Goal: Task Accomplishment & Management: Use online tool/utility

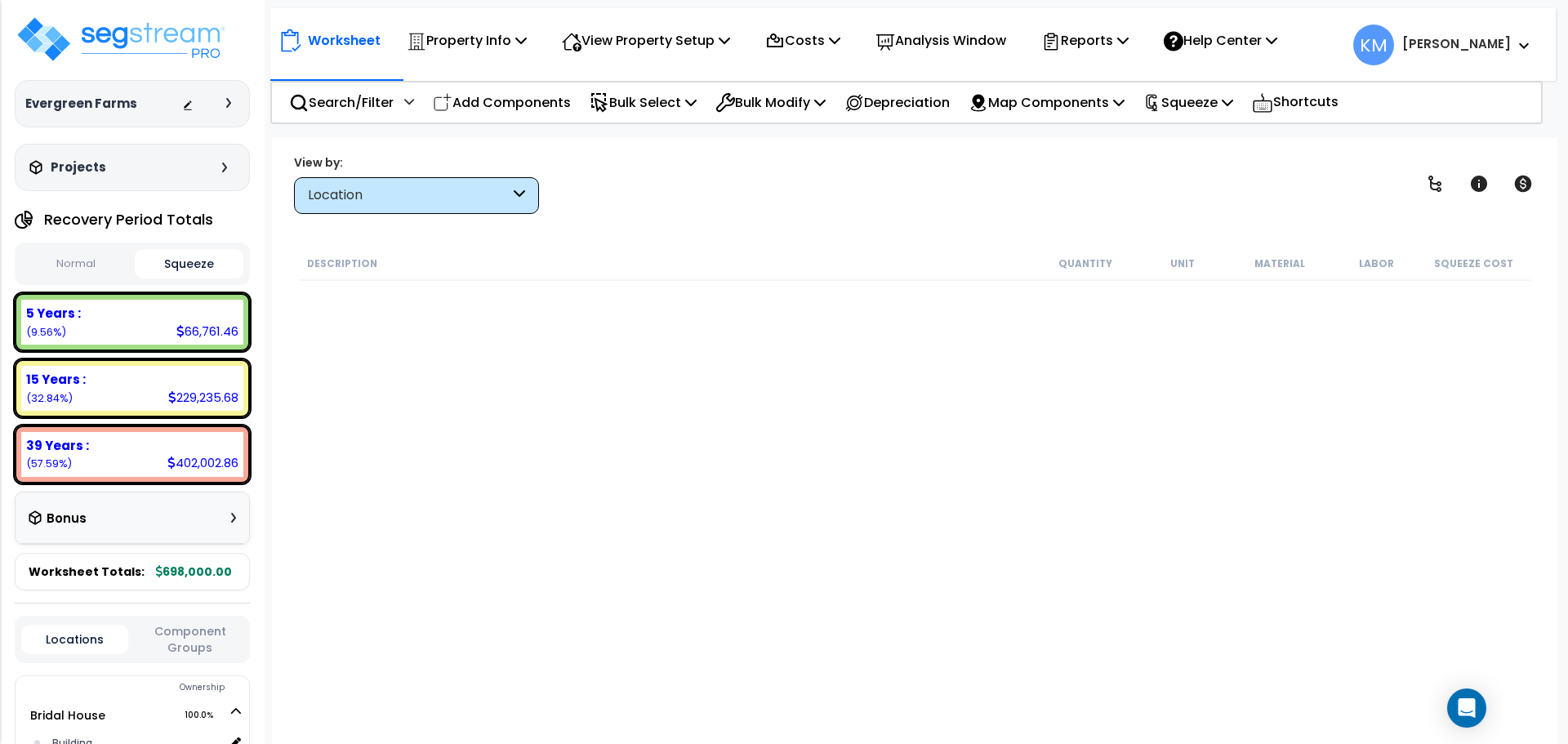
scroll to position [954, 0]
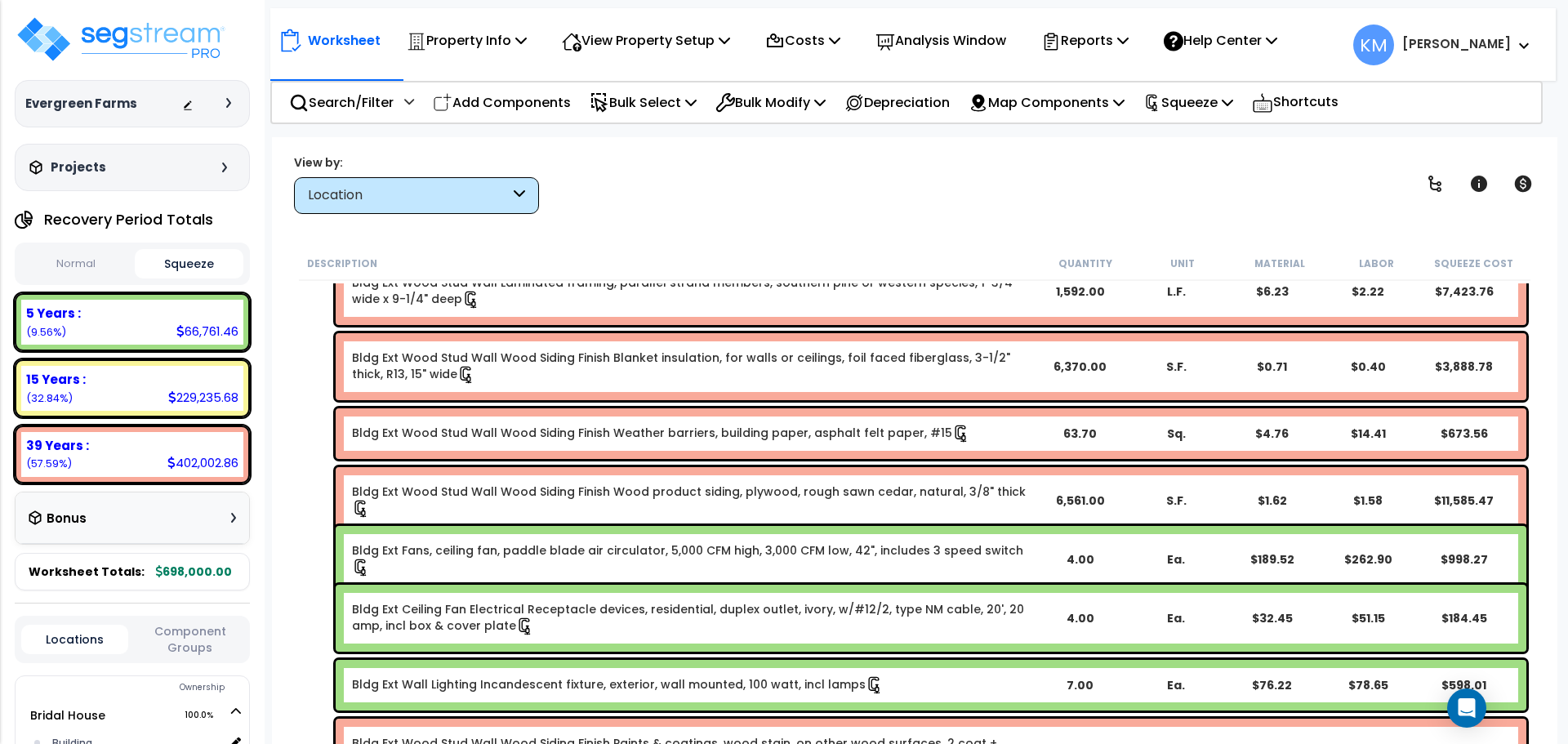
click at [95, 252] on button "Normal" at bounding box center [76, 264] width 110 height 28
click at [180, 256] on button "Squeeze" at bounding box center [189, 264] width 110 height 28
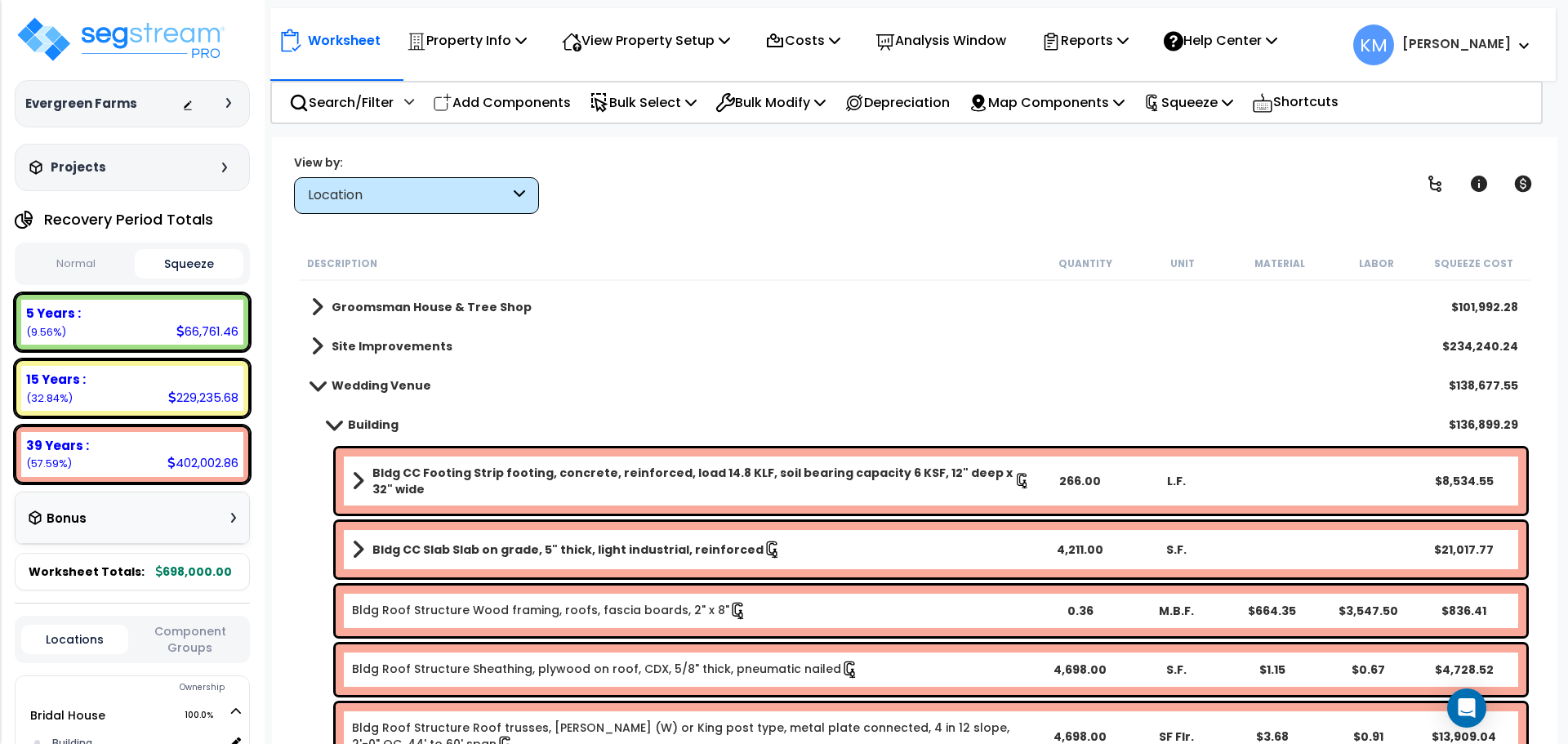
scroll to position [0, 0]
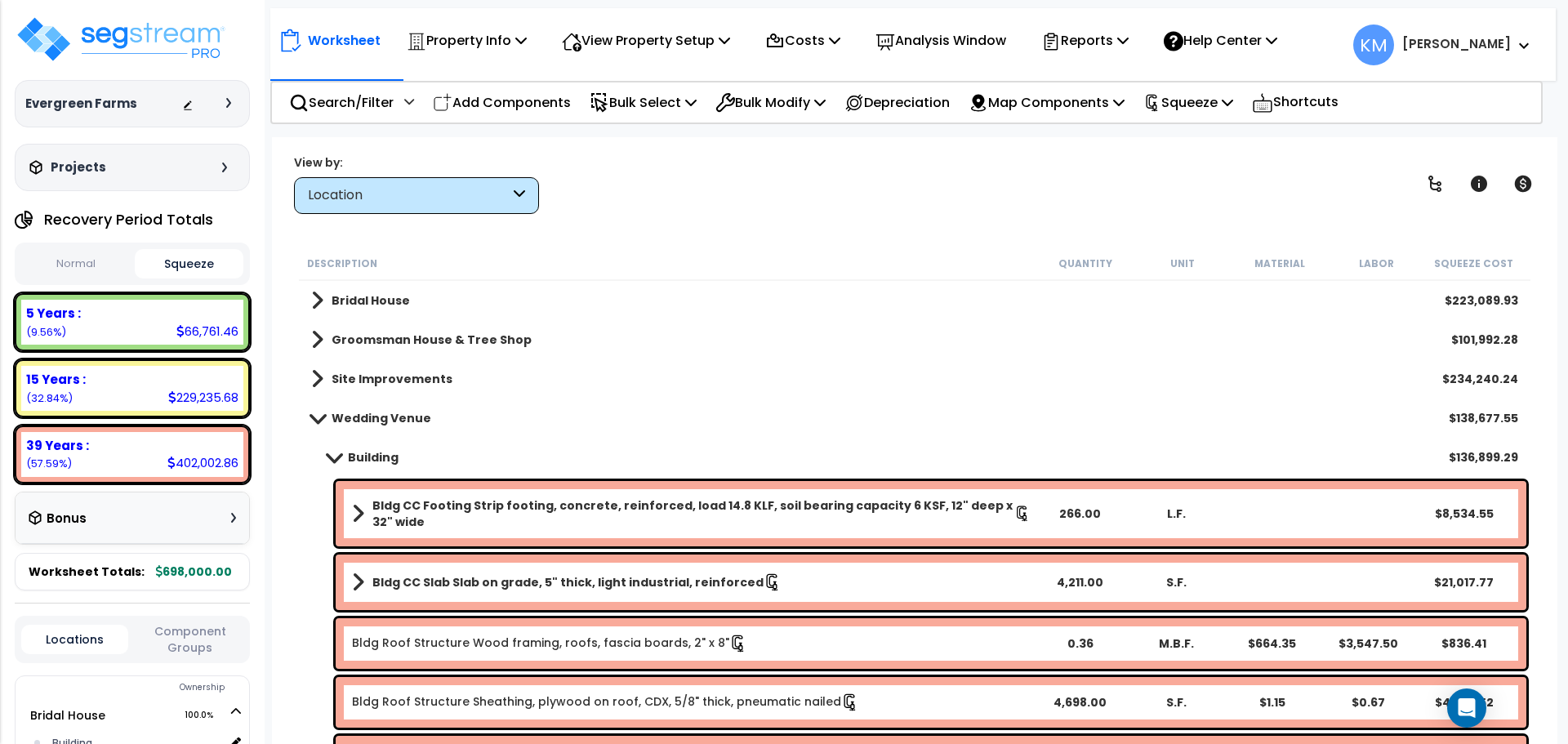
click at [66, 248] on div "Normal Squeeze" at bounding box center [132, 264] width 235 height 42
click at [65, 252] on button "Normal" at bounding box center [76, 264] width 110 height 28
click at [319, 343] on span at bounding box center [317, 340] width 12 height 23
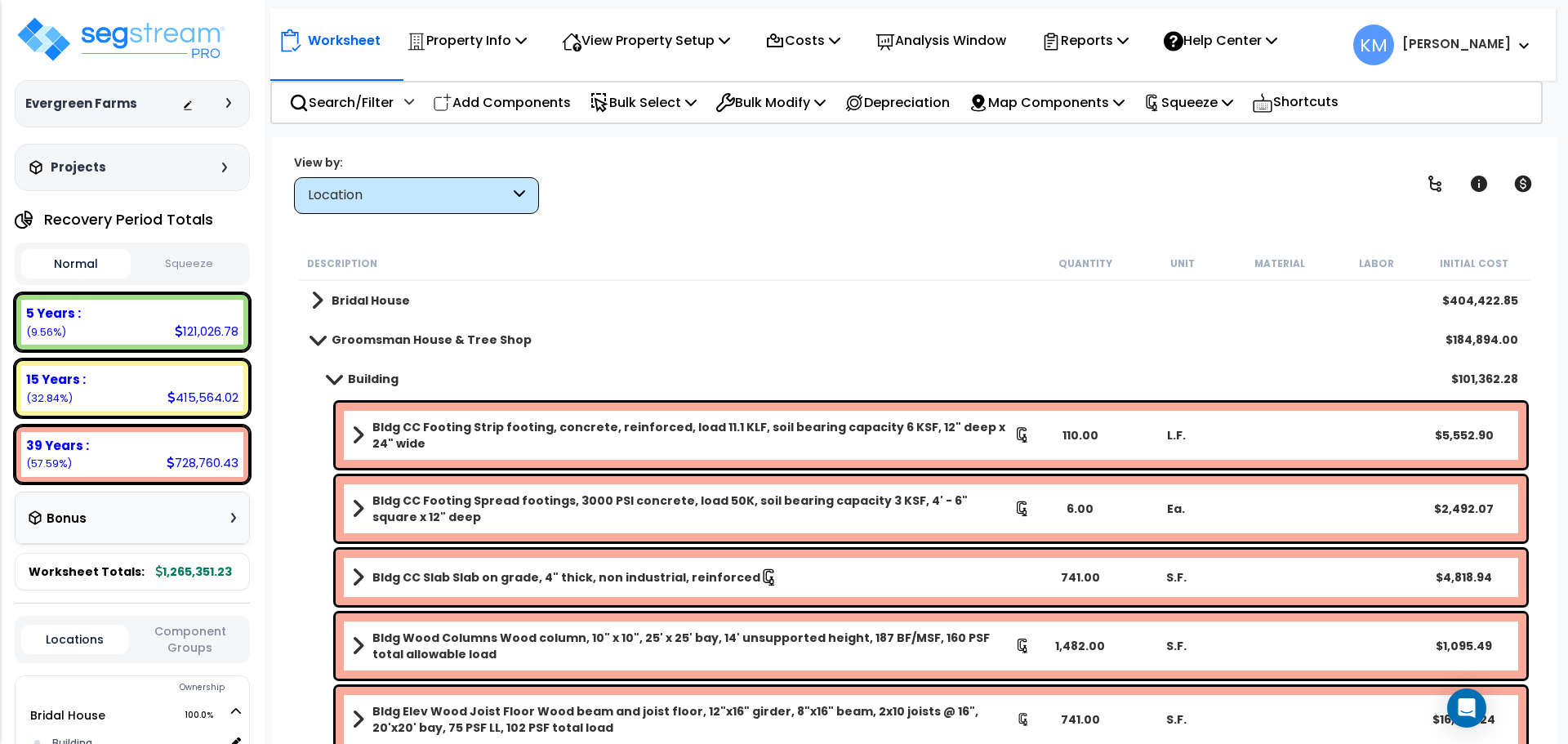
click at [333, 375] on span at bounding box center [334, 378] width 23 height 12
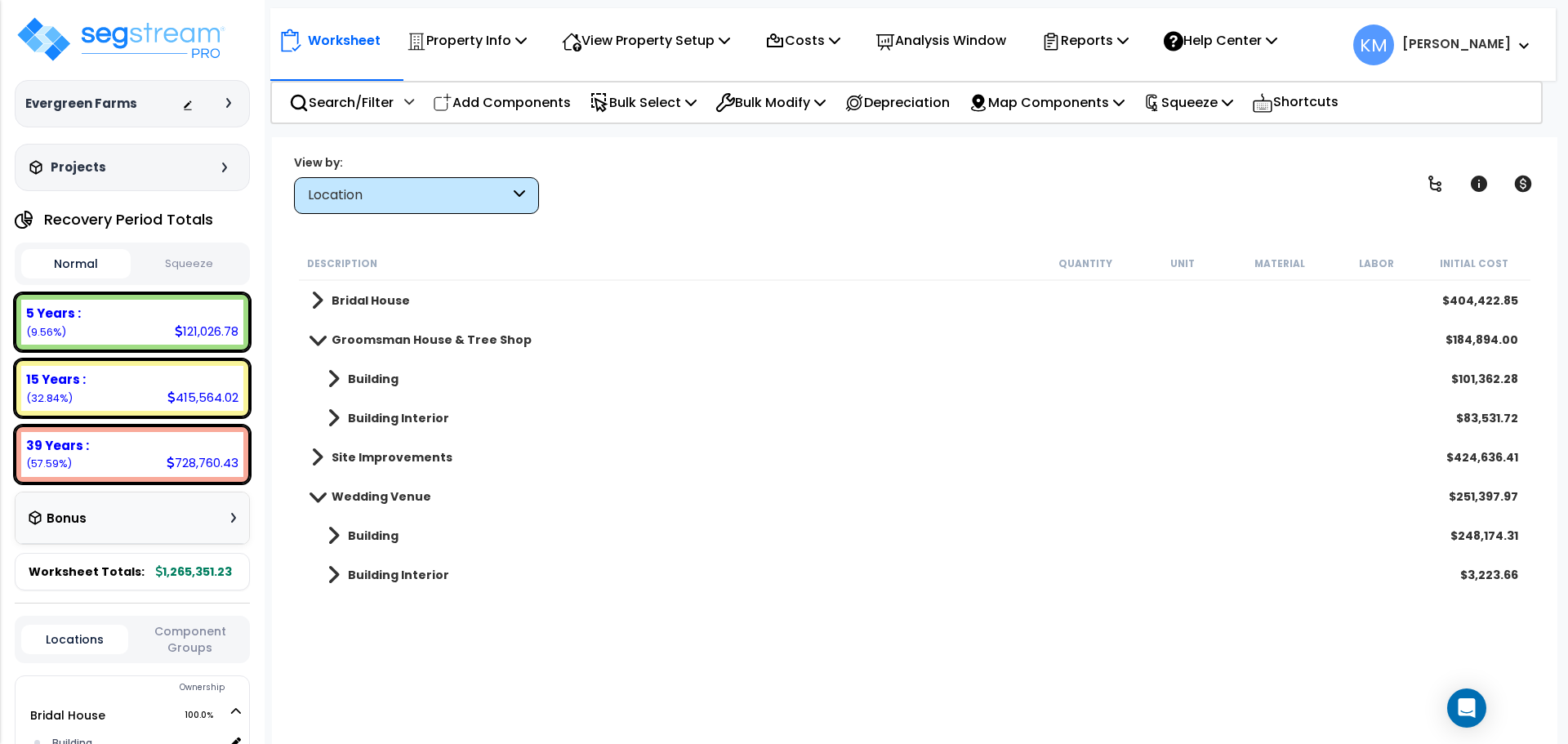
click at [333, 375] on span at bounding box center [333, 379] width 12 height 23
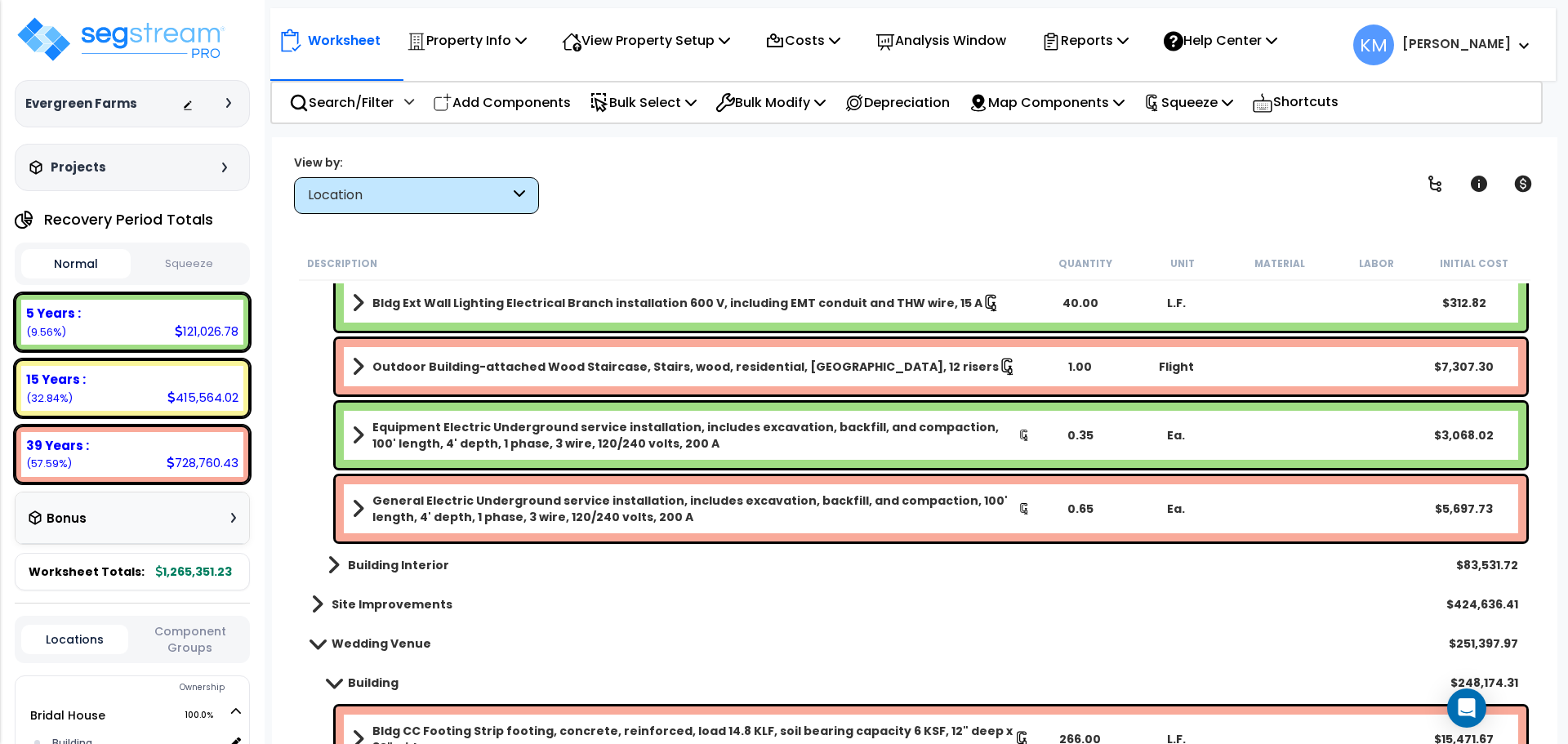
scroll to position [2314, 0]
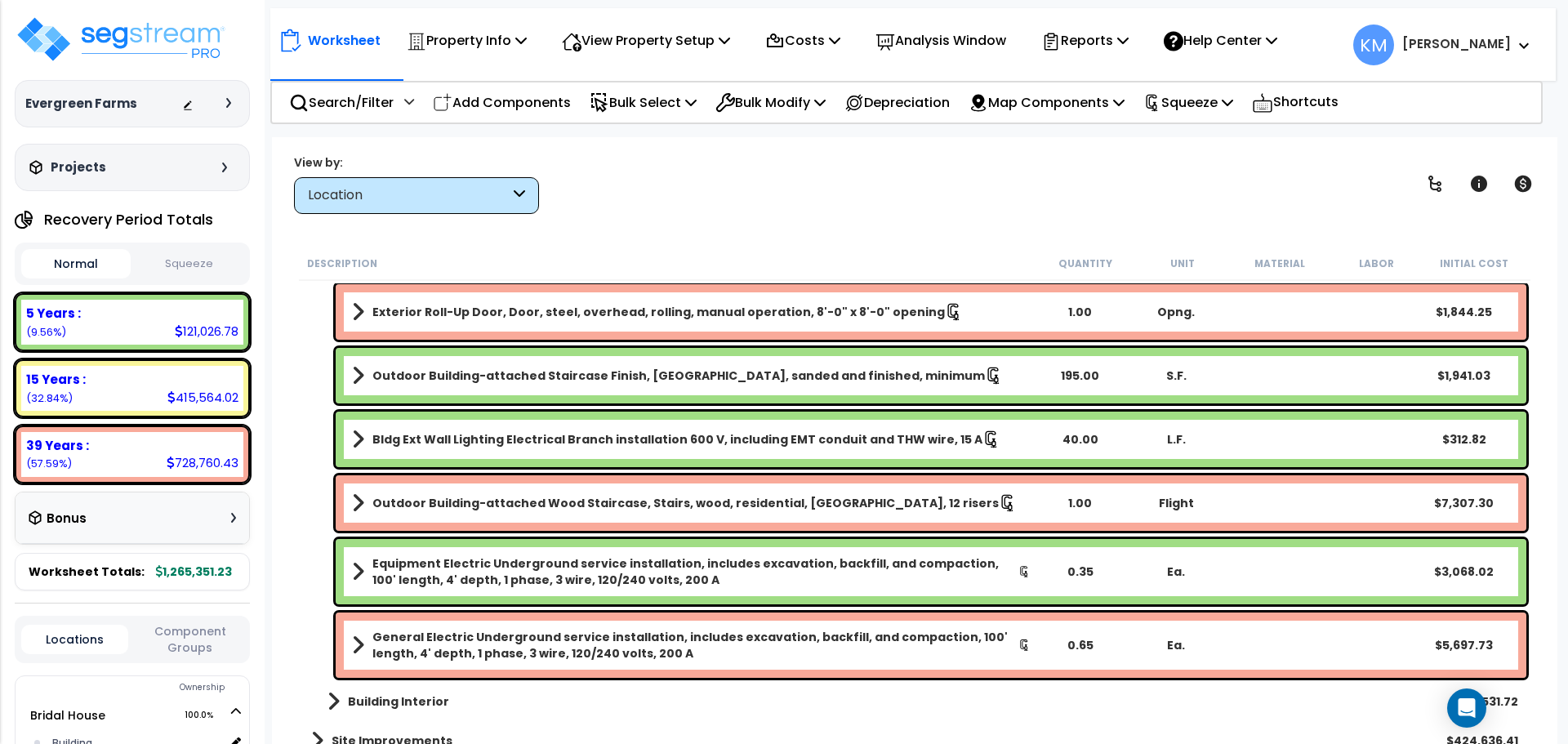
click at [166, 258] on button "Squeeze" at bounding box center [189, 264] width 110 height 28
click at [88, 375] on div "15 Years :" at bounding box center [133, 379] width 212 height 17
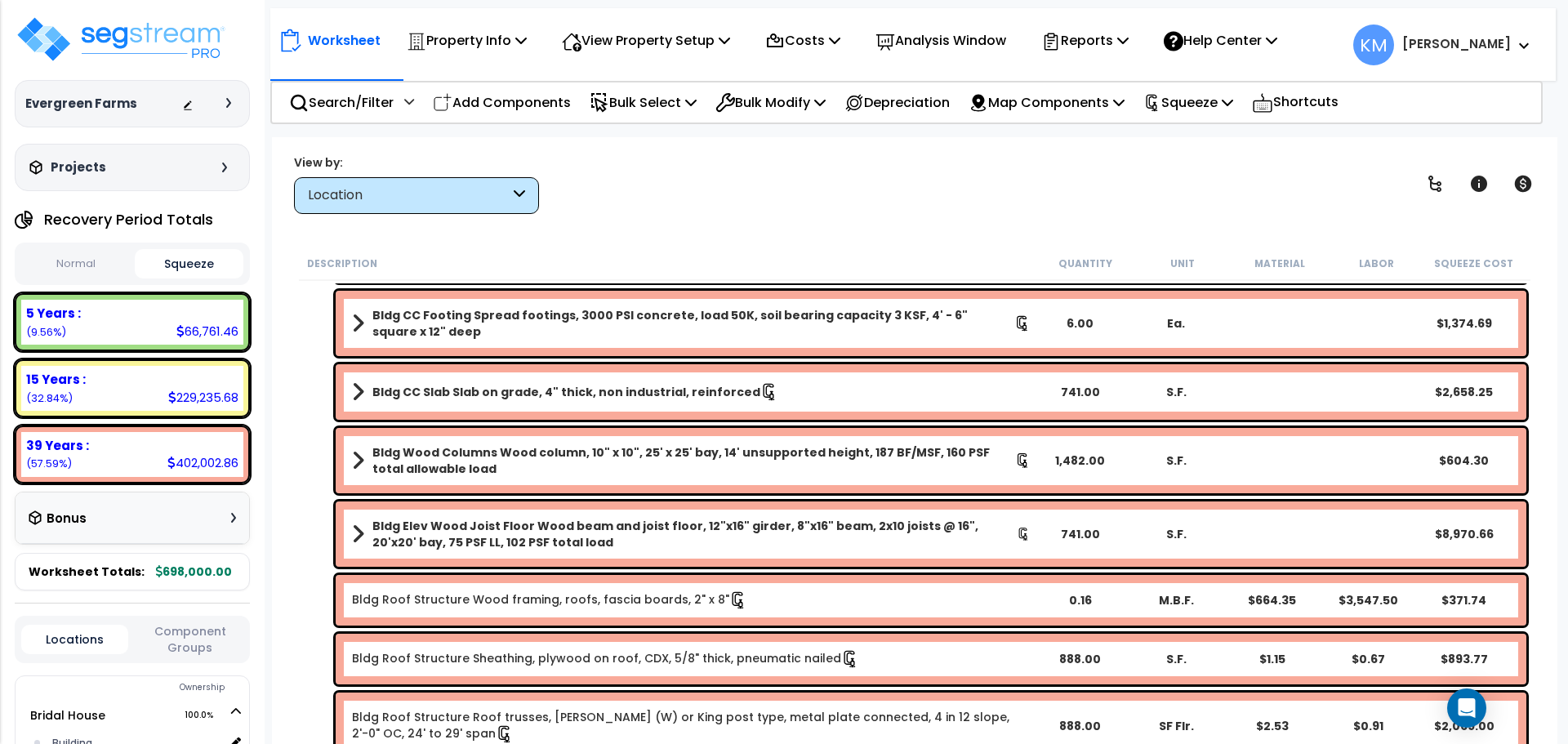
scroll to position [0, 0]
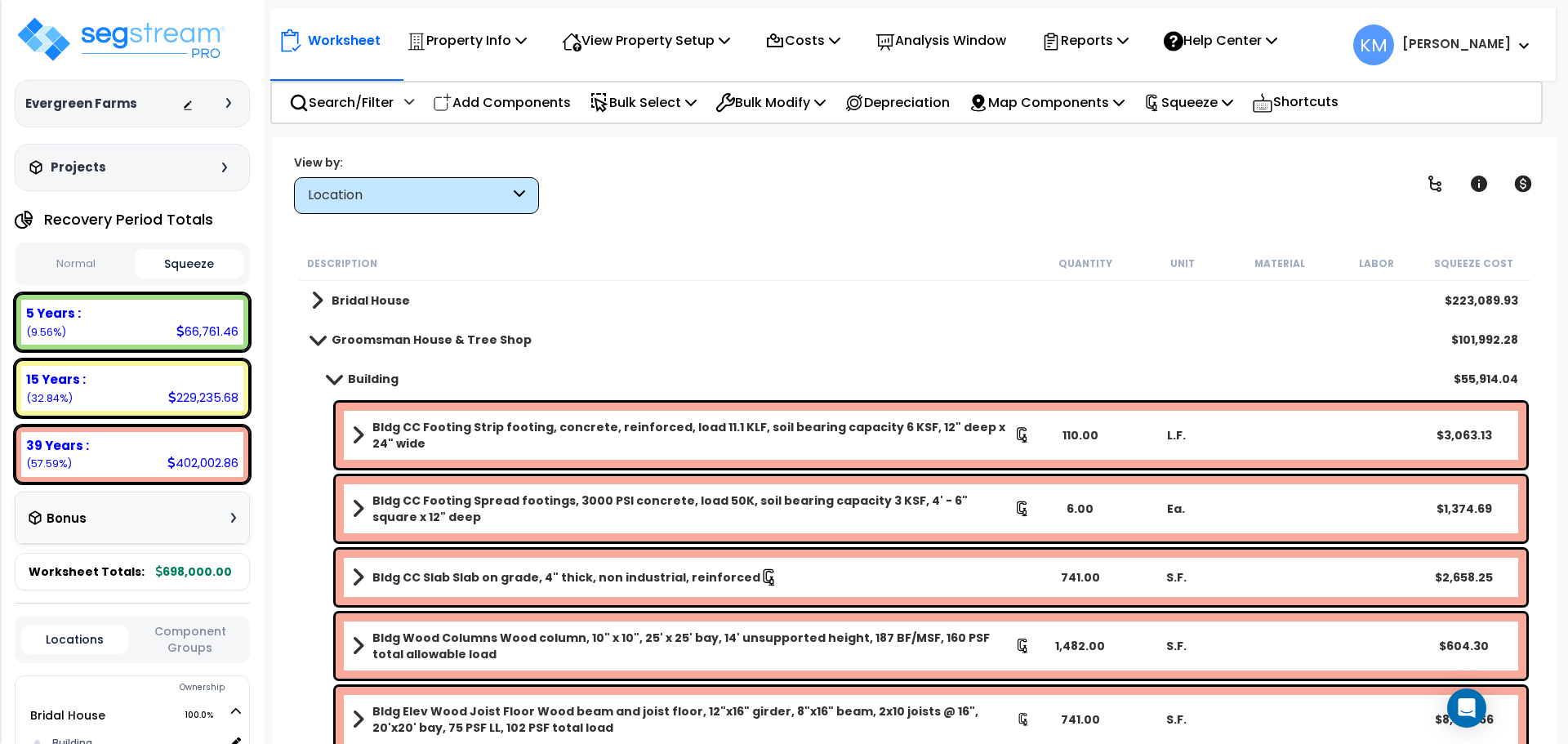
click at [317, 336] on span at bounding box center [317, 339] width 23 height 12
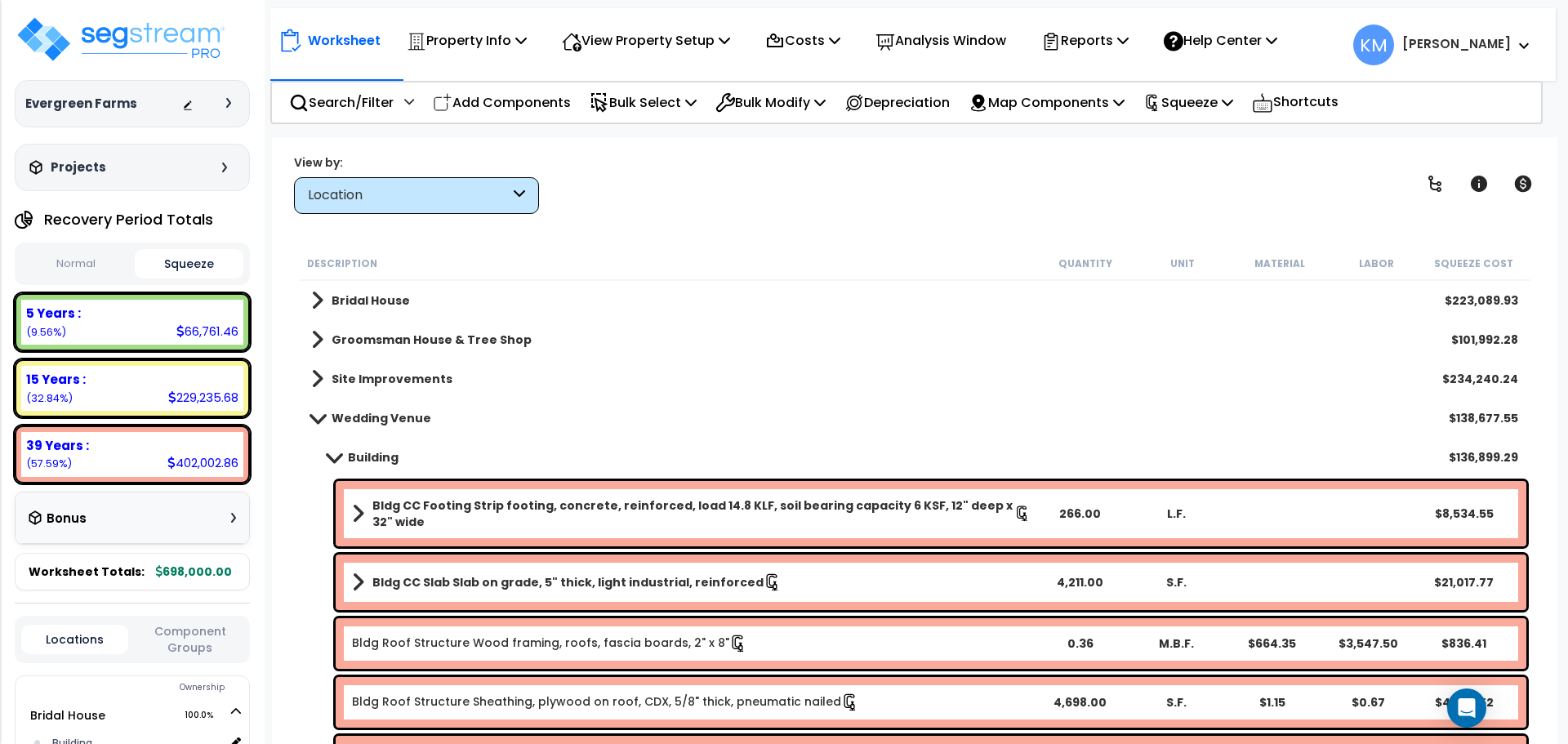
click at [338, 455] on span at bounding box center [334, 457] width 23 height 12
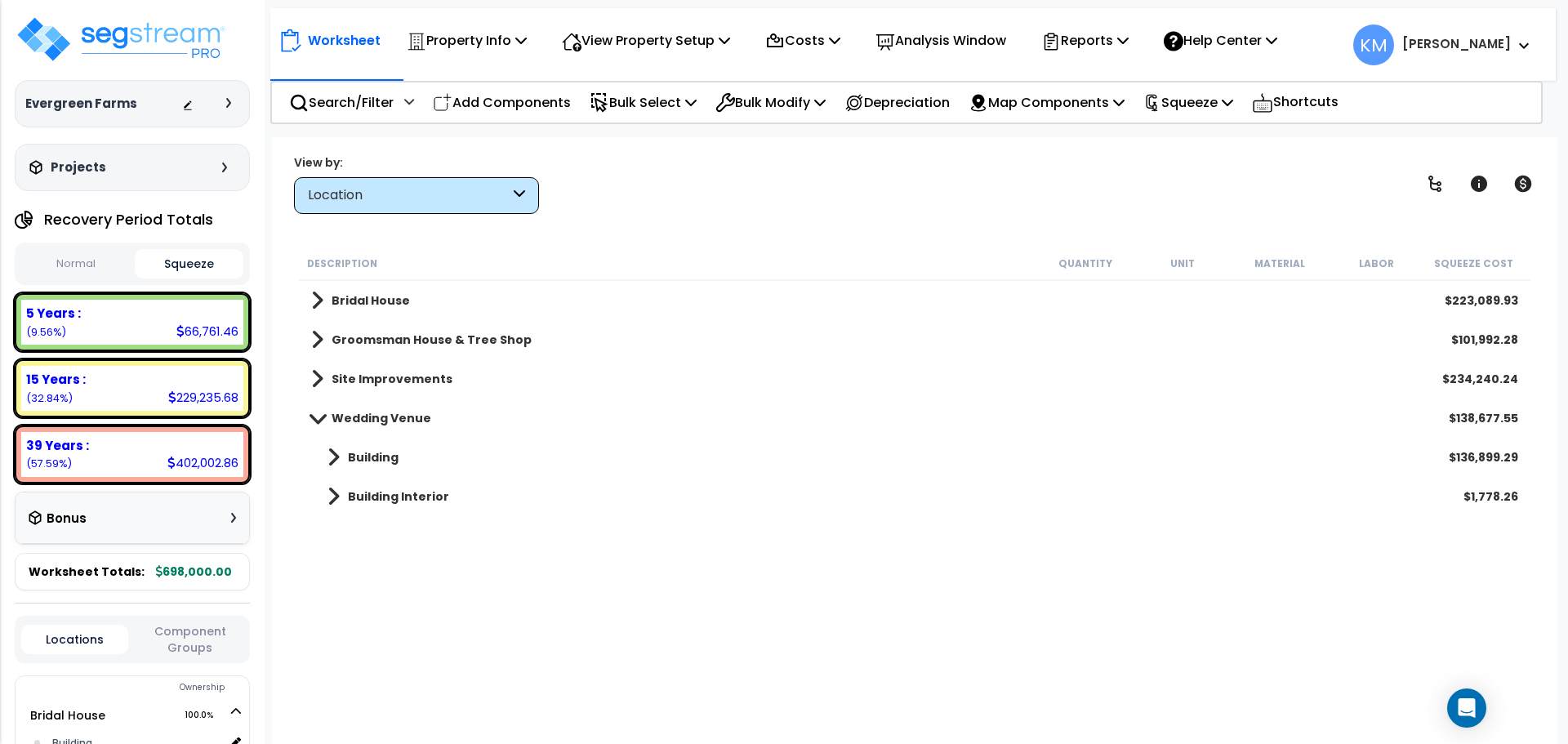
click at [319, 388] on span at bounding box center [317, 379] width 12 height 23
click at [317, 380] on span at bounding box center [317, 378] width 23 height 12
click at [321, 384] on span at bounding box center [317, 379] width 12 height 23
click at [338, 413] on span at bounding box center [333, 418] width 12 height 23
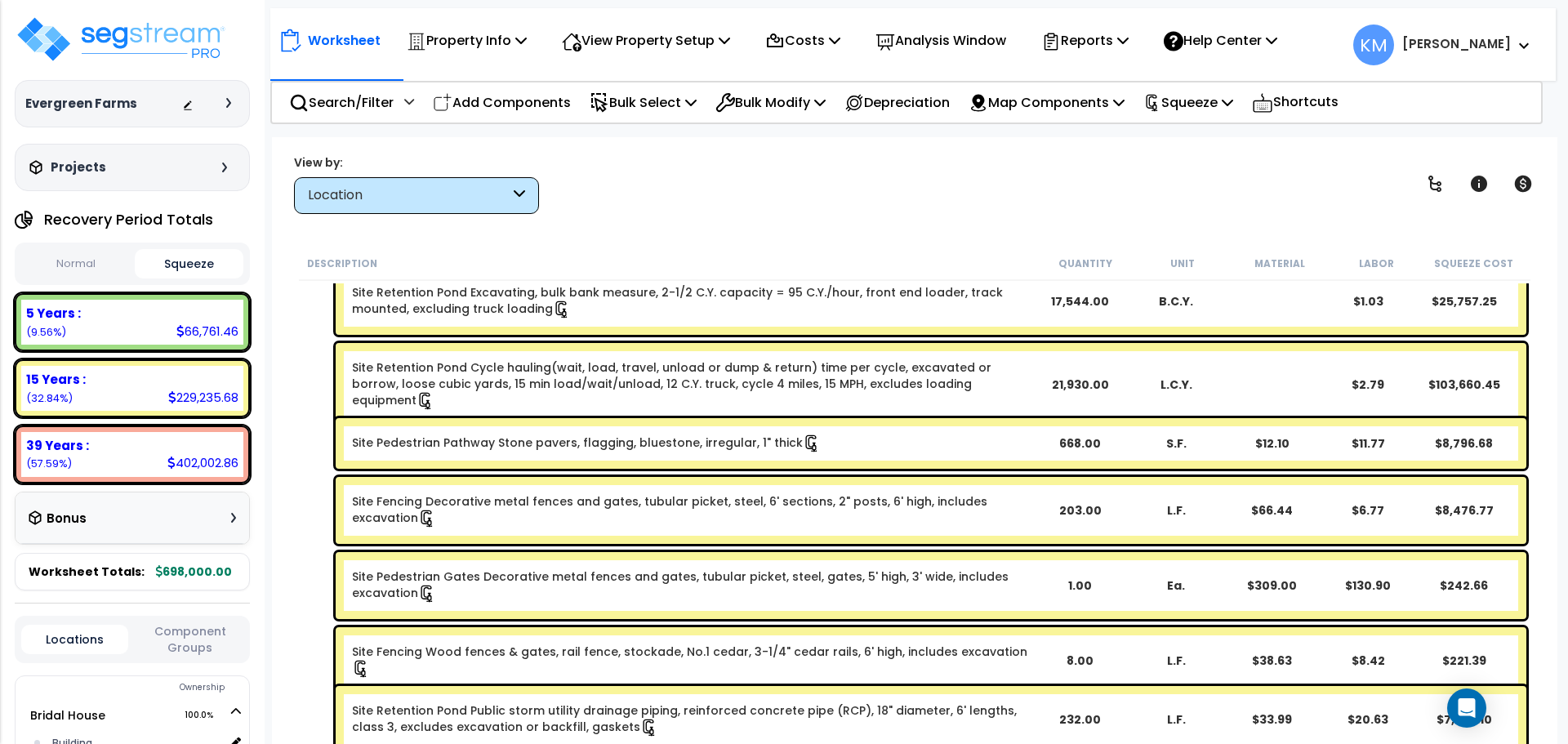
scroll to position [817, 0]
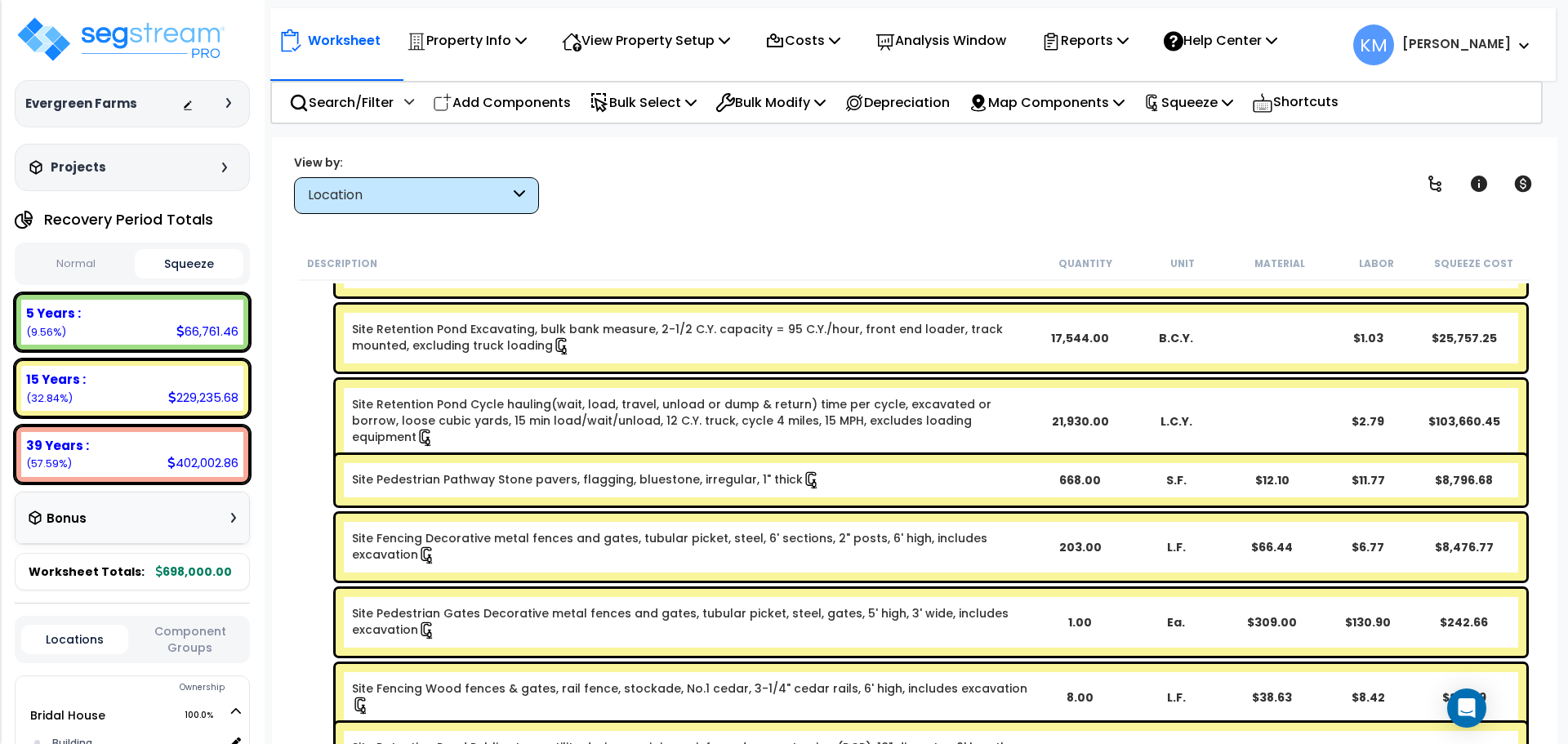
click at [79, 268] on button "Normal" at bounding box center [76, 264] width 110 height 28
click at [197, 260] on button "Squeeze" at bounding box center [189, 264] width 110 height 28
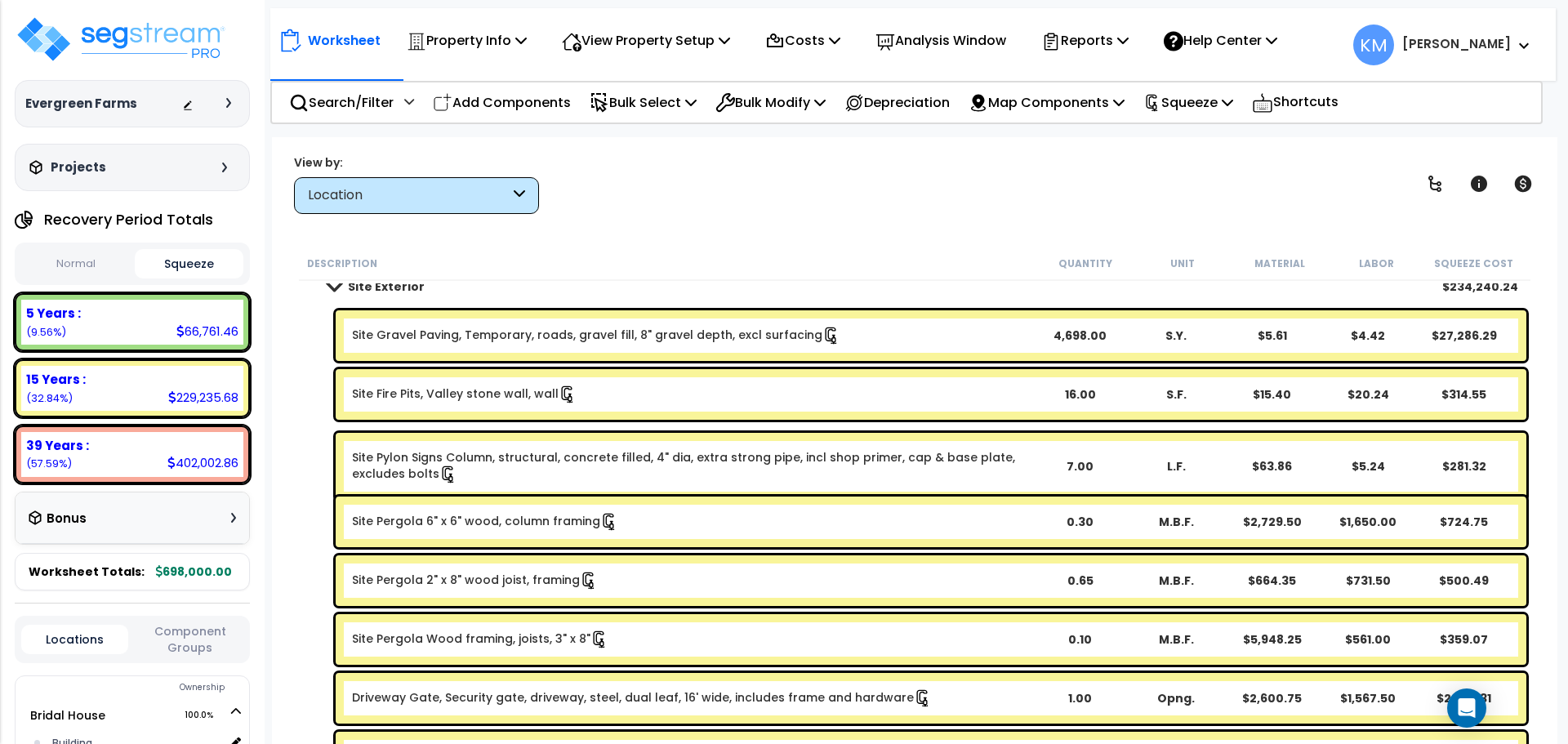
scroll to position [0, 0]
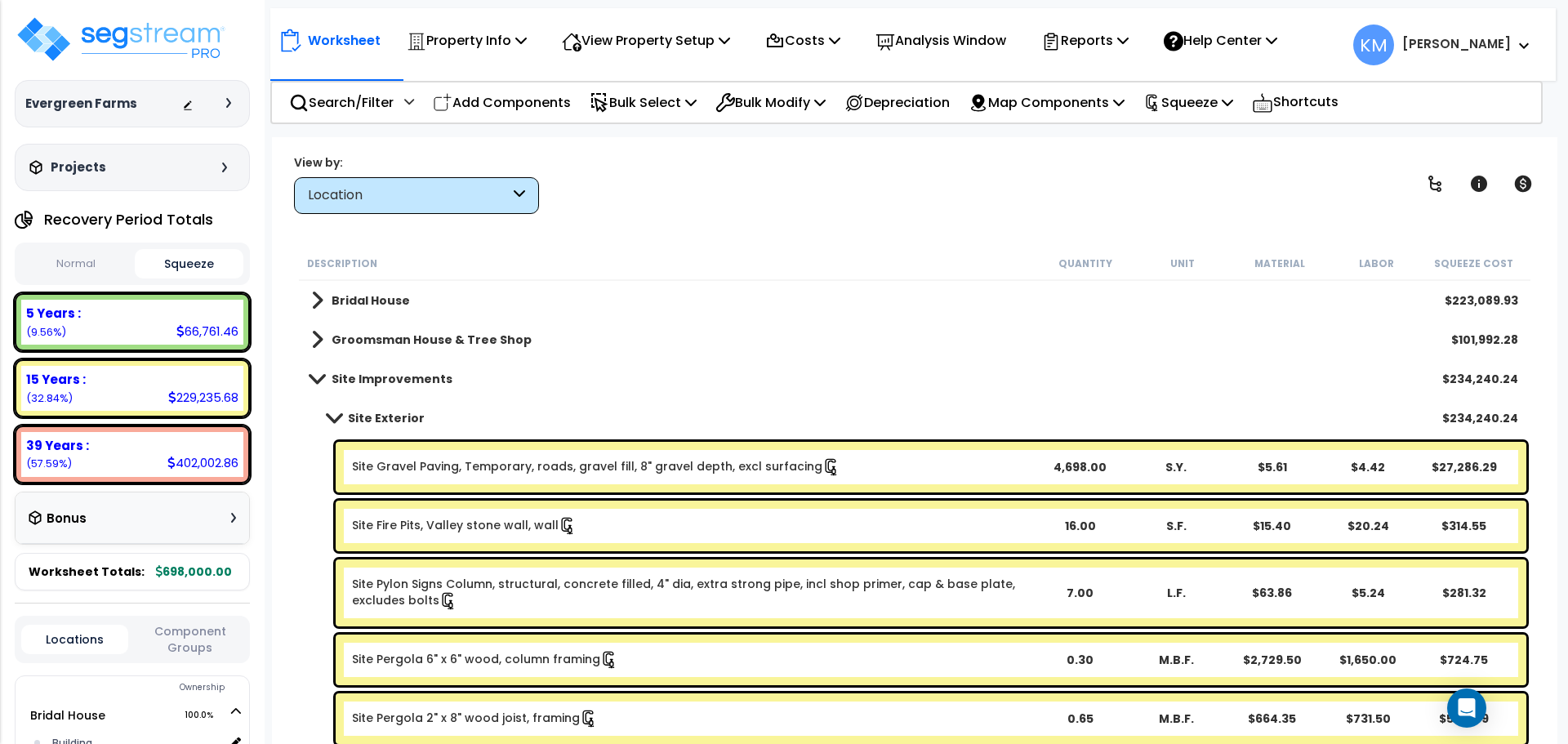
click at [319, 372] on link "Site Improvements" at bounding box center [381, 379] width 141 height 23
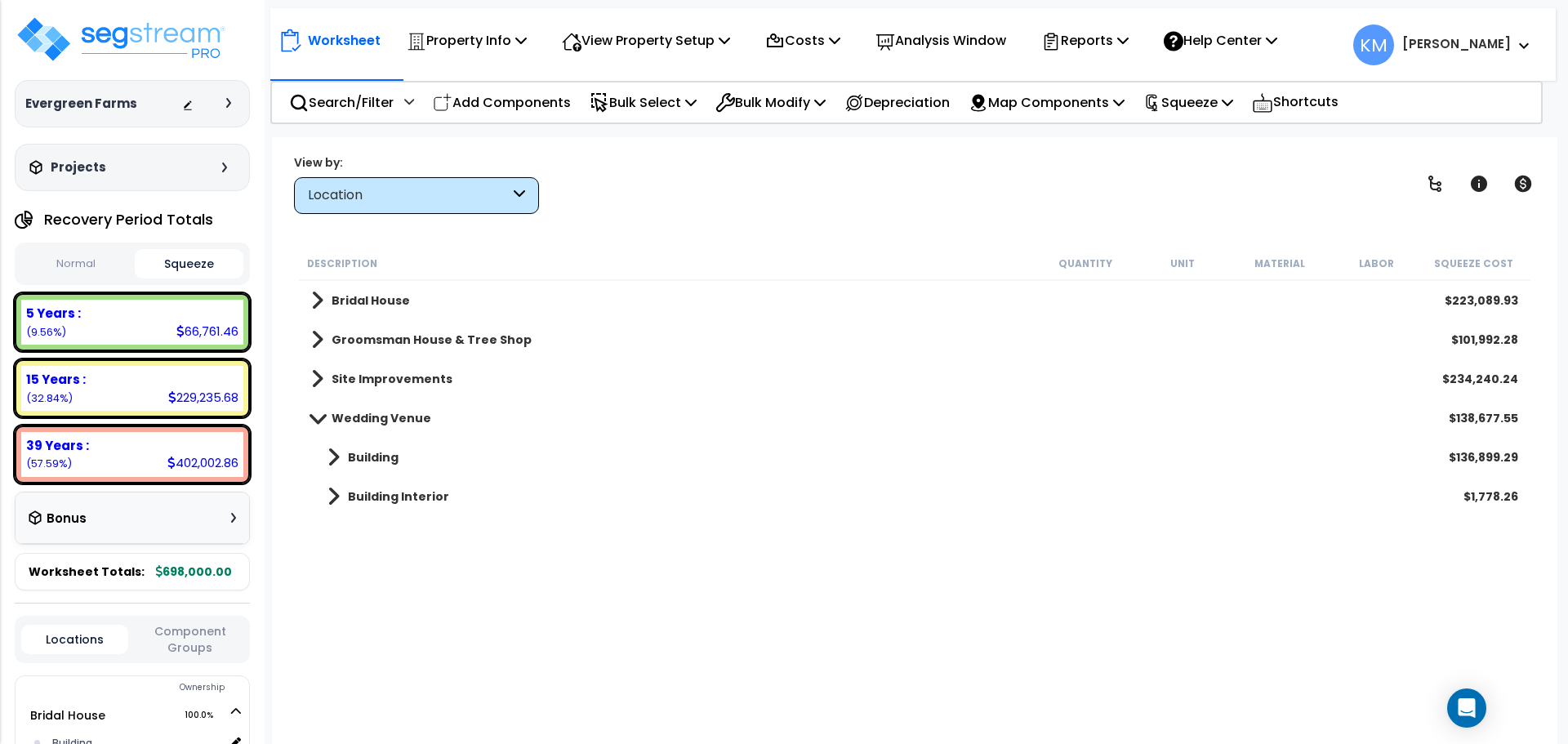
click at [321, 414] on span at bounding box center [317, 417] width 23 height 12
click at [326, 418] on link "Wedding Venue" at bounding box center [371, 418] width 120 height 23
click at [340, 454] on link "Building" at bounding box center [355, 457] width 88 height 23
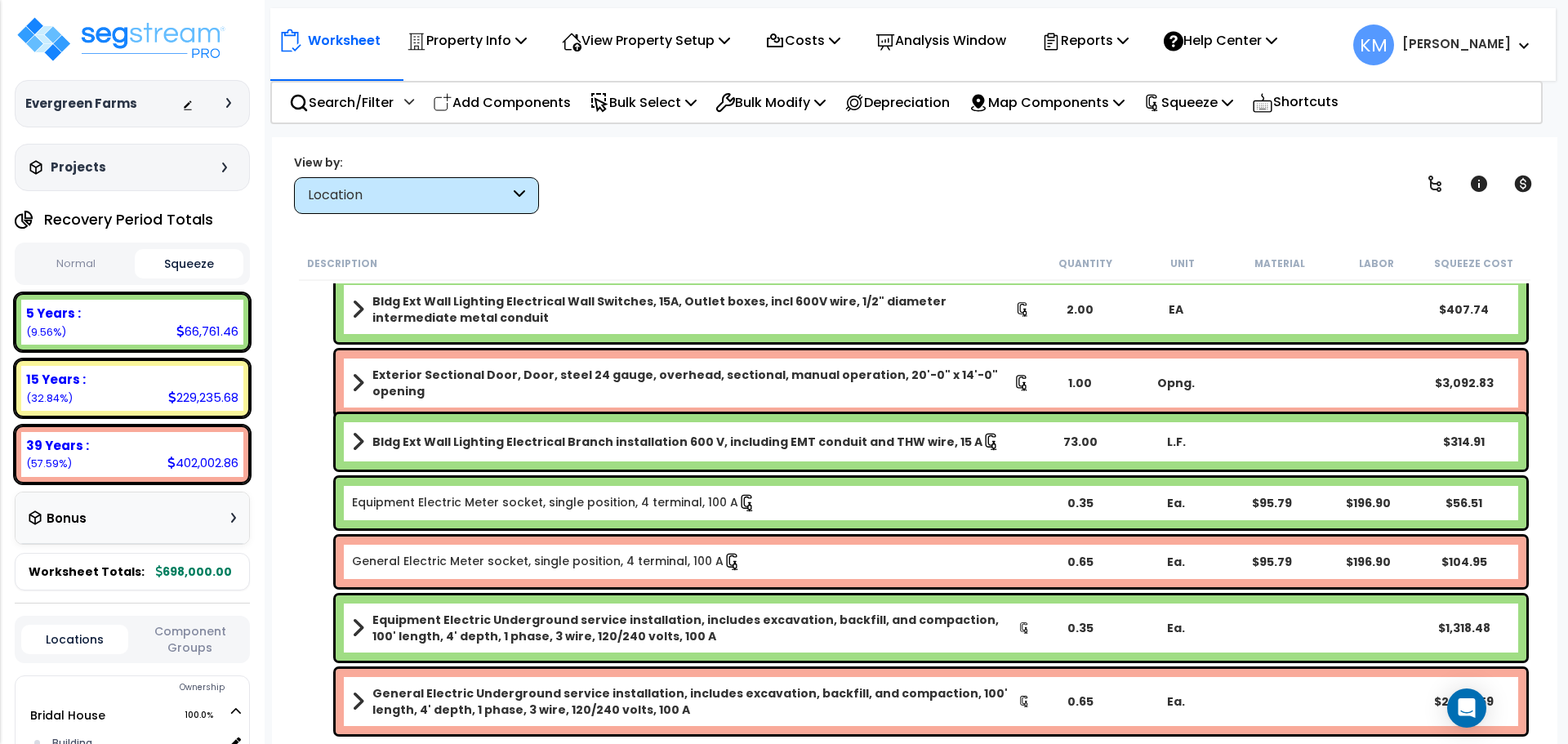
scroll to position [1487, 0]
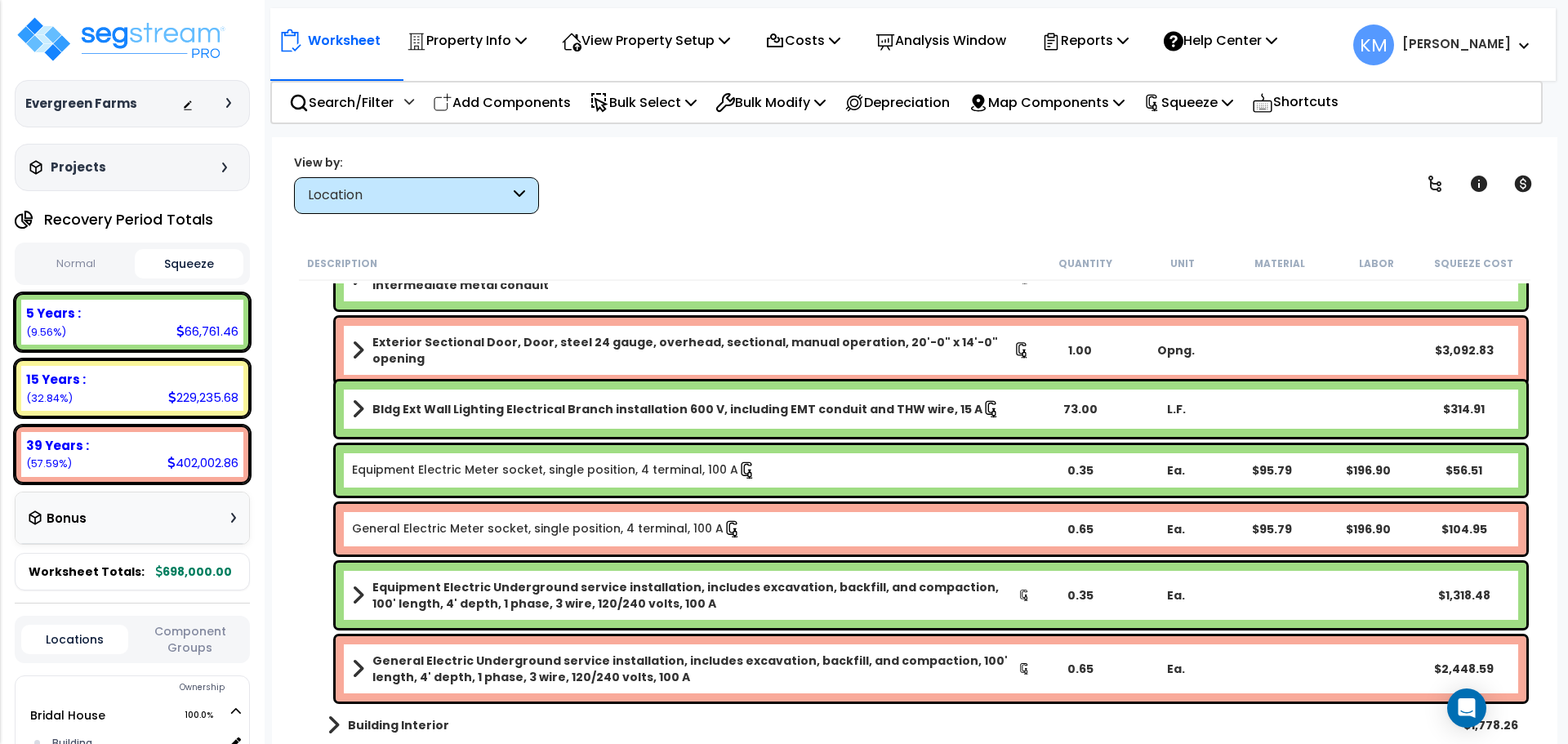
click at [352, 719] on b "Building Interior" at bounding box center [398, 726] width 102 height 16
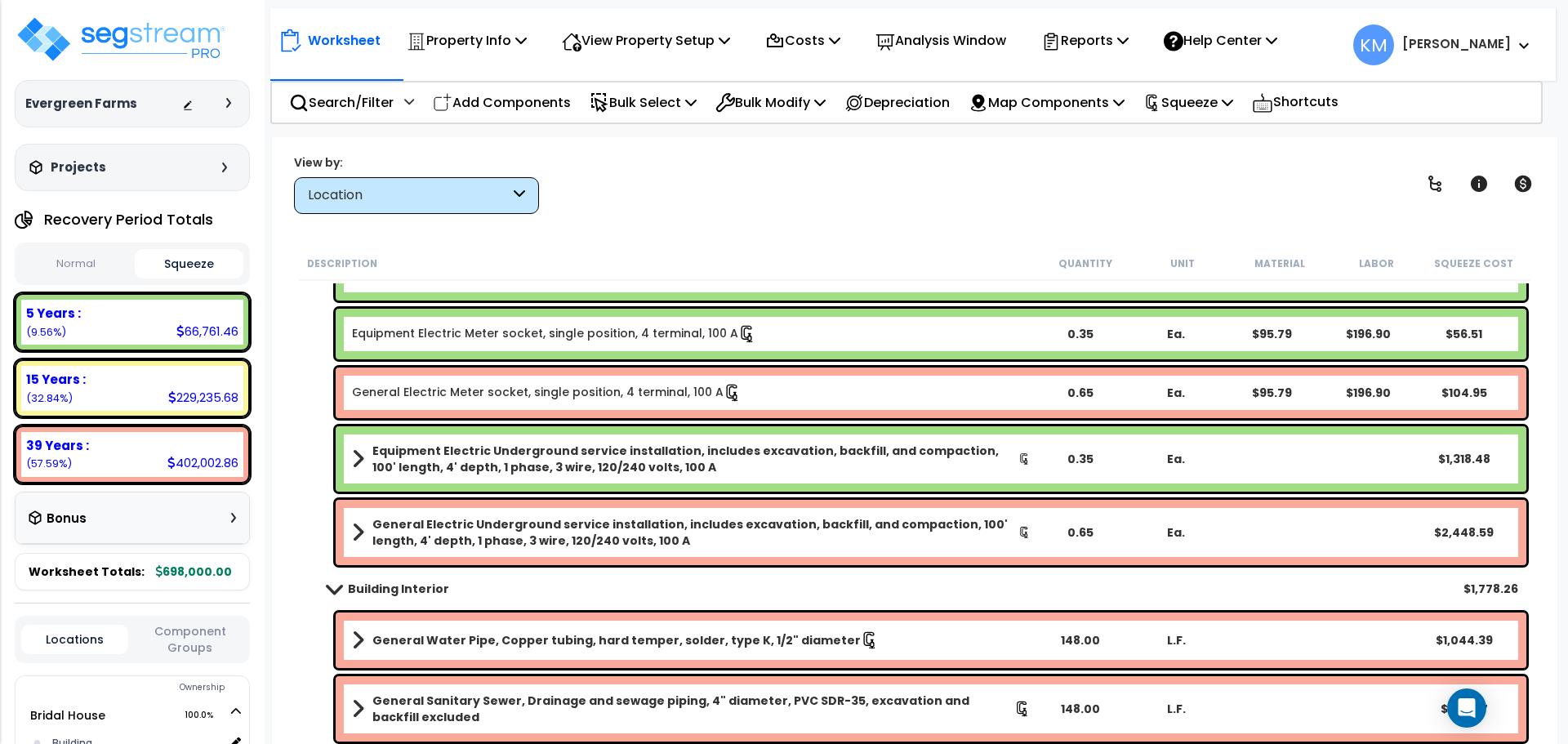
scroll to position [1623, 0]
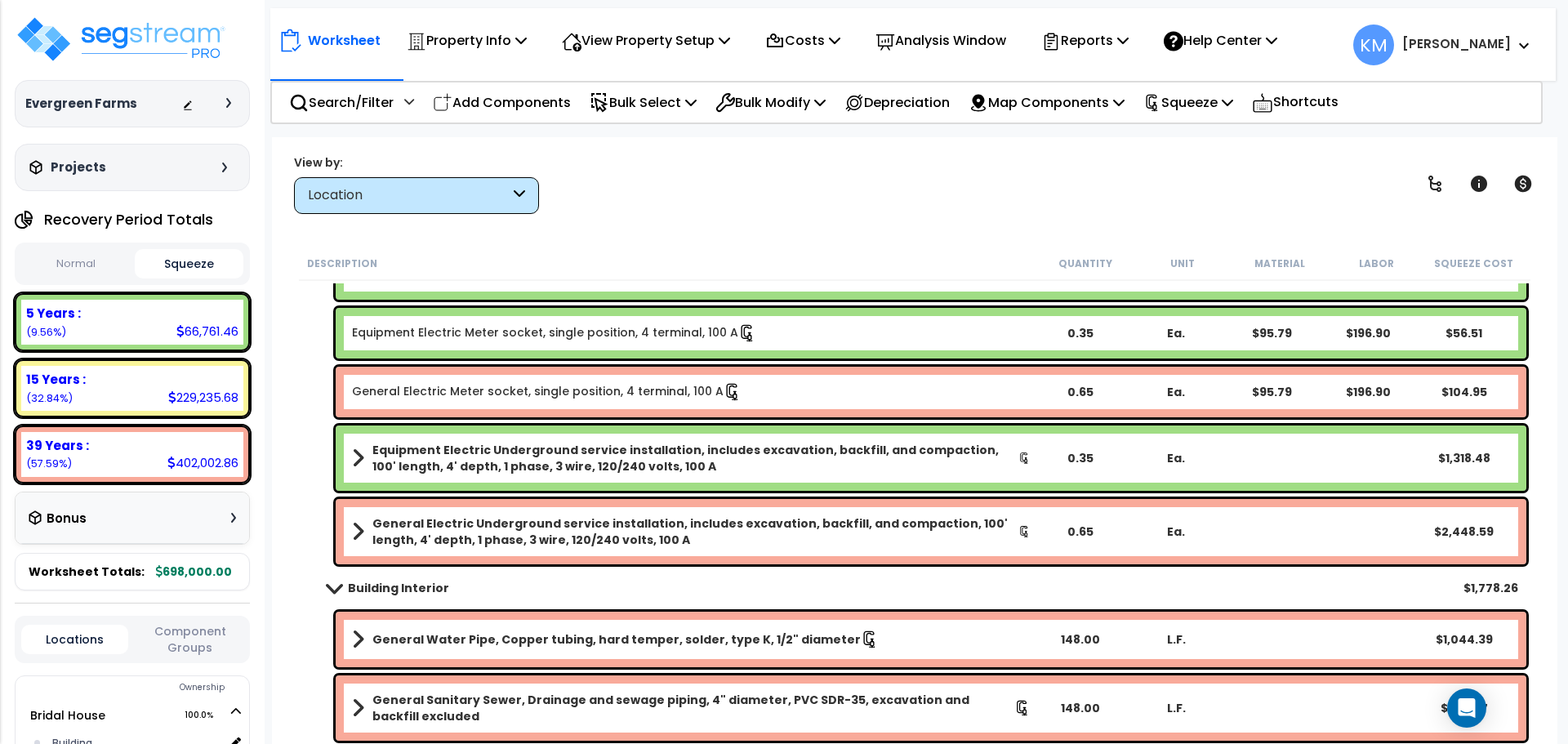
click at [344, 595] on link "Building Interior" at bounding box center [380, 588] width 138 height 23
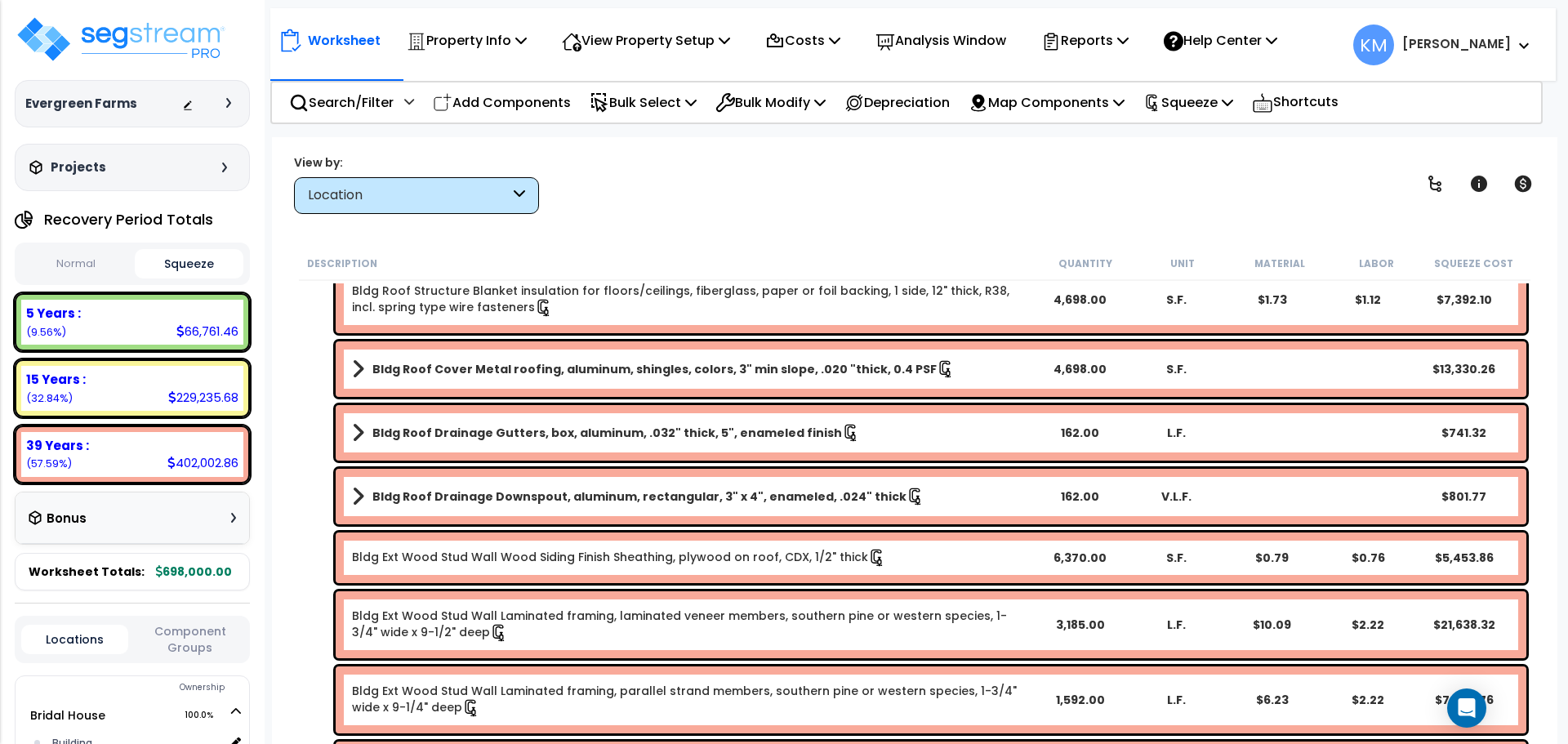
scroll to position [0, 0]
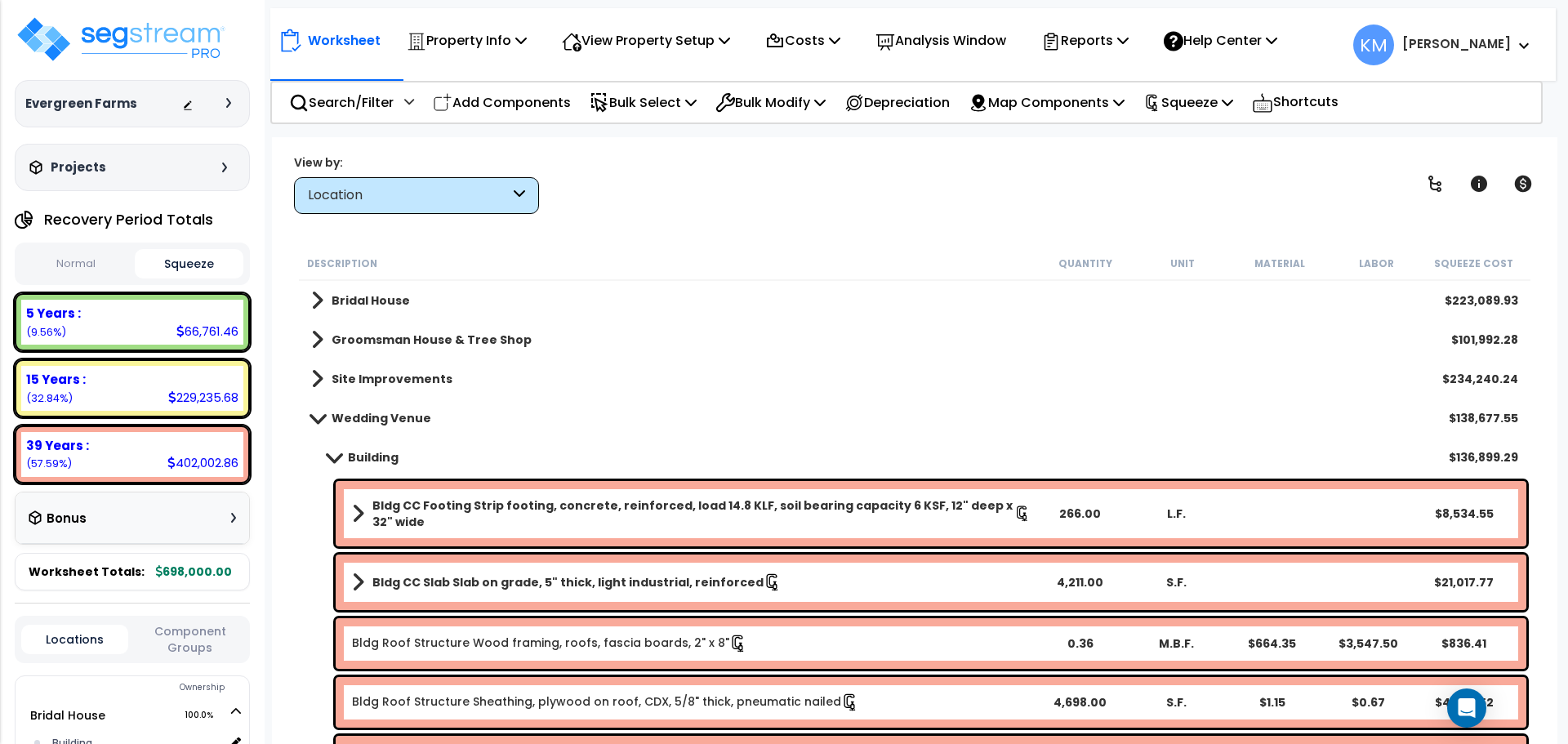
click at [326, 456] on span at bounding box center [334, 457] width 23 height 12
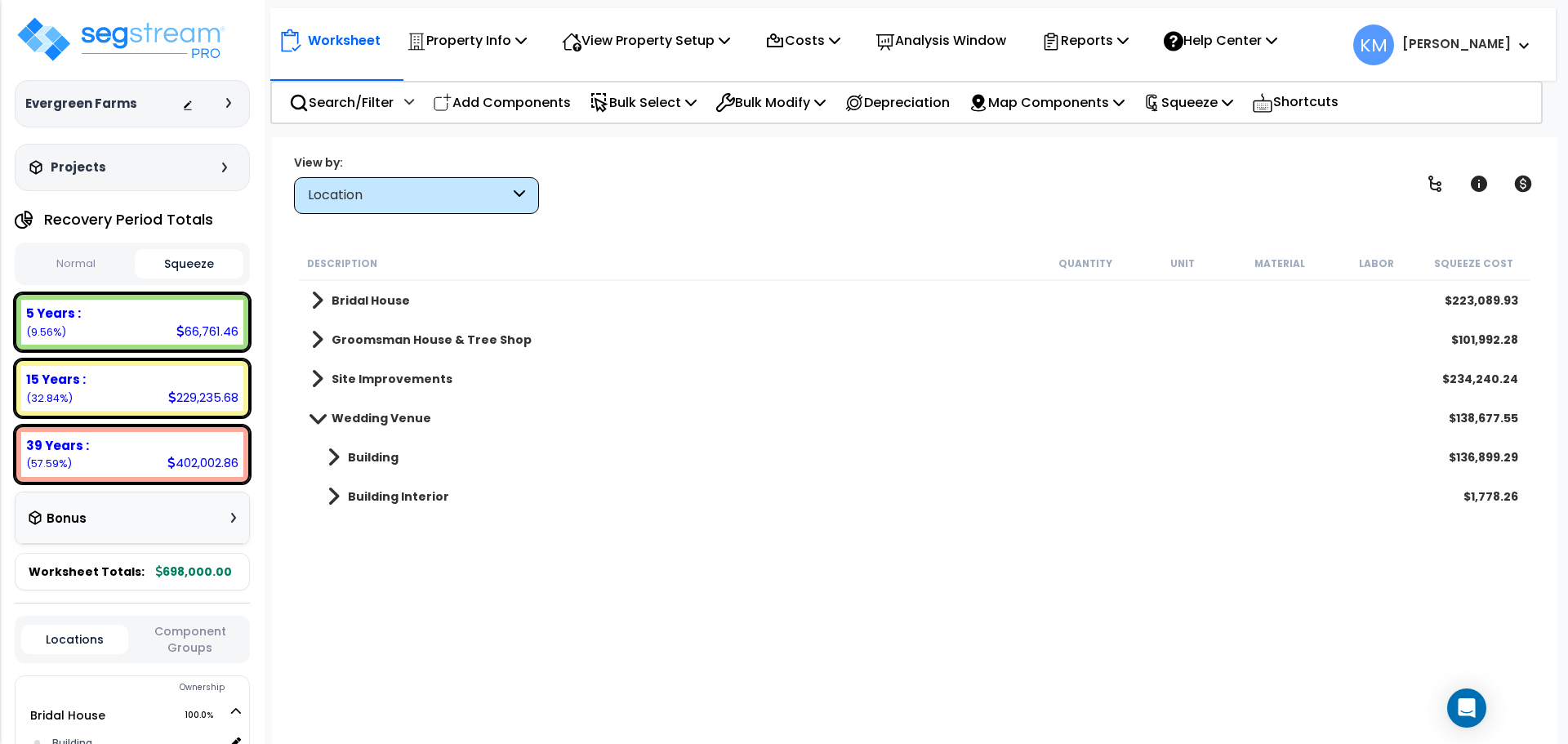
click at [320, 330] on span at bounding box center [317, 340] width 12 height 23
click at [320, 330] on link "Groomsman House & Tree Shop" at bounding box center [421, 340] width 220 height 23
click at [91, 261] on button "Normal" at bounding box center [76, 264] width 110 height 28
click at [517, 187] on icon at bounding box center [519, 196] width 11 height 19
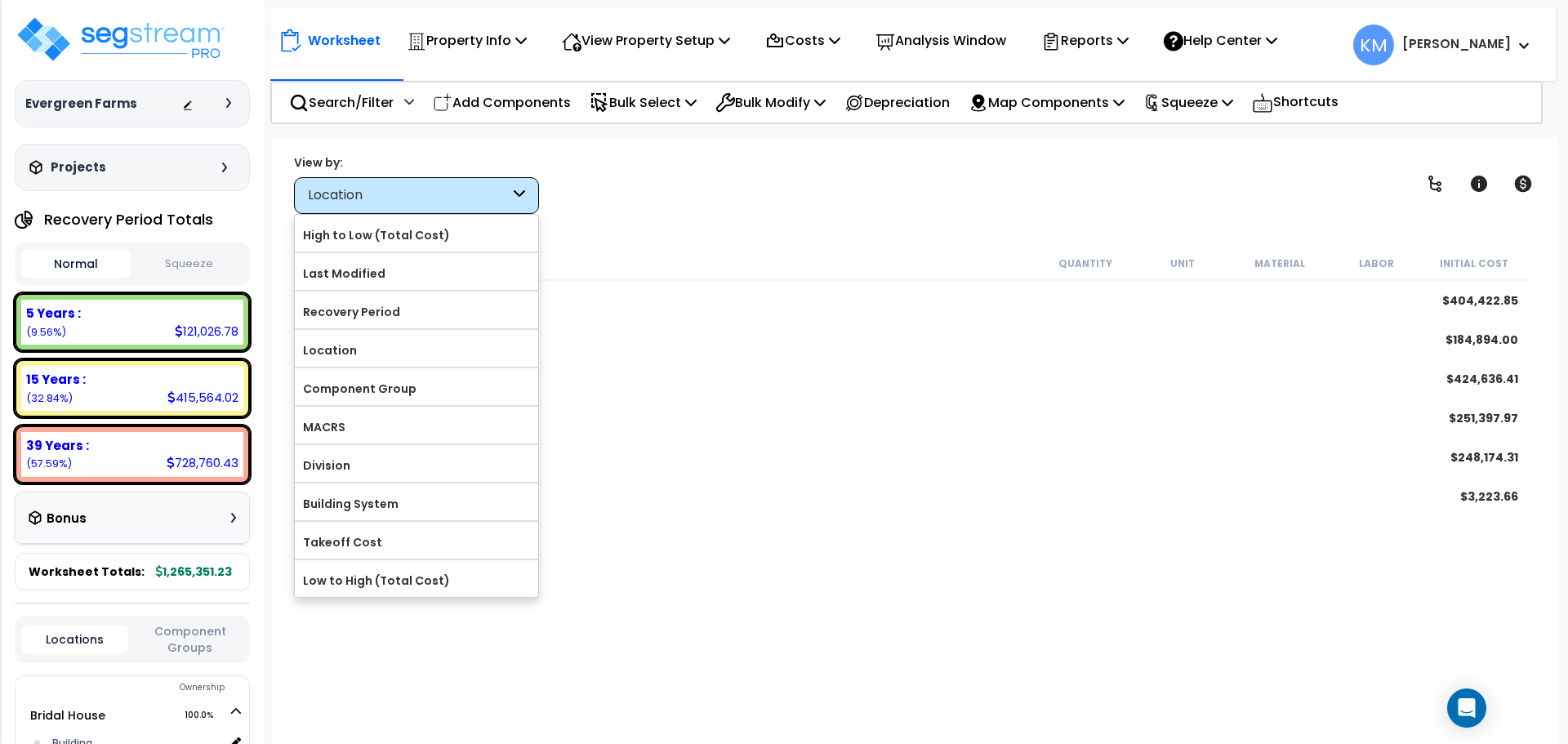
click at [521, 189] on icon at bounding box center [519, 196] width 11 height 19
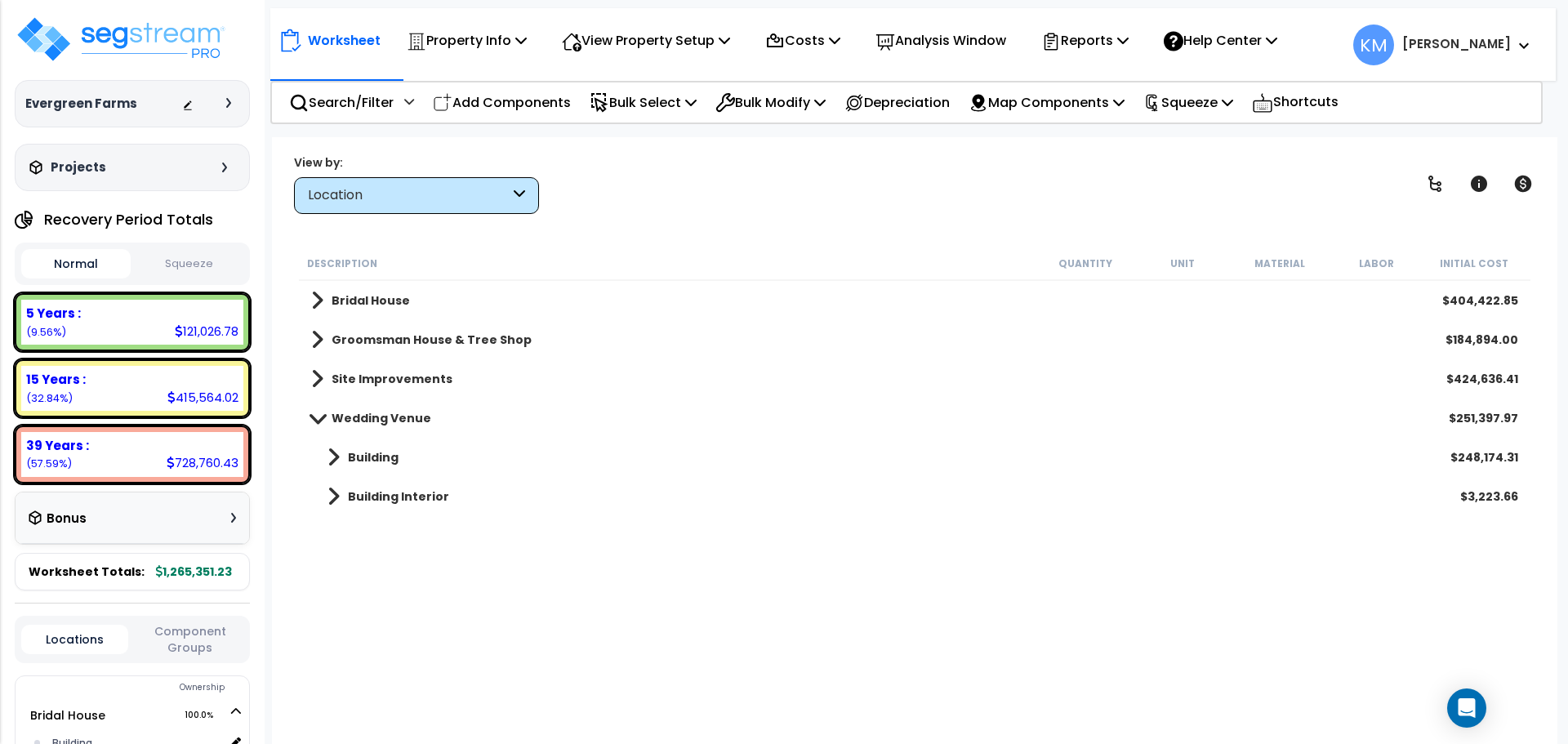
click at [200, 247] on div "Normal Squeeze" at bounding box center [132, 264] width 235 height 42
click at [204, 256] on button "Squeeze" at bounding box center [189, 264] width 110 height 28
click at [521, 59] on div "Property Info" at bounding box center [467, 40] width 120 height 38
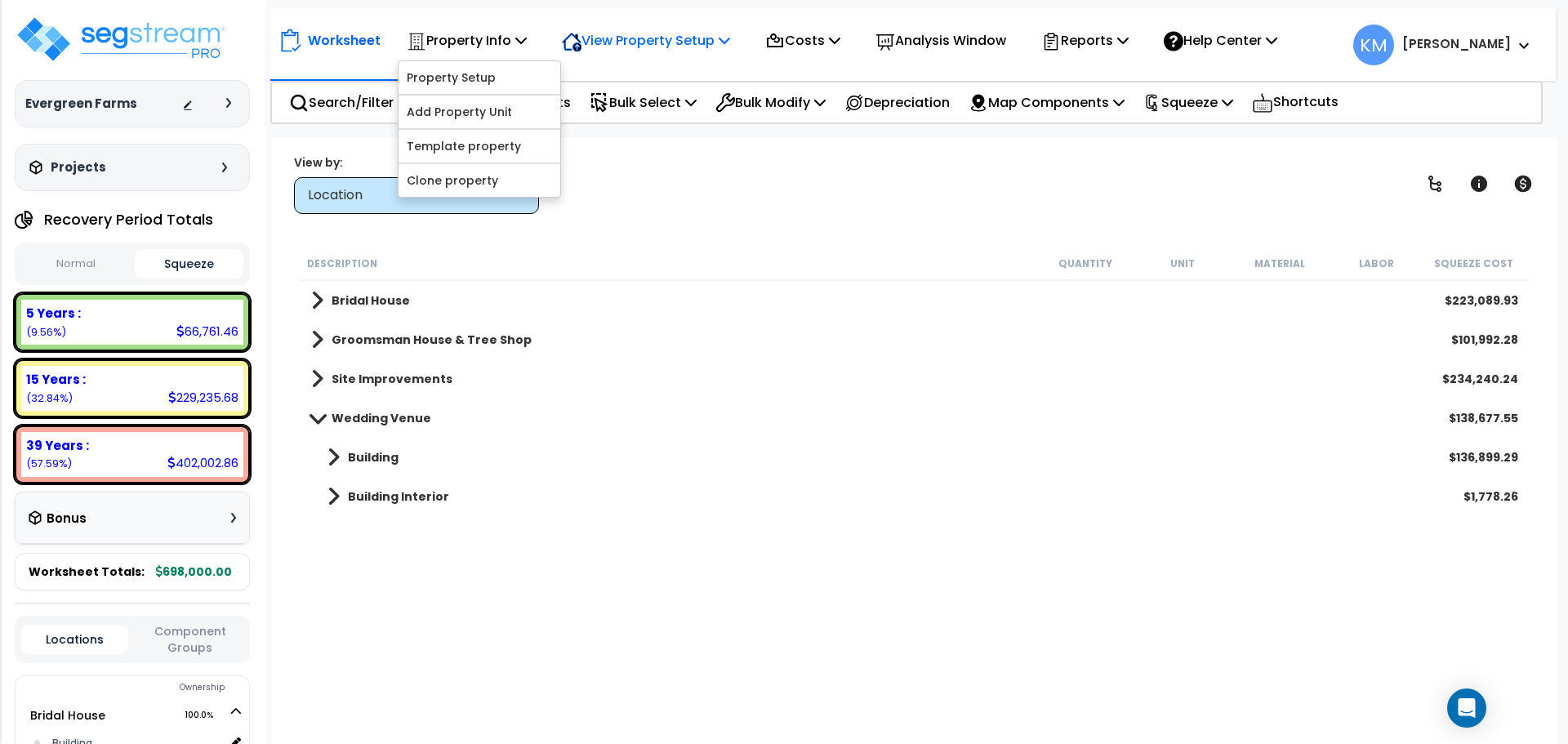
click at [527, 36] on p "View Property Setup" at bounding box center [467, 40] width 120 height 22
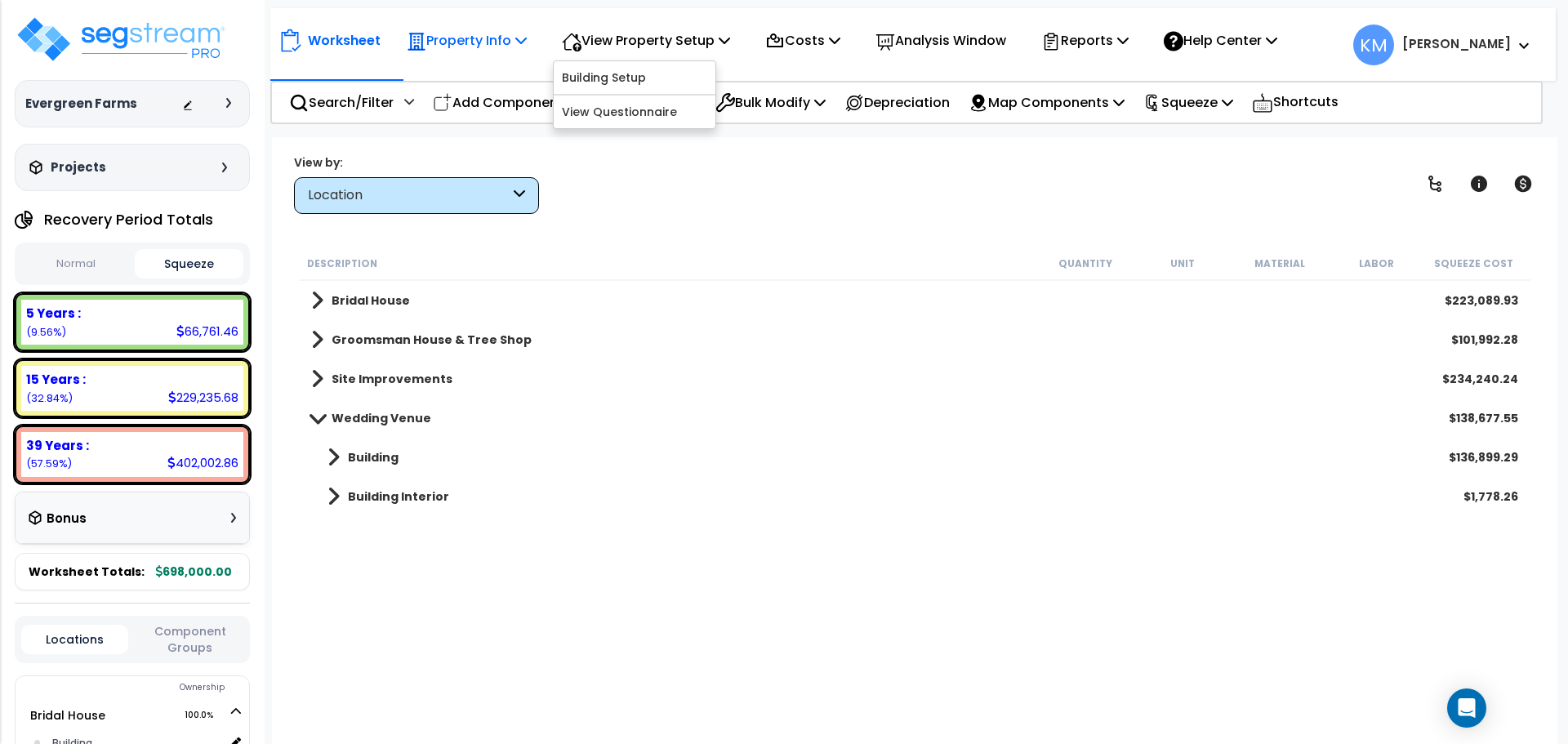
click at [514, 41] on p "Property Info" at bounding box center [467, 40] width 120 height 22
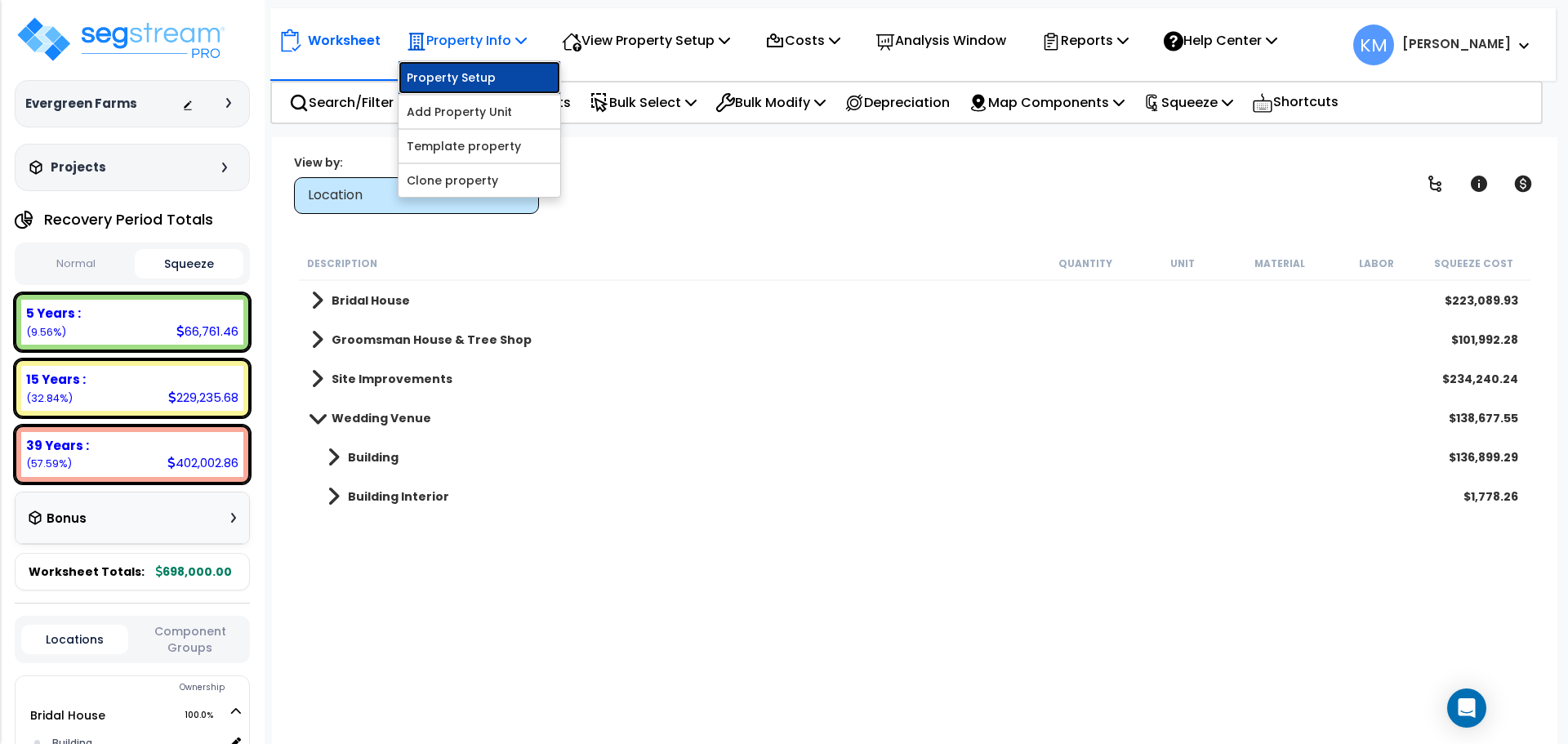
click at [489, 84] on link "Property Setup" at bounding box center [479, 78] width 162 height 33
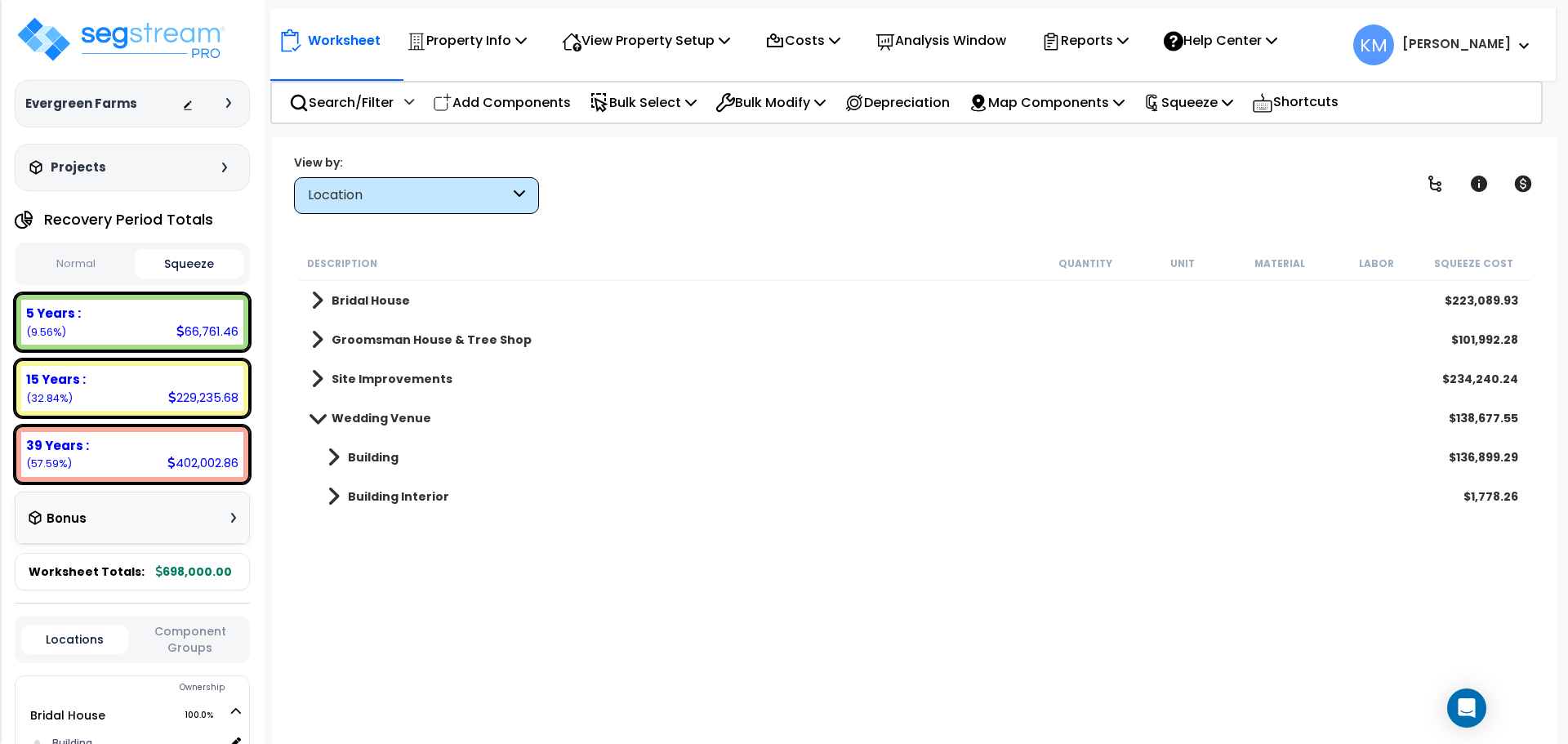
click at [316, 375] on span at bounding box center [317, 379] width 12 height 23
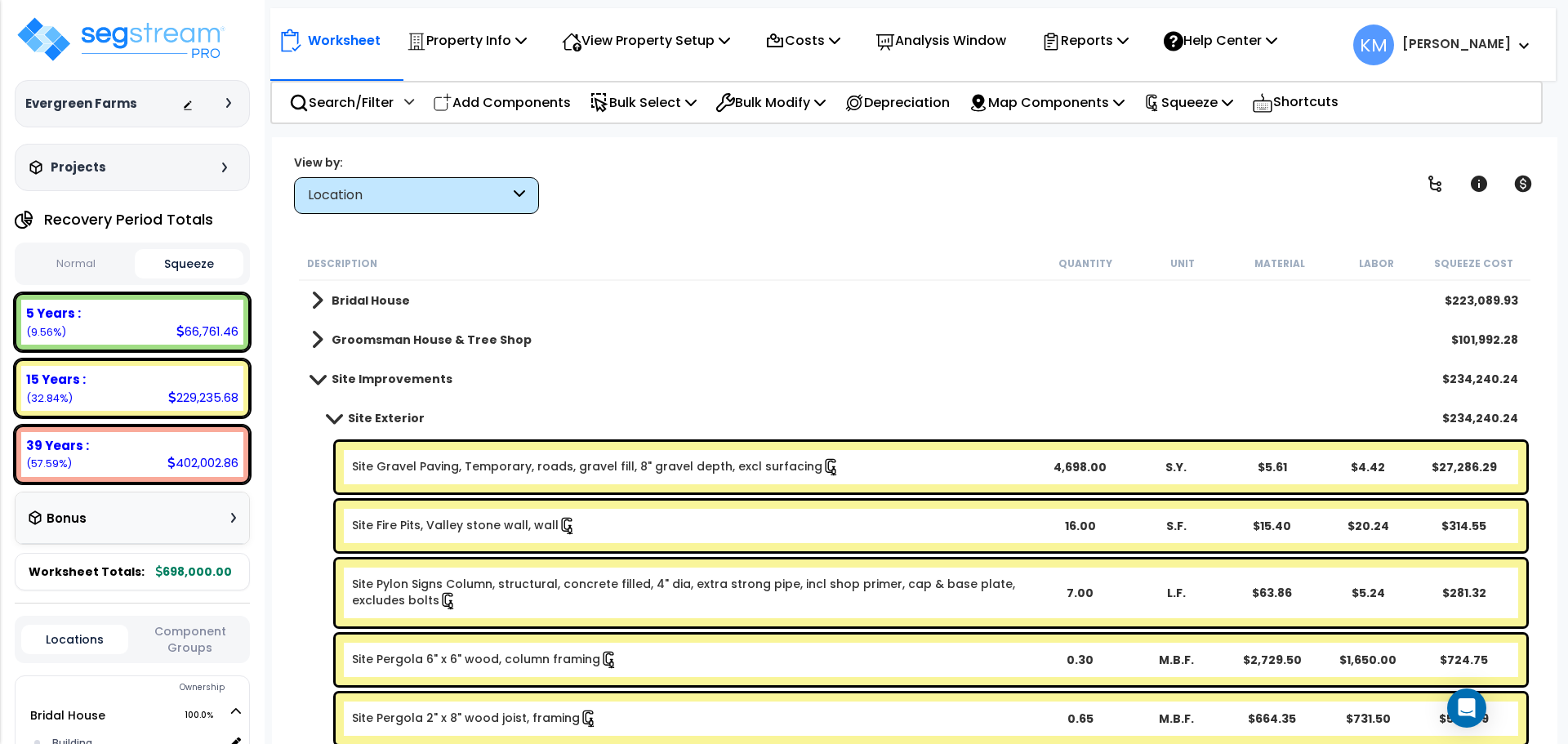
click at [315, 348] on span at bounding box center [317, 340] width 12 height 23
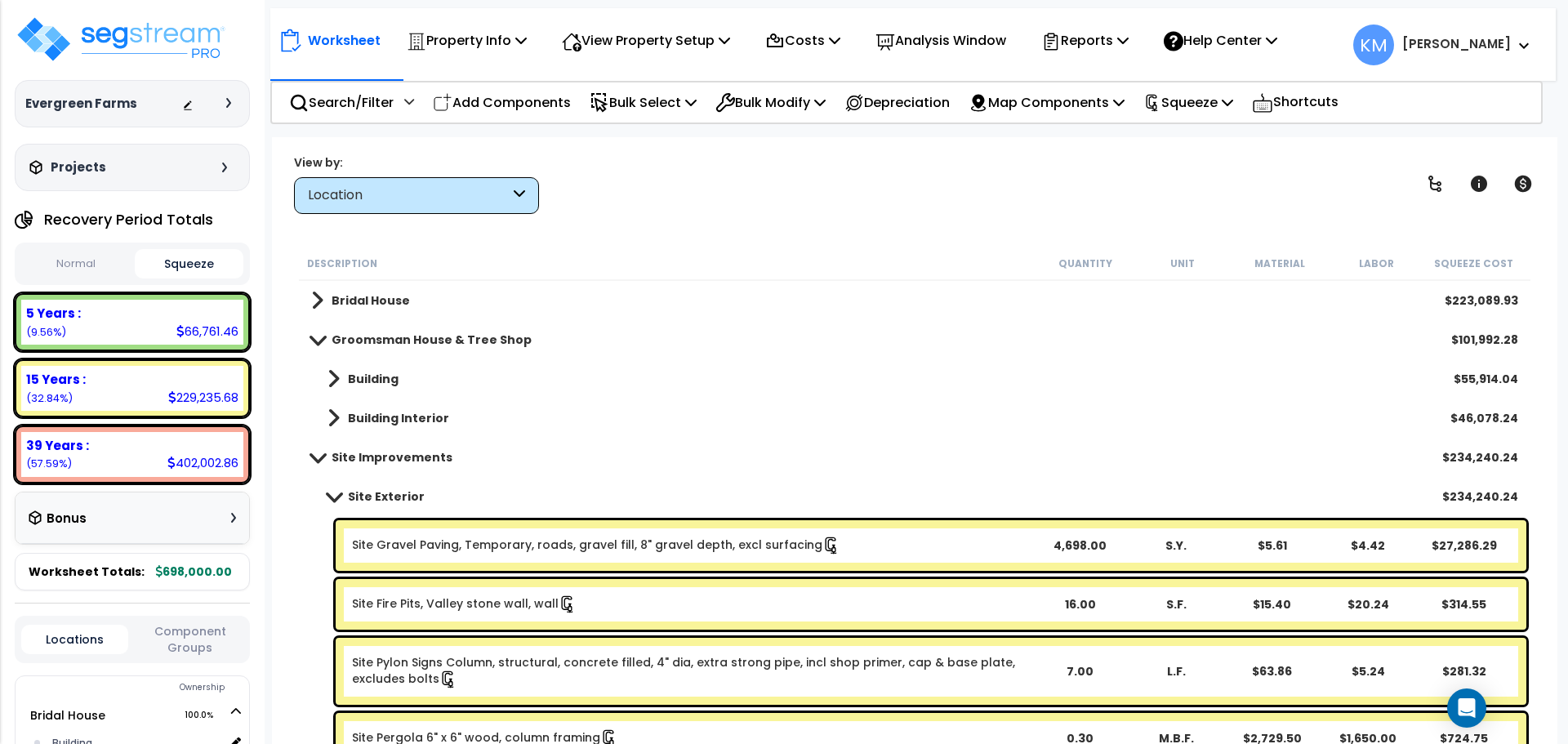
click at [323, 297] on link "Bridal House" at bounding box center [360, 300] width 99 height 23
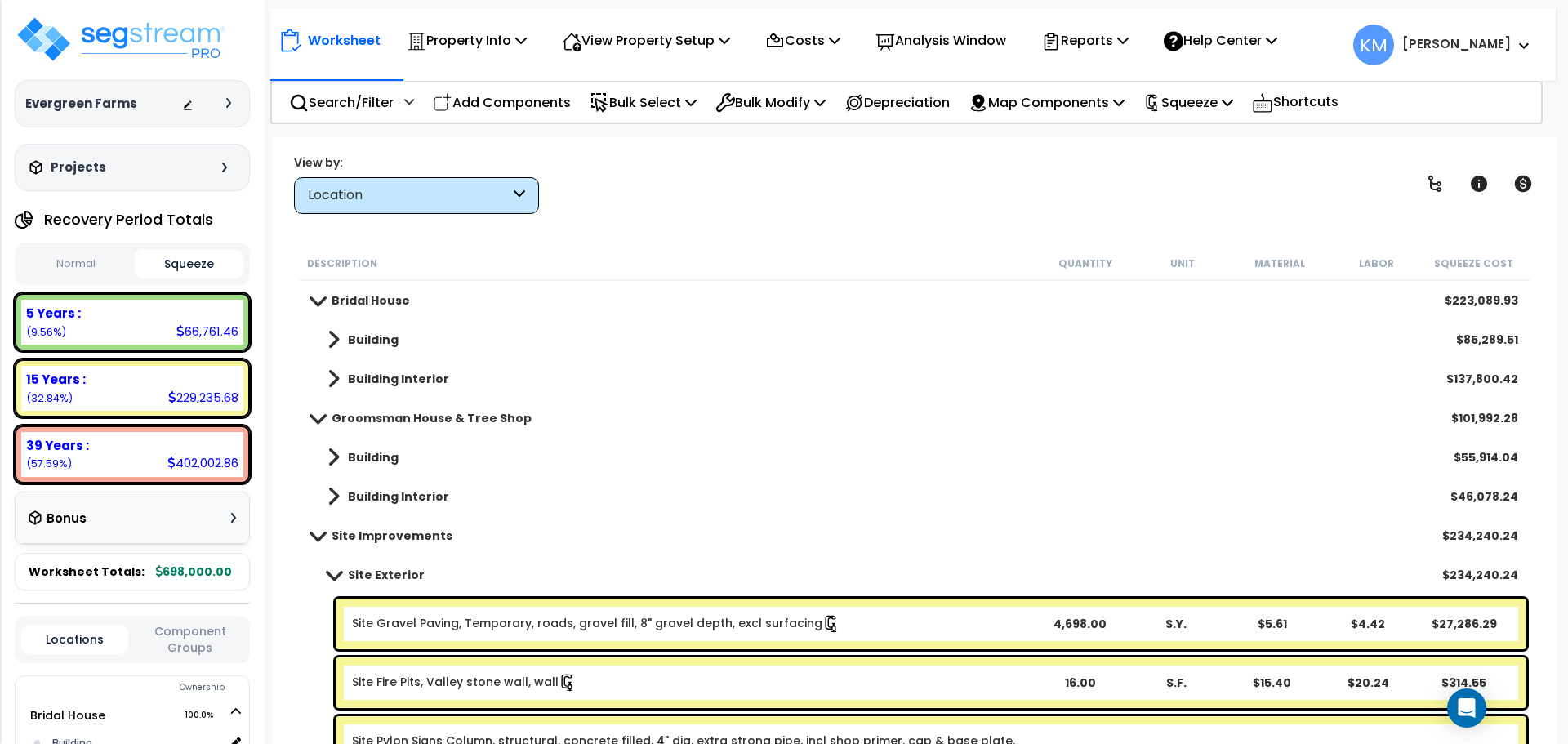
click at [315, 297] on span at bounding box center [317, 299] width 23 height 12
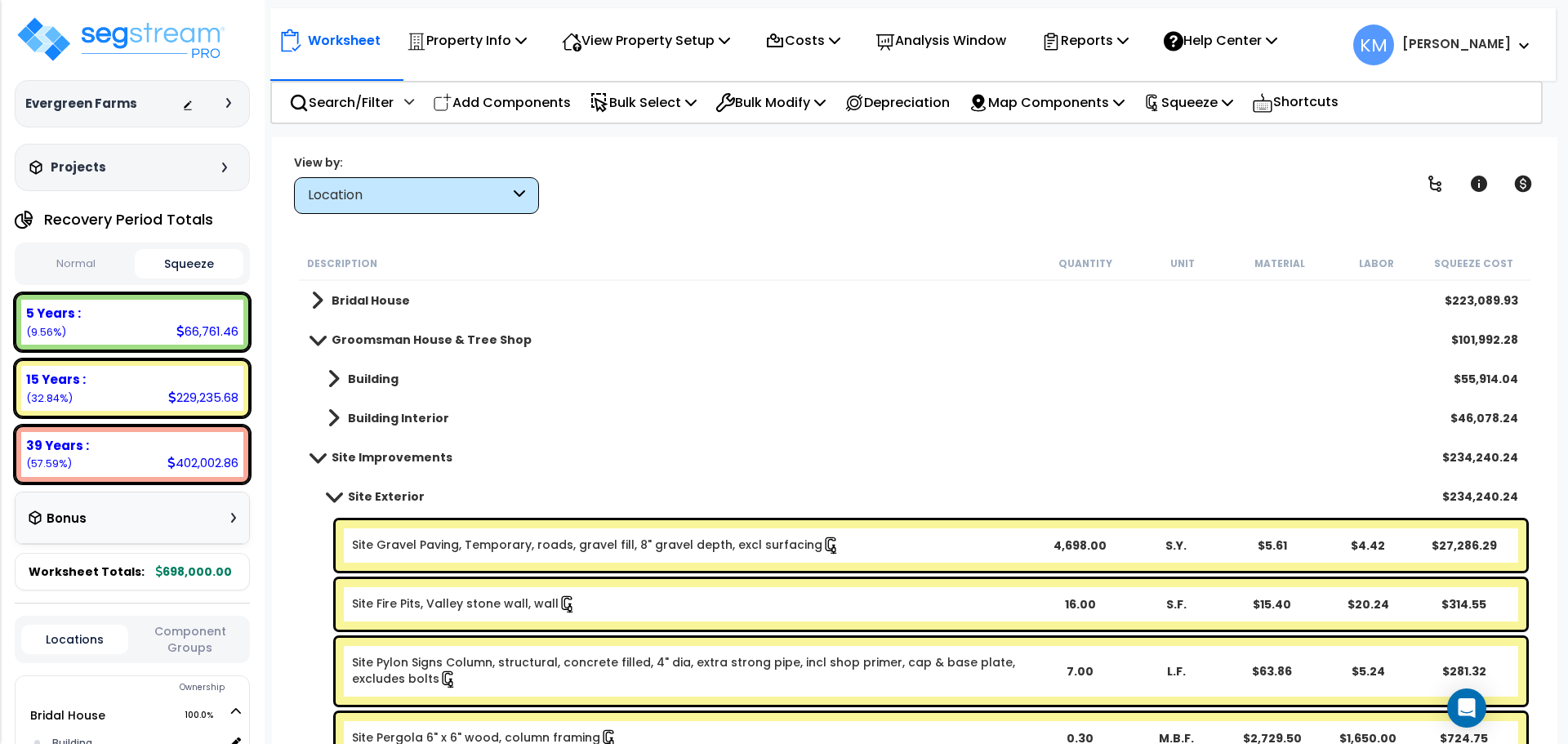
click at [320, 346] on link "Groomsman House & Tree Shop" at bounding box center [421, 340] width 220 height 23
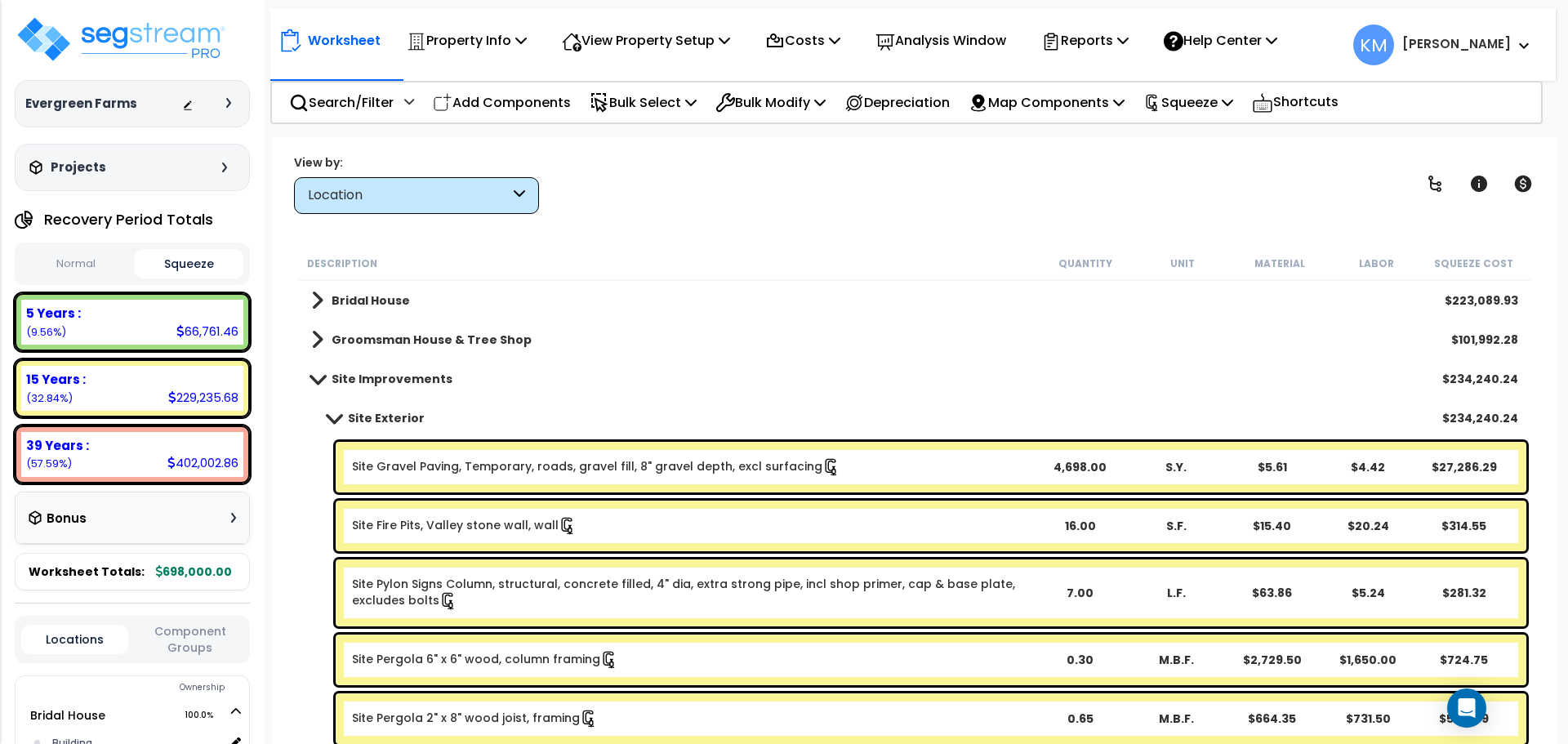
click at [326, 374] on span at bounding box center [317, 378] width 23 height 12
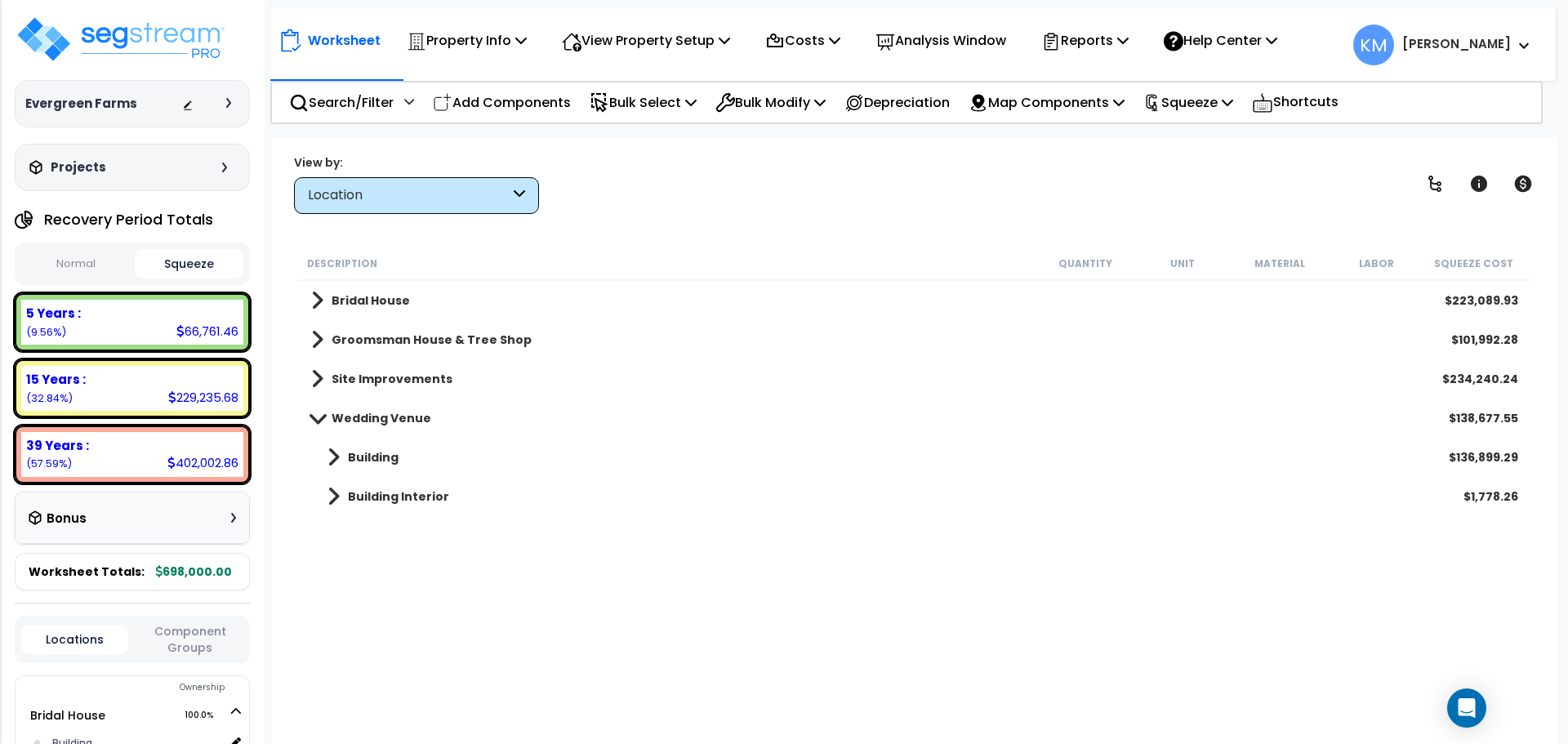
click at [317, 297] on span at bounding box center [317, 300] width 12 height 23
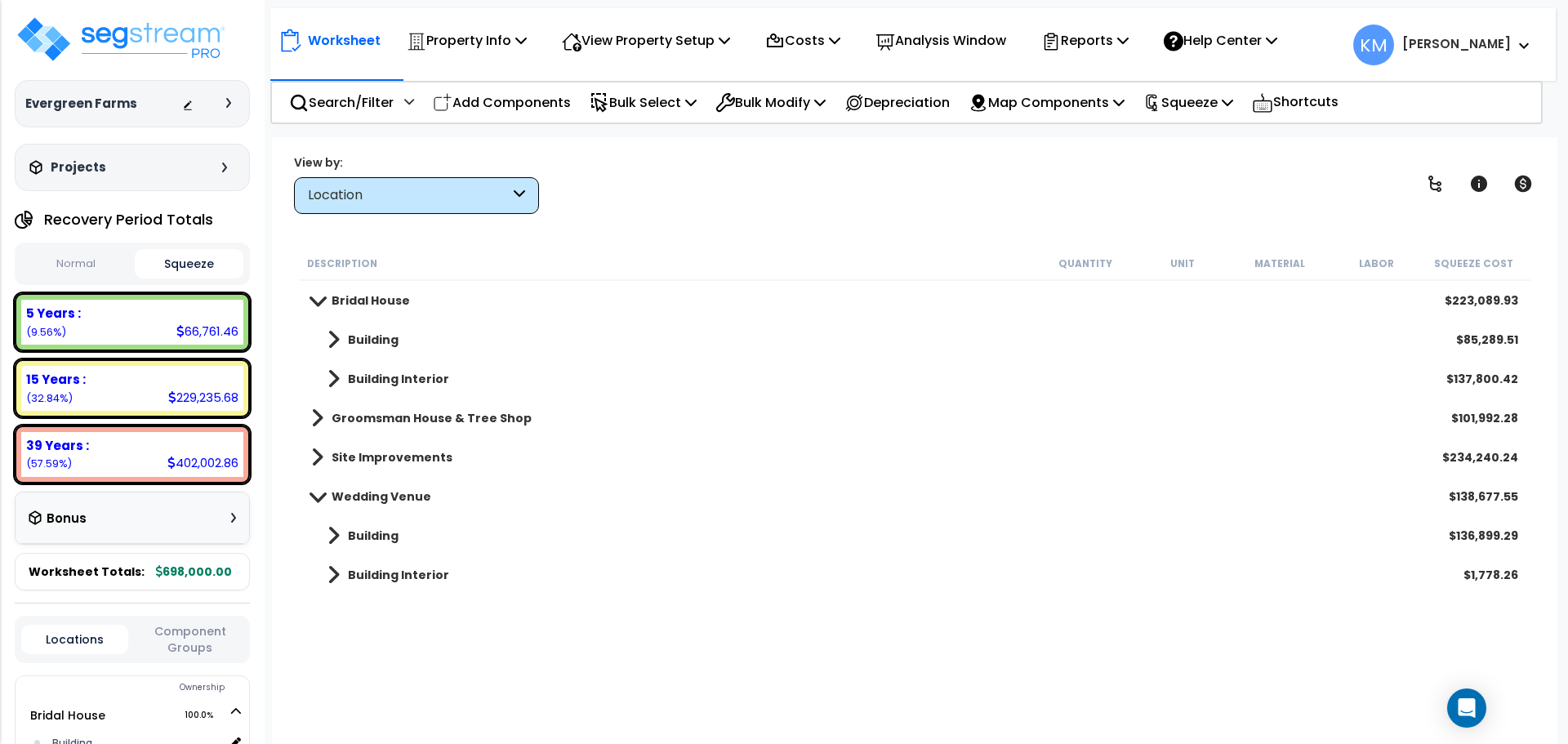
click at [344, 375] on link "Building Interior" at bounding box center [380, 379] width 138 height 23
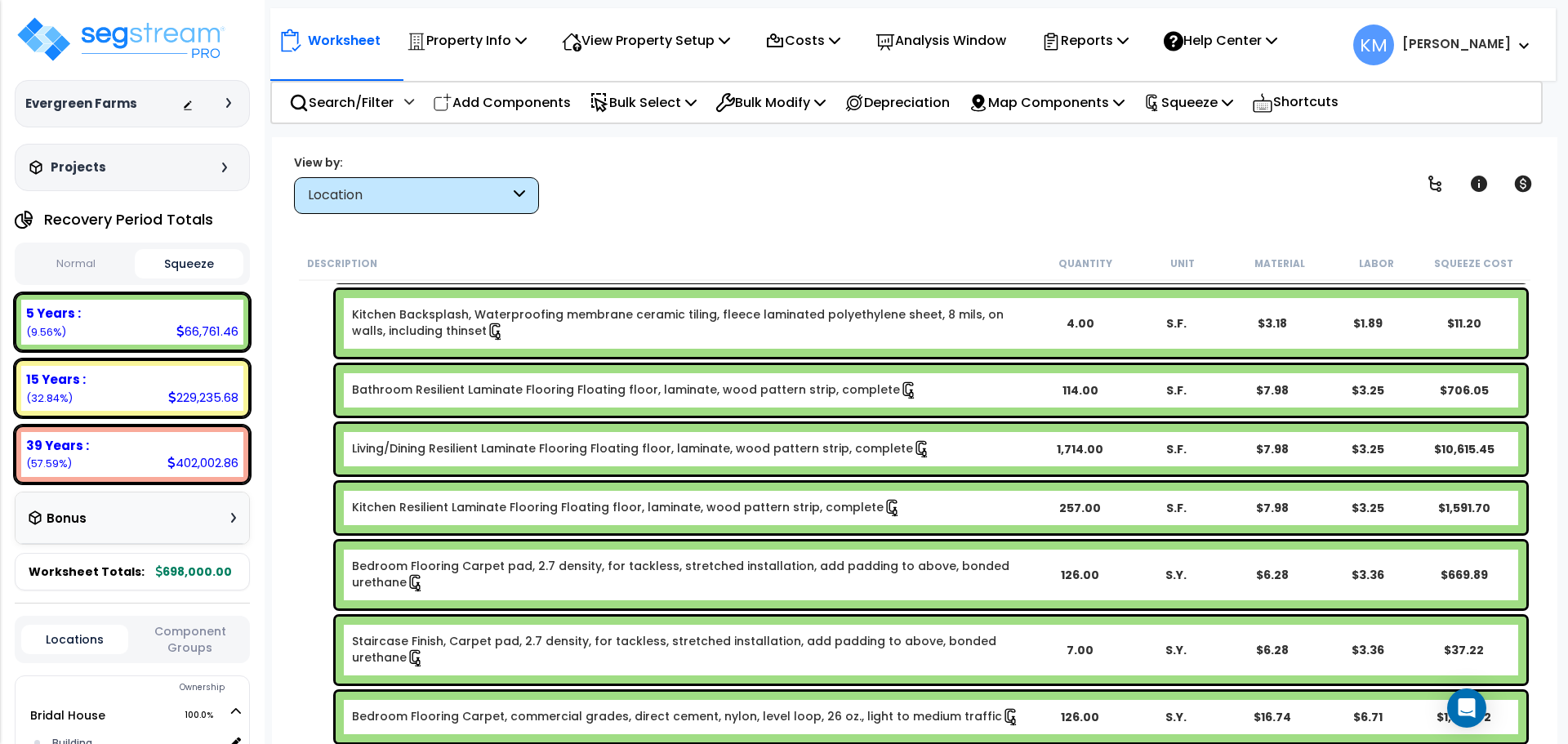
scroll to position [2451, 0]
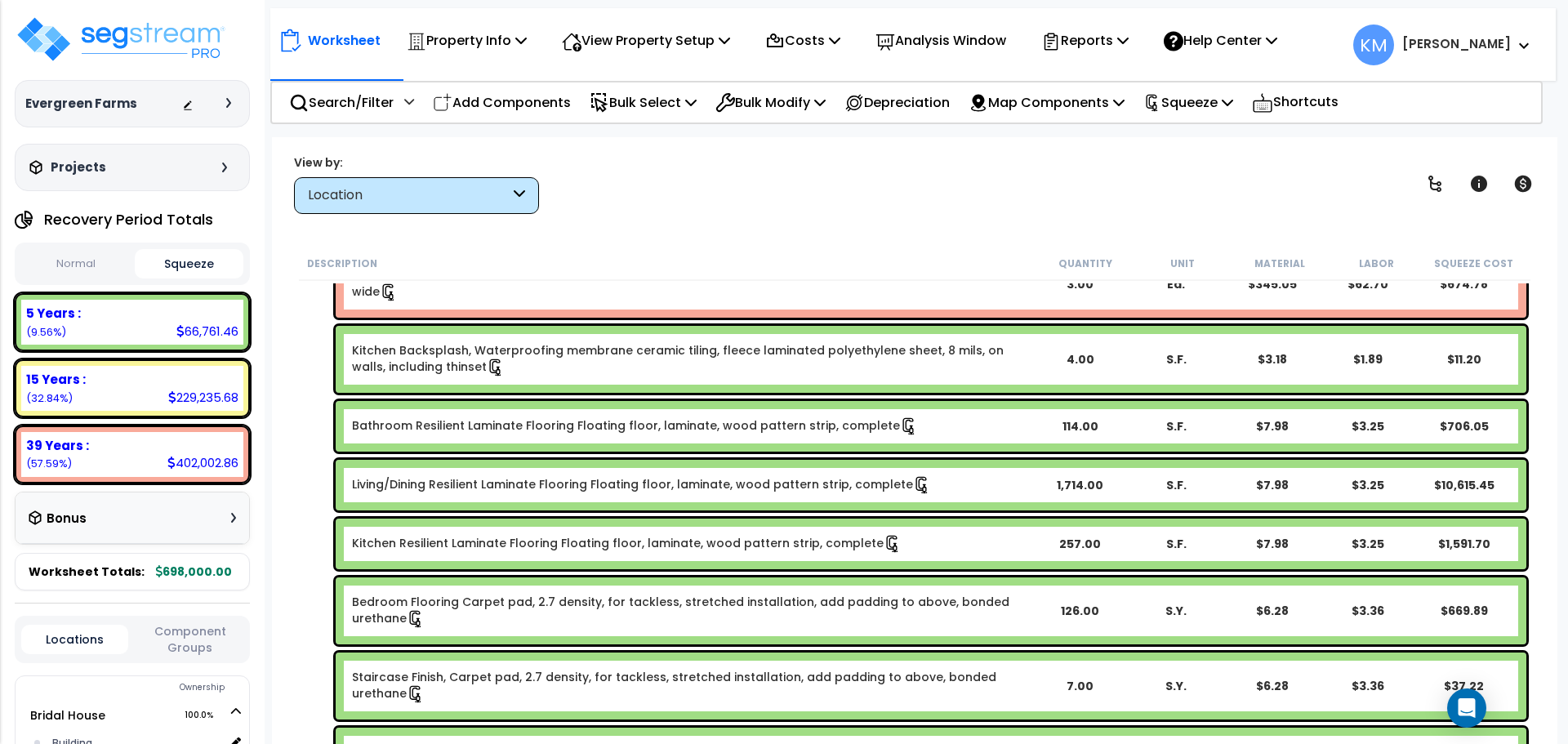
click at [974, 477] on b "Living/Dining Resilient Laminate Flooring Floating floor, laminate, wood patter…" at bounding box center [692, 485] width 679 height 18
click at [961, 483] on b "Living/Dining Resilient Laminate Flooring Floating floor, laminate, wood patter…" at bounding box center [692, 485] width 679 height 18
click at [1013, 482] on b "Living/Dining Resilient Laminate Flooring Floating floor, laminate, wood patter…" at bounding box center [692, 485] width 679 height 18
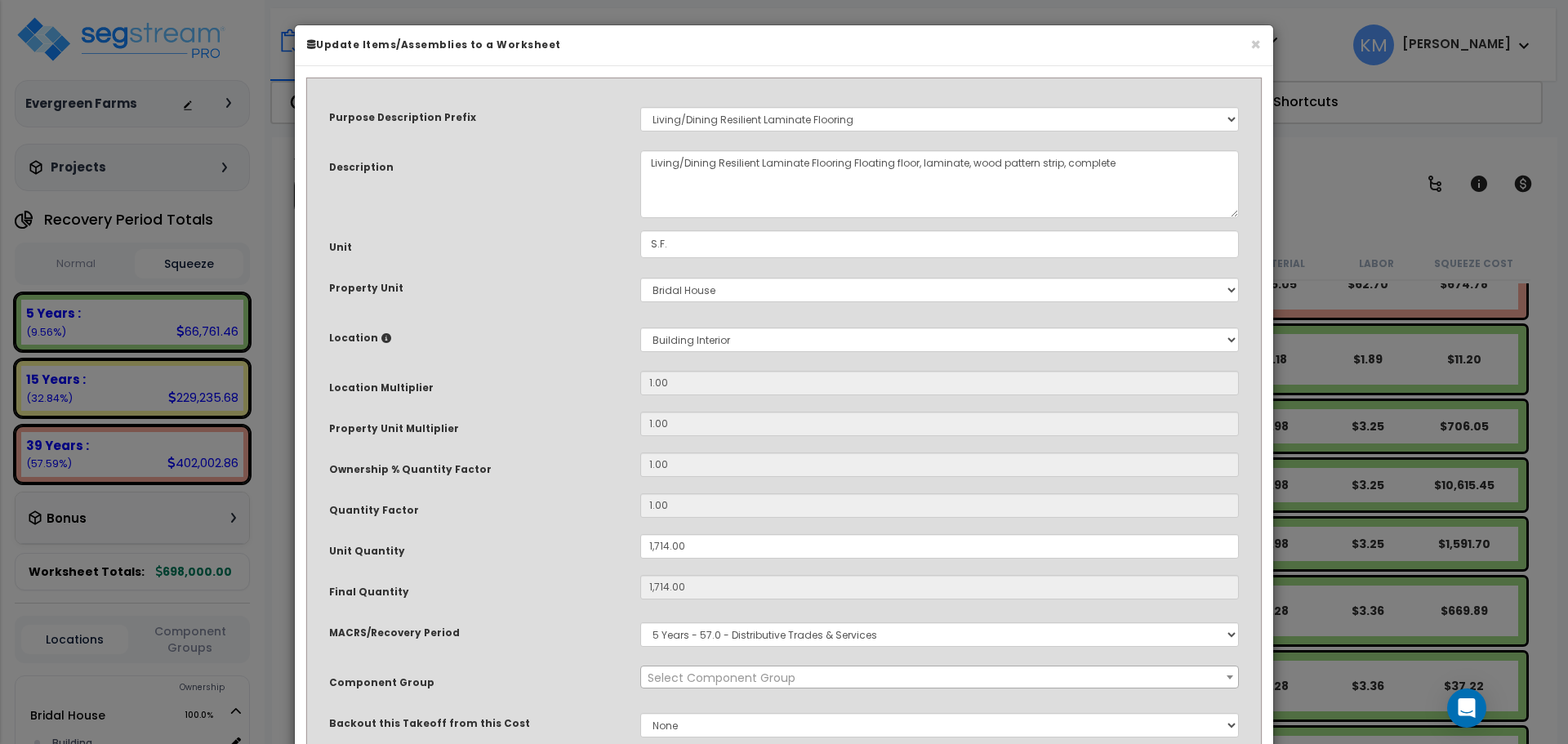
select select "46467"
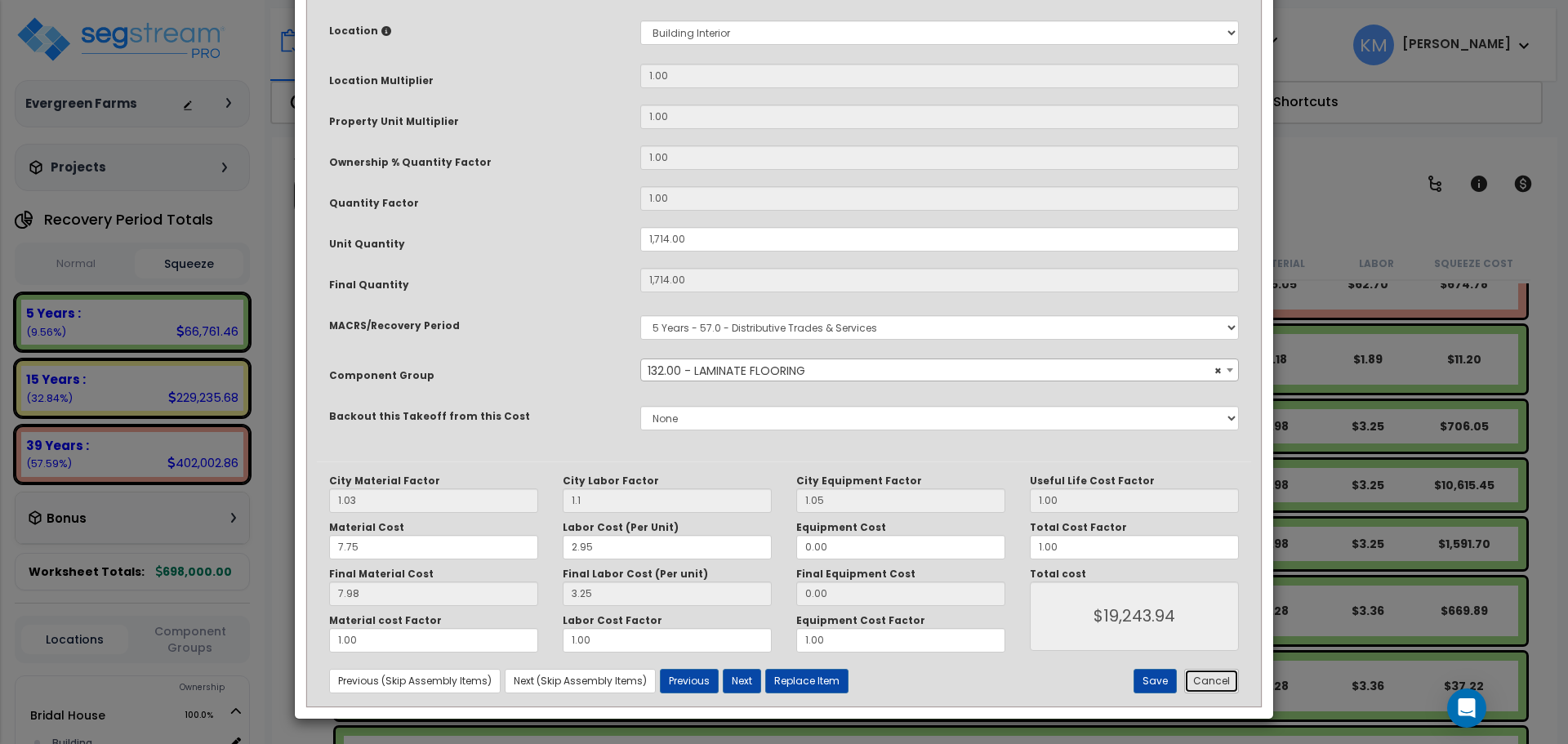
click at [1228, 682] on button "Cancel" at bounding box center [1211, 681] width 55 height 25
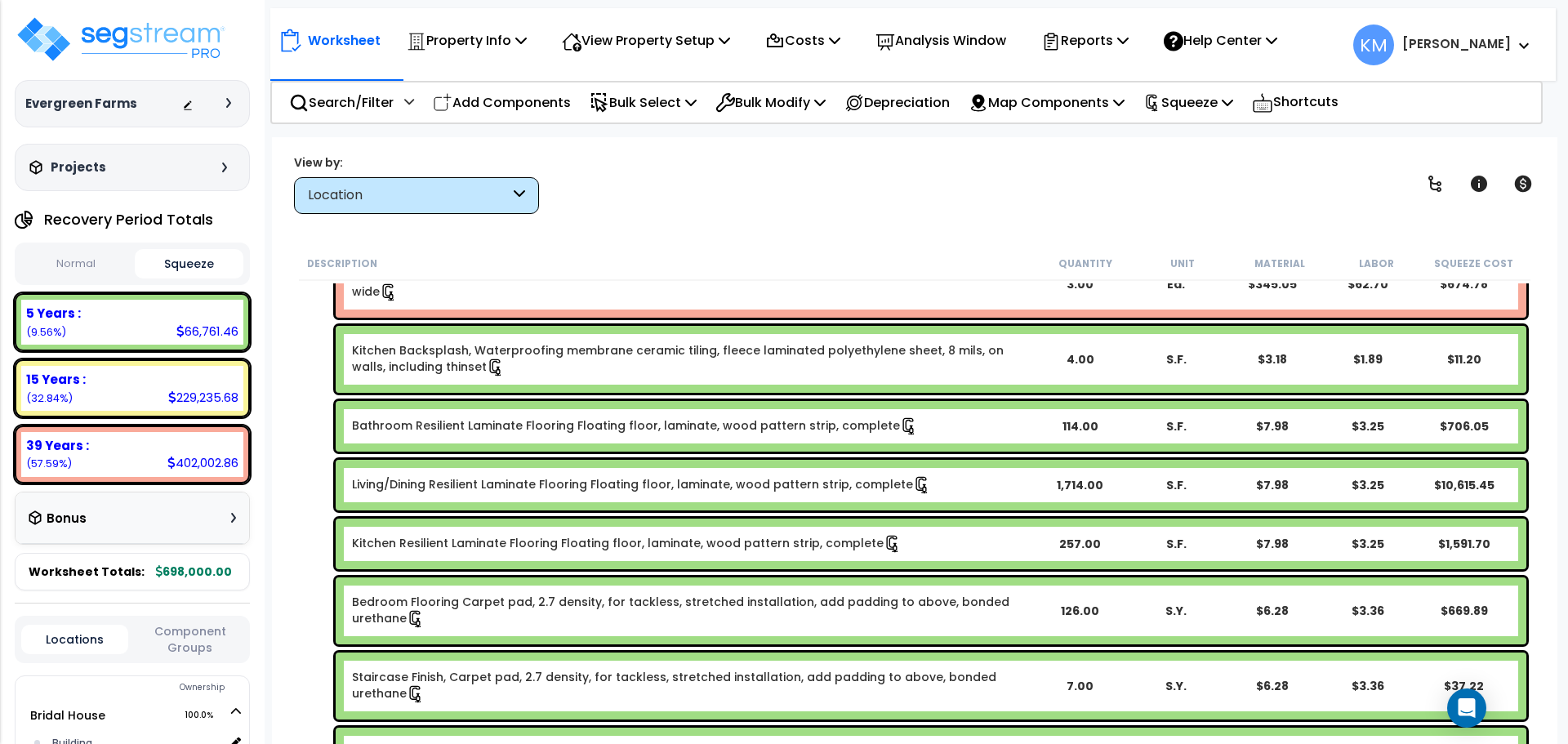
click at [70, 263] on button "Normal" at bounding box center [76, 264] width 110 height 28
click at [840, 38] on icon at bounding box center [834, 40] width 11 height 13
click at [803, 190] on div "View by: Location High to Low (Total Cost)" at bounding box center [914, 184] width 1252 height 60
click at [840, 42] on p "Costs" at bounding box center [802, 40] width 75 height 22
click at [826, 113] on link "Direct Costs" at bounding box center [837, 112] width 162 height 33
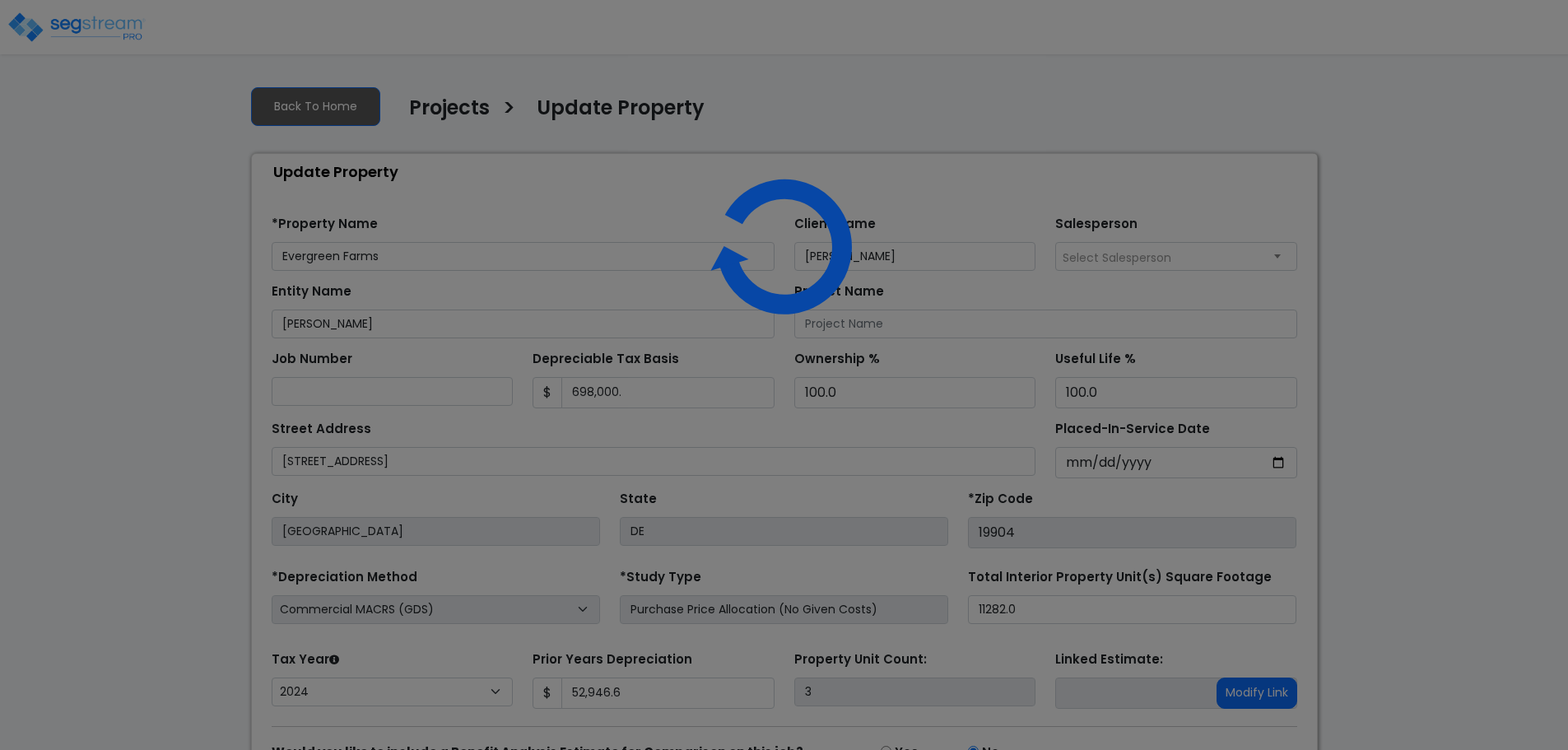
select select "2024"
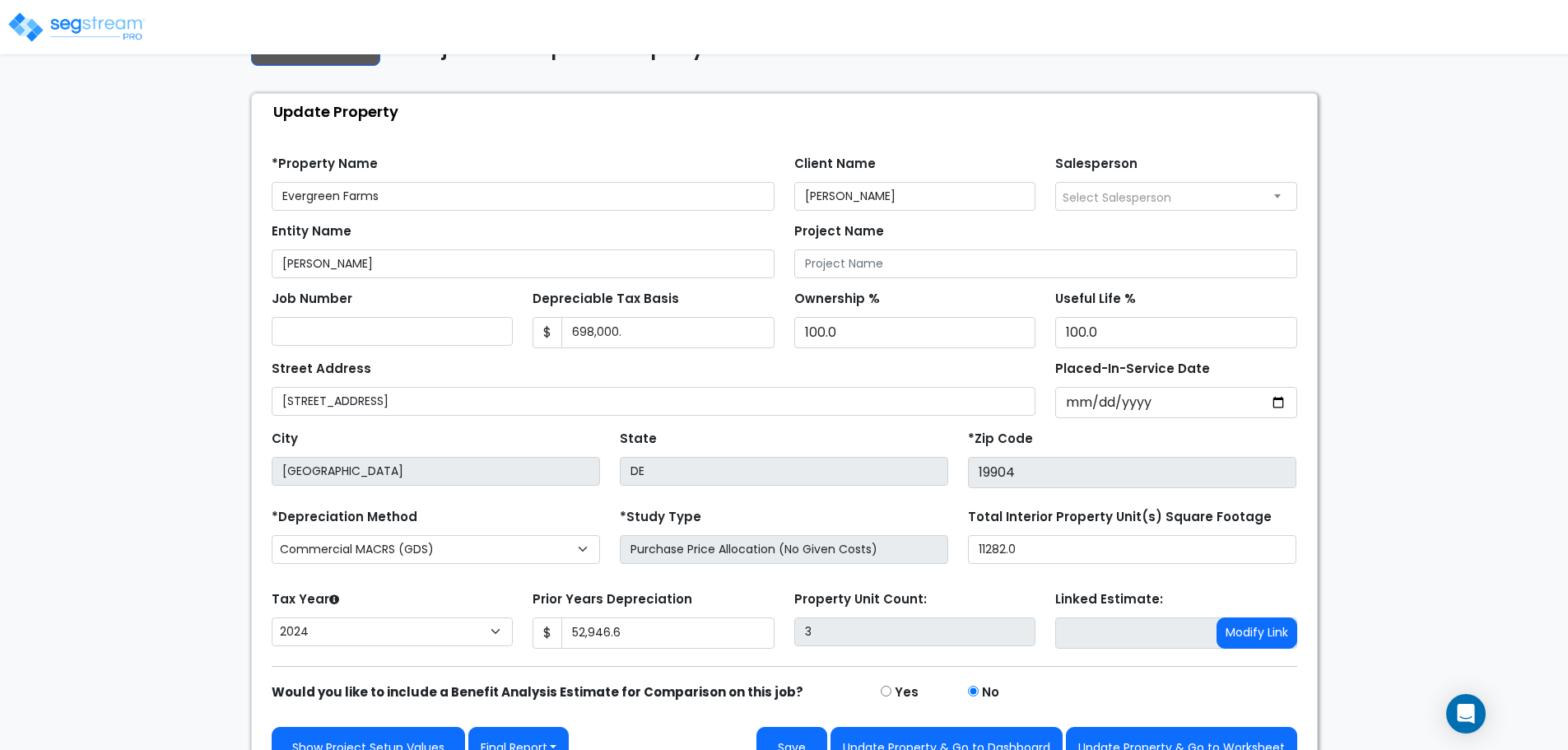
scroll to position [93, 0]
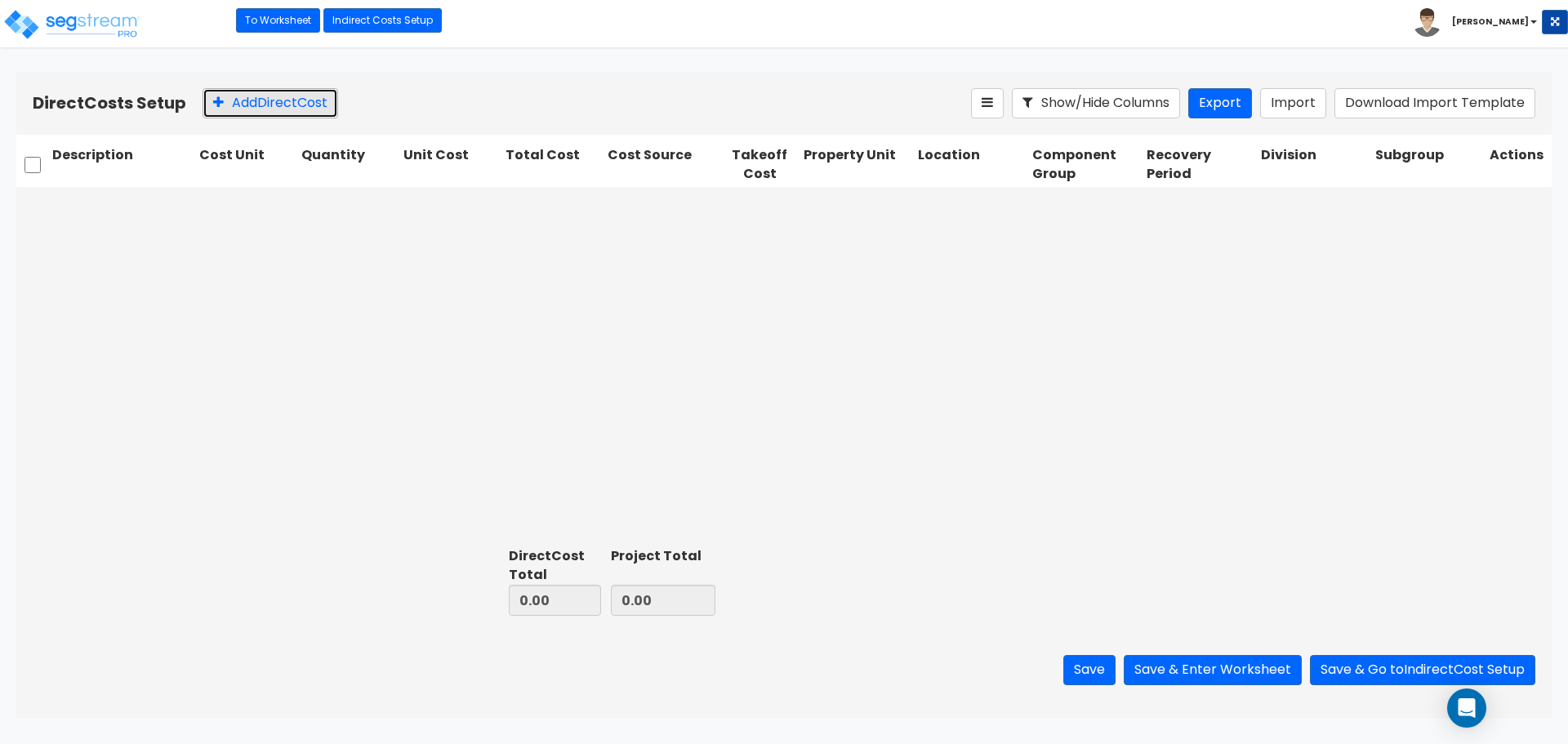
click at [294, 102] on button "Add Direct Cost" at bounding box center [270, 102] width 135 height 30
click at [141, 203] on input "text" at bounding box center [123, 206] width 141 height 31
type input "Living/Dining Resilient Laminent Flooring"
drag, startPoint x: 88, startPoint y: 201, endPoint x: 357, endPoint y: 276, distance: 279.3
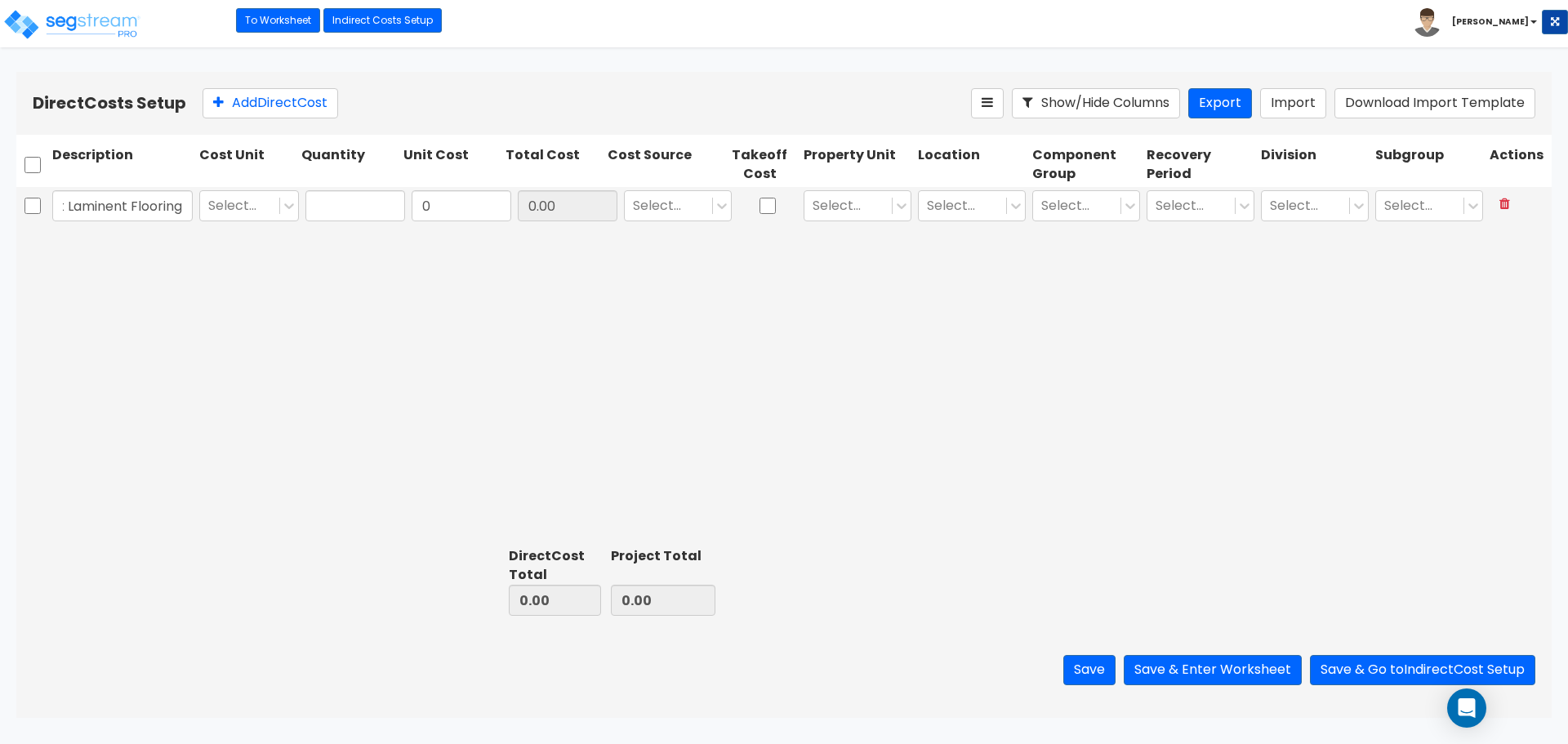
click at [357, 276] on div "Living/Dining Resilient Laminent Flooring Select... 0 0.00 Select... Select... …" at bounding box center [784, 363] width 1535 height 353
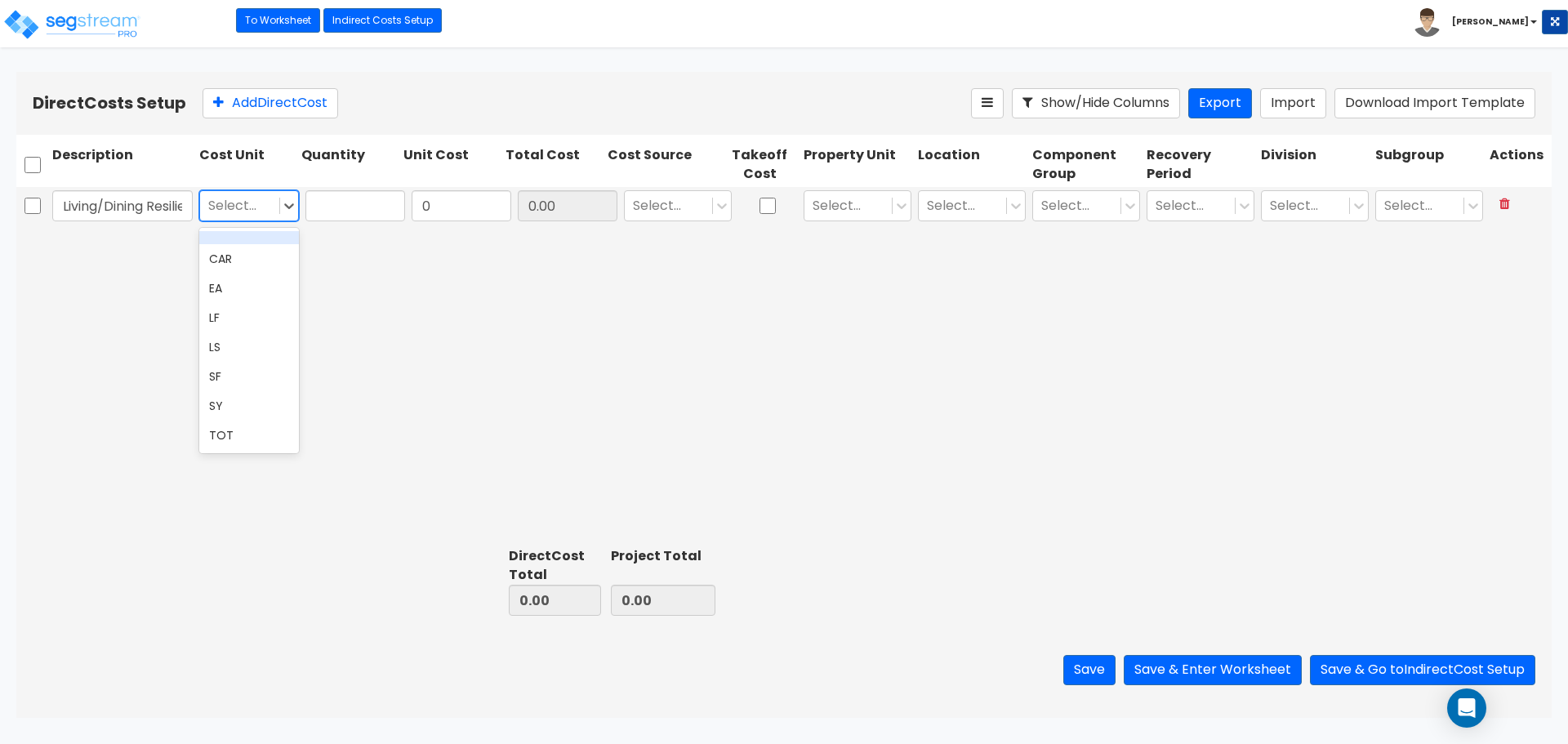
click at [267, 206] on div at bounding box center [240, 206] width 63 height 22
click at [262, 441] on div "TOT" at bounding box center [249, 436] width 100 height 29
click at [371, 210] on input "text" at bounding box center [355, 206] width 100 height 31
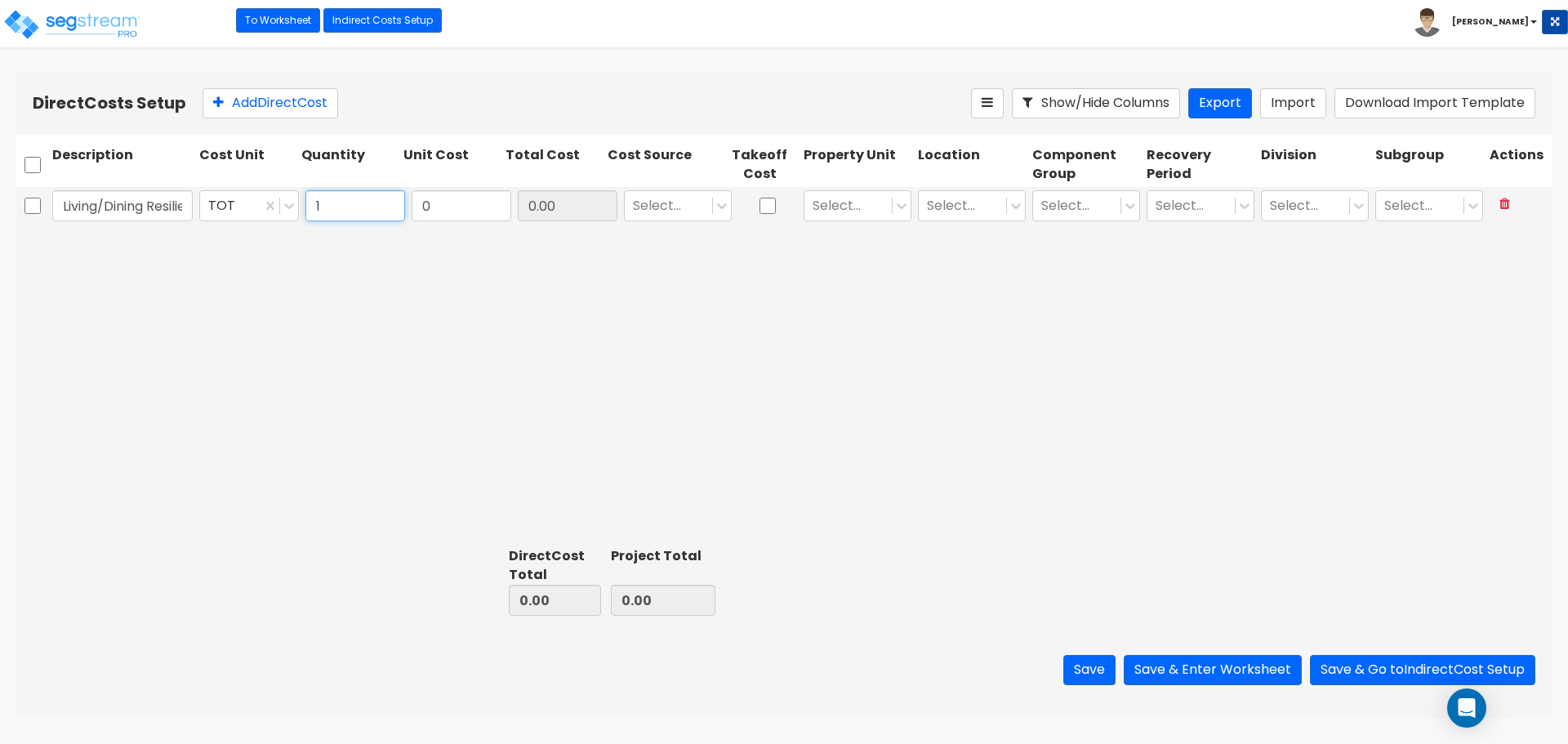
type input "1"
type input "6,500.00"
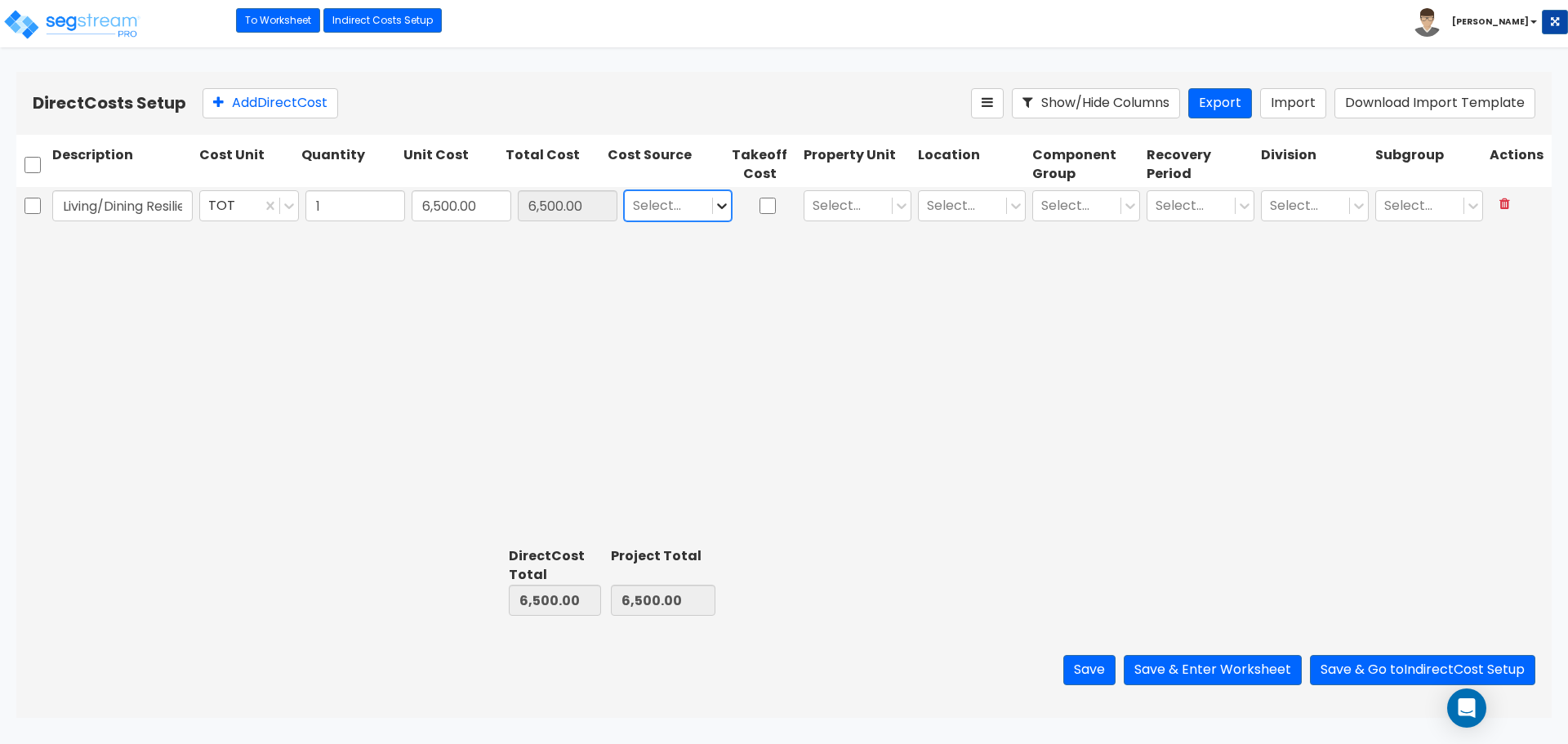
click at [715, 200] on icon at bounding box center [722, 206] width 16 height 16
click at [687, 302] on div "Client Cost" at bounding box center [678, 292] width 108 height 29
click at [854, 202] on div at bounding box center [848, 206] width 71 height 22
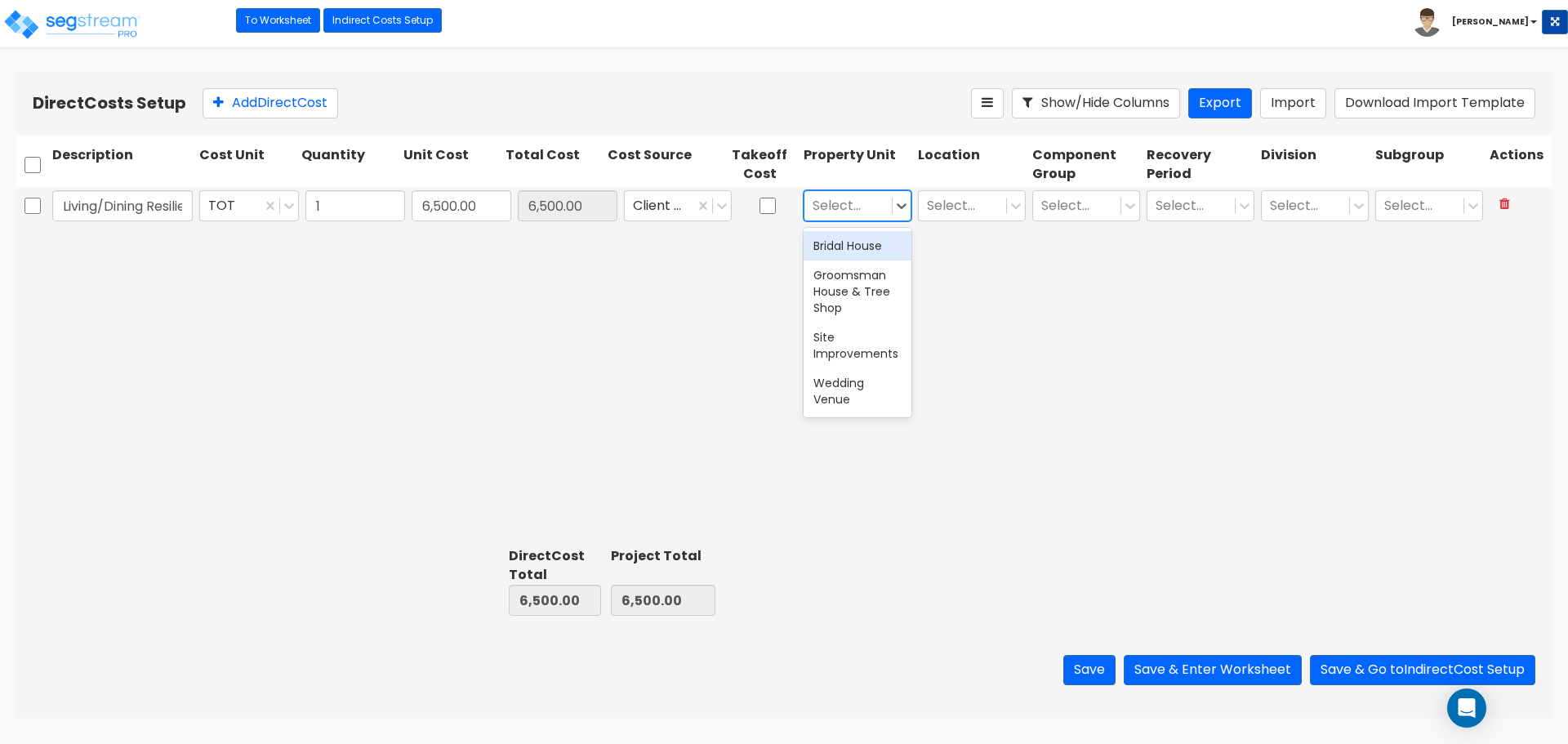
click at [871, 244] on div "Bridal House" at bounding box center [857, 246] width 108 height 29
click at [970, 203] on div at bounding box center [962, 206] width 71 height 22
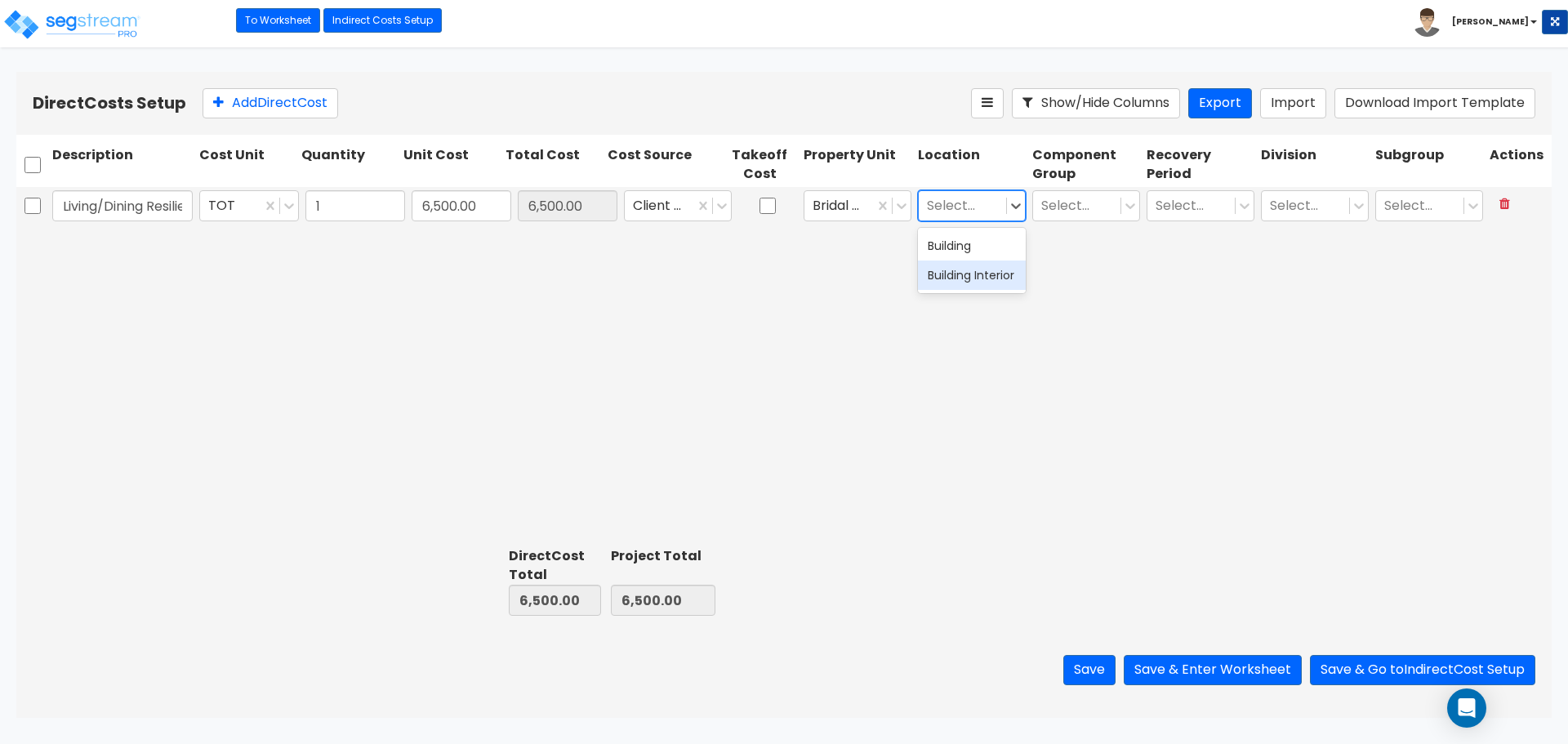
click at [968, 285] on div "Building Interior" at bounding box center [972, 275] width 108 height 29
click at [1083, 200] on div at bounding box center [1077, 206] width 71 height 22
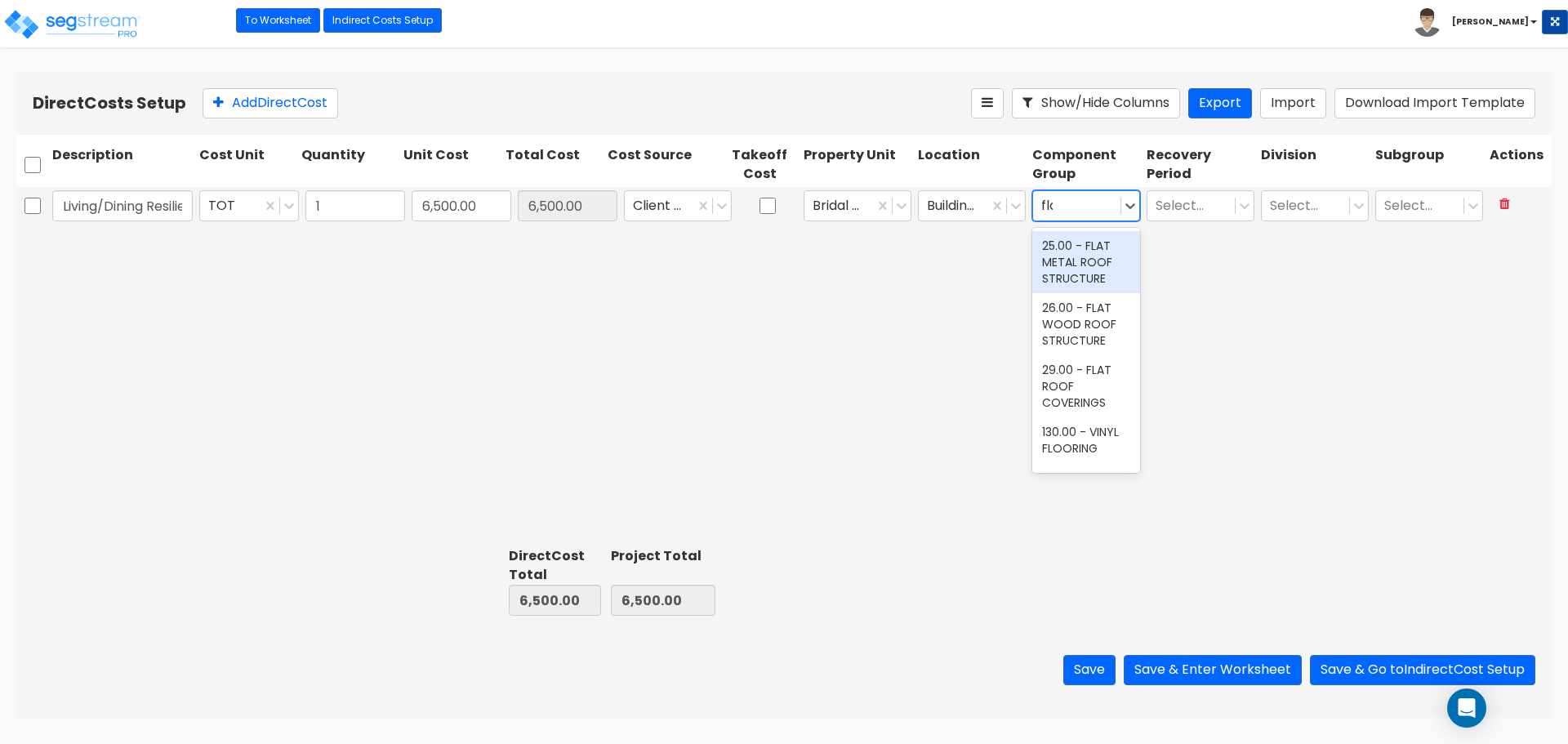
type input "floo"
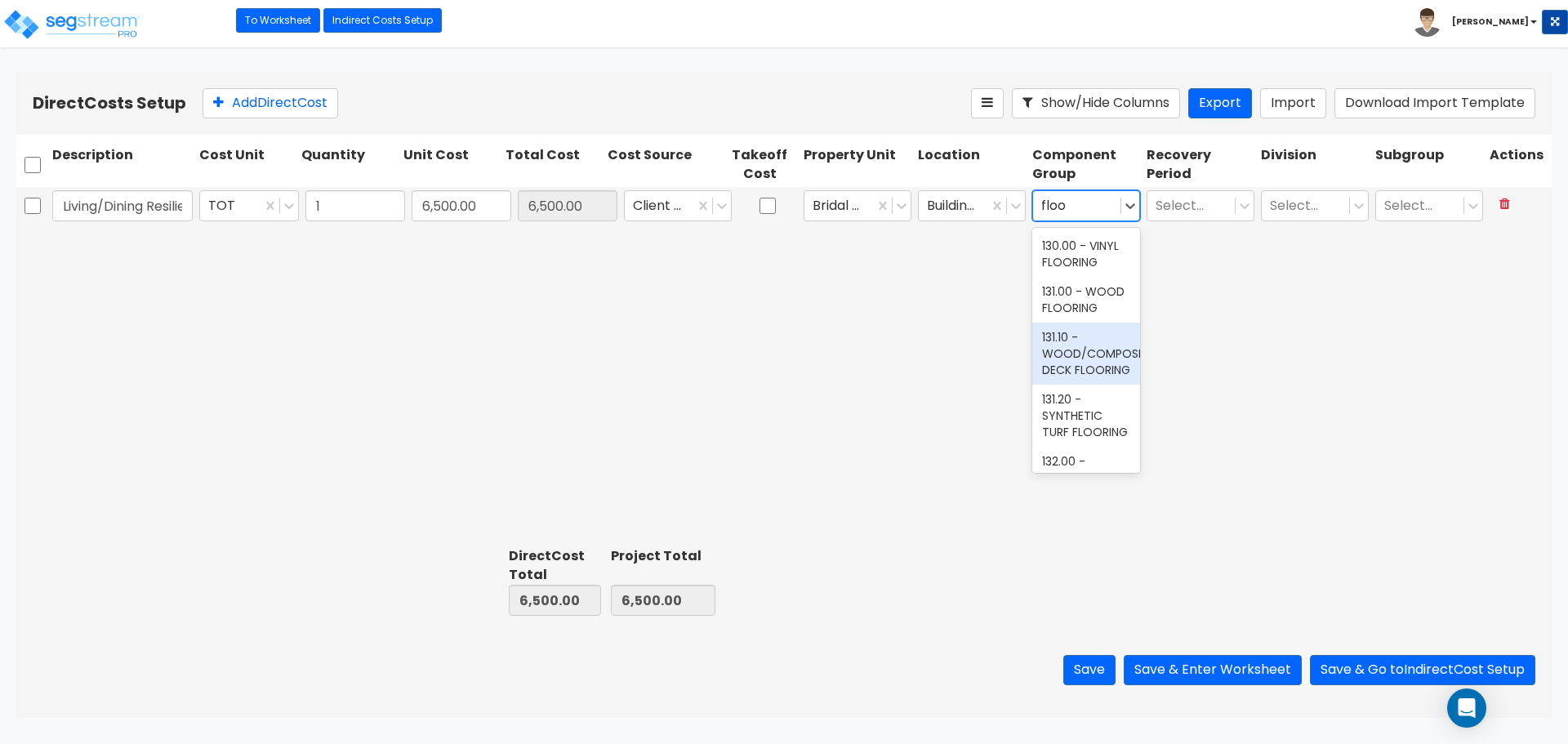
scroll to position [136, 0]
click at [1092, 372] on div "132.00 - LAMINATE FLOORING" at bounding box center [1086, 341] width 108 height 62
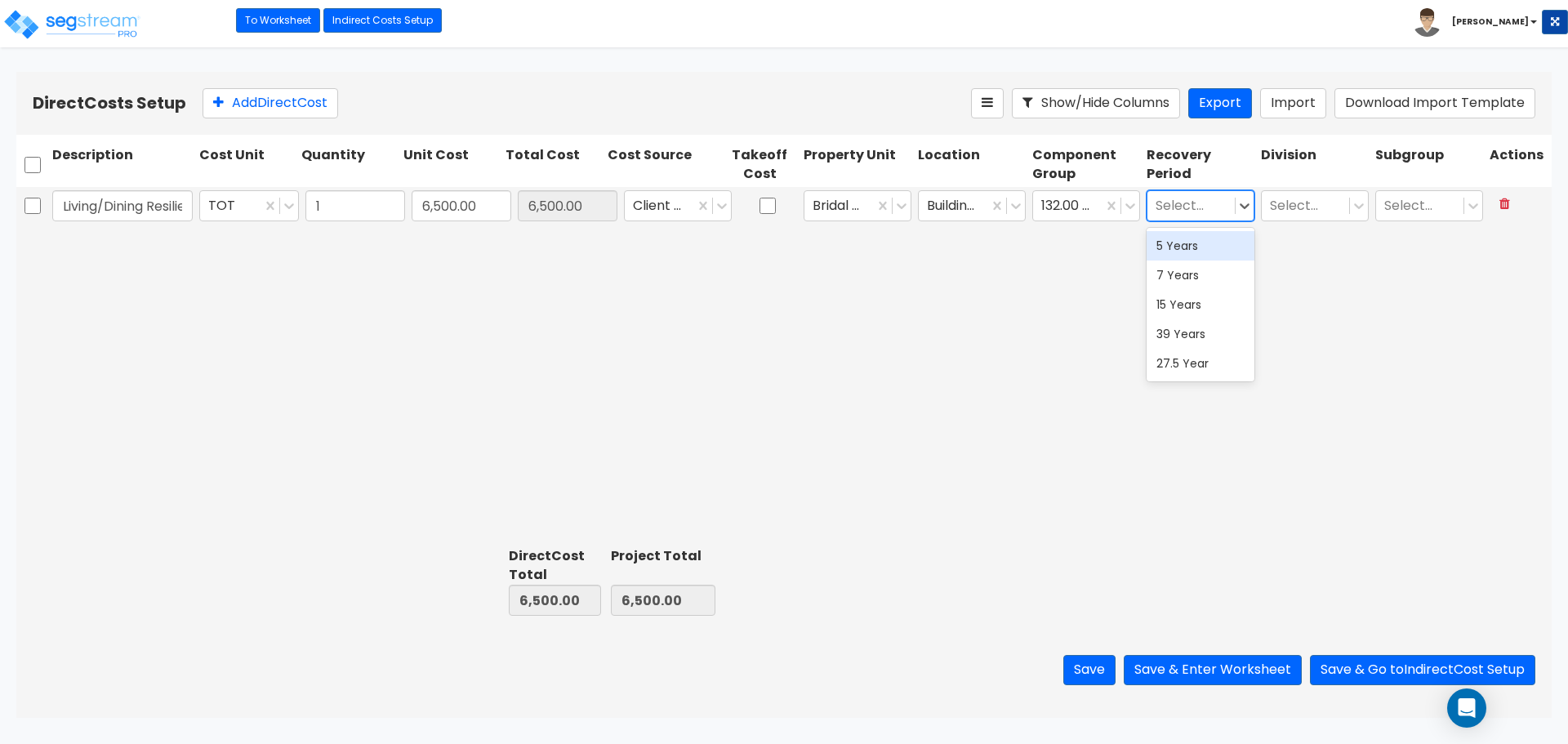
click at [1205, 205] on div at bounding box center [1191, 206] width 71 height 22
click at [1202, 250] on div "5 Years" at bounding box center [1200, 246] width 108 height 29
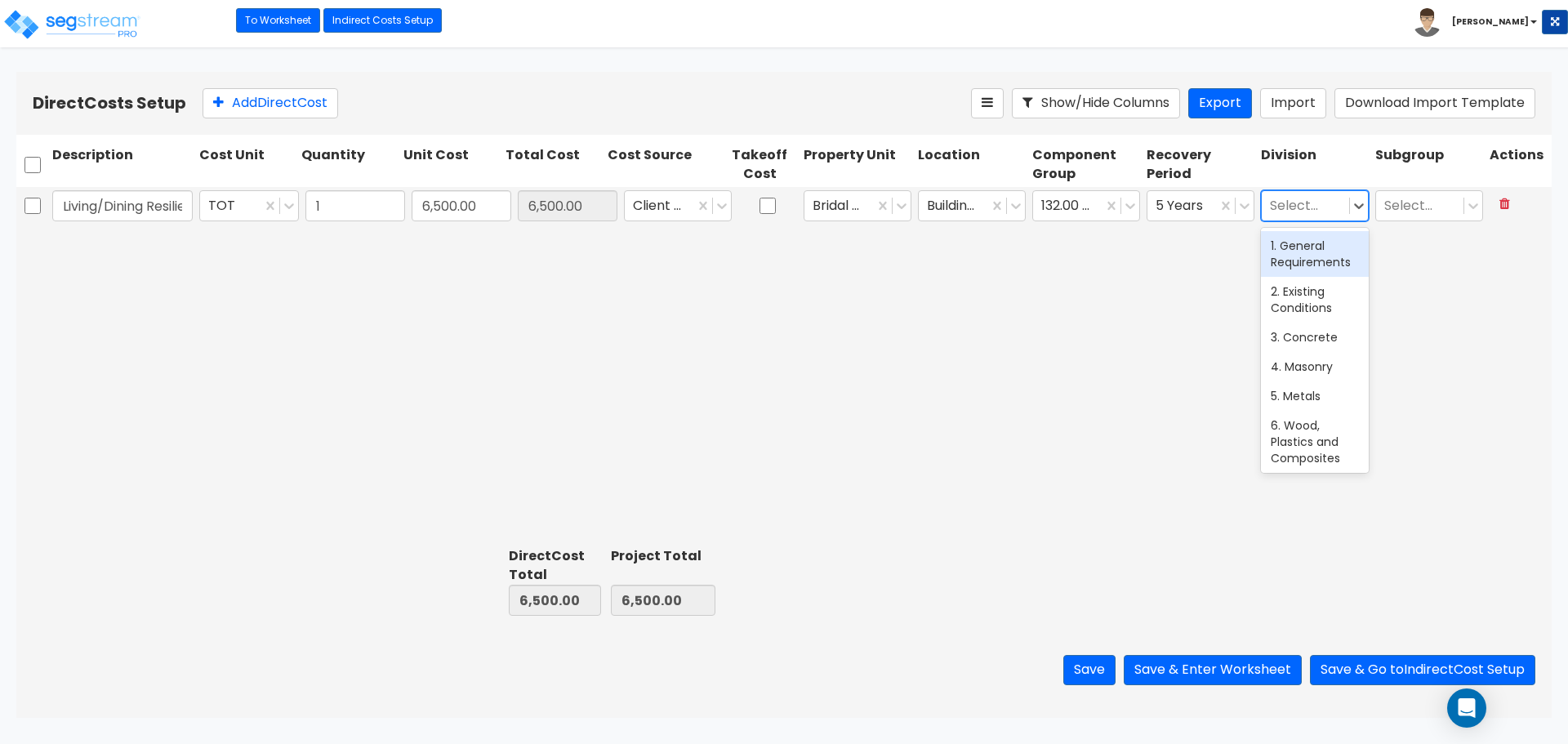
click at [1331, 203] on div at bounding box center [1305, 206] width 71 height 22
type input "f"
drag, startPoint x: 1312, startPoint y: 208, endPoint x: 1334, endPoint y: 209, distance: 22.0
click at [1313, 208] on div at bounding box center [1305, 206] width 71 height 22
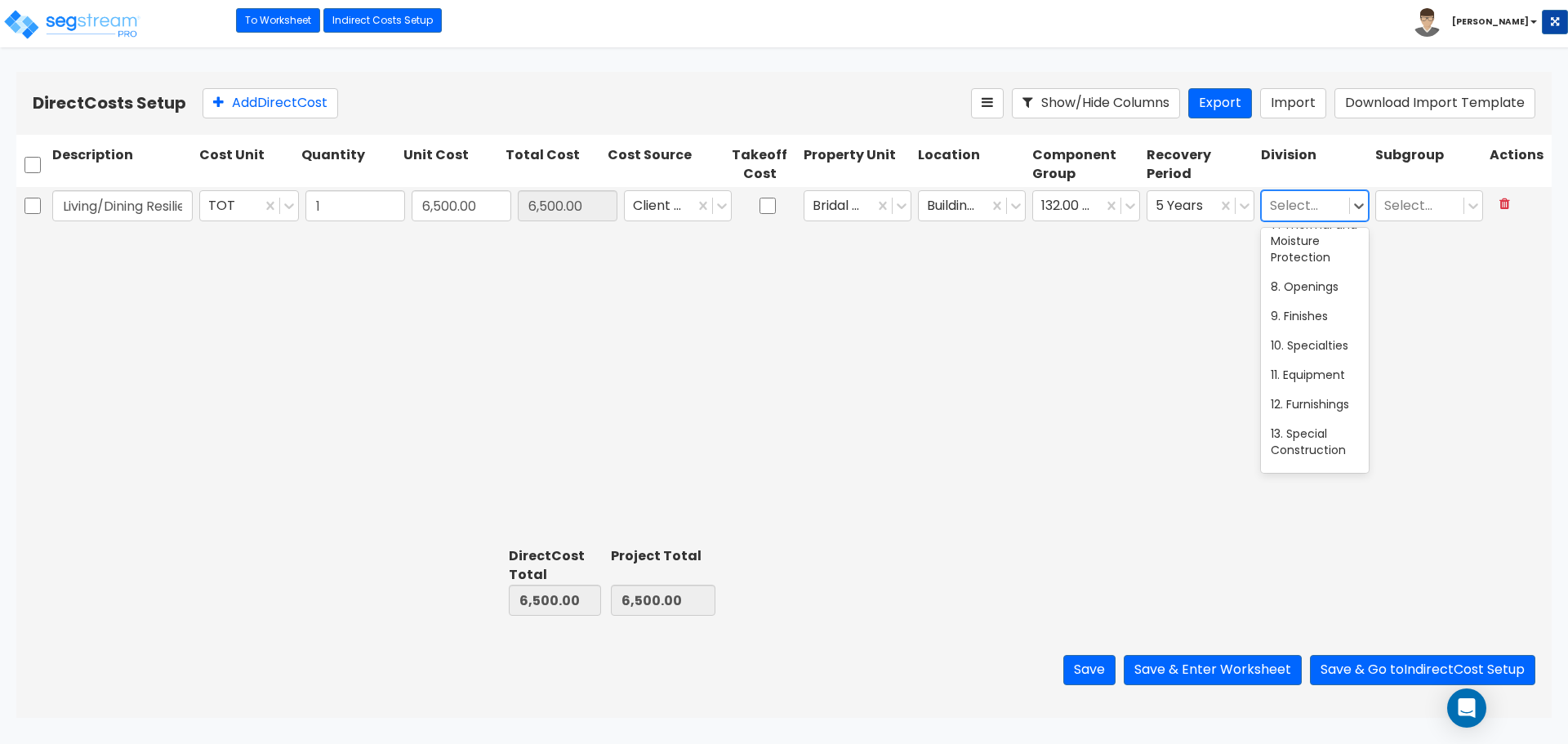
scroll to position [272, 0]
click at [1309, 307] on div "9. Finishes" at bounding box center [1315, 307] width 108 height 29
click at [1412, 210] on div at bounding box center [1420, 206] width 71 height 22
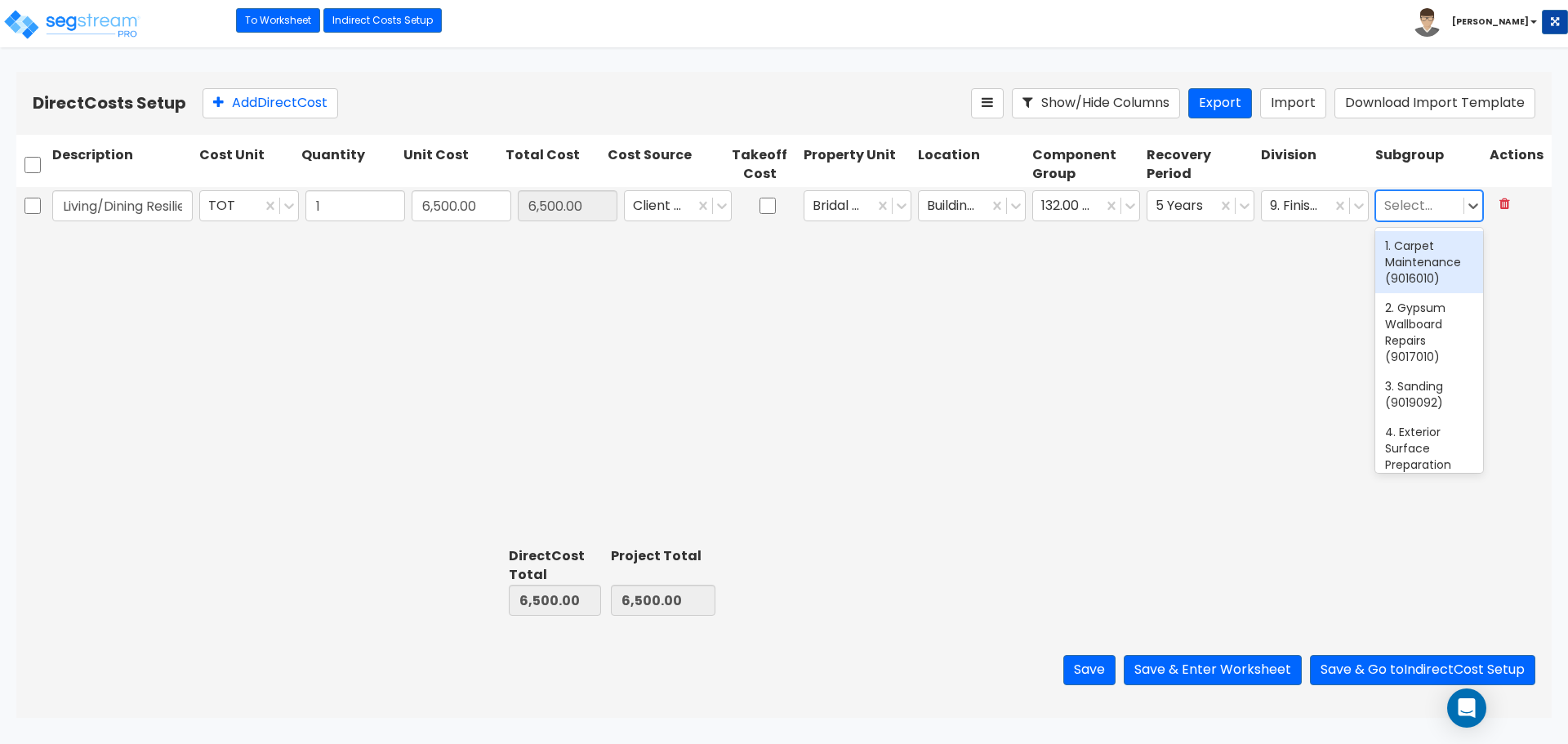
click at [1435, 214] on div at bounding box center [1420, 206] width 71 height 22
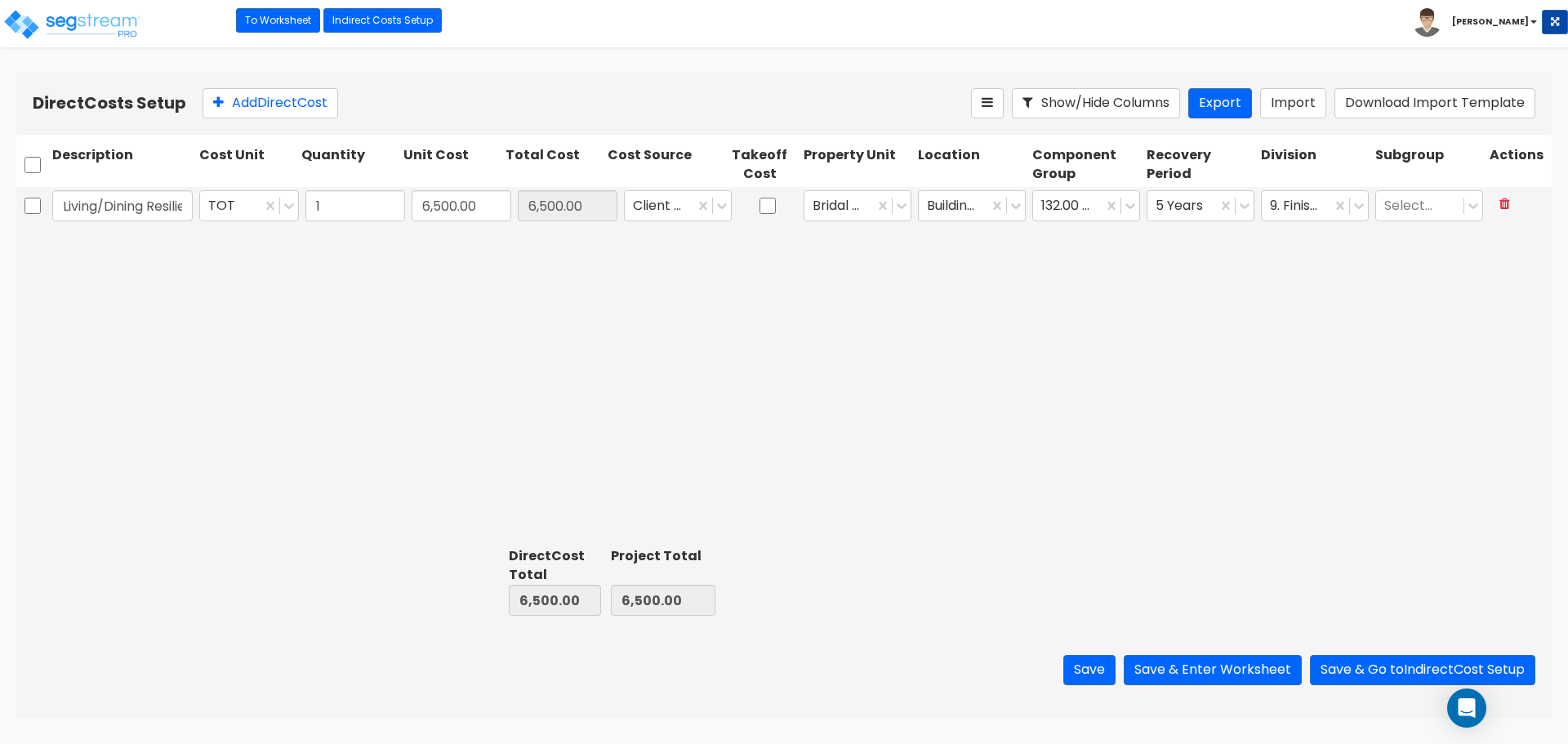
click at [1309, 338] on div "Living/Dining Resilient Laminent Flooring TOT 1 6,500.00 6,500.00 Client Cost B…" at bounding box center [784, 363] width 1535 height 353
click at [1088, 677] on button "Save" at bounding box center [1089, 670] width 52 height 30
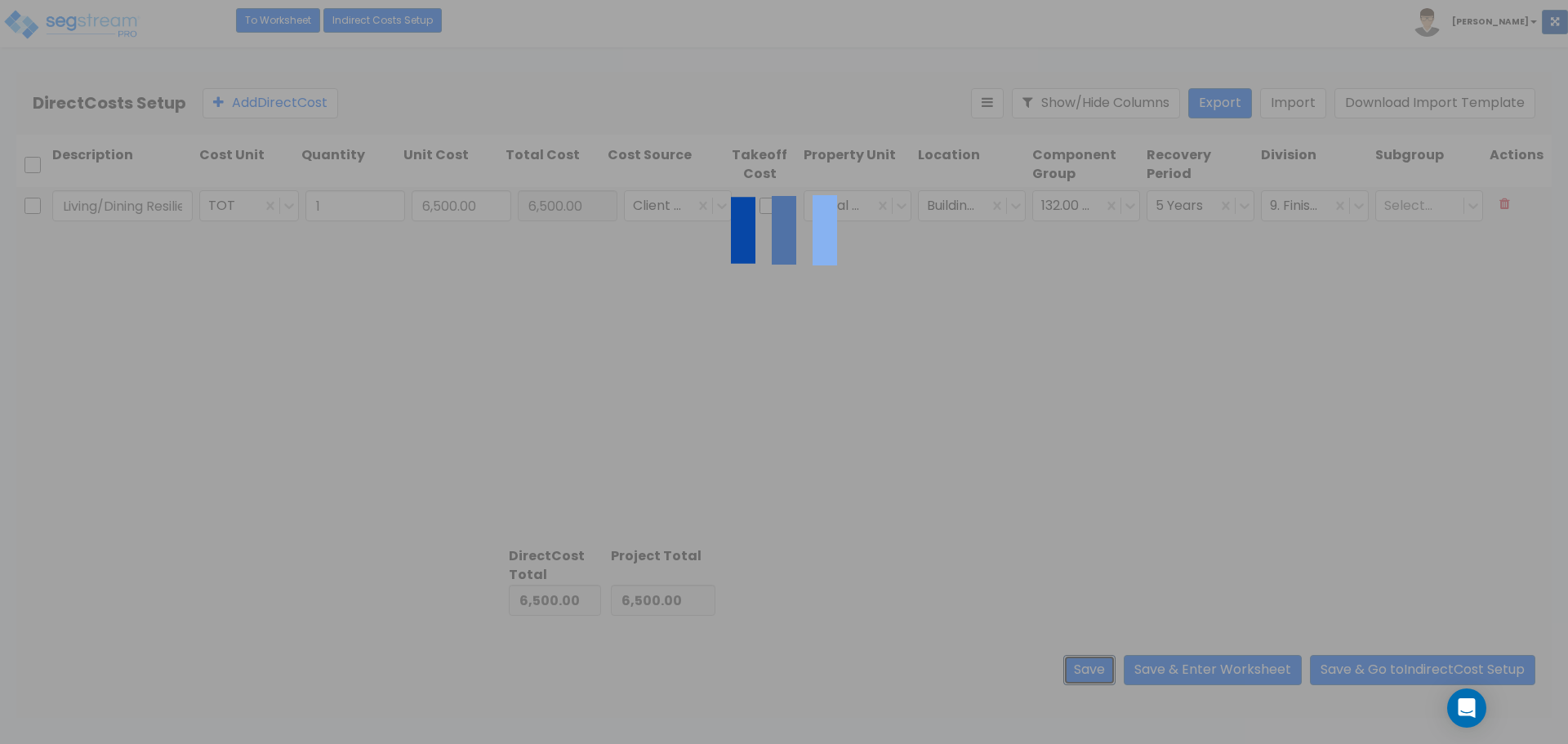
type input "1.00"
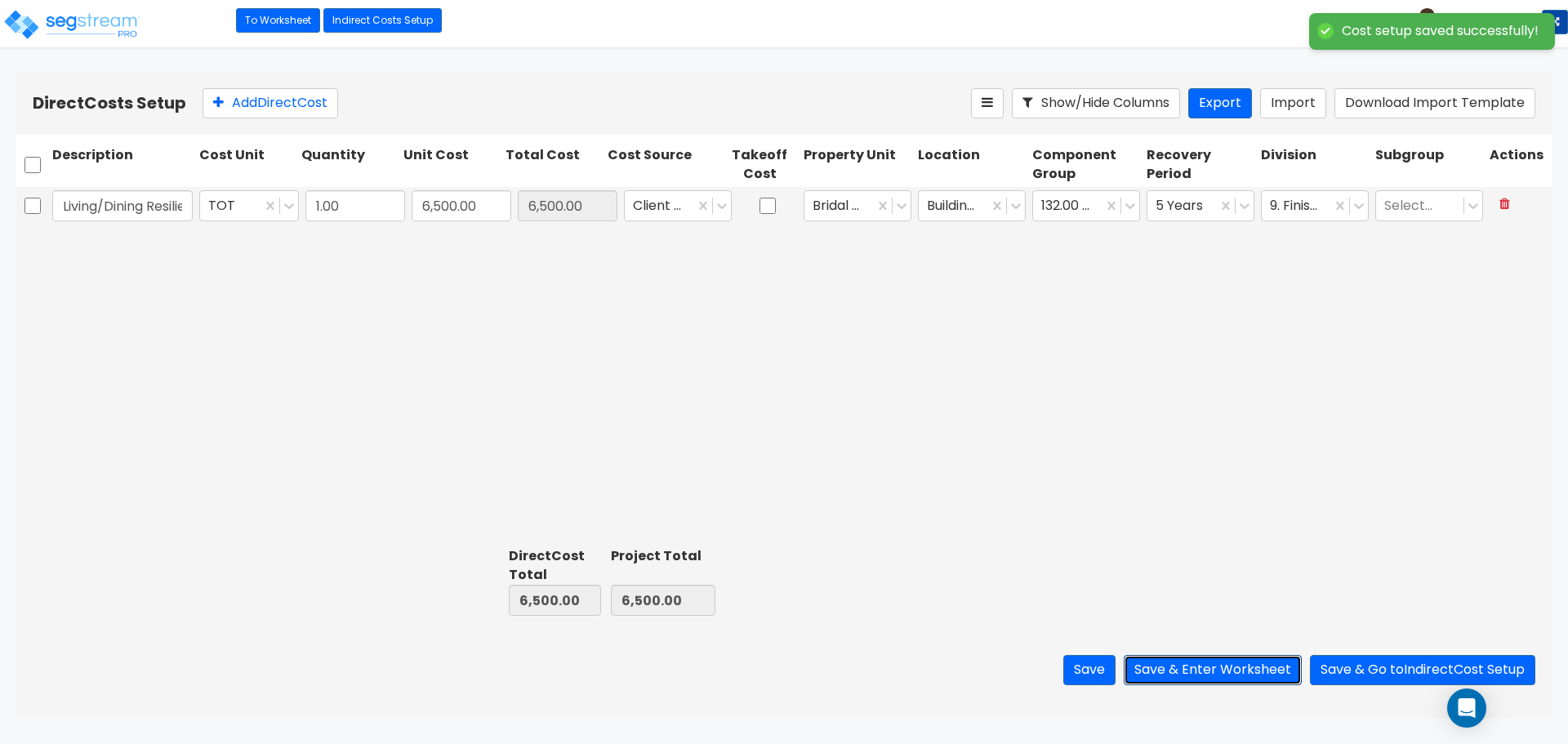
click at [1258, 665] on button "Save & Enter Worksheet" at bounding box center [1212, 670] width 178 height 30
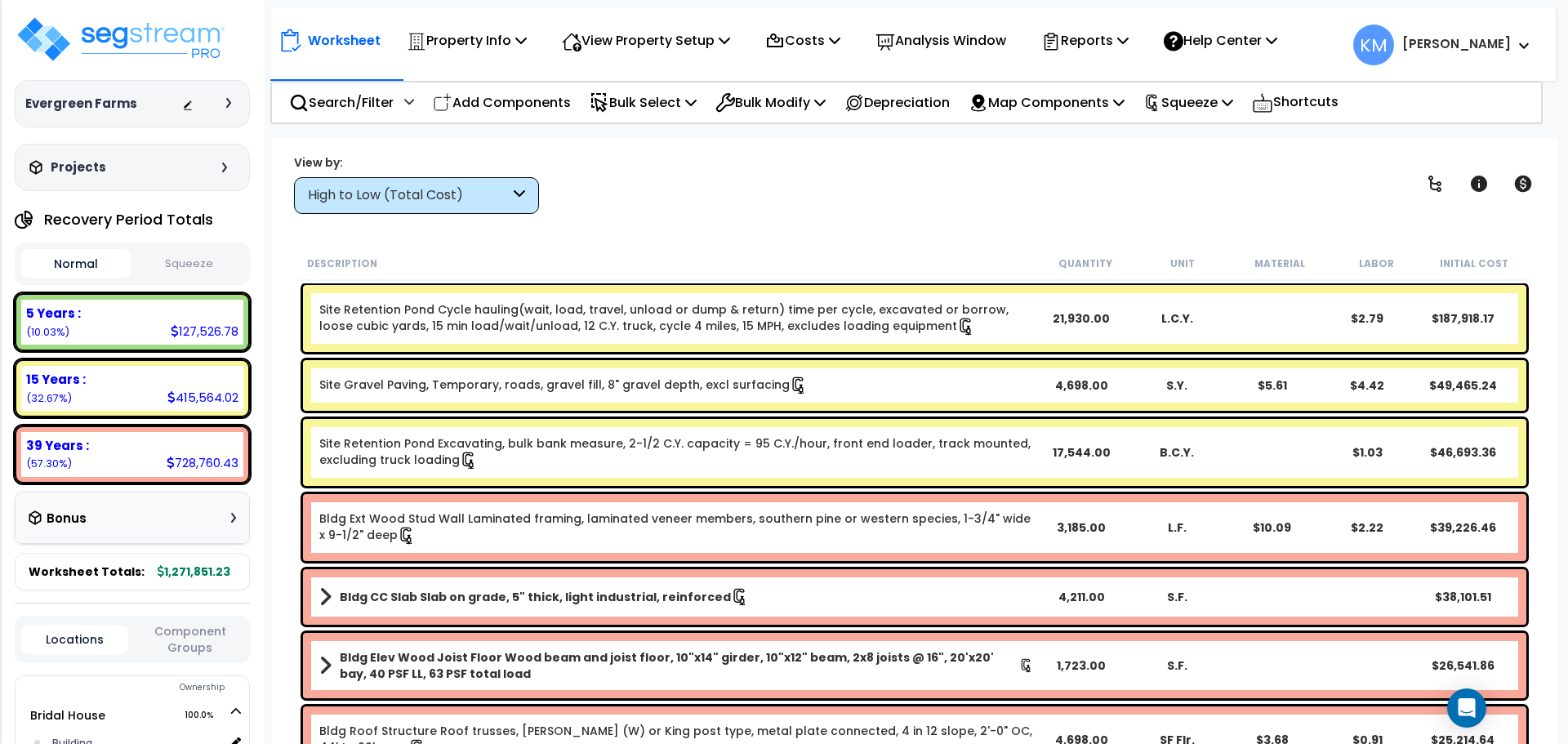
click at [495, 216] on div "Worksheet Property Info Property Setup Add Property Unit Template property Clon…" at bounding box center [914, 509] width 1285 height 744
click at [515, 194] on icon at bounding box center [519, 196] width 11 height 19
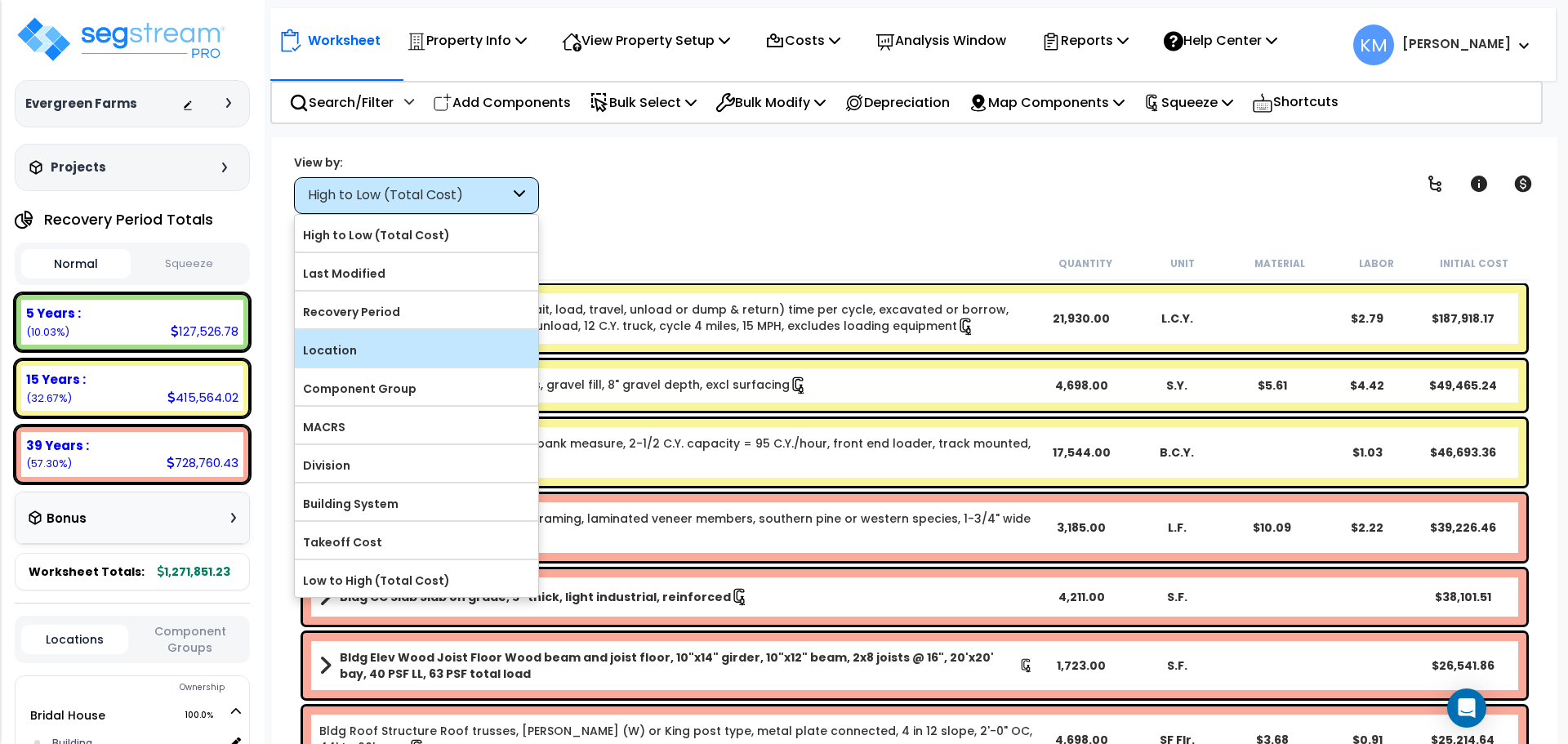
click at [435, 361] on label "Location" at bounding box center [416, 350] width 243 height 25
click at [0, 0] on input "Location" at bounding box center [0, 0] width 0 height 0
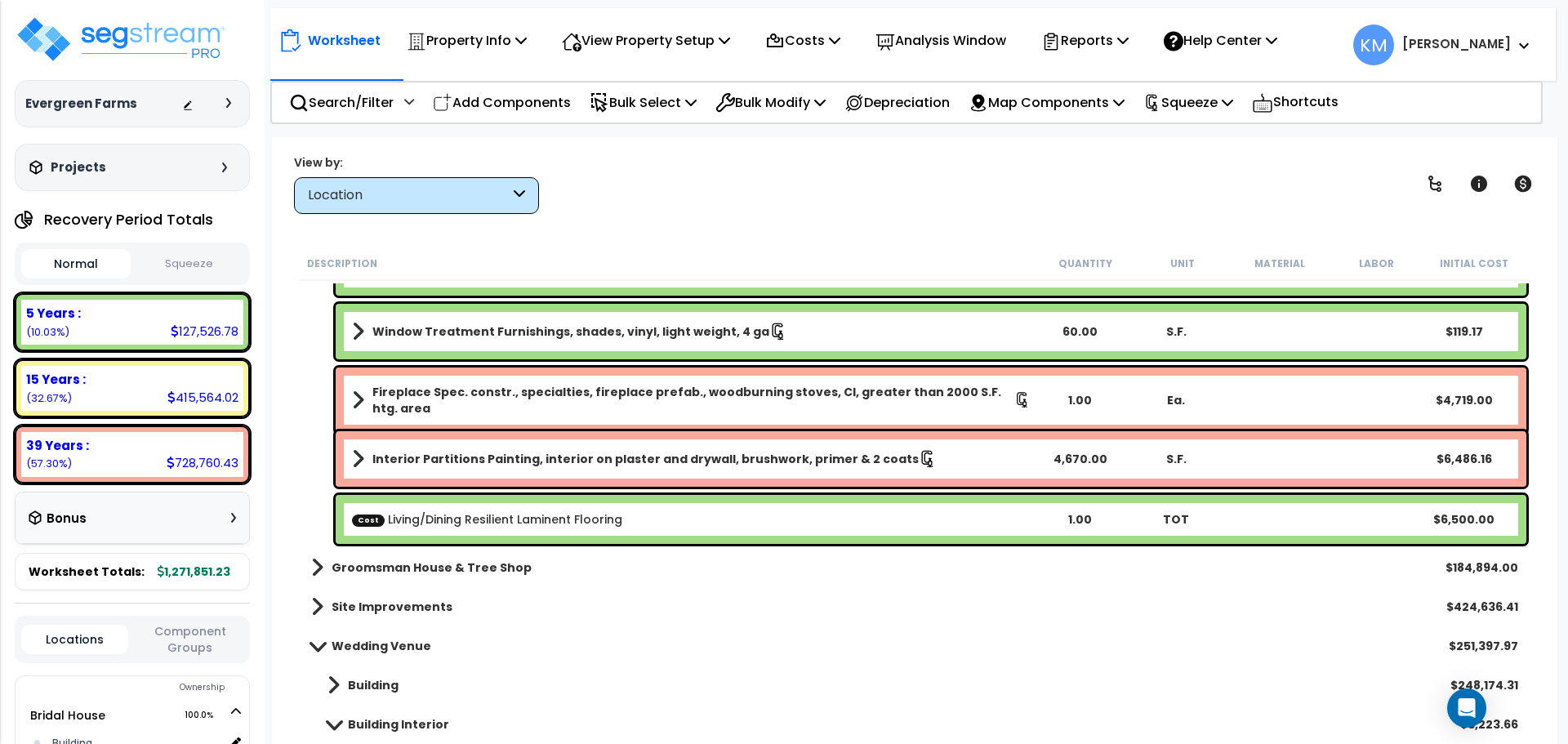
scroll to position [6231, 0]
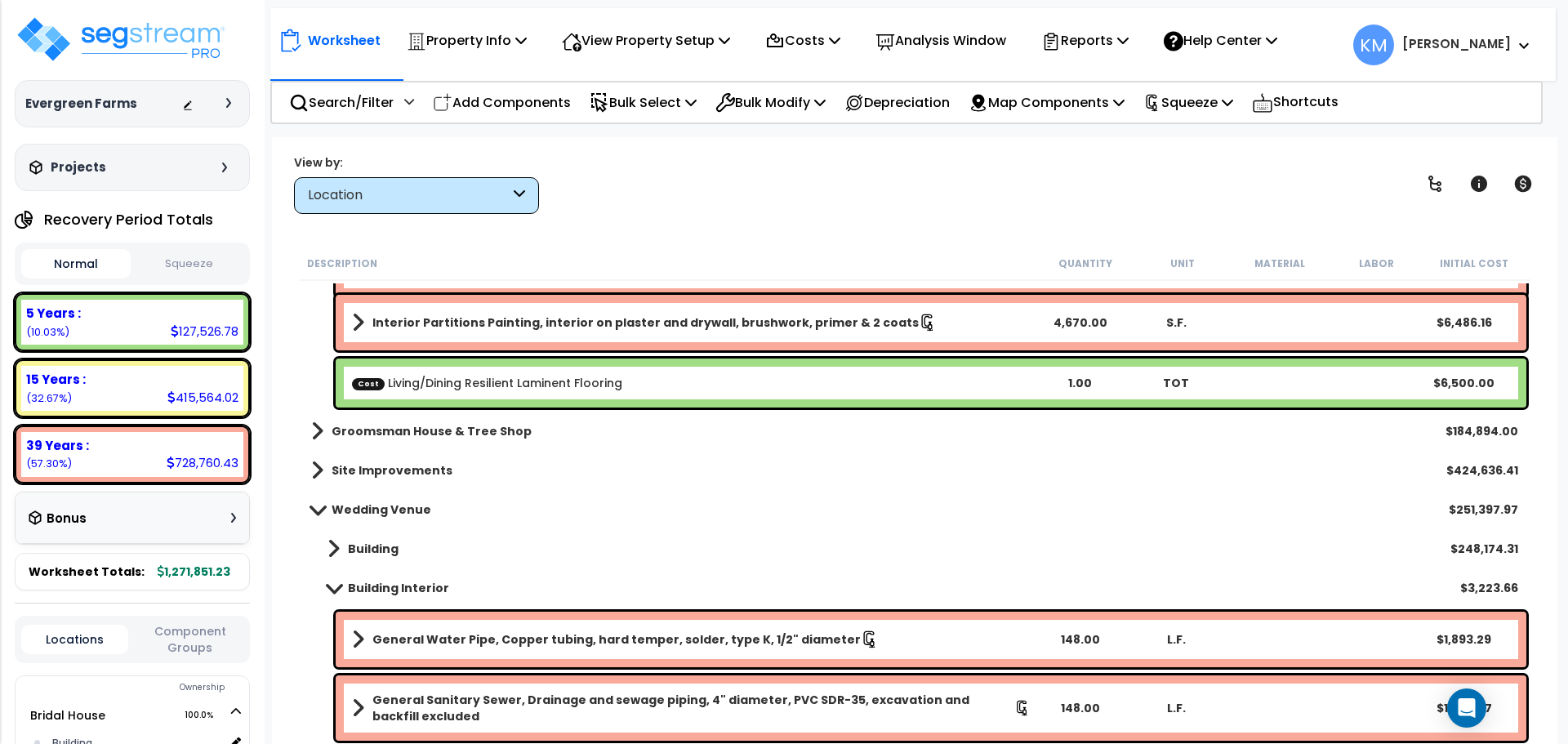
click at [935, 392] on div "Cost Living/Dining Resilient Laminent Flooring 1.00 TOT $6,500.00" at bounding box center [930, 383] width 1190 height 49
drag, startPoint x: 899, startPoint y: 380, endPoint x: 840, endPoint y: 396, distance: 61.1
click at [840, 396] on div "Cost Living/Dining Resilient Laminent Flooring 1.00 TOT $6,500.00" at bounding box center [930, 383] width 1190 height 49
click at [813, 390] on b "Cost Living/Dining Resilient Laminent Flooring" at bounding box center [692, 383] width 679 height 16
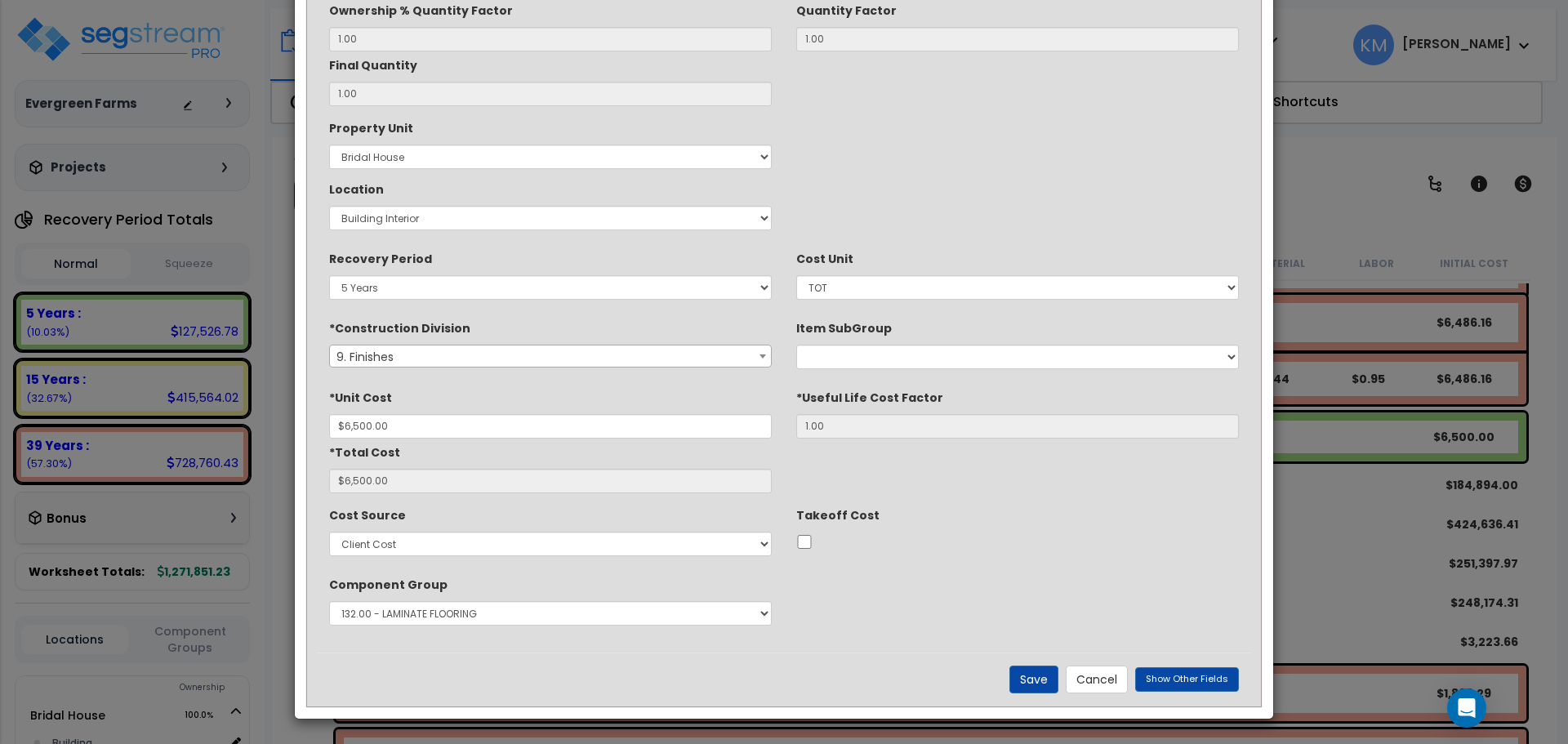
scroll to position [0, 0]
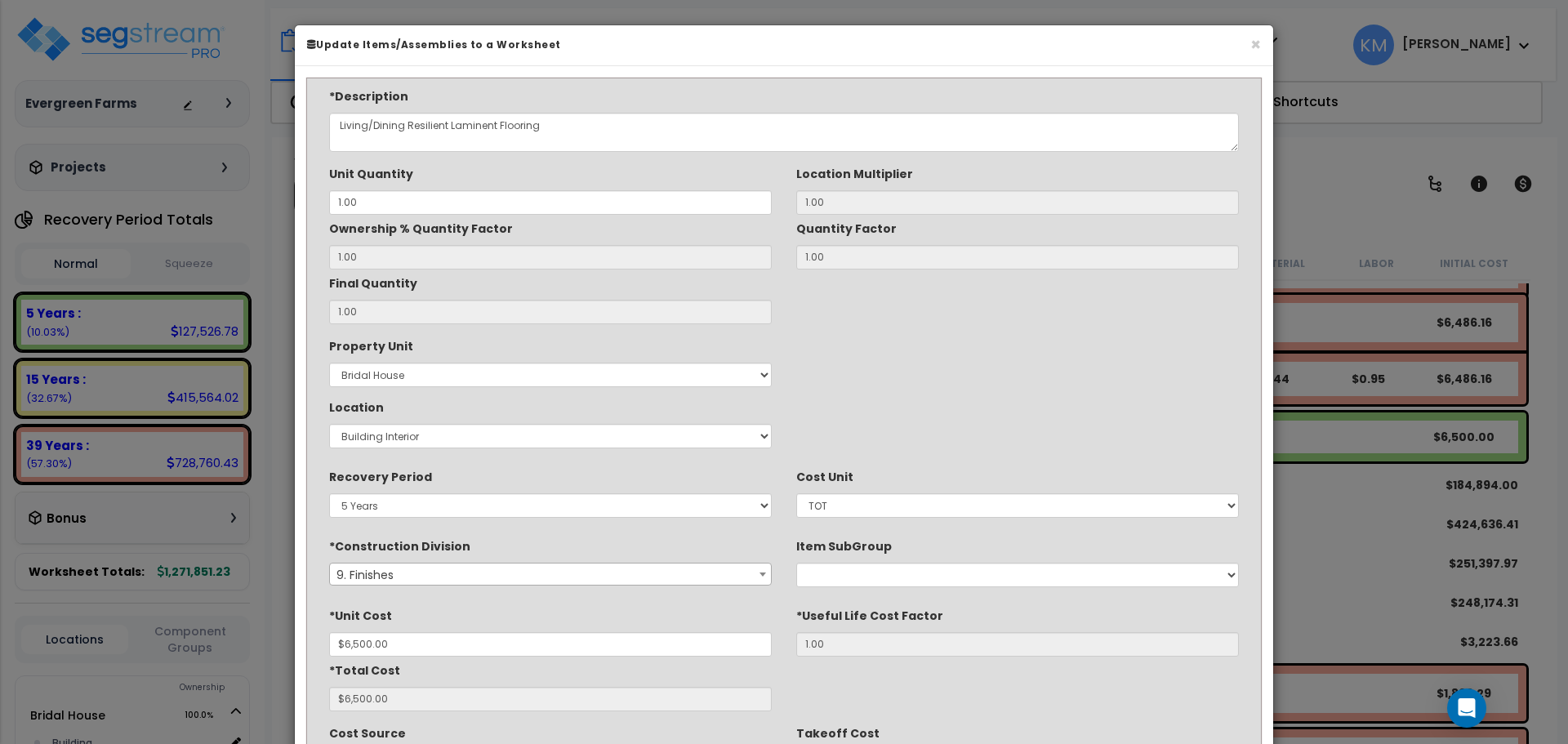
click at [1261, 39] on div "× Update Items/Assemblies to a Worksheet" at bounding box center [783, 46] width 978 height 41
click at [1254, 42] on button "×" at bounding box center [1256, 44] width 11 height 17
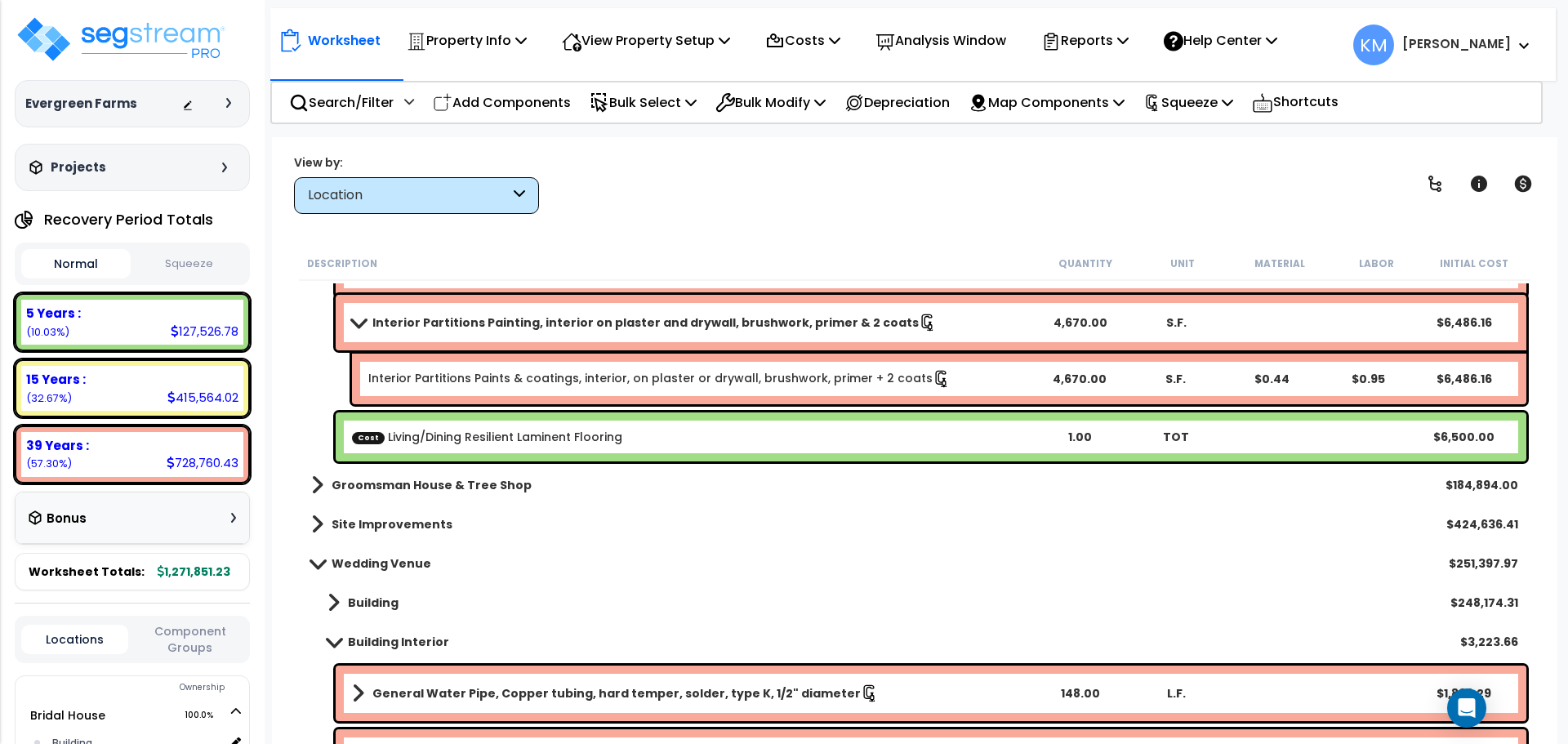
drag, startPoint x: 693, startPoint y: 430, endPoint x: 570, endPoint y: 438, distance: 123.3
click at [570, 438] on link "Cost Living/Dining Resilient Laminent Flooring" at bounding box center [487, 437] width 270 height 16
click at [657, 104] on p "Bulk Select" at bounding box center [642, 102] width 107 height 22
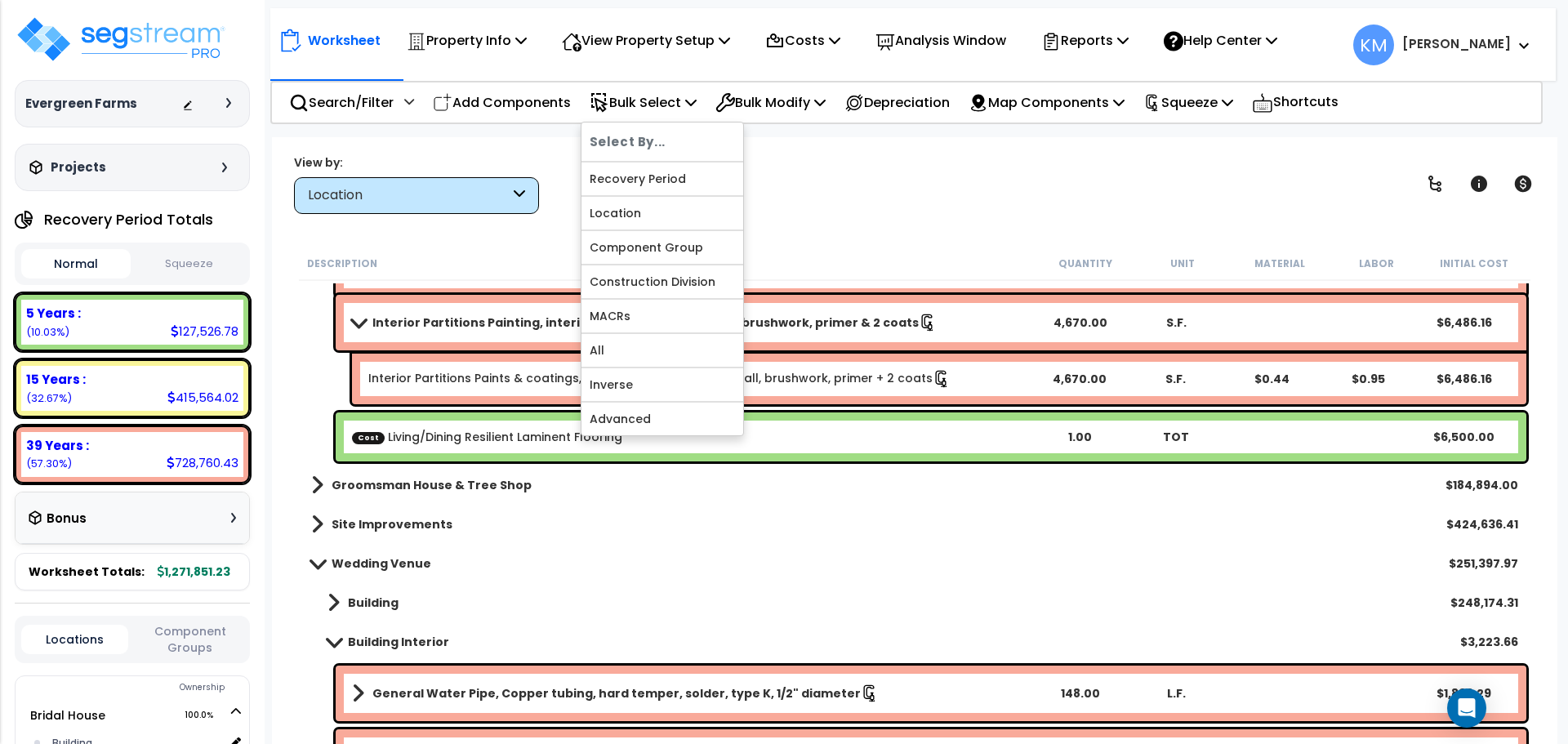
click at [827, 212] on div "View by: Location High to Low (Total Cost)" at bounding box center [914, 184] width 1252 height 60
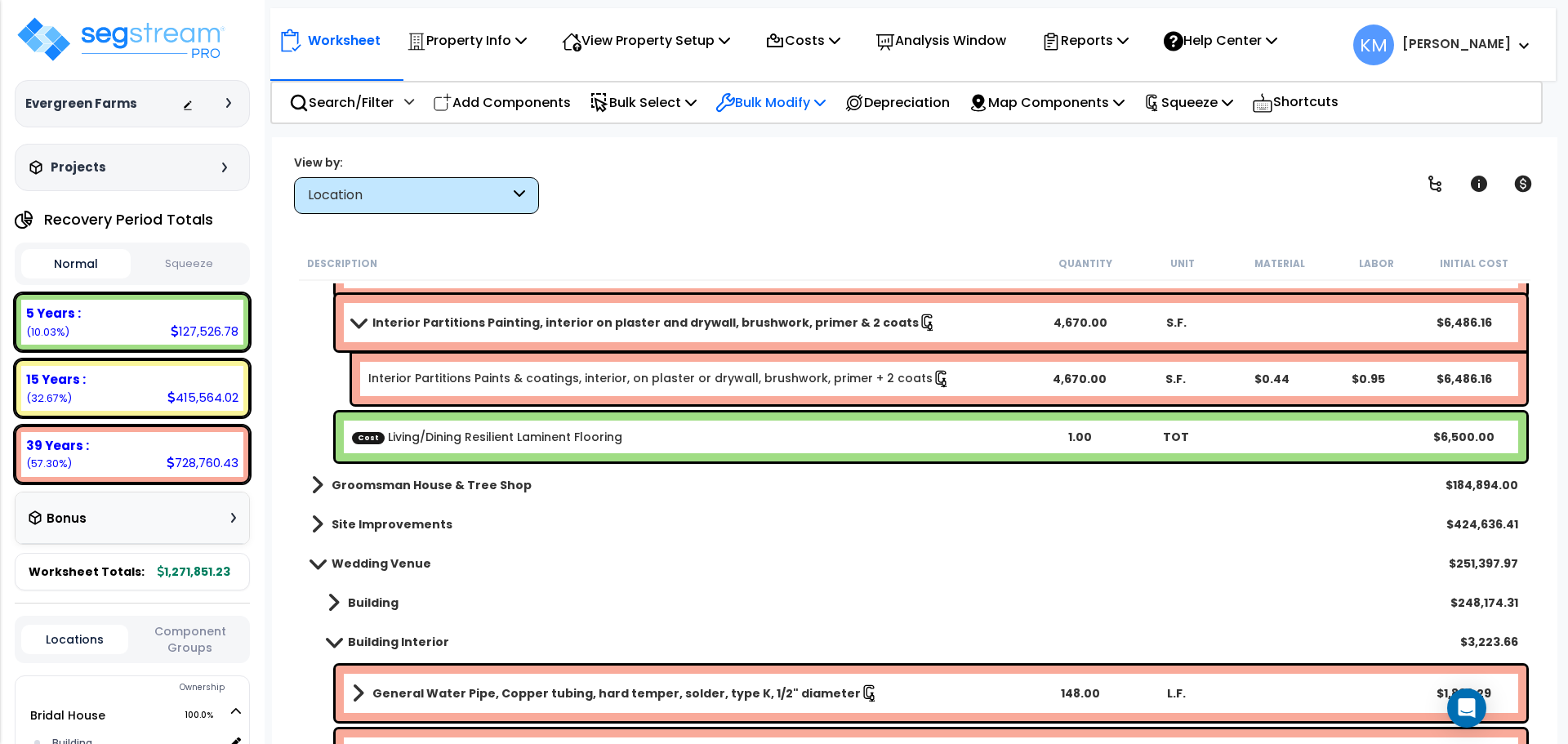
click at [809, 103] on p "Bulk Modify" at bounding box center [770, 102] width 111 height 22
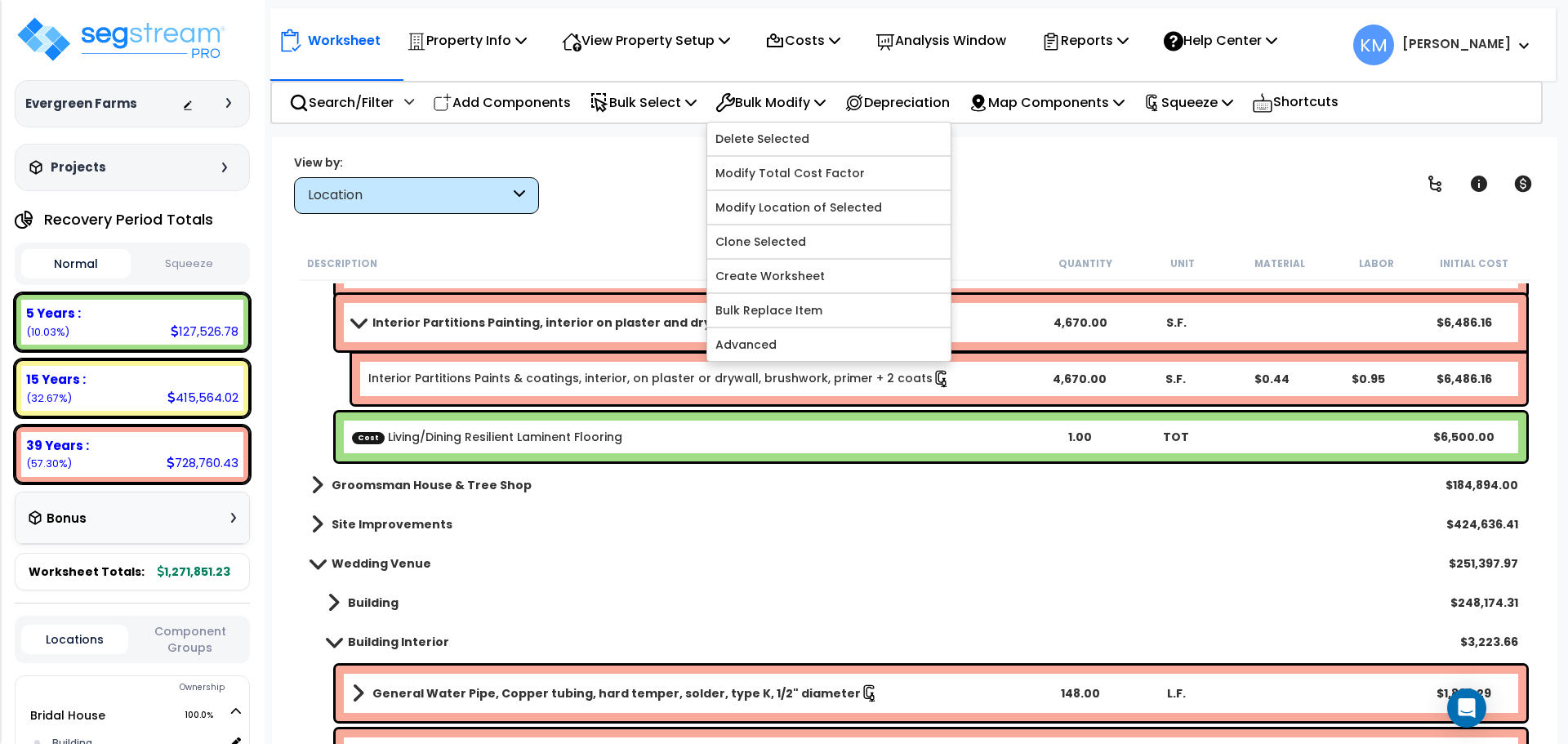
click at [640, 443] on b "Cost Living/Dining Resilient Laminent Flooring" at bounding box center [692, 437] width 679 height 16
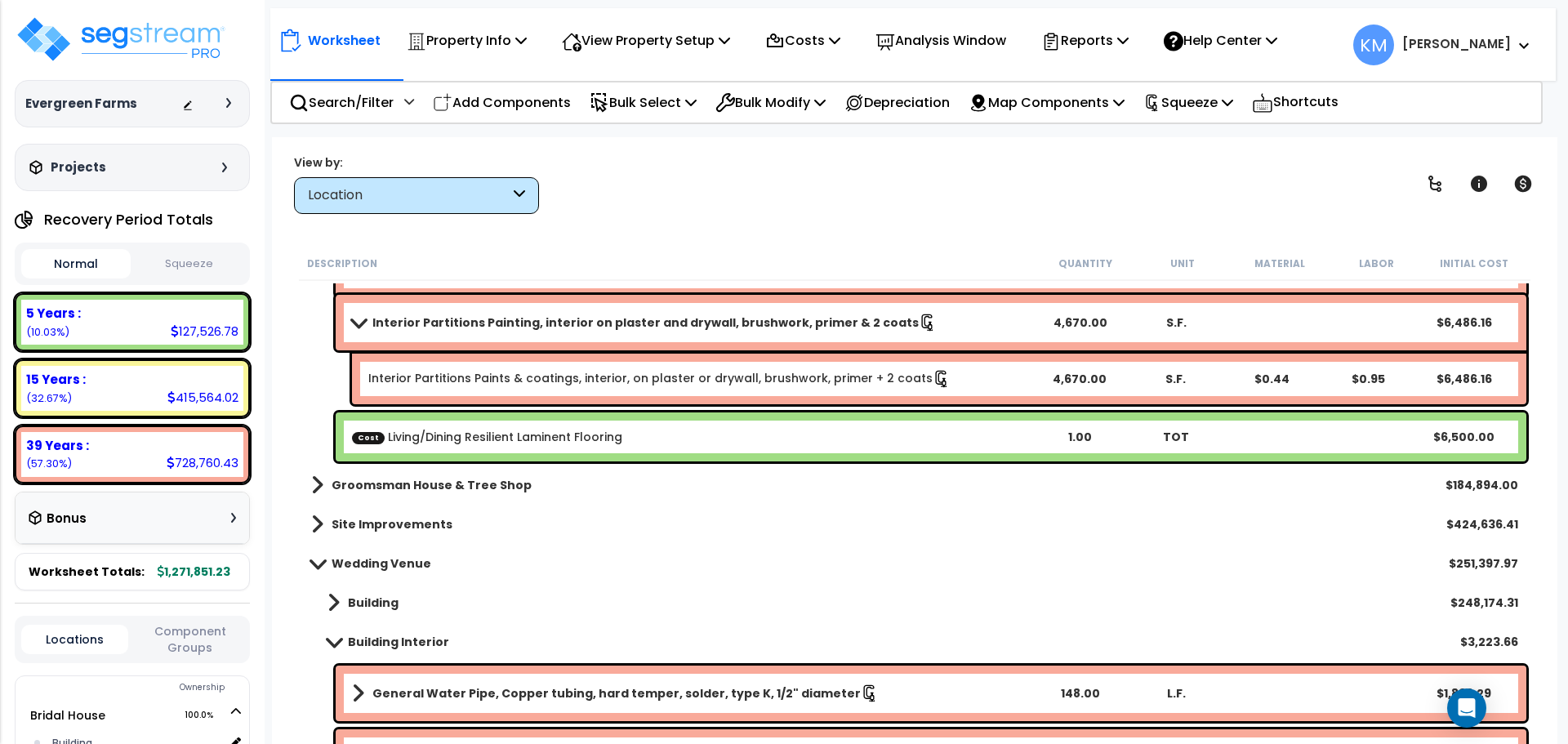
click at [550, 446] on div "Cost Living/Dining Resilient Laminent Flooring 1.00 TOT $6,500.00" at bounding box center [930, 437] width 1190 height 49
click at [574, 428] on div "Cost Living/Dining Resilient Laminent Flooring 1.00 TOT $6,500.00" at bounding box center [930, 437] width 1190 height 49
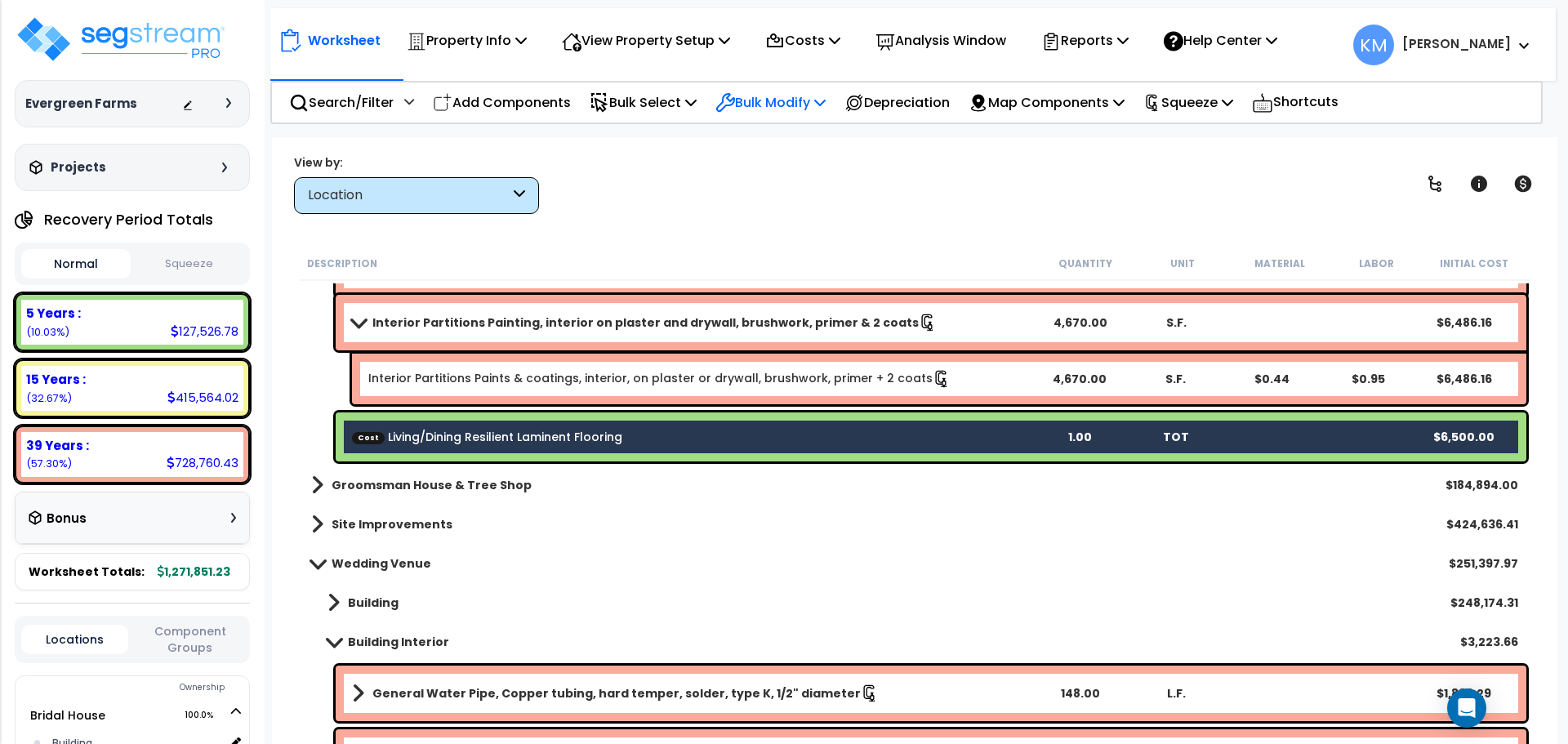
drag, startPoint x: 816, startPoint y: 88, endPoint x: 828, endPoint y: 96, distance: 14.4
click at [817, 89] on div "Bulk Modify" at bounding box center [770, 102] width 111 height 38
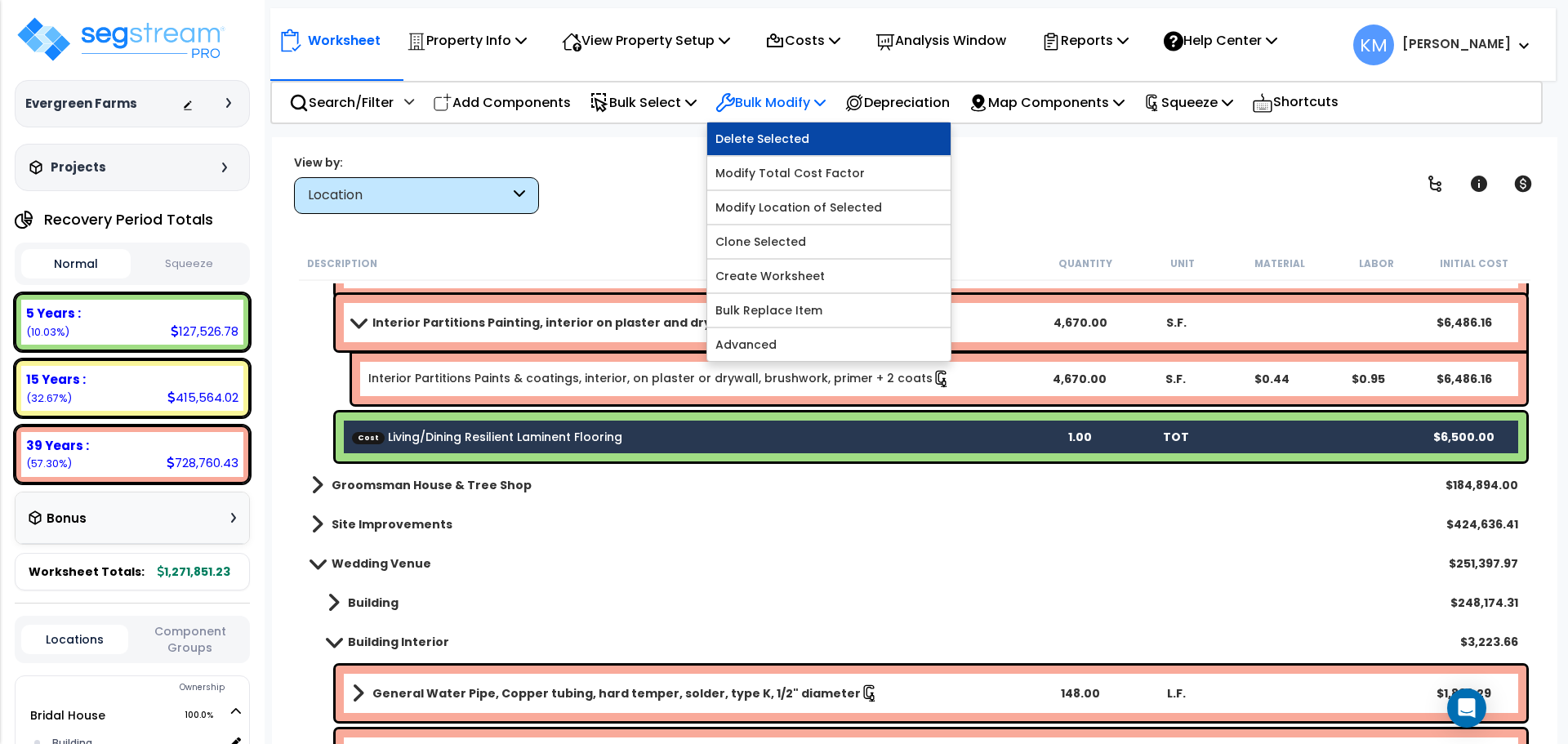
click at [812, 141] on link "Delete Selected" at bounding box center [829, 139] width 243 height 33
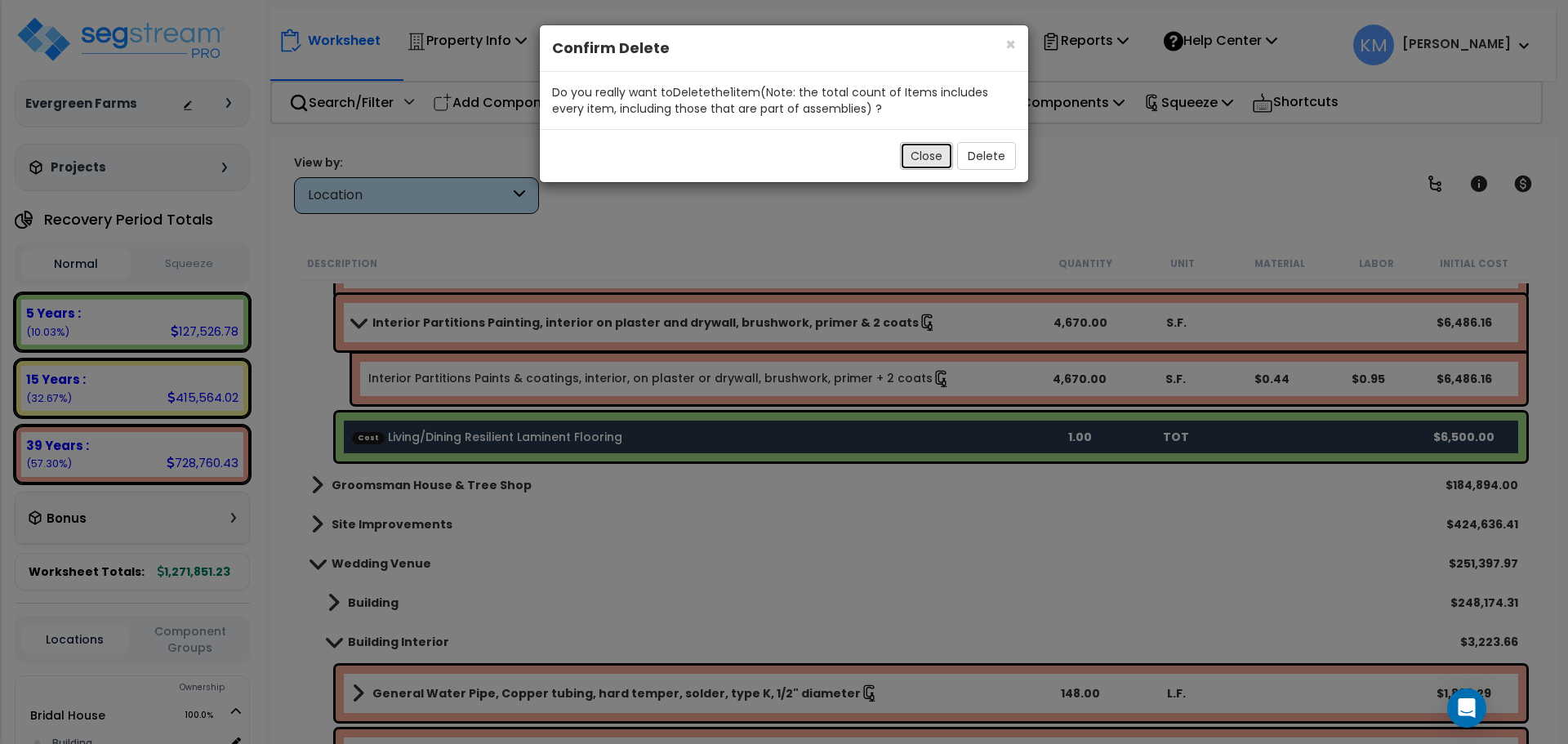
click at [923, 156] on button "Close" at bounding box center [927, 156] width 53 height 27
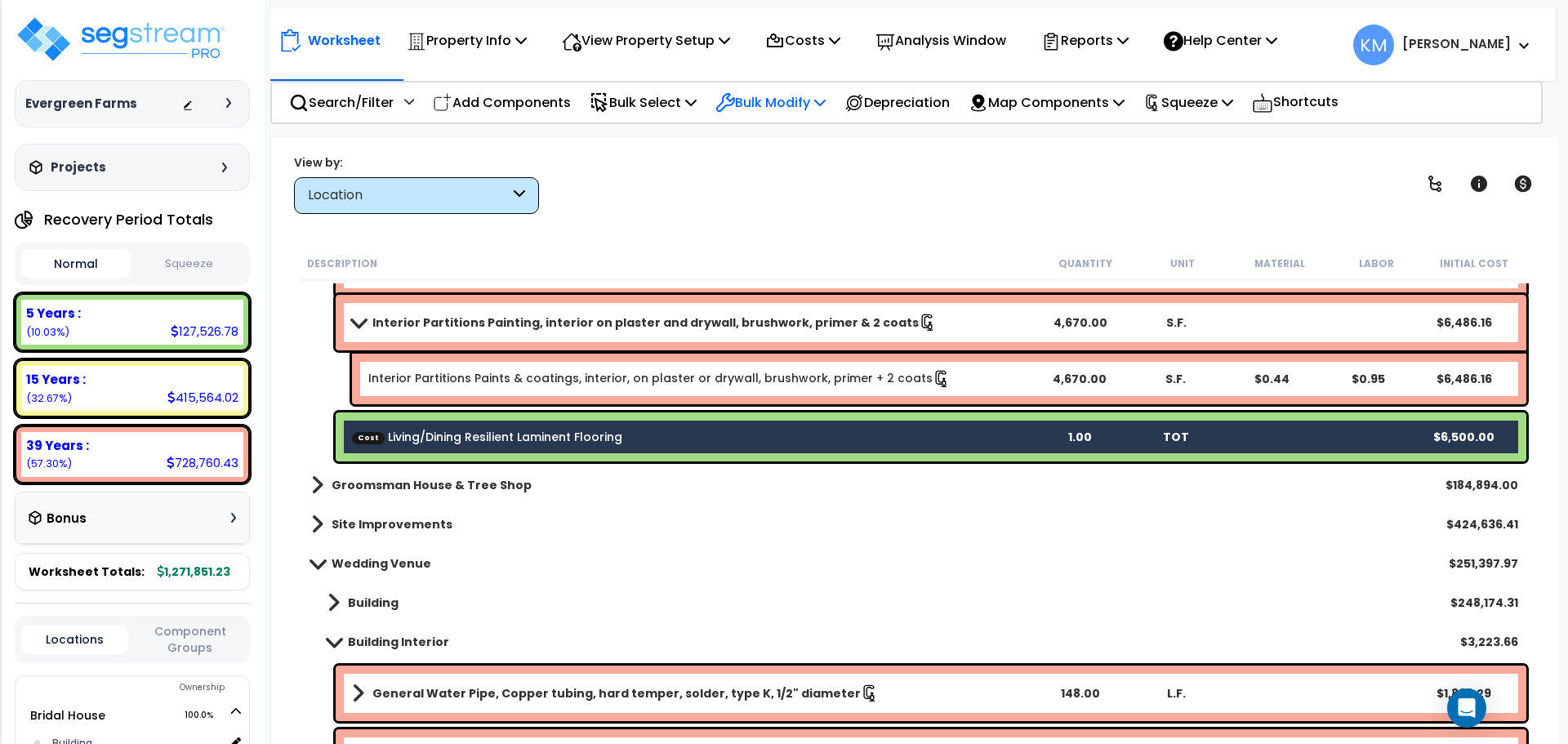
click at [800, 94] on p "Bulk Modify" at bounding box center [770, 102] width 111 height 22
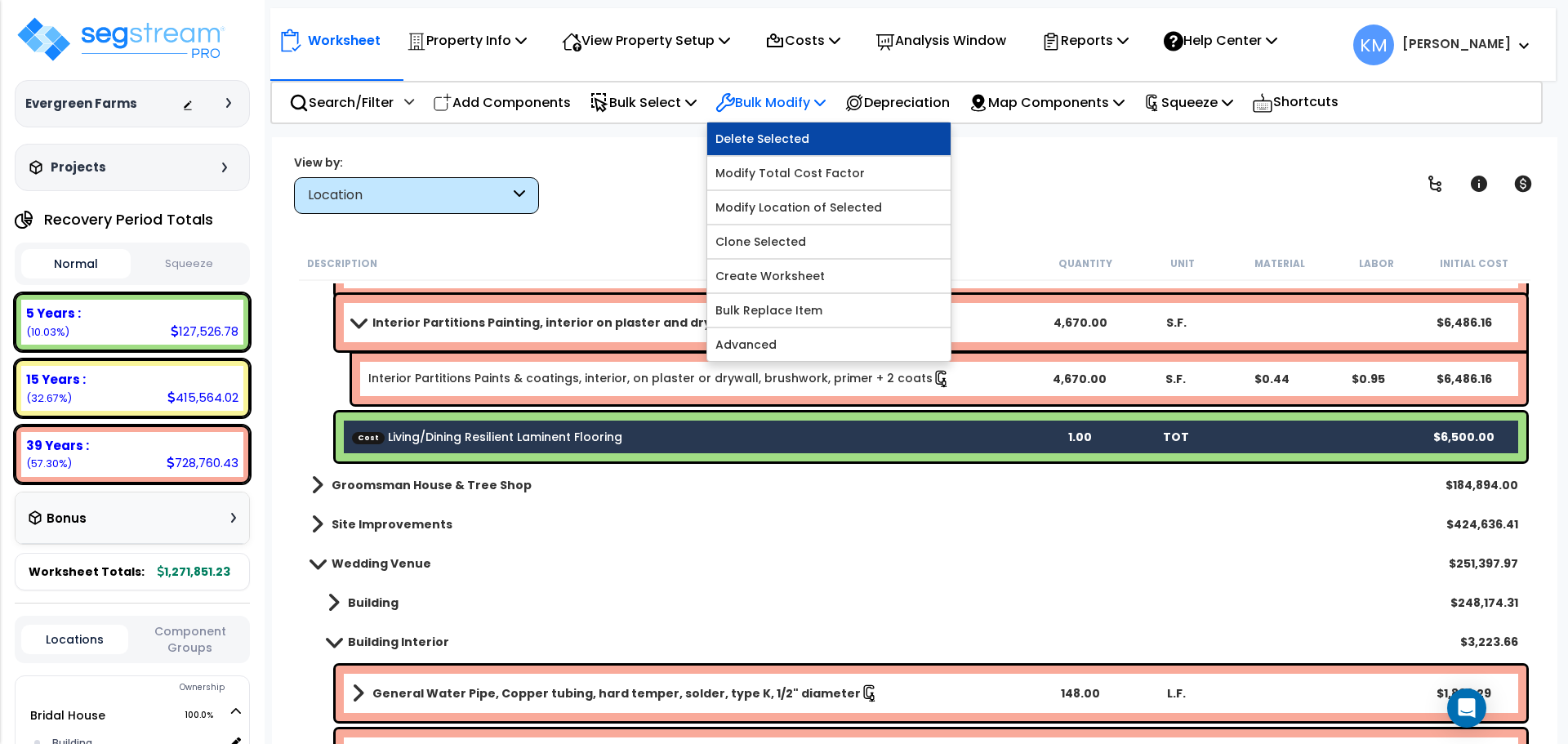
click at [807, 137] on link "Delete Selected" at bounding box center [829, 139] width 243 height 33
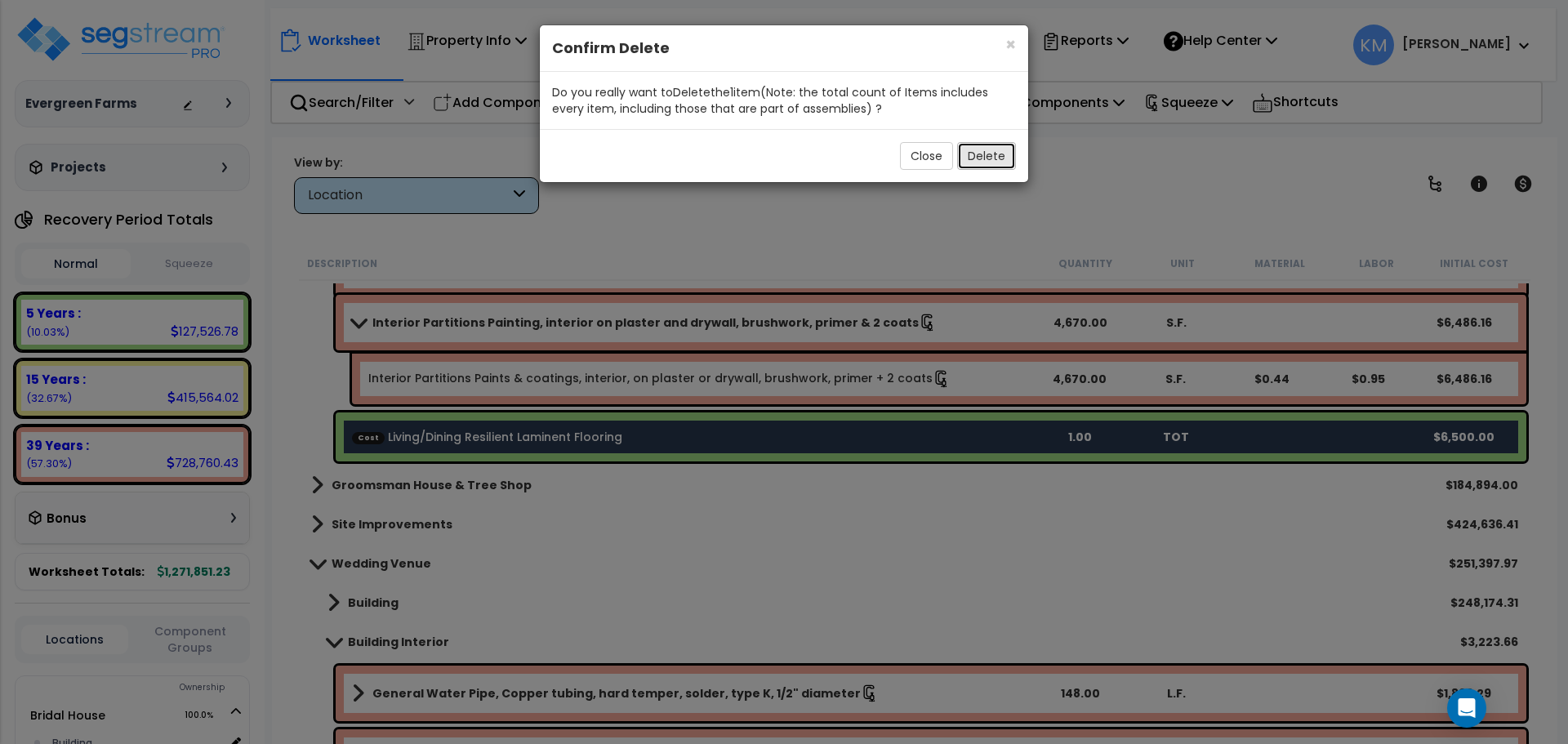
click at [990, 162] on button "Delete" at bounding box center [986, 156] width 59 height 27
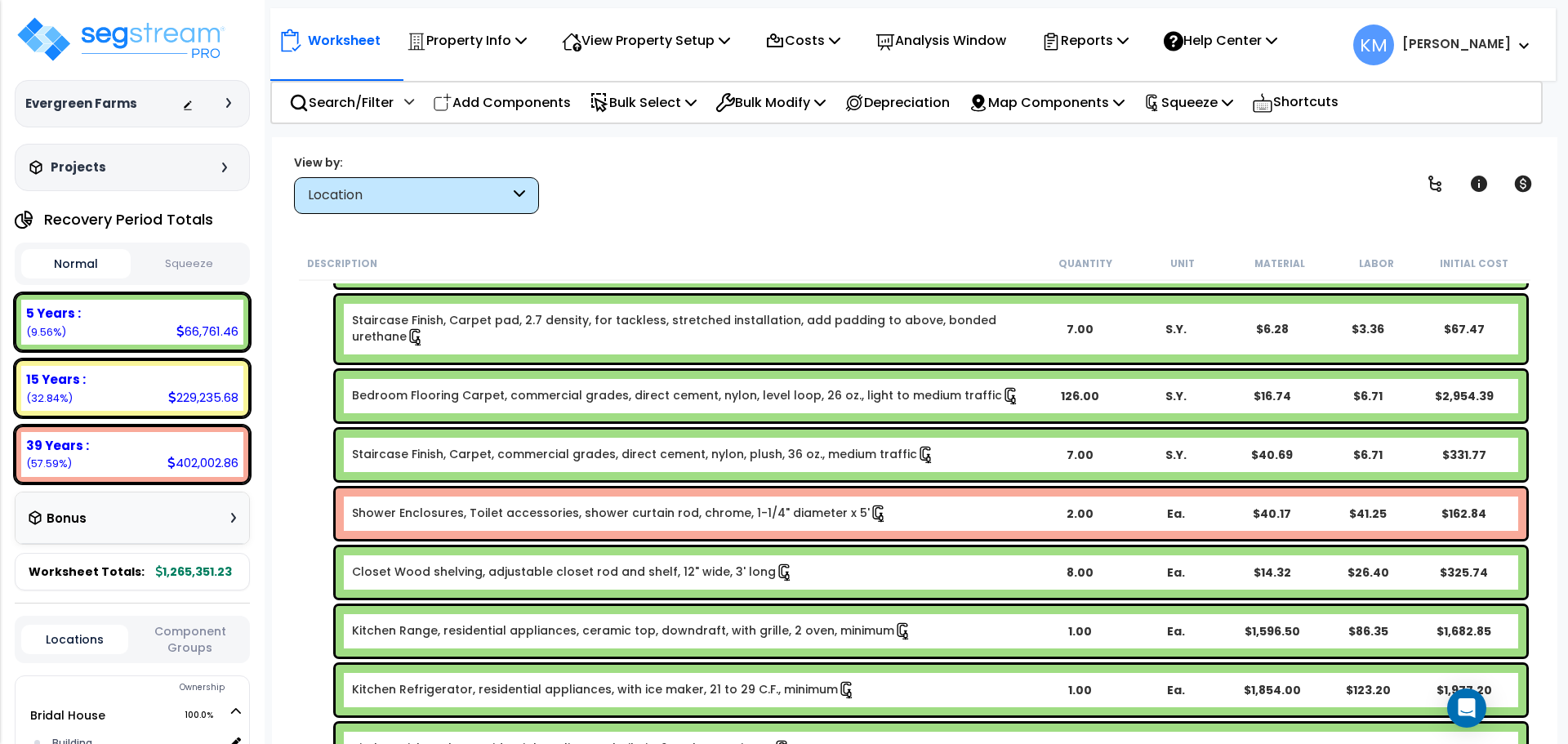
scroll to position [2545, 0]
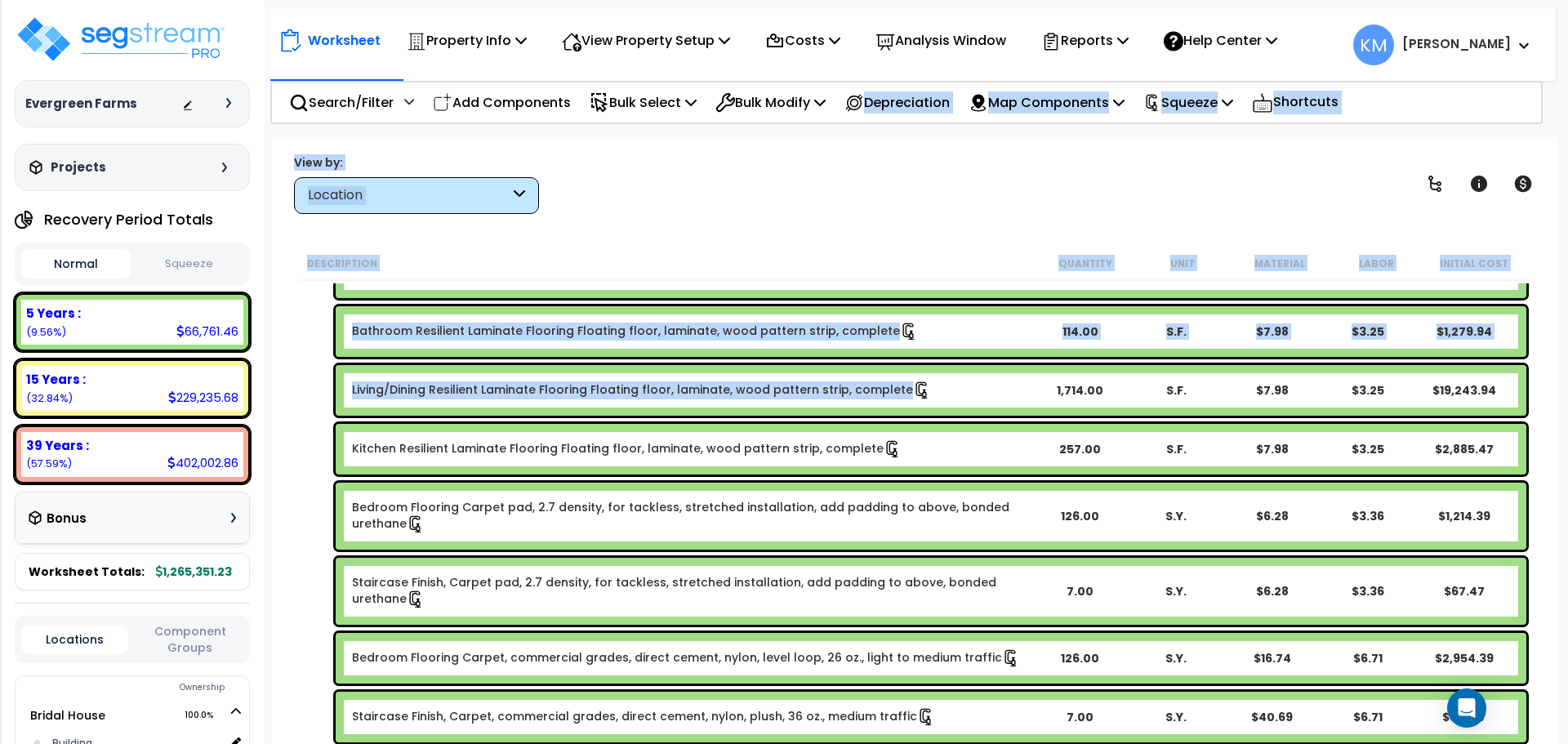
click at [955, 384] on div "Living/Dining Resilient Laminate Flooring Floating floor, laminate, wood patter…" at bounding box center [930, 390] width 1190 height 50
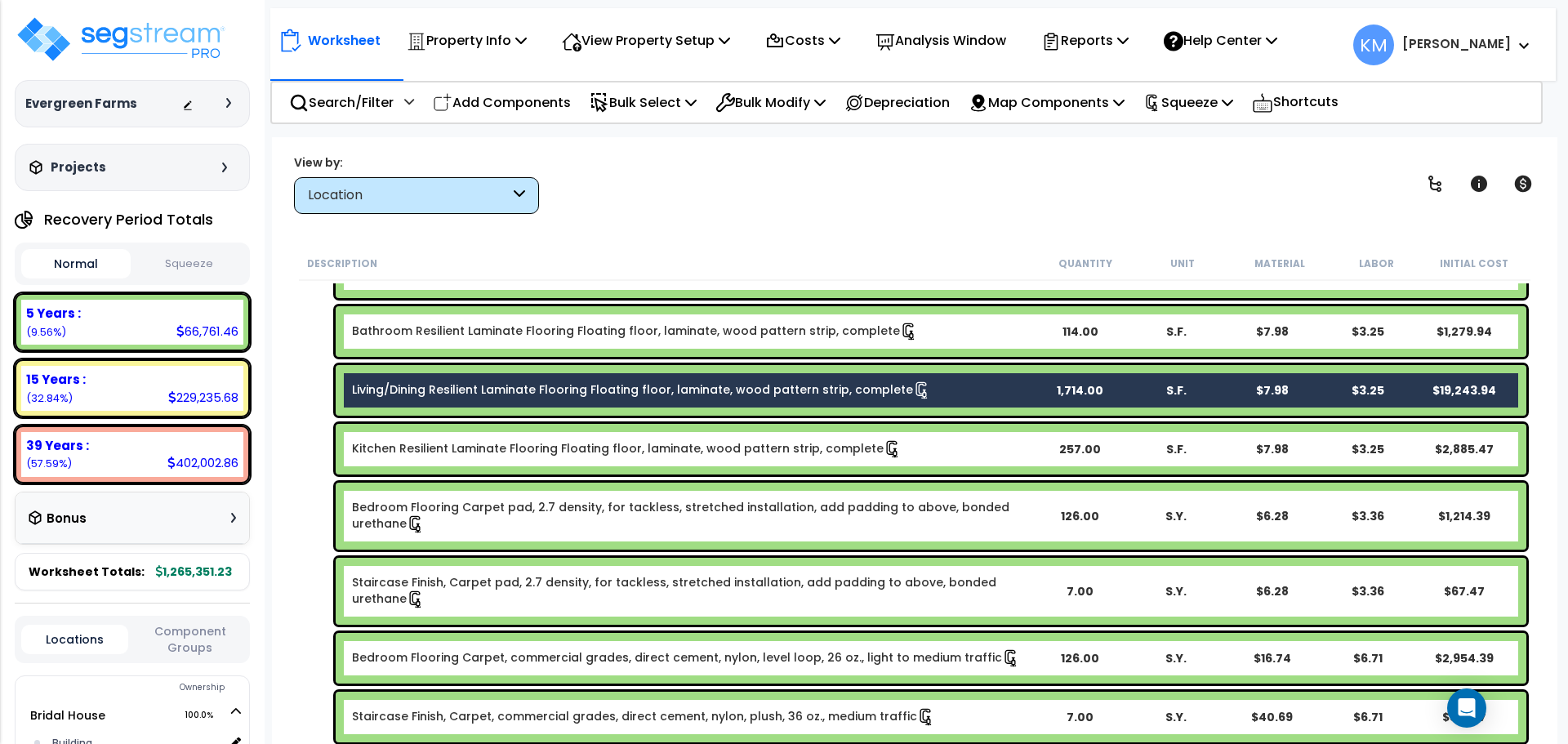
click at [946, 392] on b "Living/Dining Resilient Laminate Flooring Floating floor, laminate, wood patter…" at bounding box center [692, 391] width 679 height 18
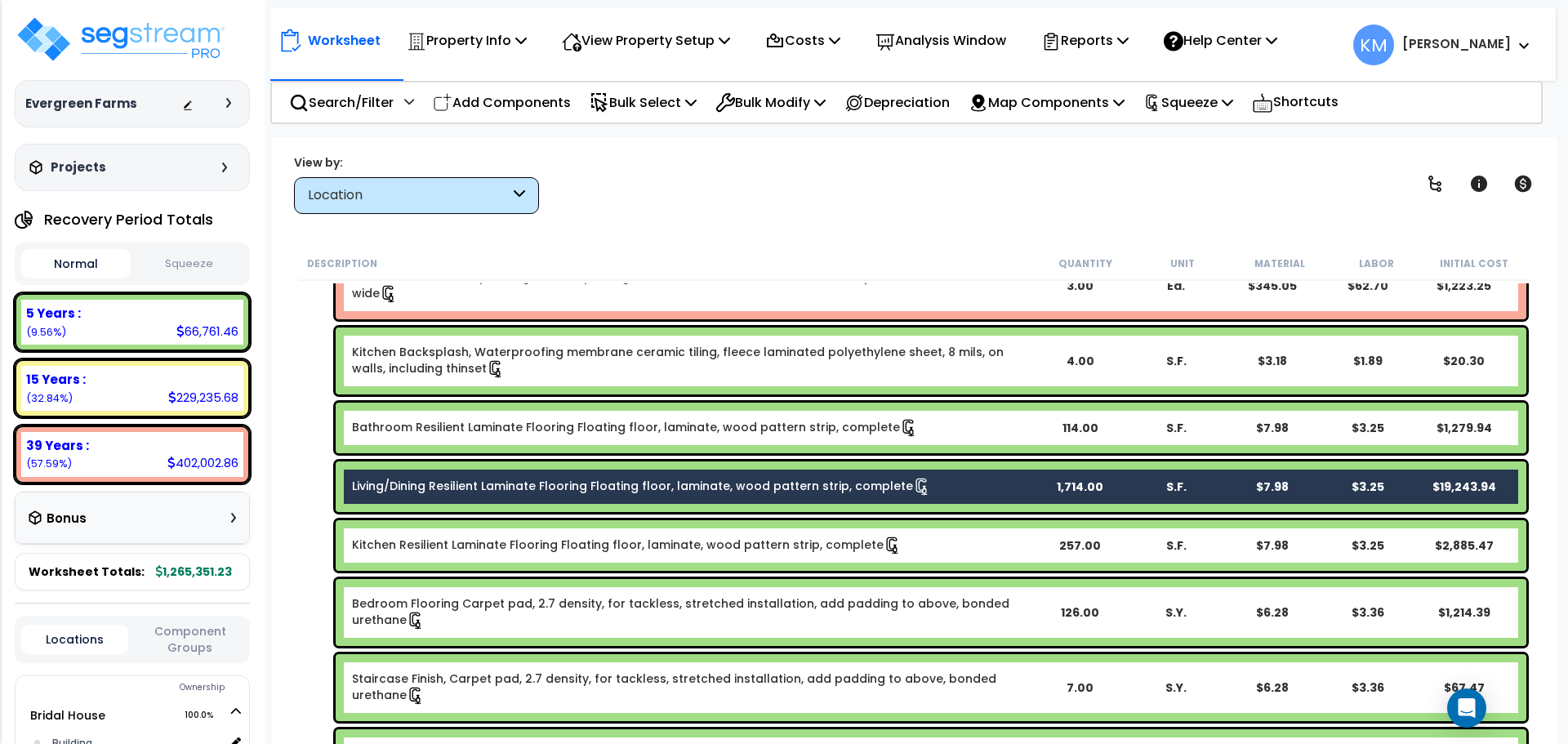
scroll to position [2409, 0]
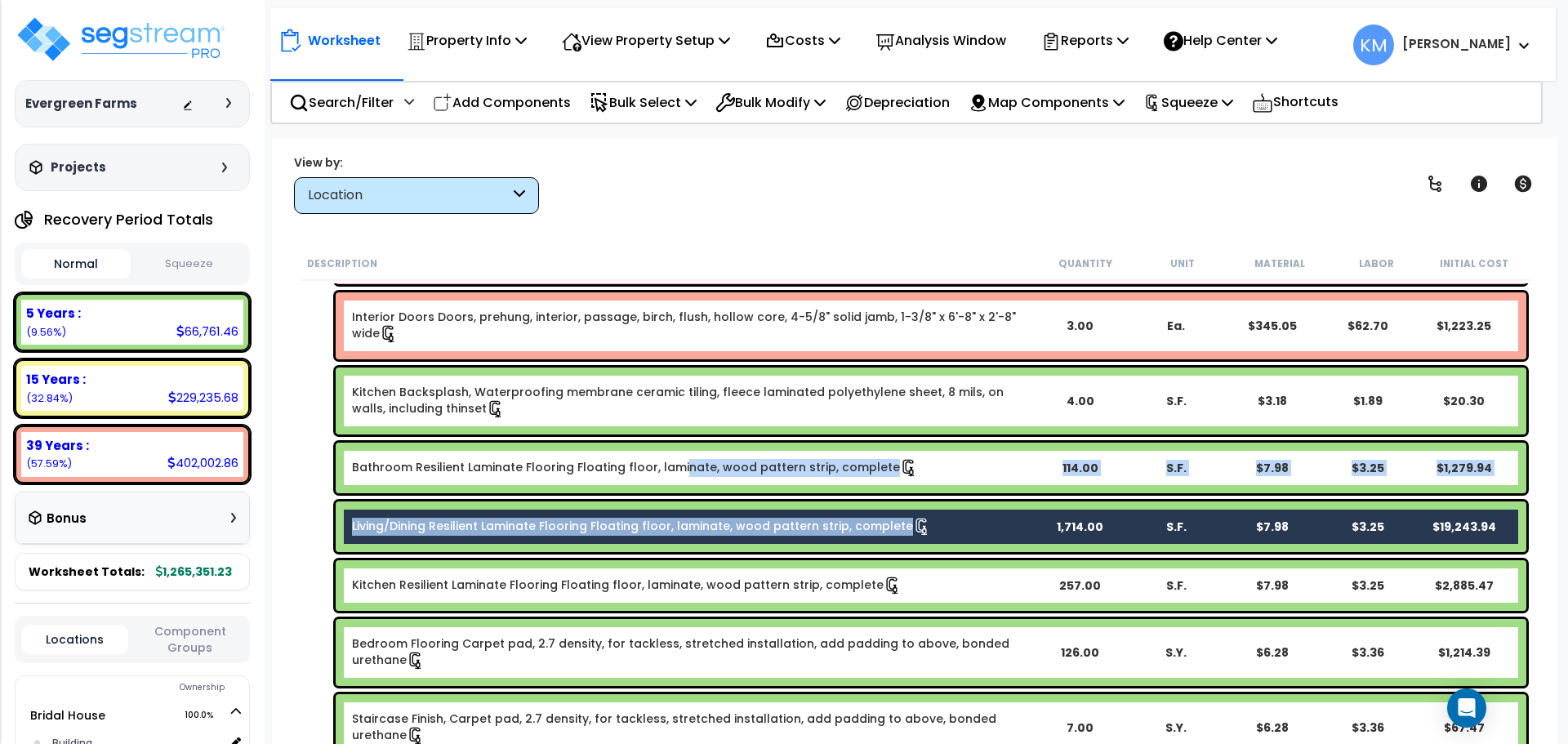
click at [679, 460] on link "Bathroom Resilient Laminate Flooring Floating floor, laminate, wood pattern str…" at bounding box center [635, 469] width 566 height 18
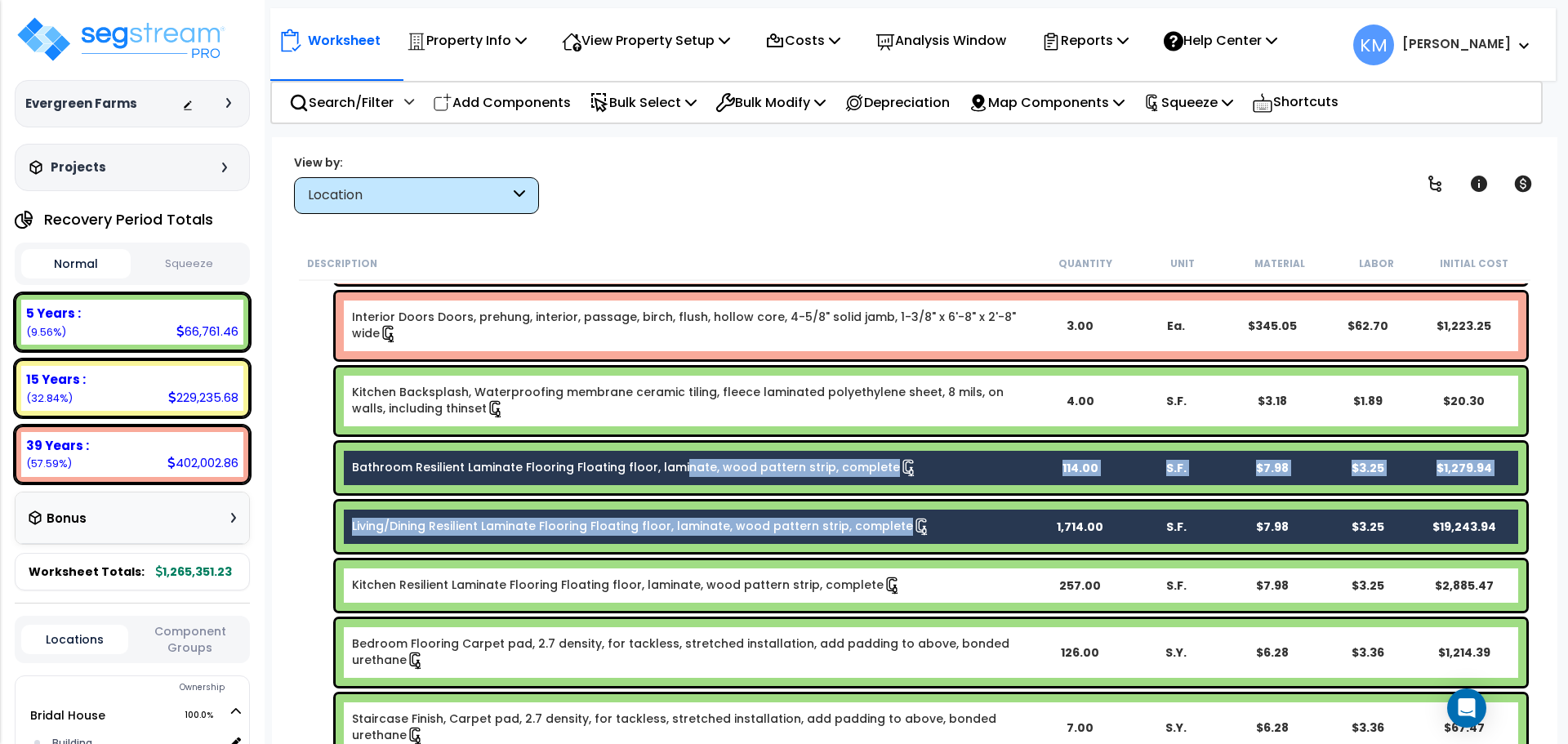
click at [951, 456] on div "Bathroom Resilient Laminate Flooring Floating floor, laminate, wood pattern str…" at bounding box center [930, 468] width 1190 height 50
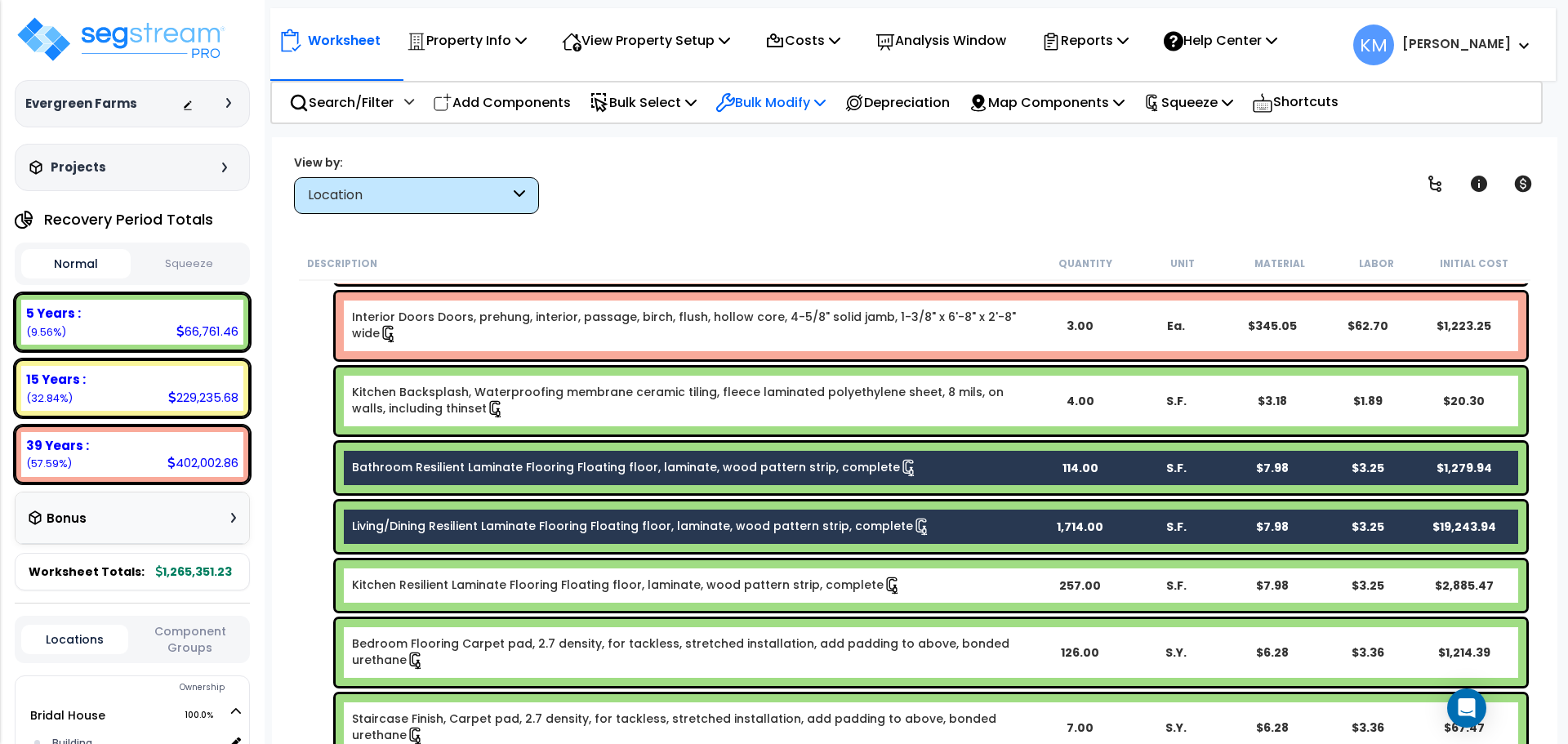
click at [781, 100] on p "Bulk Modify" at bounding box center [770, 102] width 111 height 22
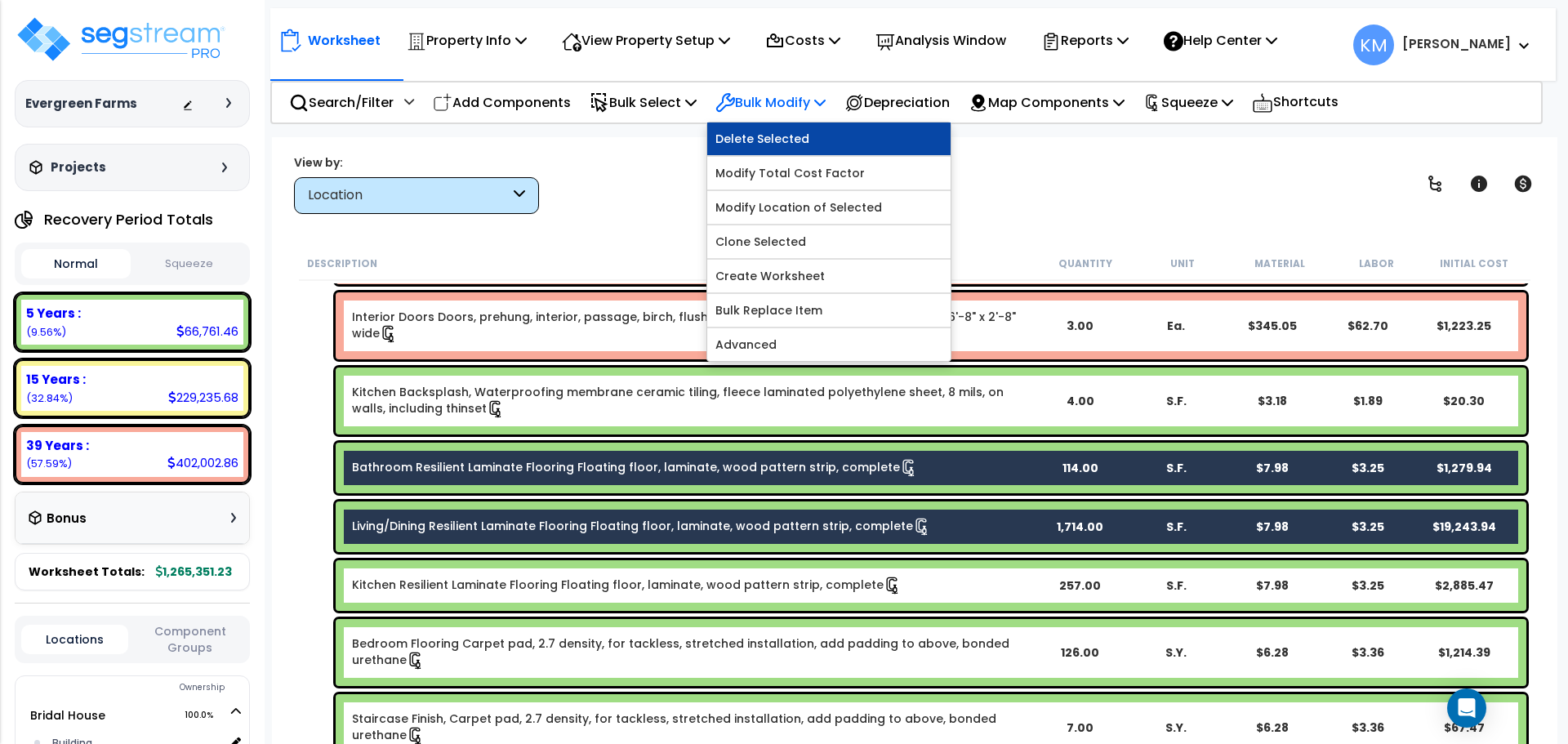
click at [824, 135] on link "Delete Selected" at bounding box center [829, 139] width 243 height 33
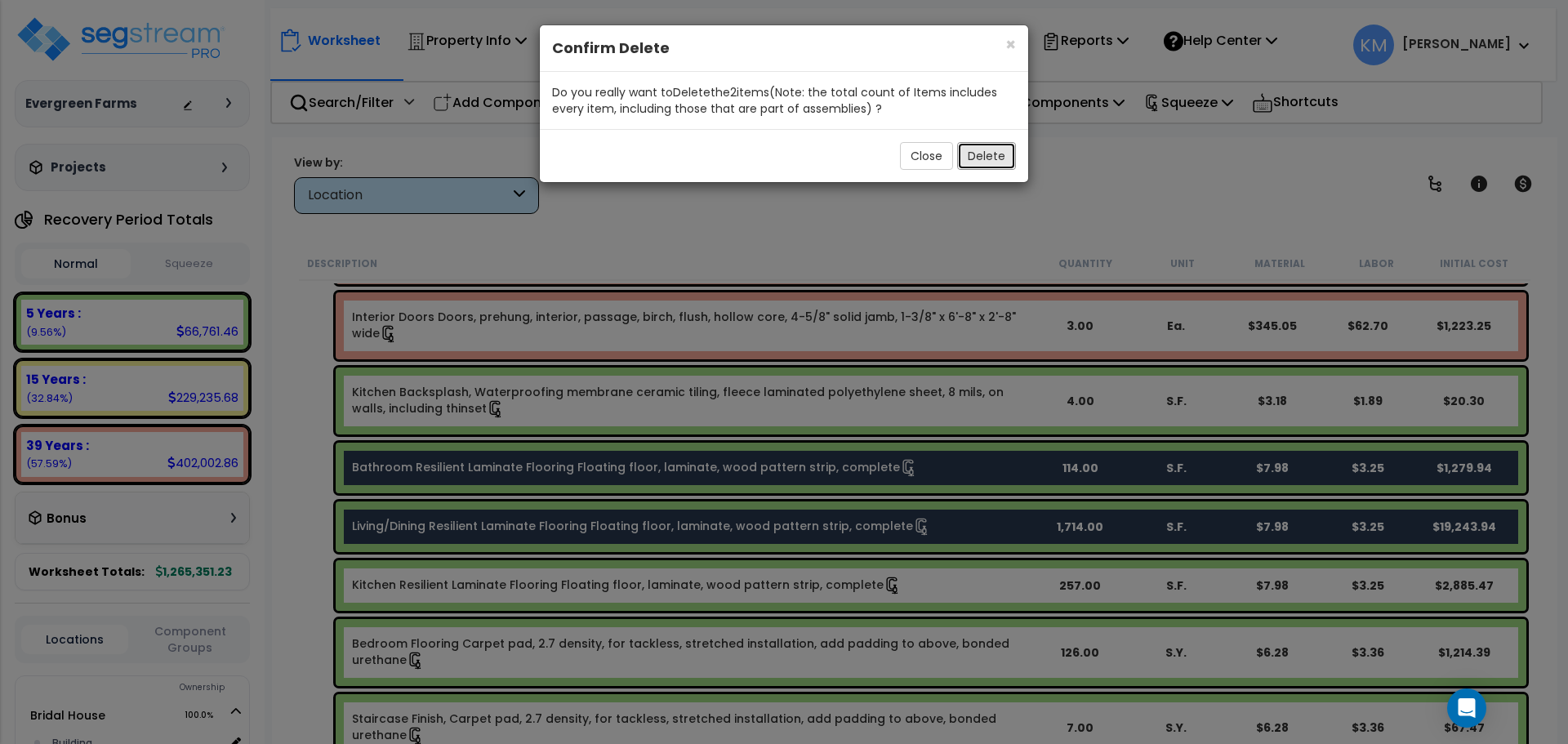
click at [985, 157] on button "Delete" at bounding box center [986, 156] width 59 height 27
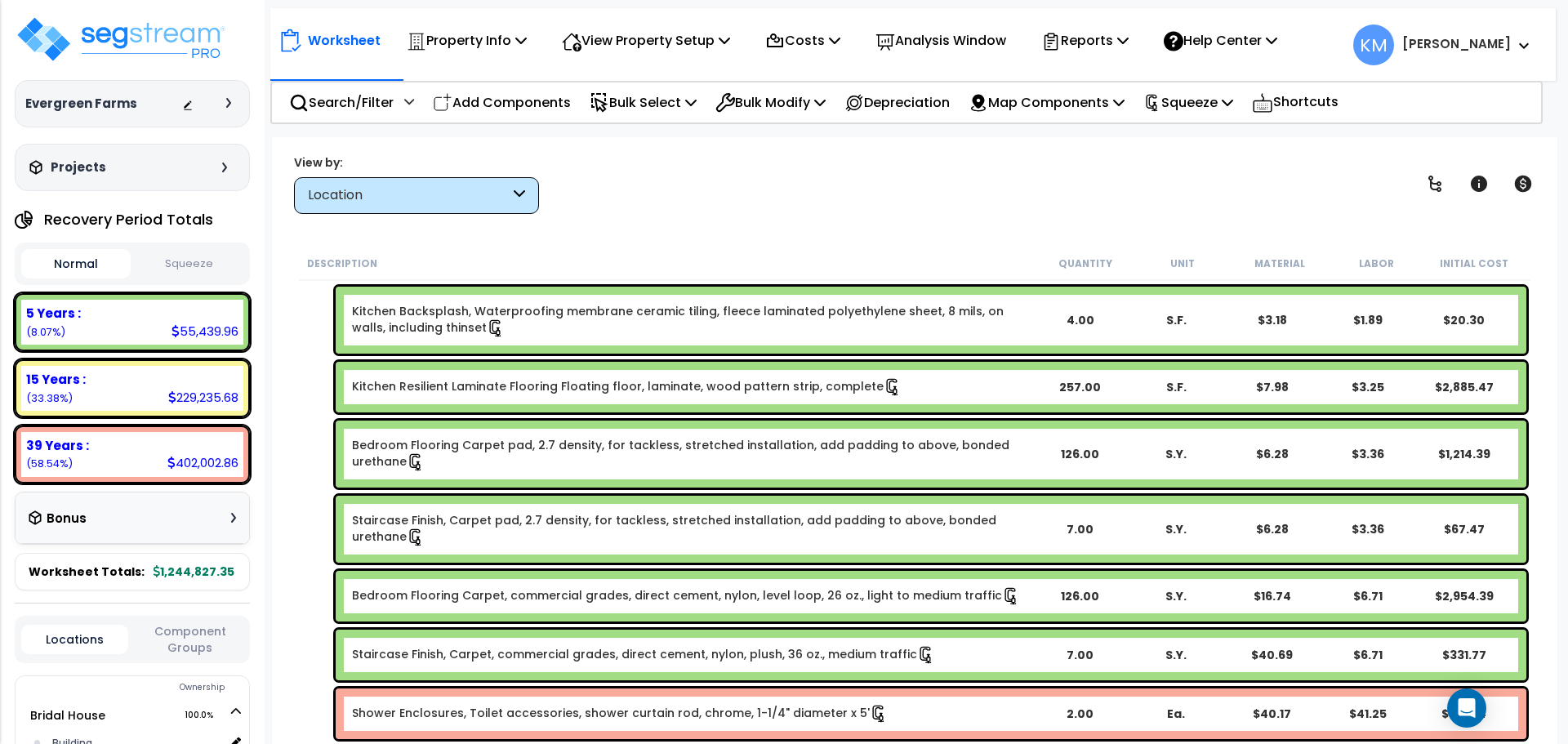
scroll to position [2545, 0]
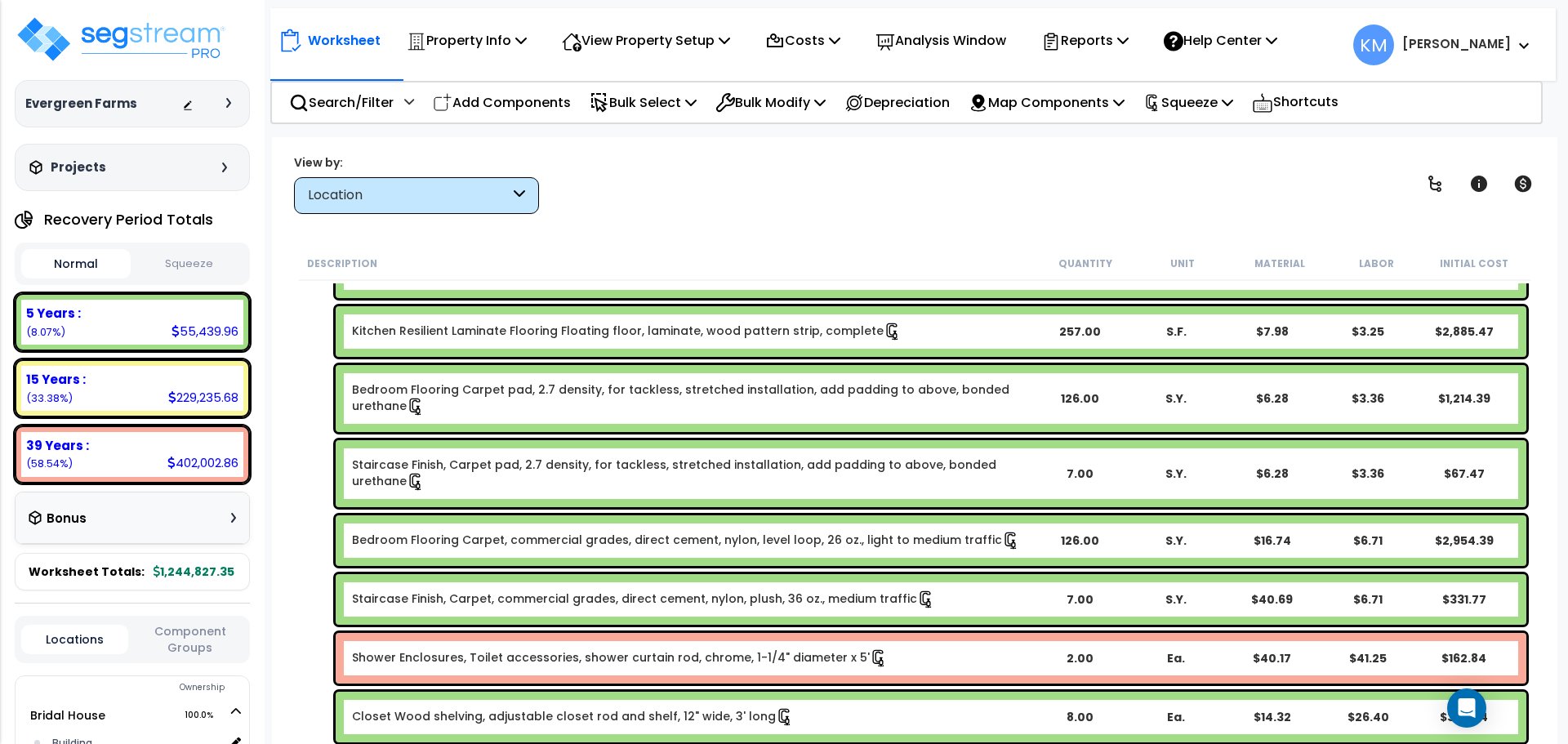
drag, startPoint x: 825, startPoint y: 439, endPoint x: 787, endPoint y: 444, distance: 38.3
click at [825, 439] on div "Staircase Finish, Carpet pad, 2.7 density, for tackless, stretched installation…" at bounding box center [915, 474] width 1231 height 75
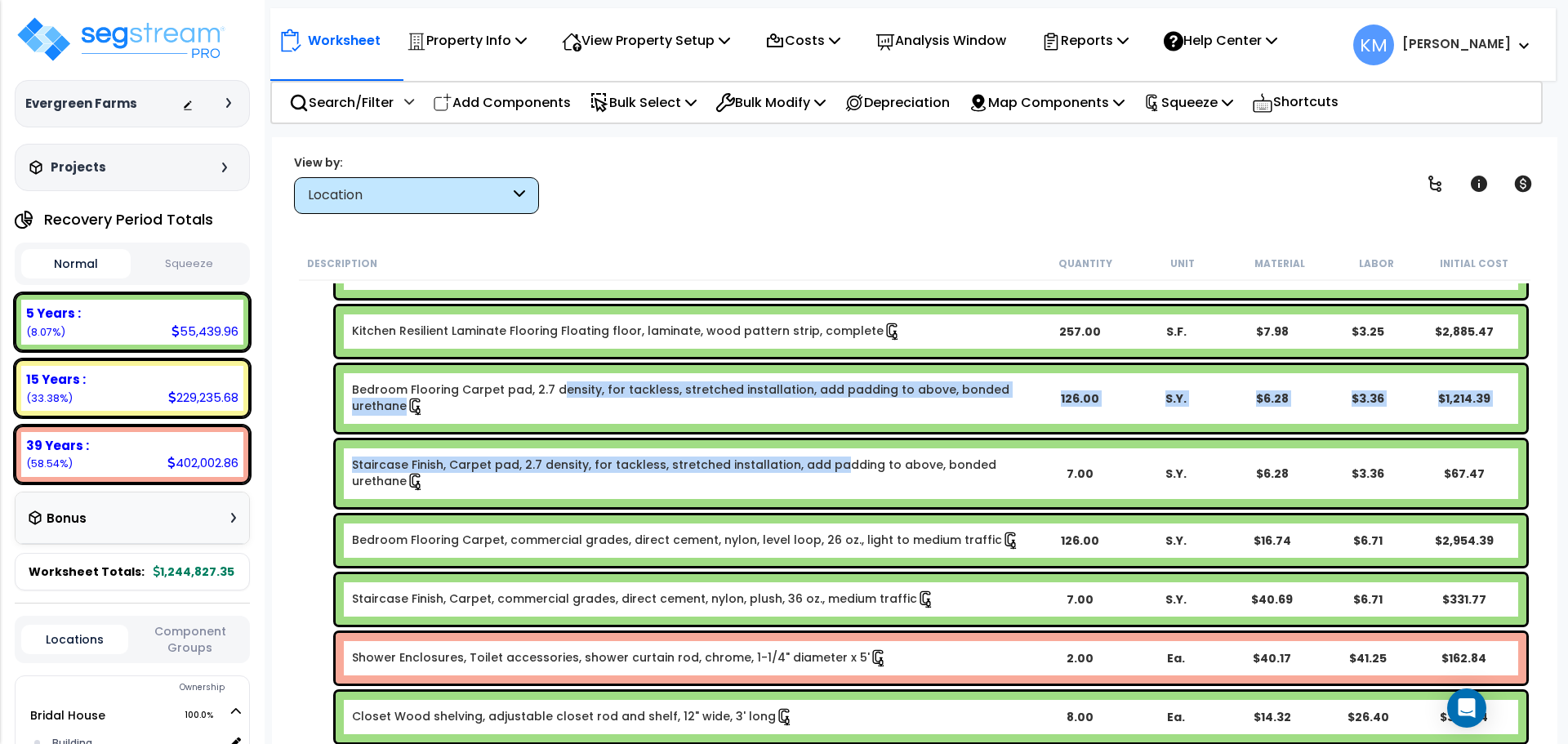
click at [558, 394] on link "Bedroom Flooring Carpet pad, 2.7 density, for tackless, stretched installation,…" at bounding box center [692, 398] width 679 height 34
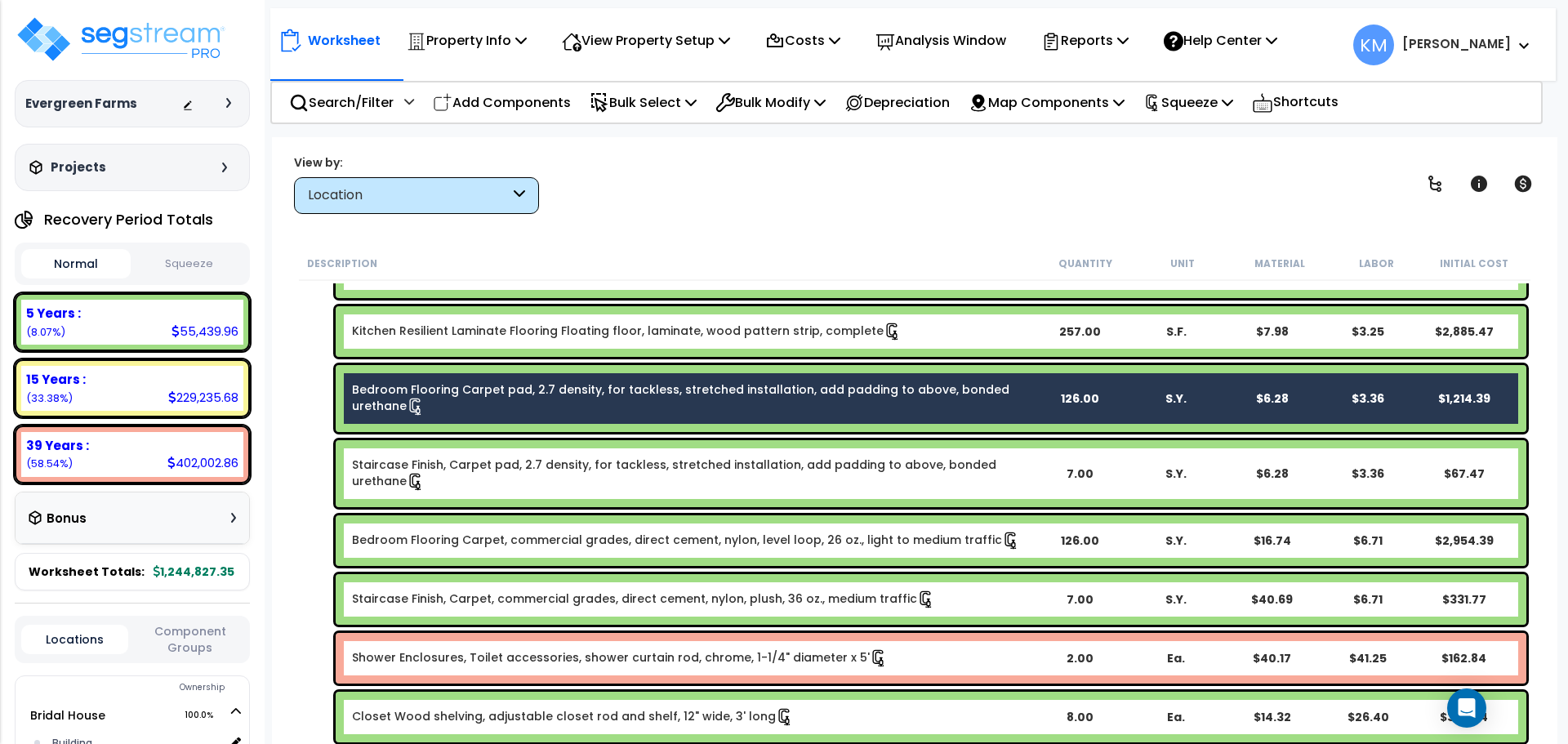
click at [474, 470] on link "Staircase Finish, Carpet pad, 2.7 density, for tackless, stretched installation…" at bounding box center [692, 473] width 679 height 34
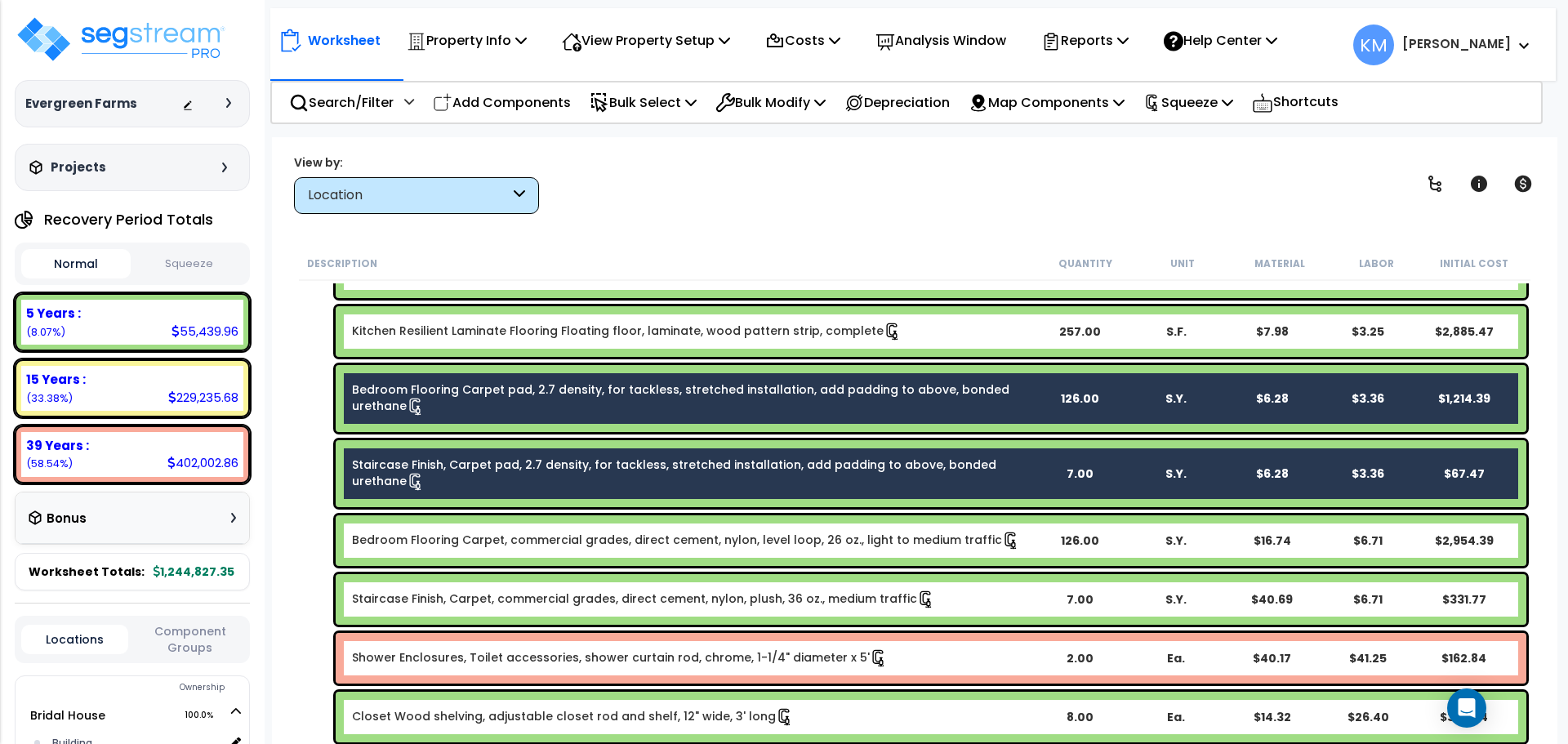
click at [488, 536] on link "Bedroom Flooring Carpet, commercial grades, direct cement, nylon, level loop, 2…" at bounding box center [686, 541] width 668 height 18
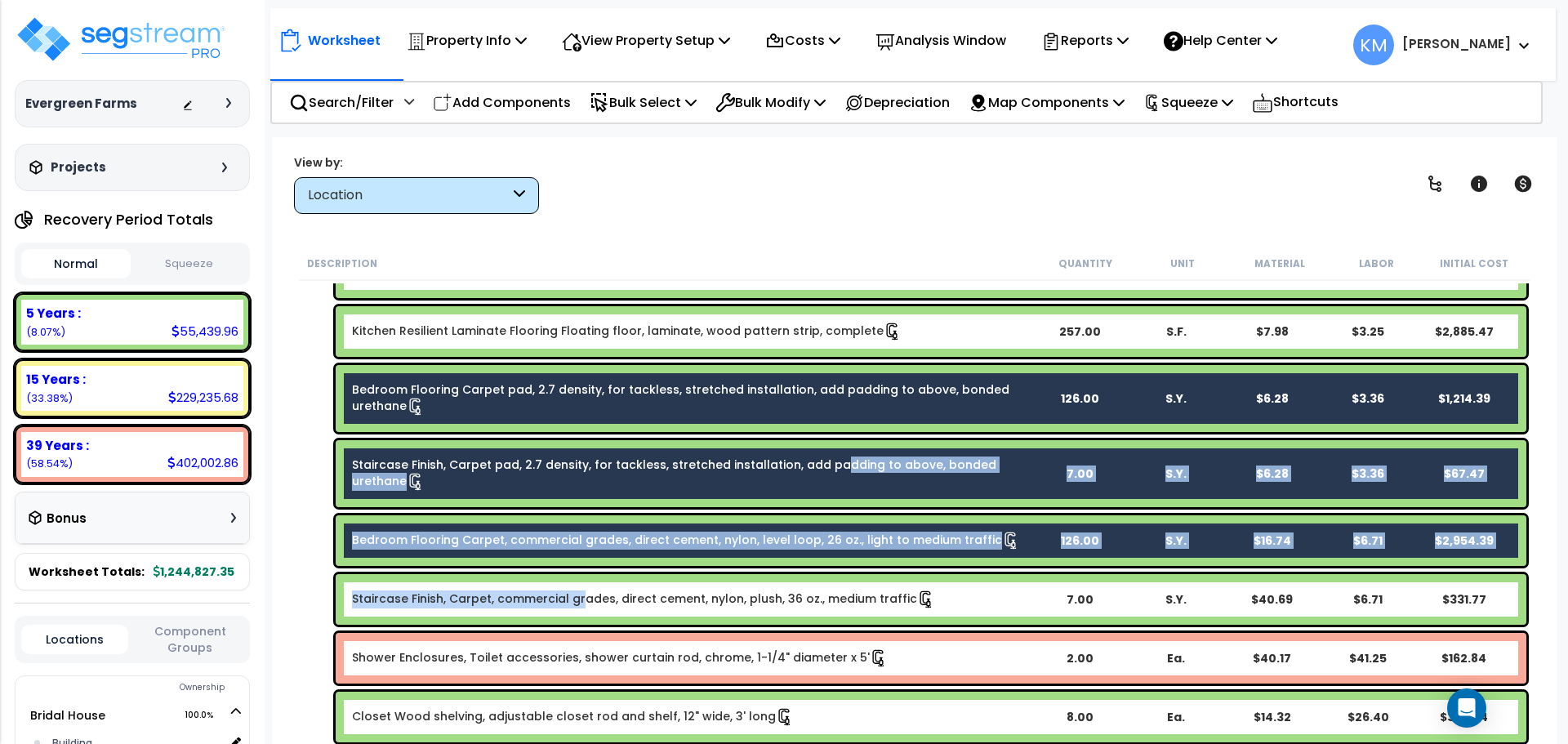
click at [579, 602] on link "Staircase Finish, Carpet, commercial grades, direct cement, nylon, plush, 36 oz…" at bounding box center [643, 599] width 583 height 18
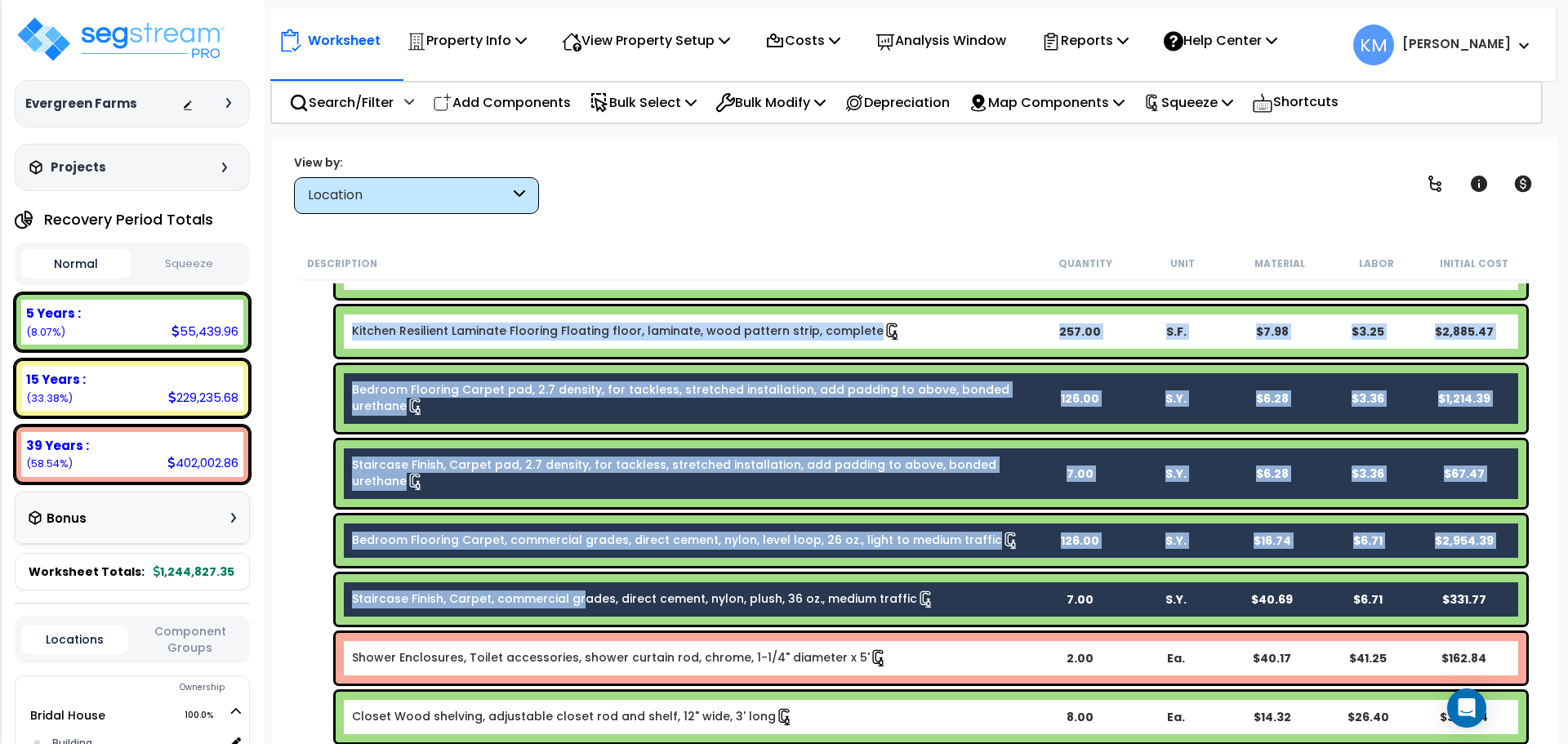
scroll to position [2409, 0]
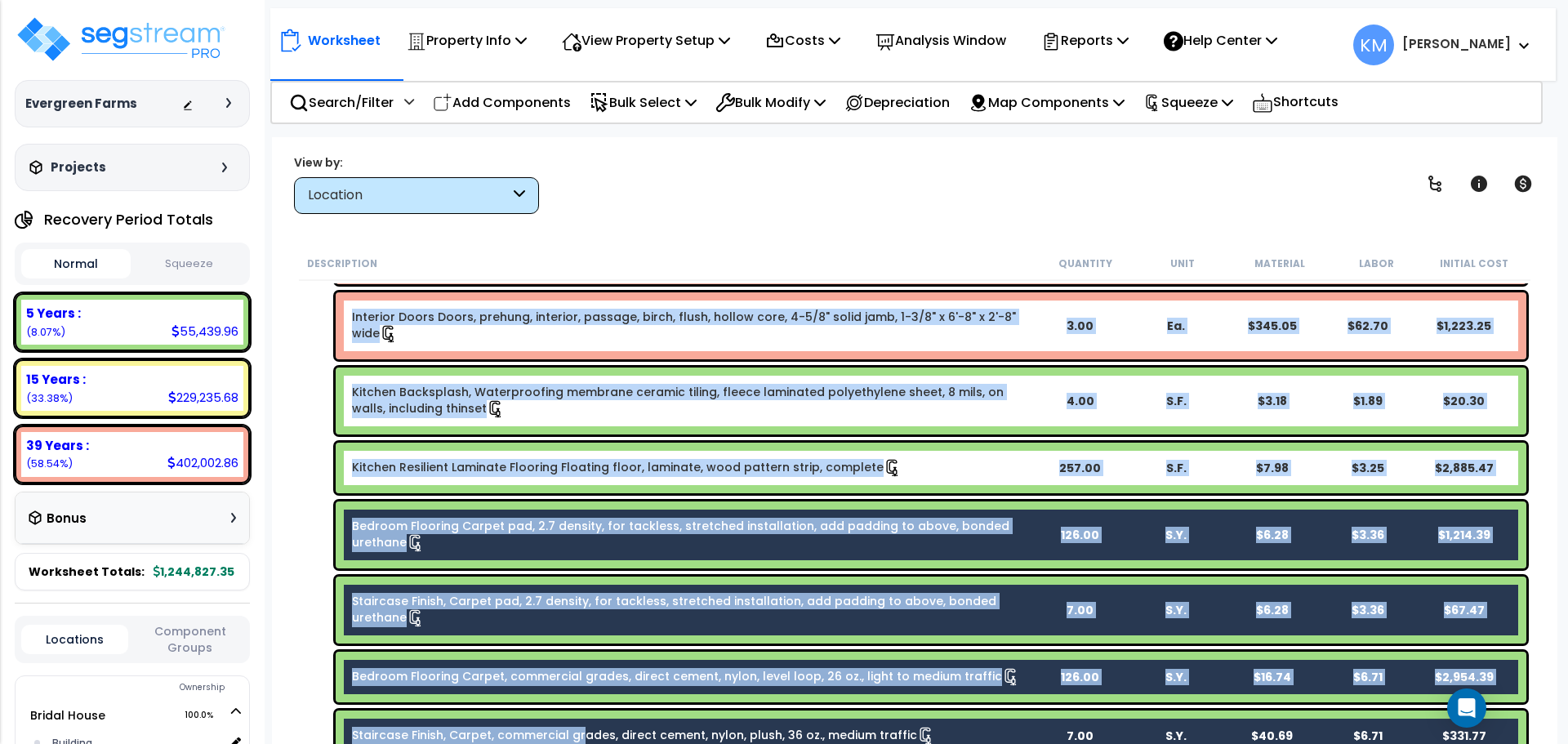
click at [934, 608] on link "Staircase Finish, Carpet pad, 2.7 density, for tackless, stretched installation…" at bounding box center [692, 609] width 679 height 34
click at [1046, 545] on div "Bedroom Flooring Carpet pad, 2.7 density, for tackless, stretched installation,…" at bounding box center [930, 534] width 1190 height 67
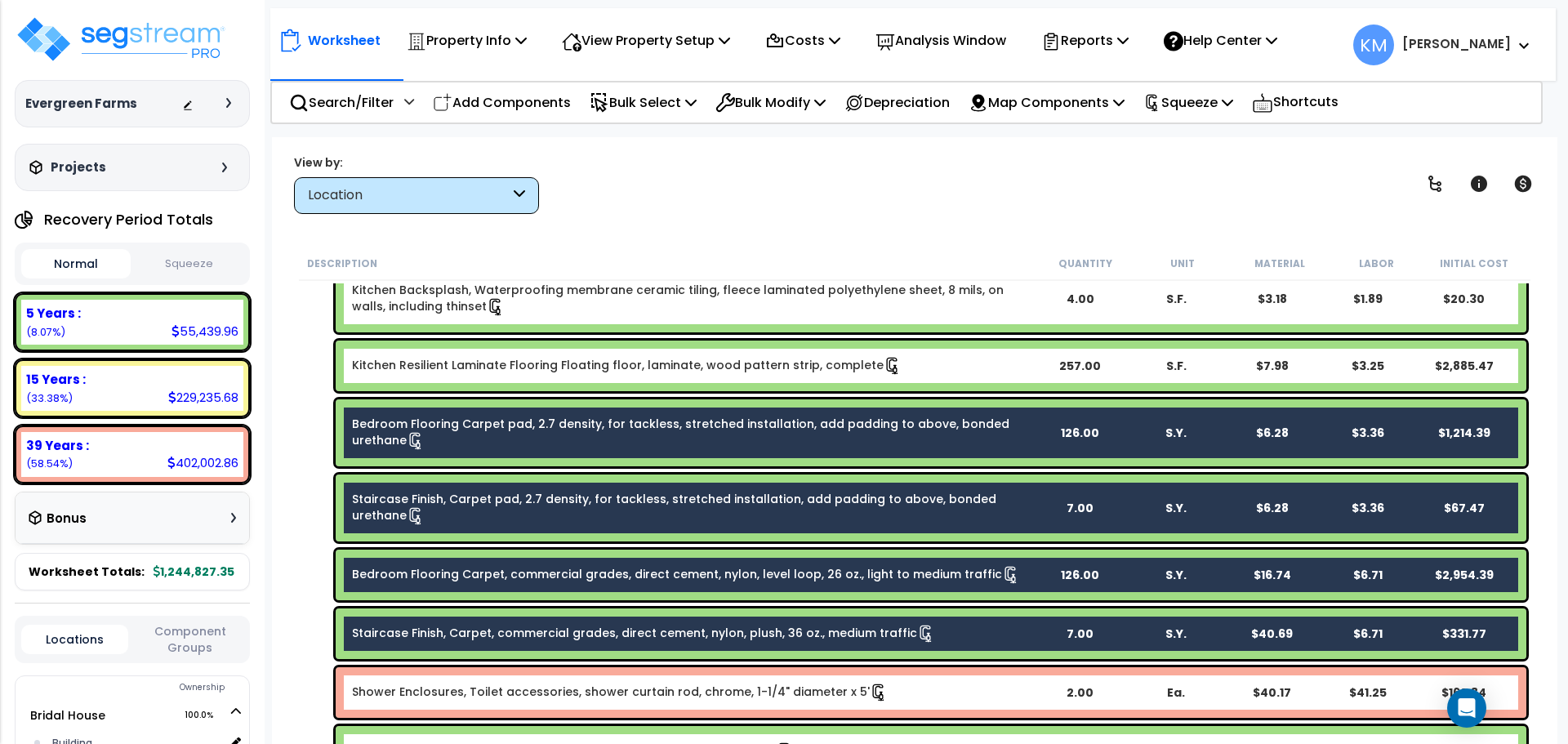
scroll to position [2545, 0]
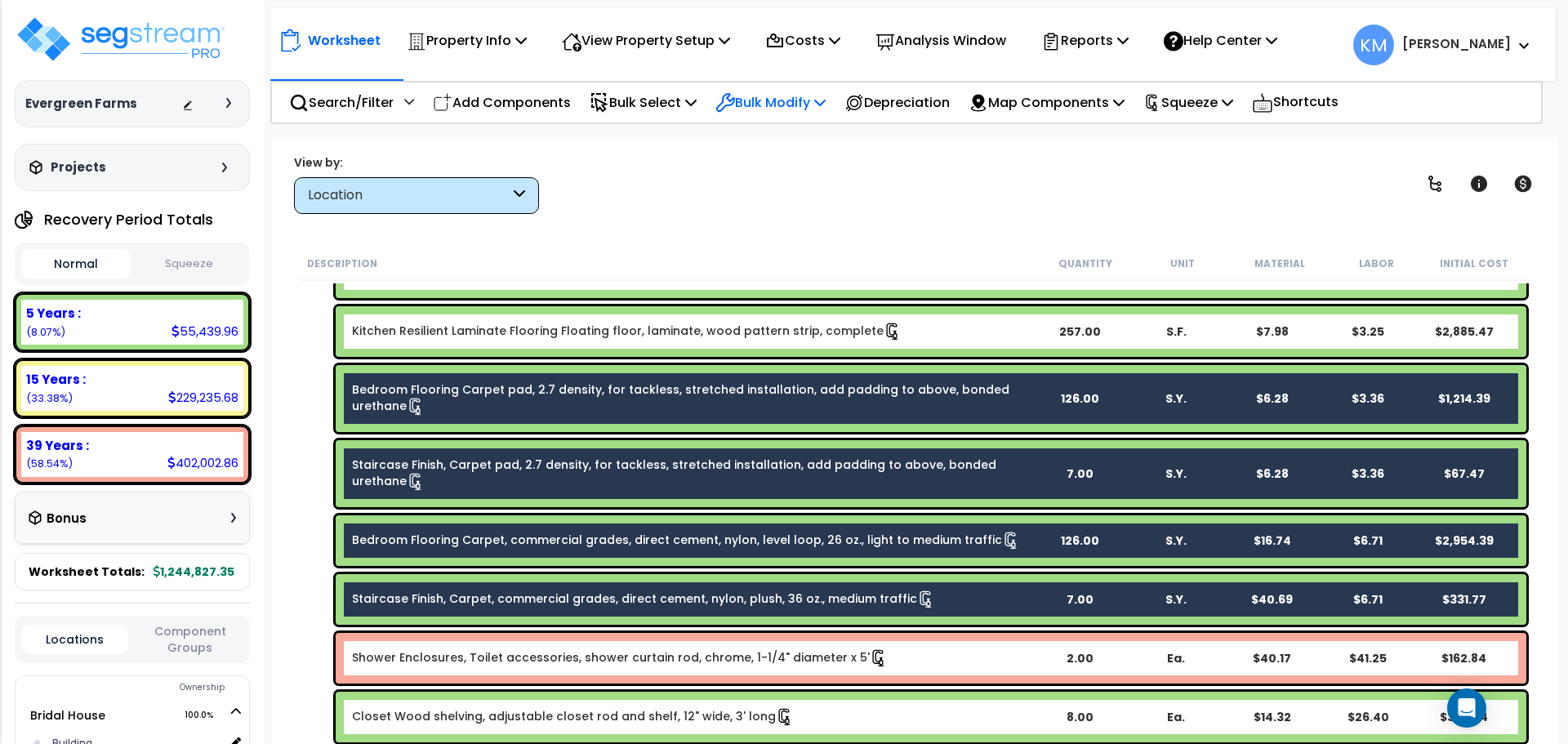
click at [780, 95] on p "Bulk Modify" at bounding box center [770, 102] width 111 height 22
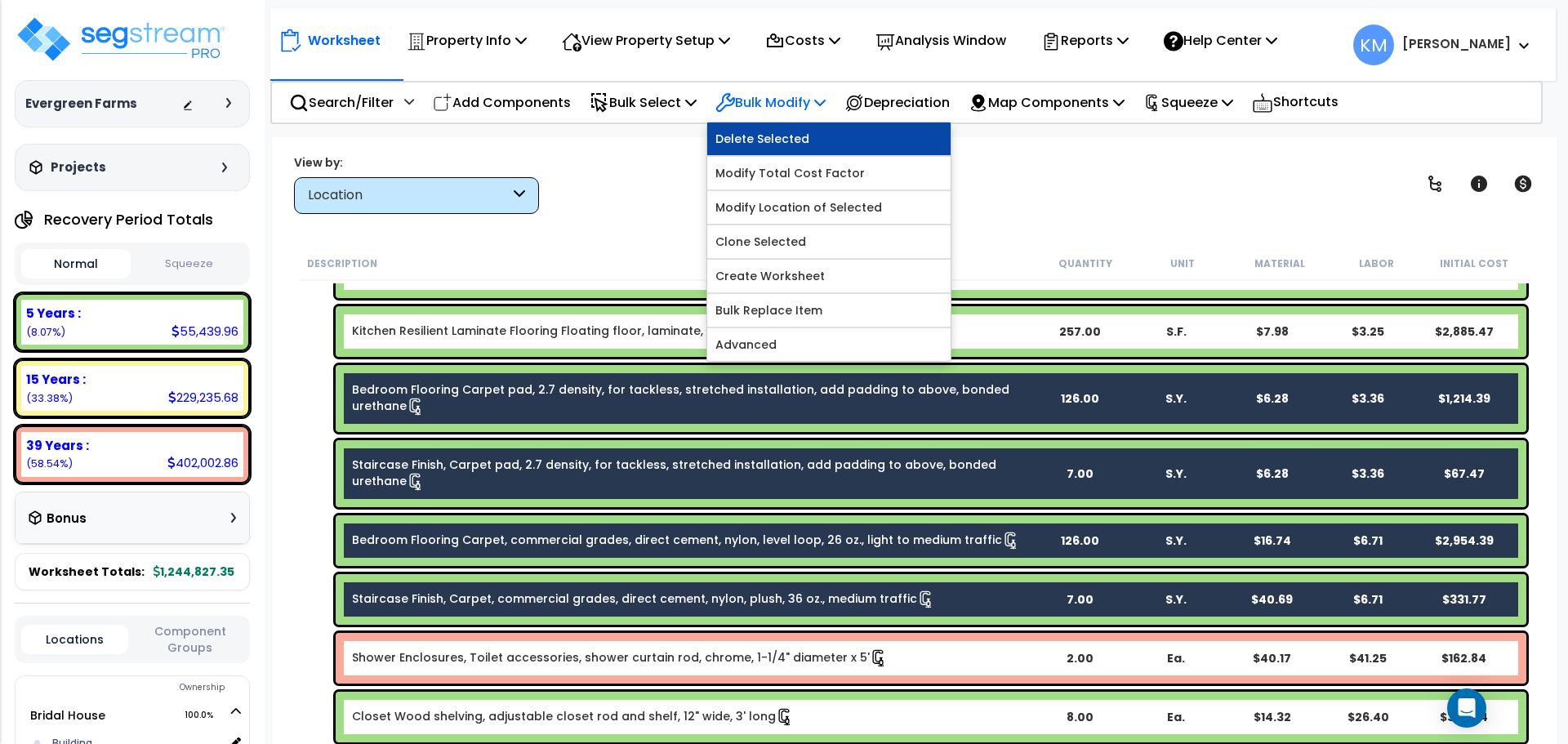
click at [816, 137] on link "Delete Selected" at bounding box center [829, 139] width 243 height 33
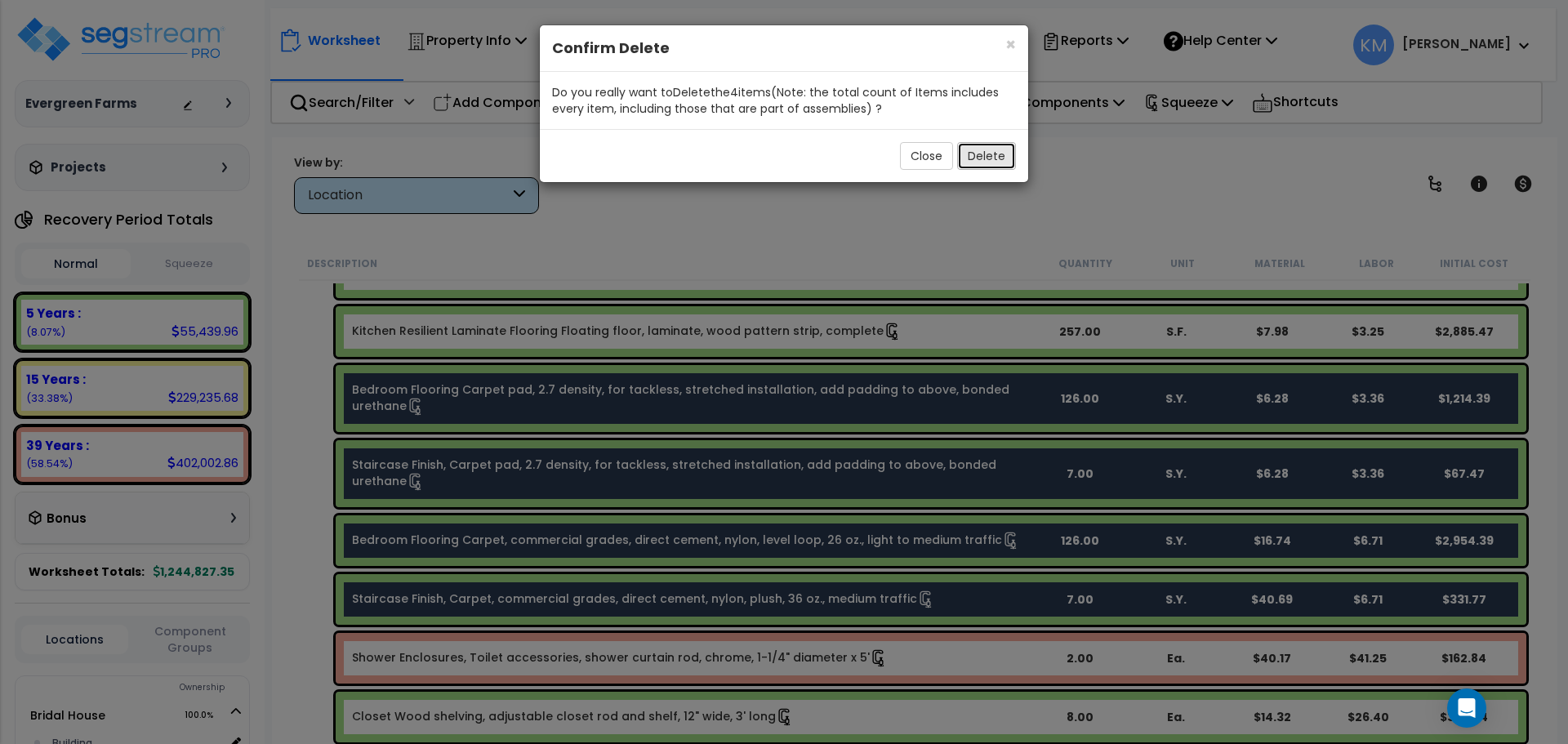
click at [989, 154] on button "Delete" at bounding box center [986, 156] width 59 height 27
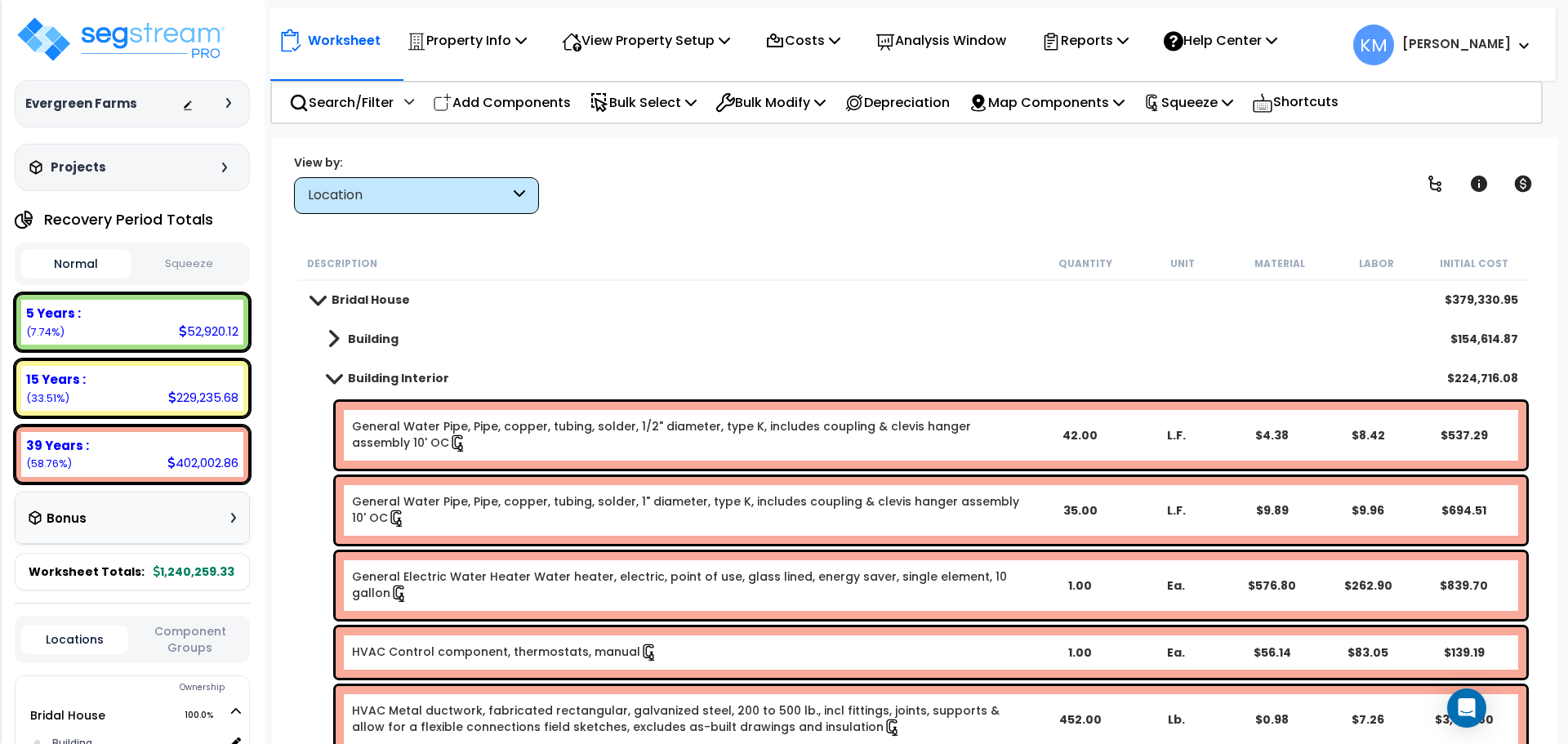
scroll to position [0, 0]
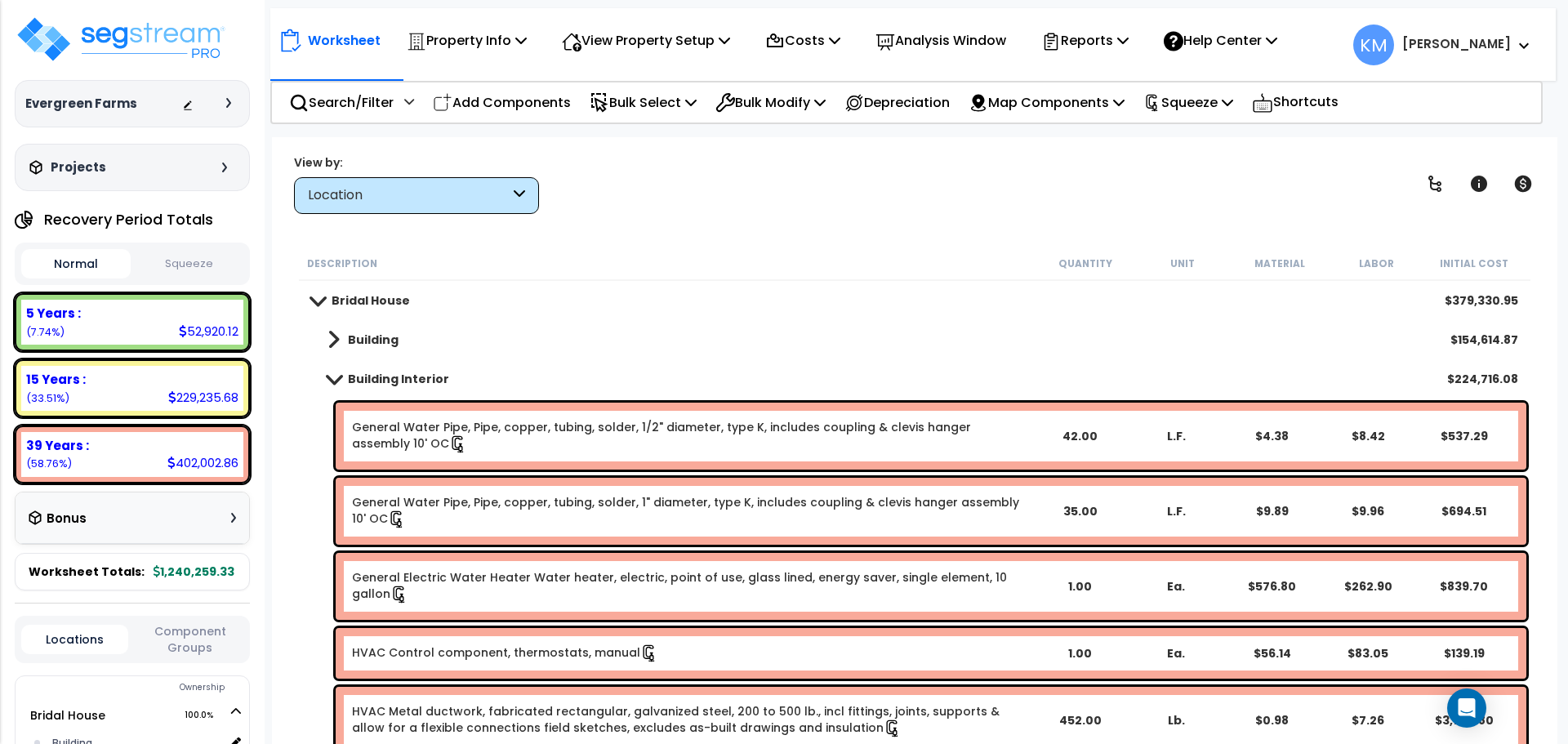
click at [342, 331] on link "Building" at bounding box center [355, 340] width 88 height 23
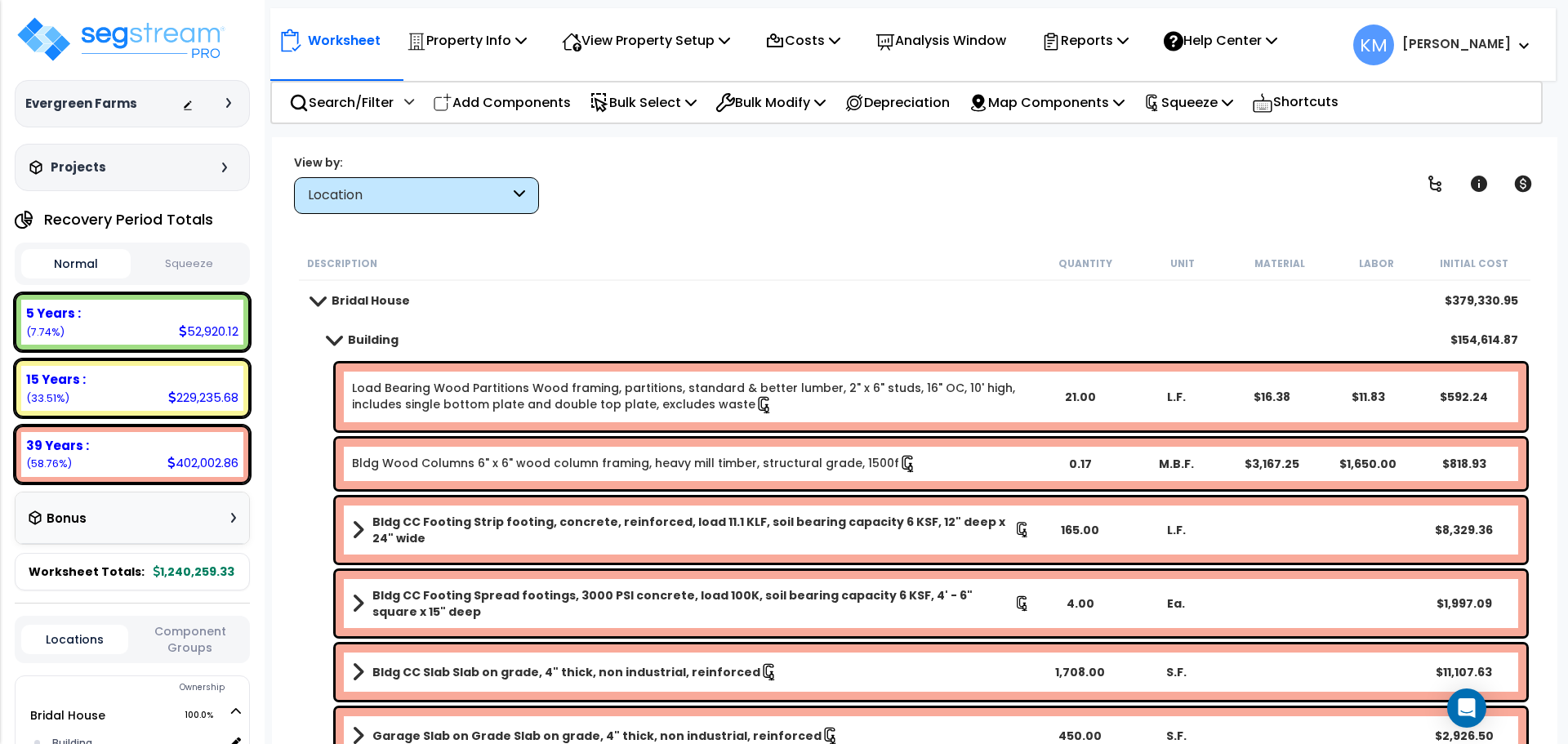
click at [350, 343] on b "Building" at bounding box center [372, 340] width 50 height 16
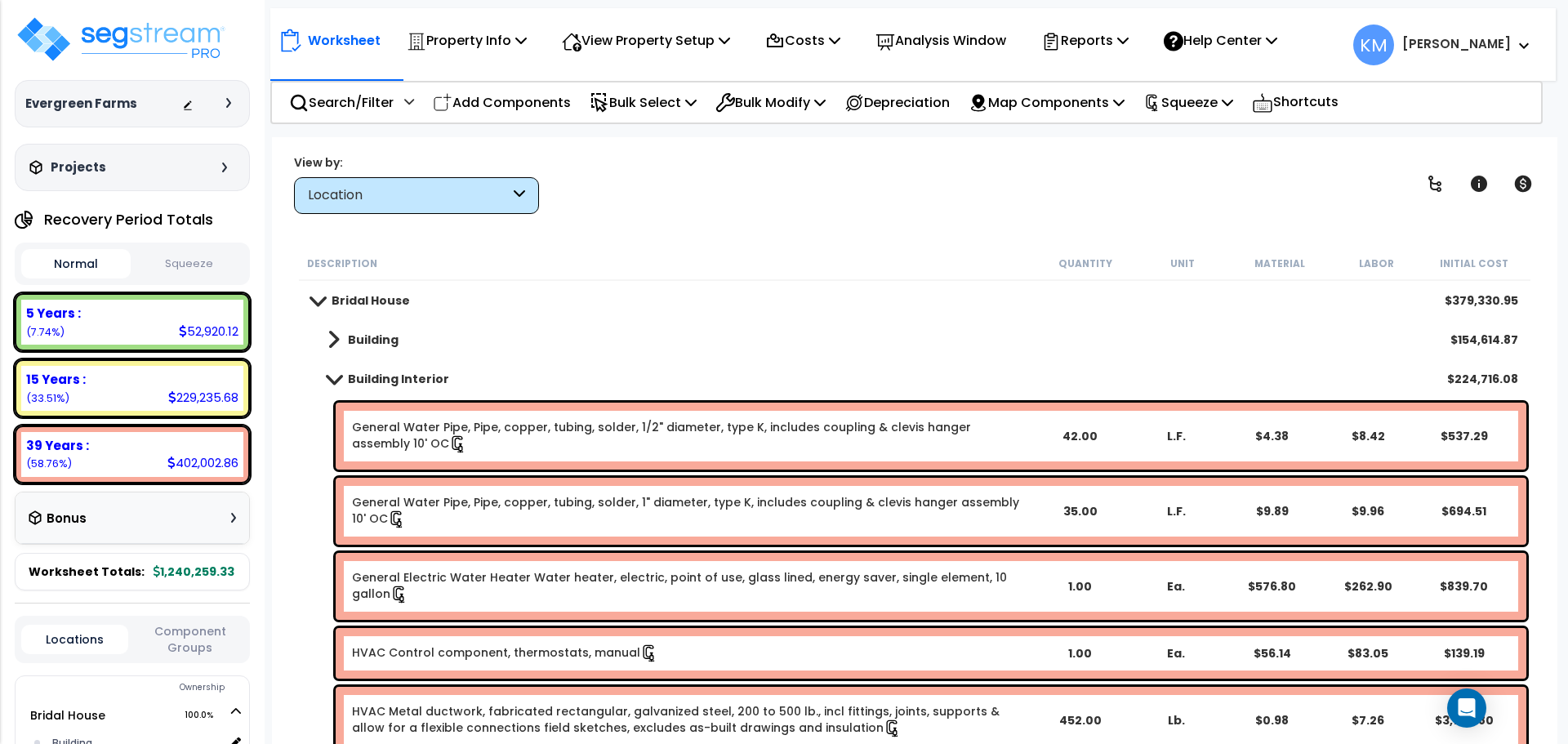
drag, startPoint x: 316, startPoint y: 356, endPoint x: 325, endPoint y: 340, distance: 18.4
click at [316, 353] on div "Building $154,614.87" at bounding box center [914, 340] width 1223 height 39
click at [326, 339] on link "Building" at bounding box center [355, 340] width 88 height 23
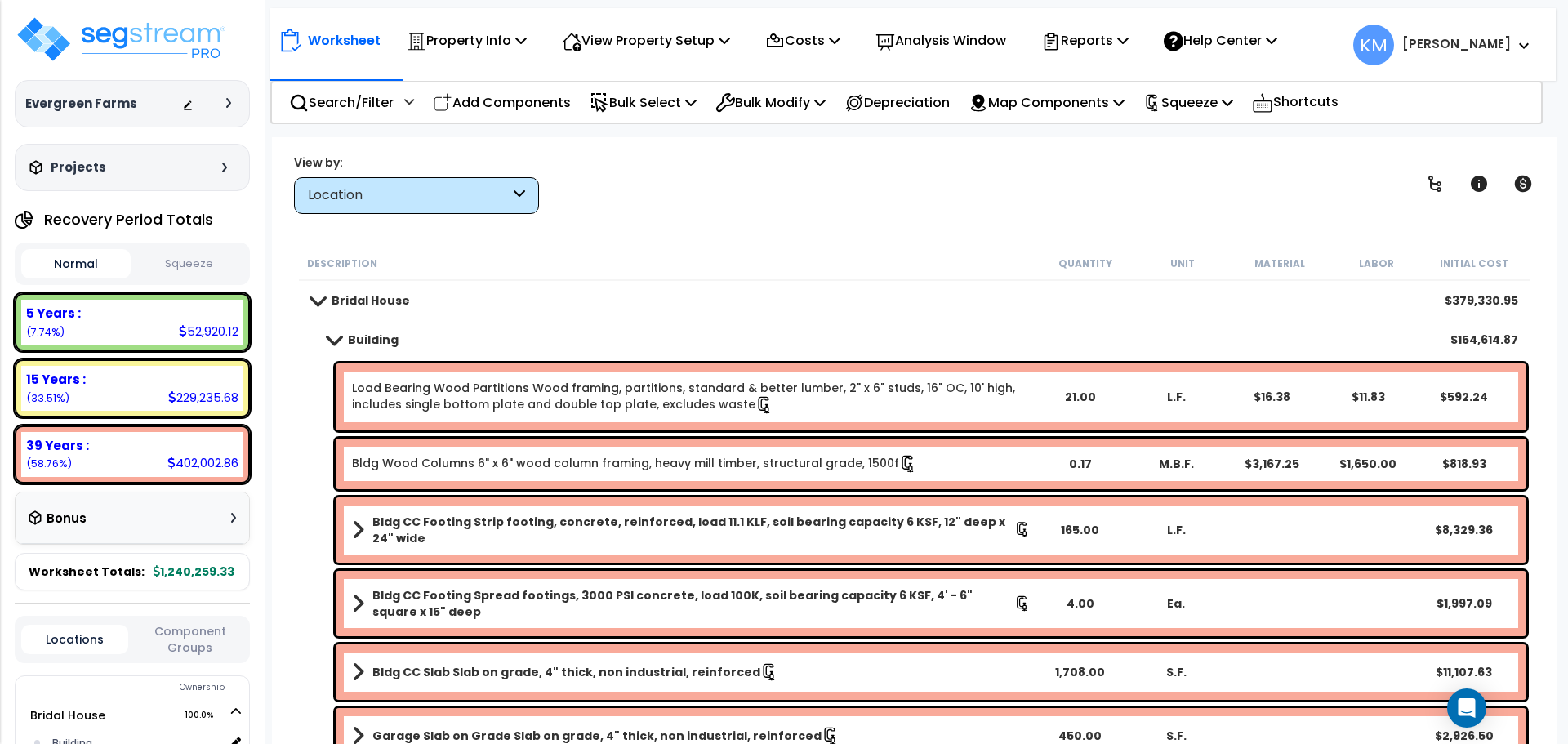
click at [330, 347] on link "Building" at bounding box center [355, 340] width 88 height 23
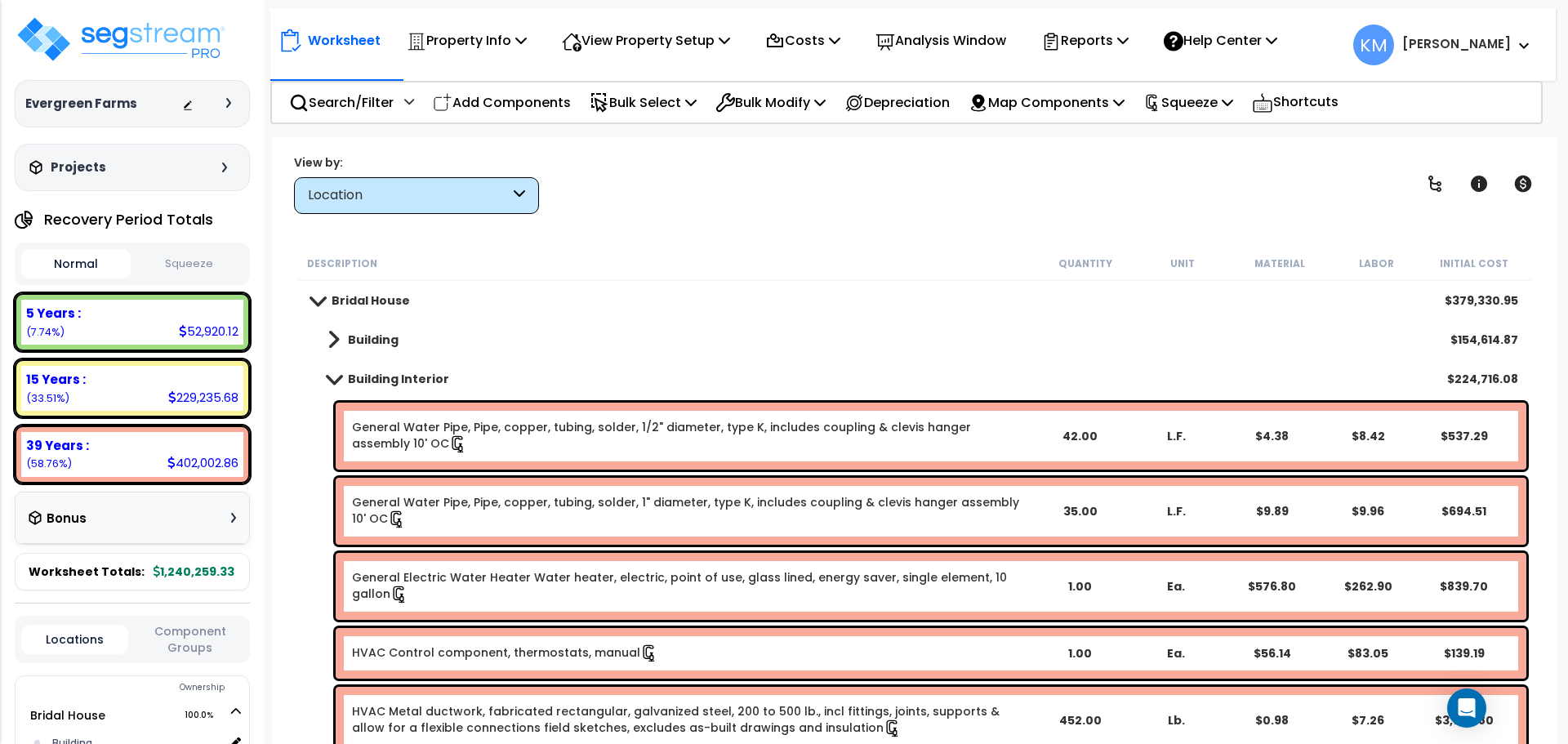
click at [331, 374] on span at bounding box center [334, 378] width 23 height 12
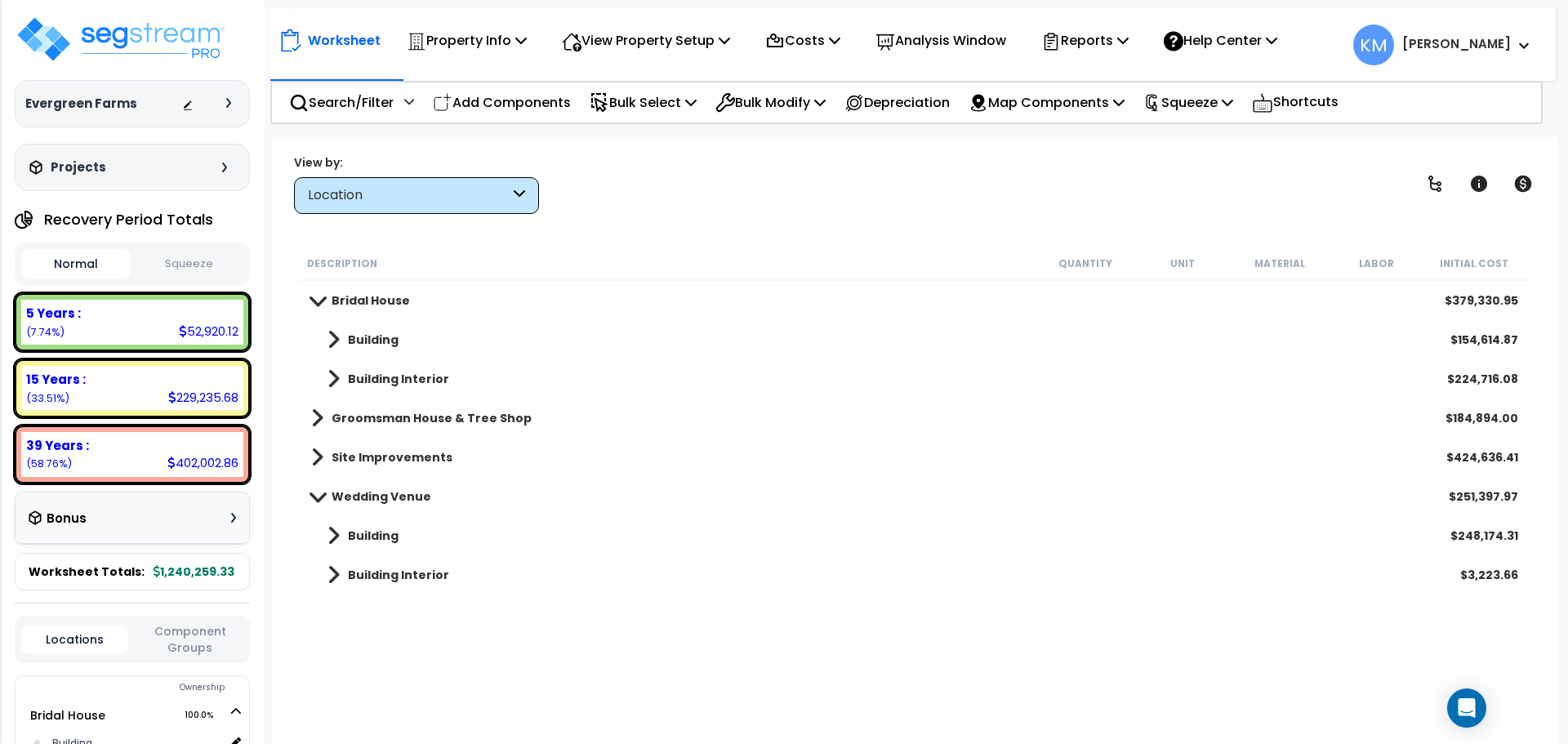
click at [315, 300] on span at bounding box center [317, 299] width 23 height 12
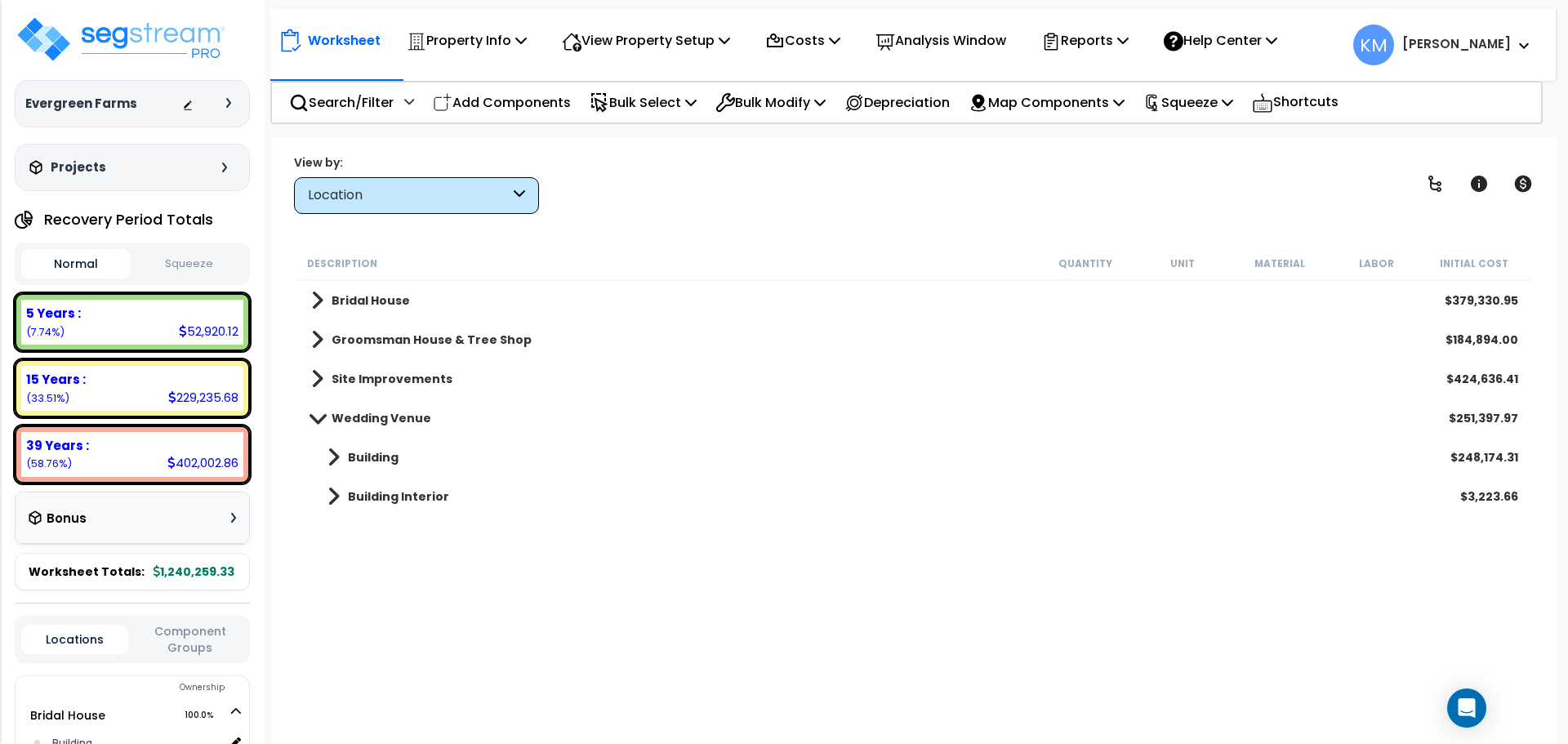
click at [319, 459] on link "Building" at bounding box center [355, 457] width 88 height 23
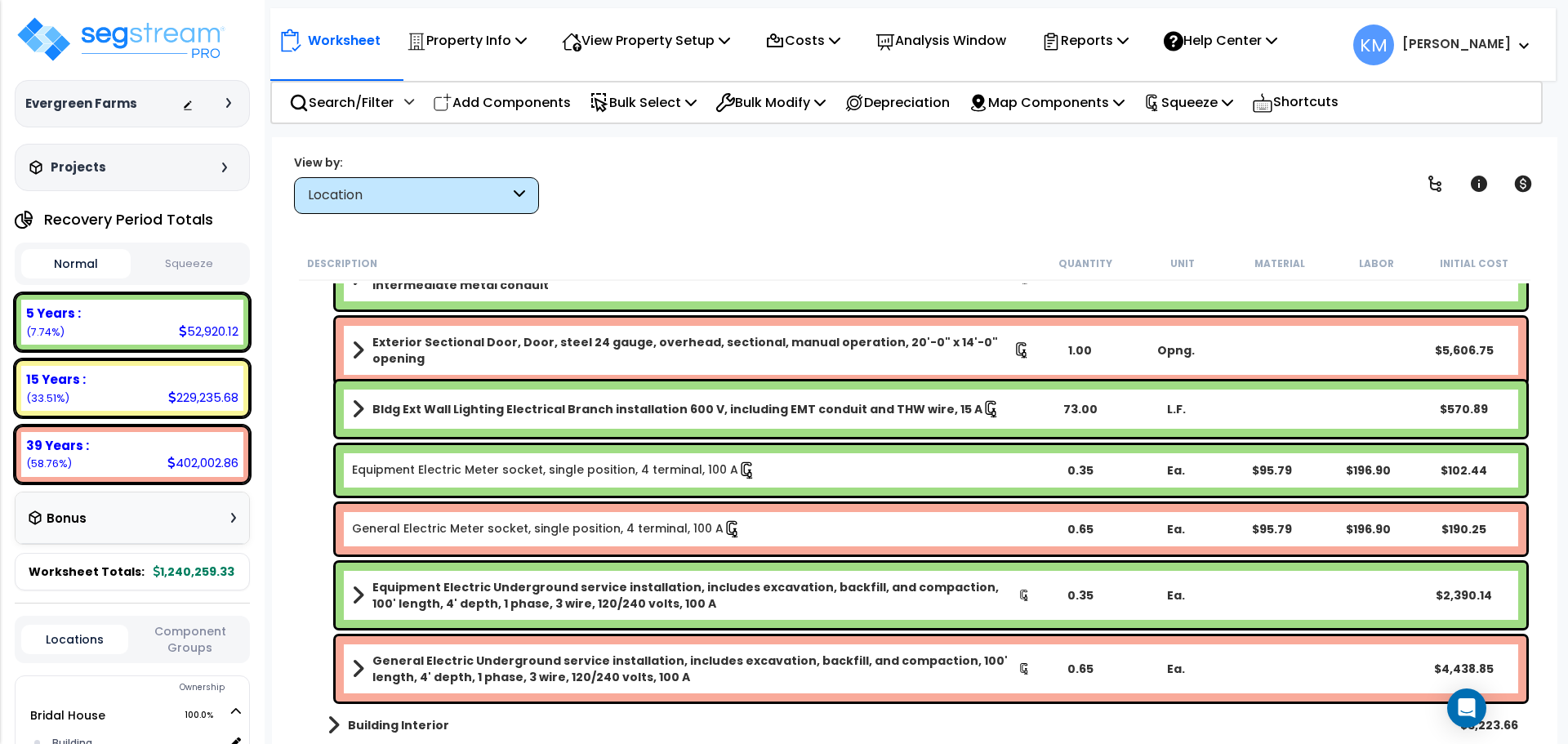
scroll to position [72, 0]
click at [342, 728] on link "Building Interior" at bounding box center [380, 725] width 138 height 23
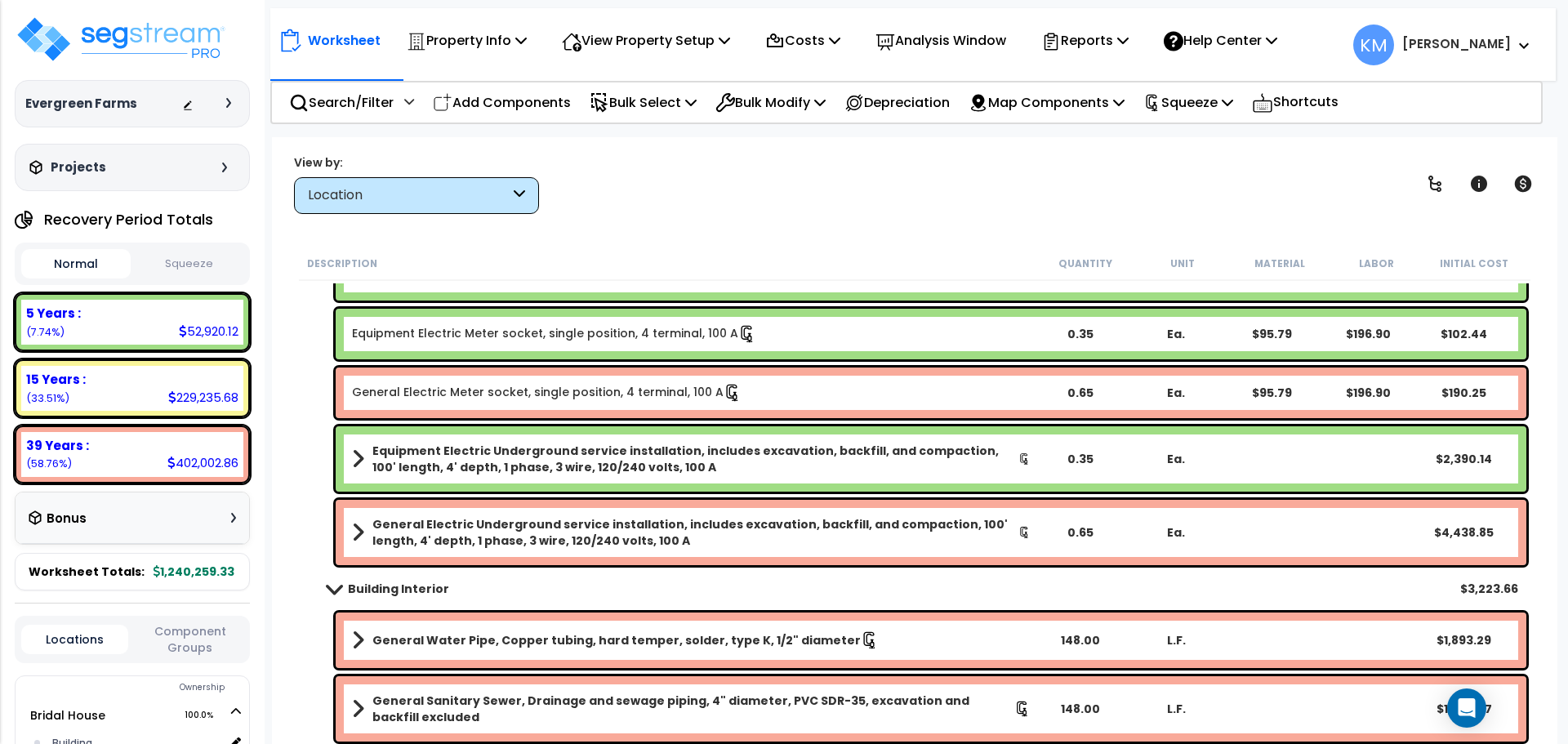
scroll to position [1623, 0]
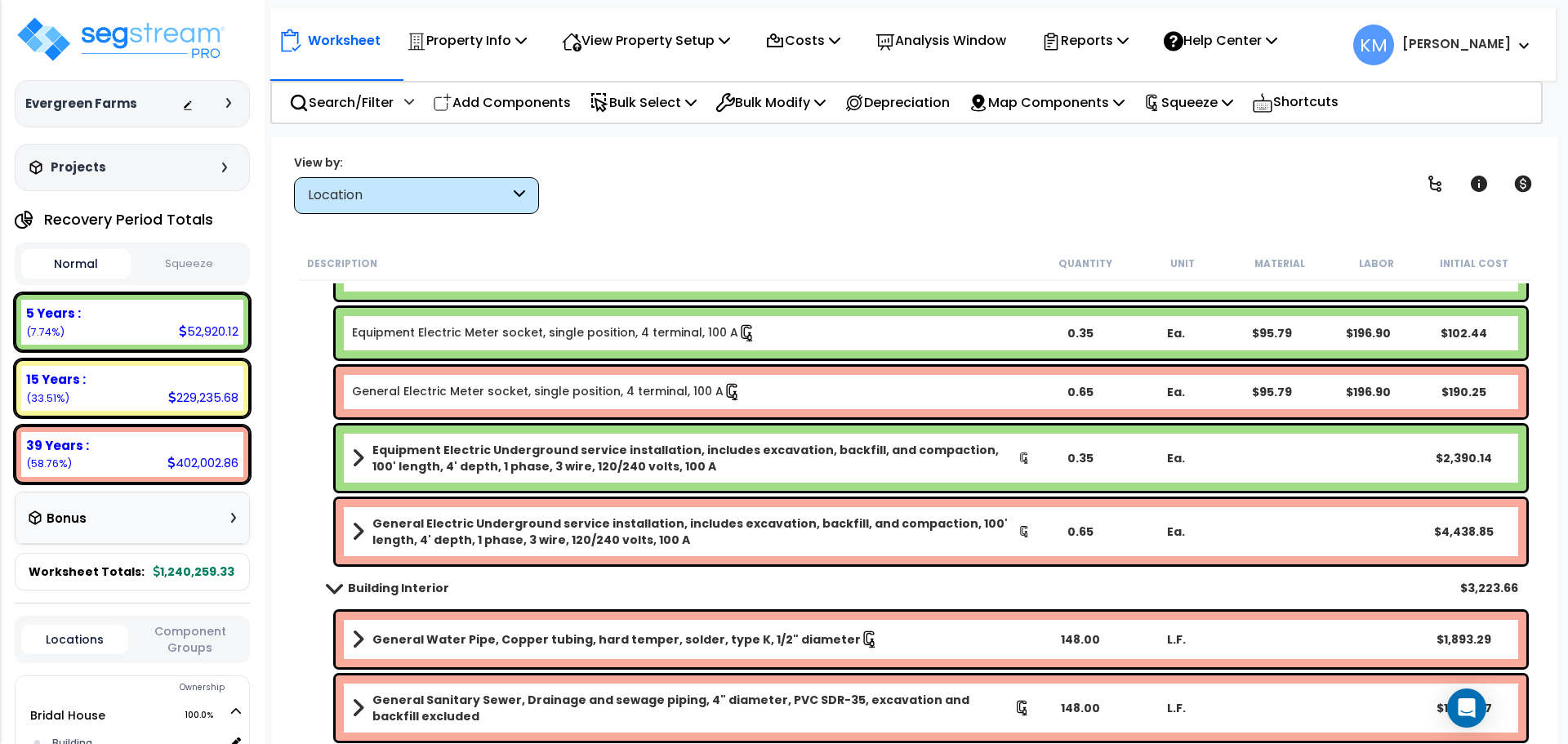
click at [330, 590] on span at bounding box center [334, 588] width 23 height 12
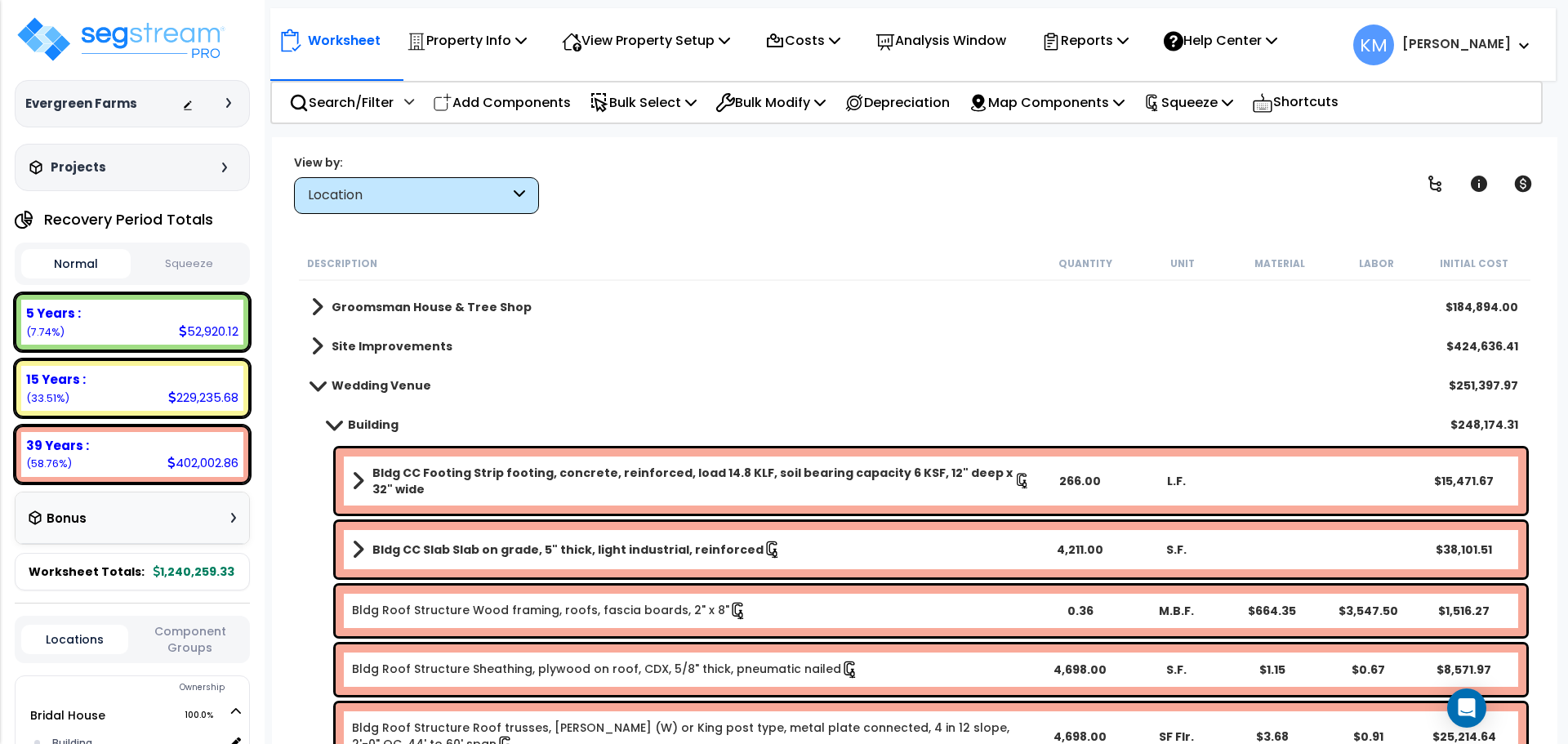
scroll to position [0, 0]
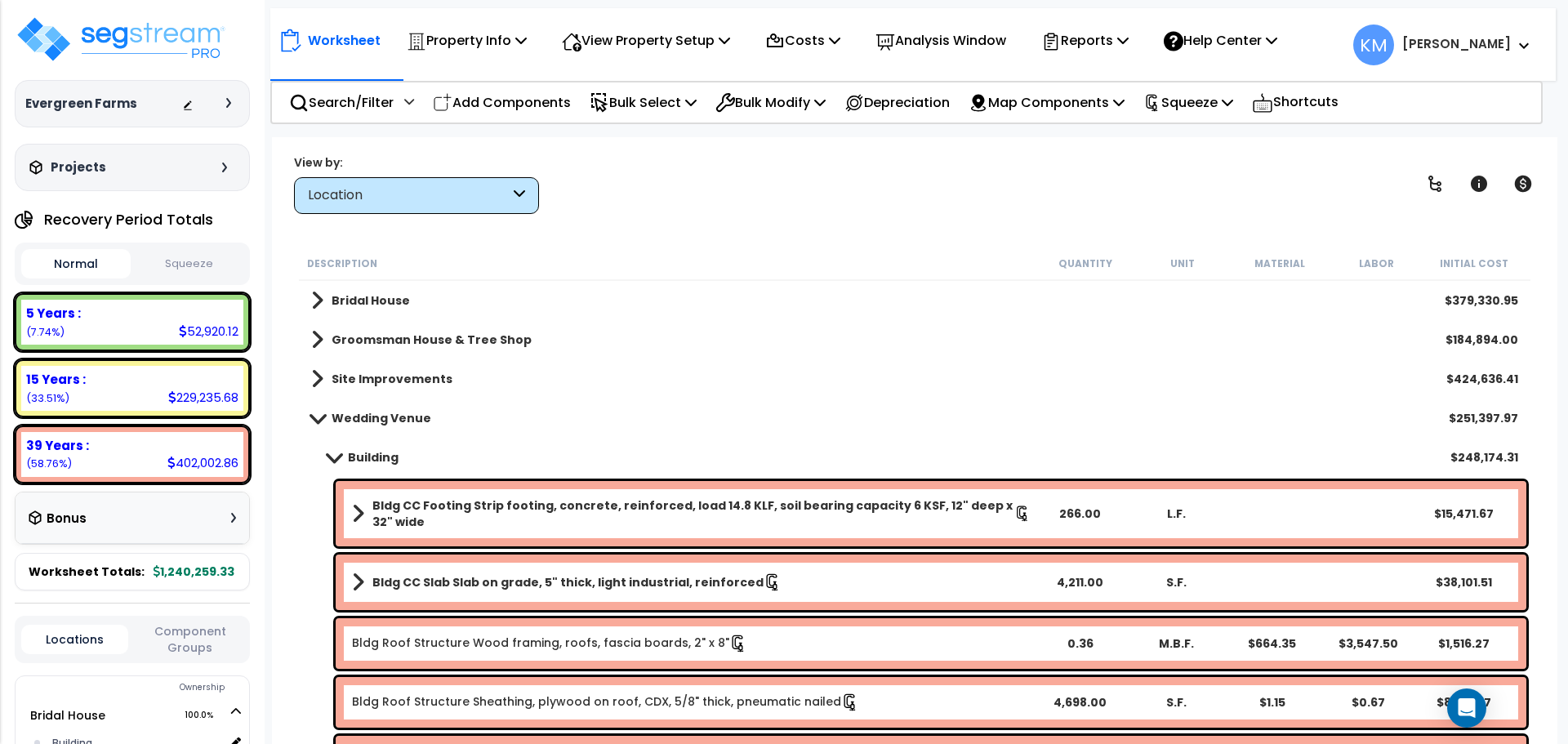
click at [336, 452] on link "Building" at bounding box center [355, 457] width 88 height 23
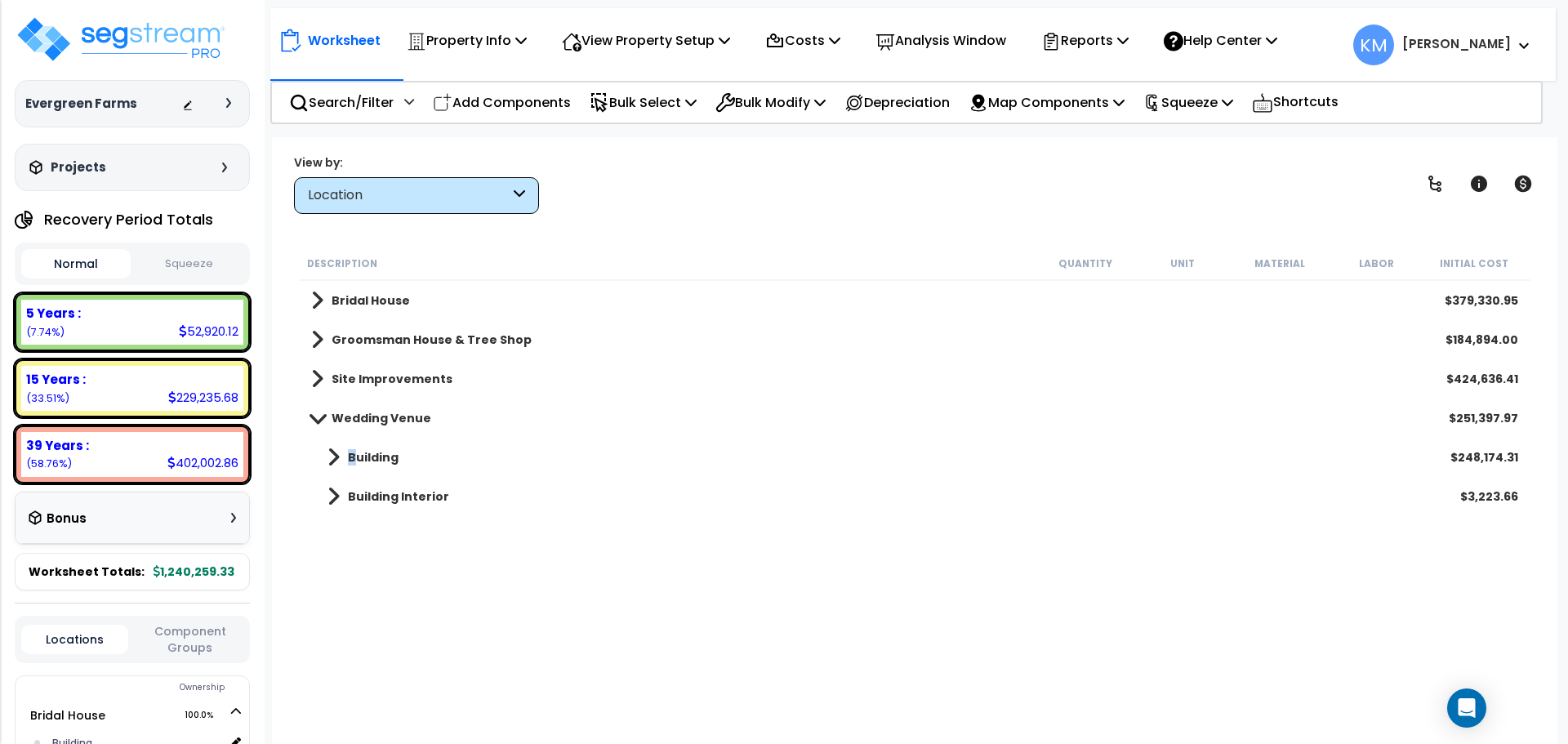
click at [349, 448] on link "Building" at bounding box center [355, 457] width 88 height 23
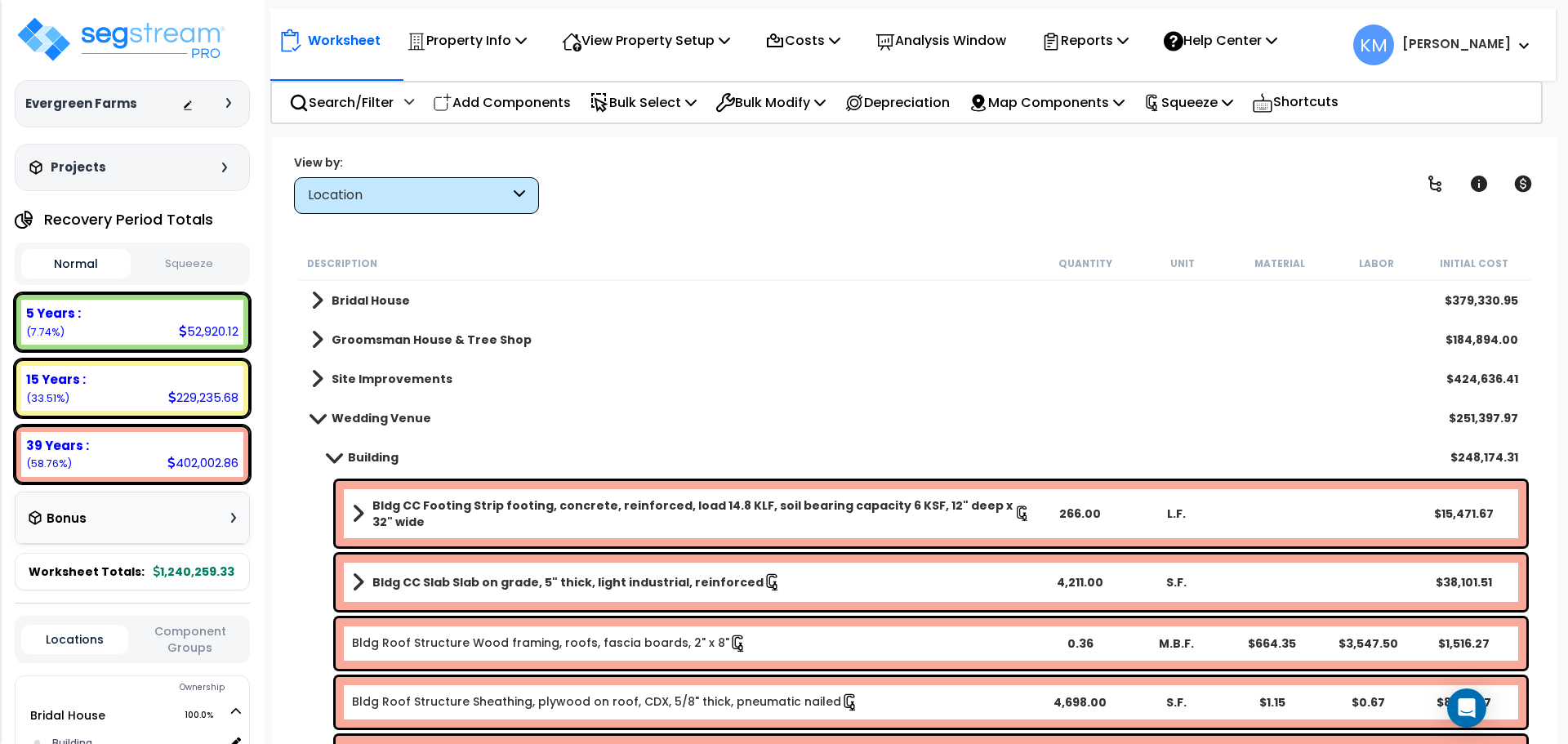
click at [319, 418] on span at bounding box center [317, 417] width 23 height 12
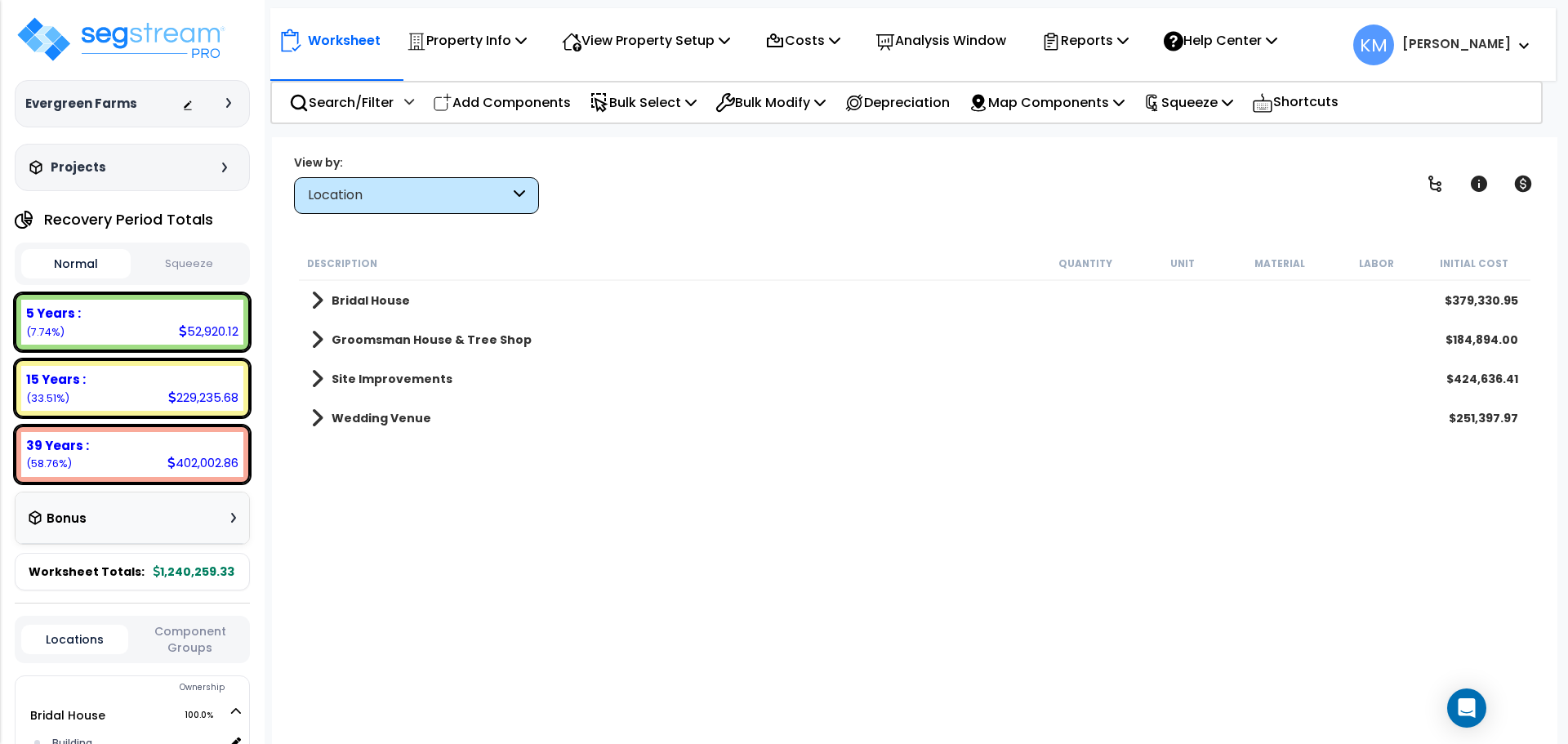
click at [322, 341] on span at bounding box center [317, 340] width 12 height 23
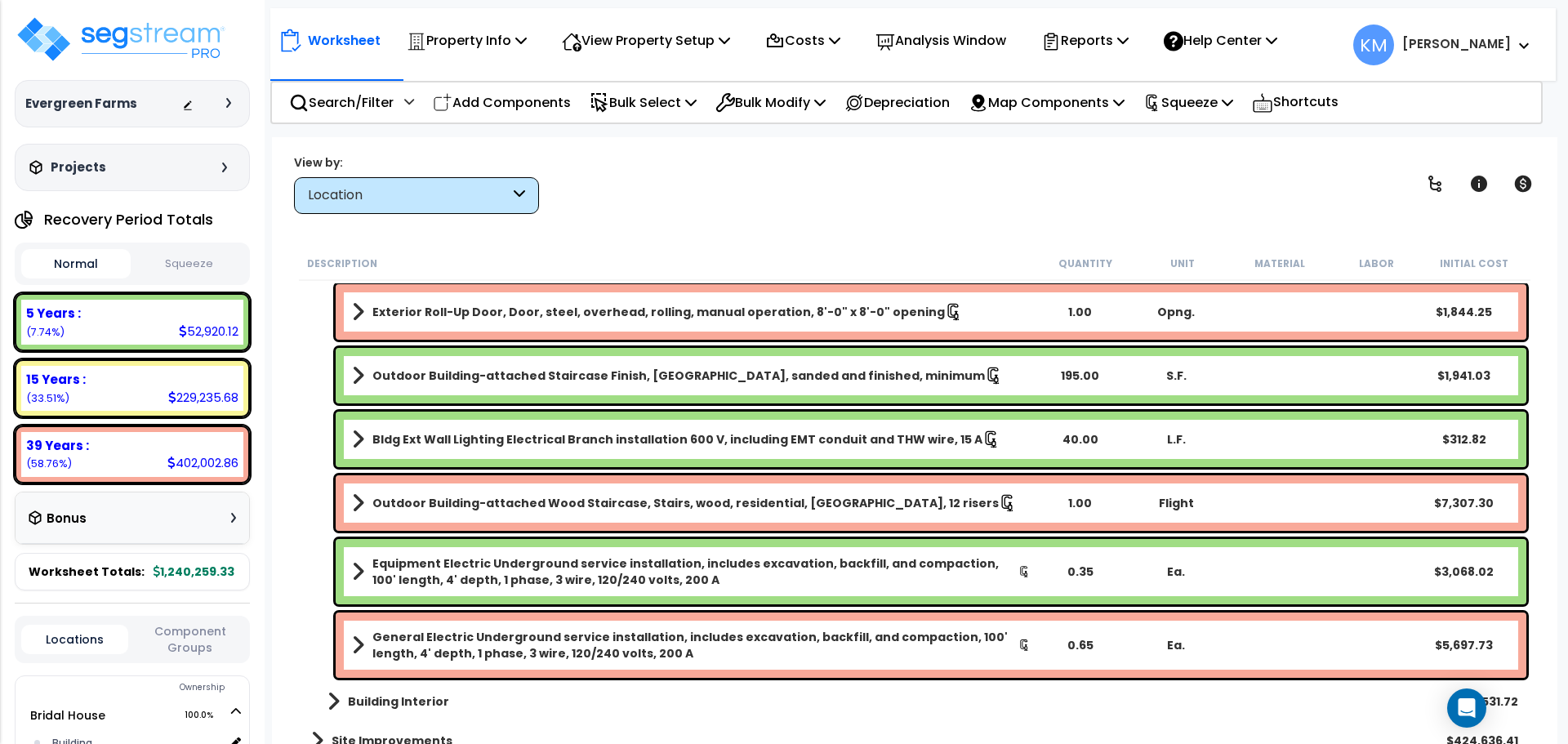
scroll to position [2369, 0]
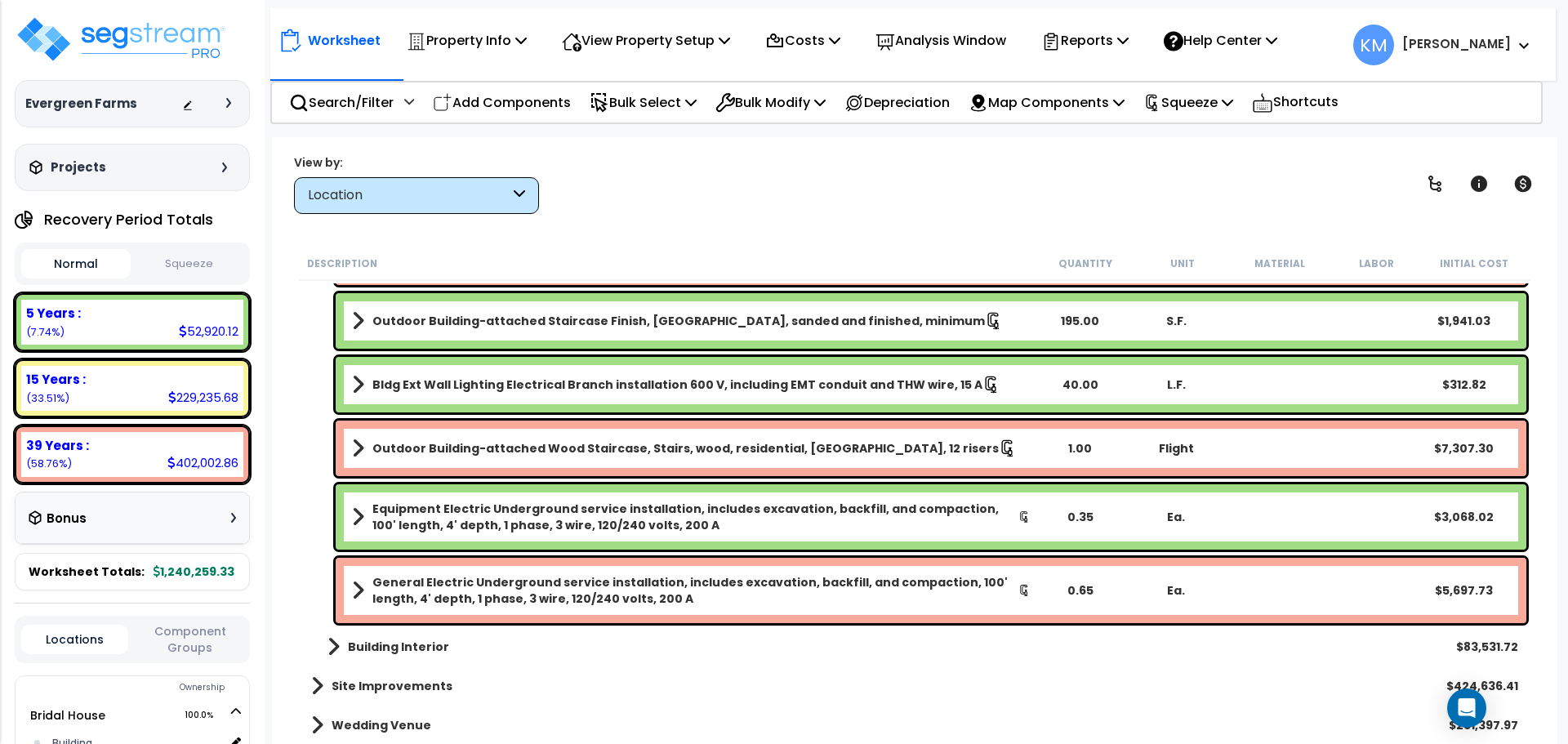
click at [333, 652] on span at bounding box center [333, 646] width 12 height 23
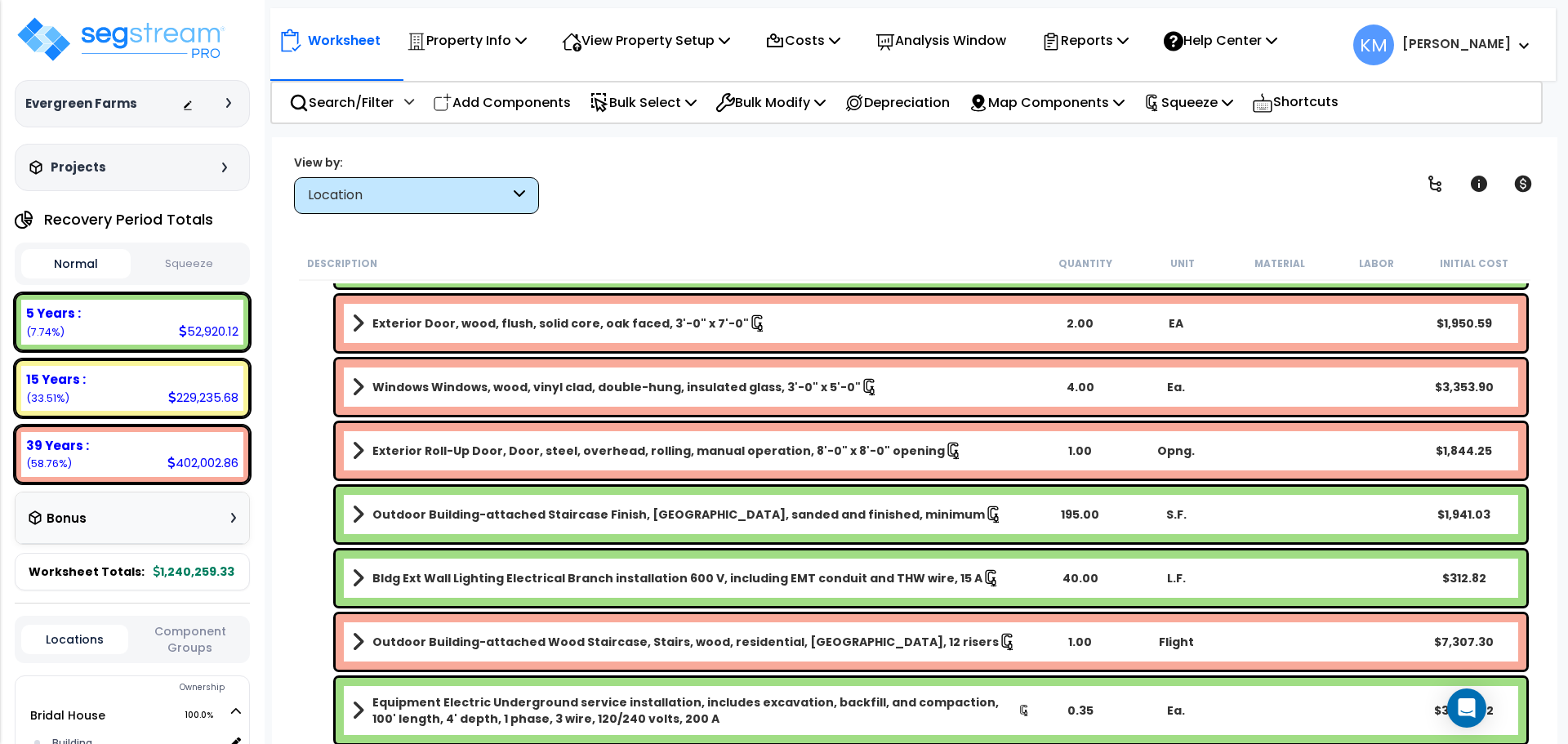
scroll to position [2179, 0]
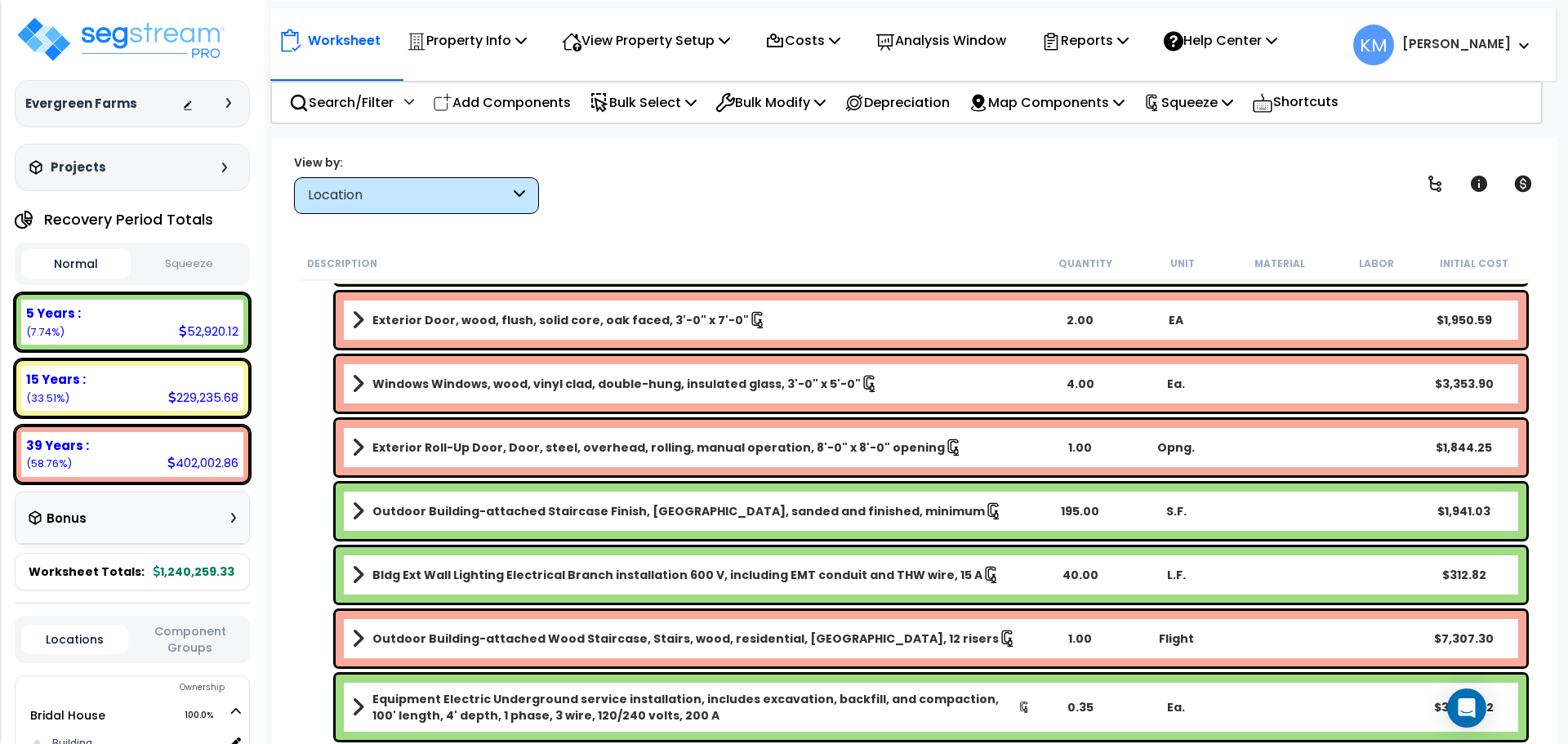
click at [902, 511] on link "Outdoor Building-attached Staircase Finish, [GEOGRAPHIC_DATA], sanded and finis…" at bounding box center [692, 511] width 679 height 23
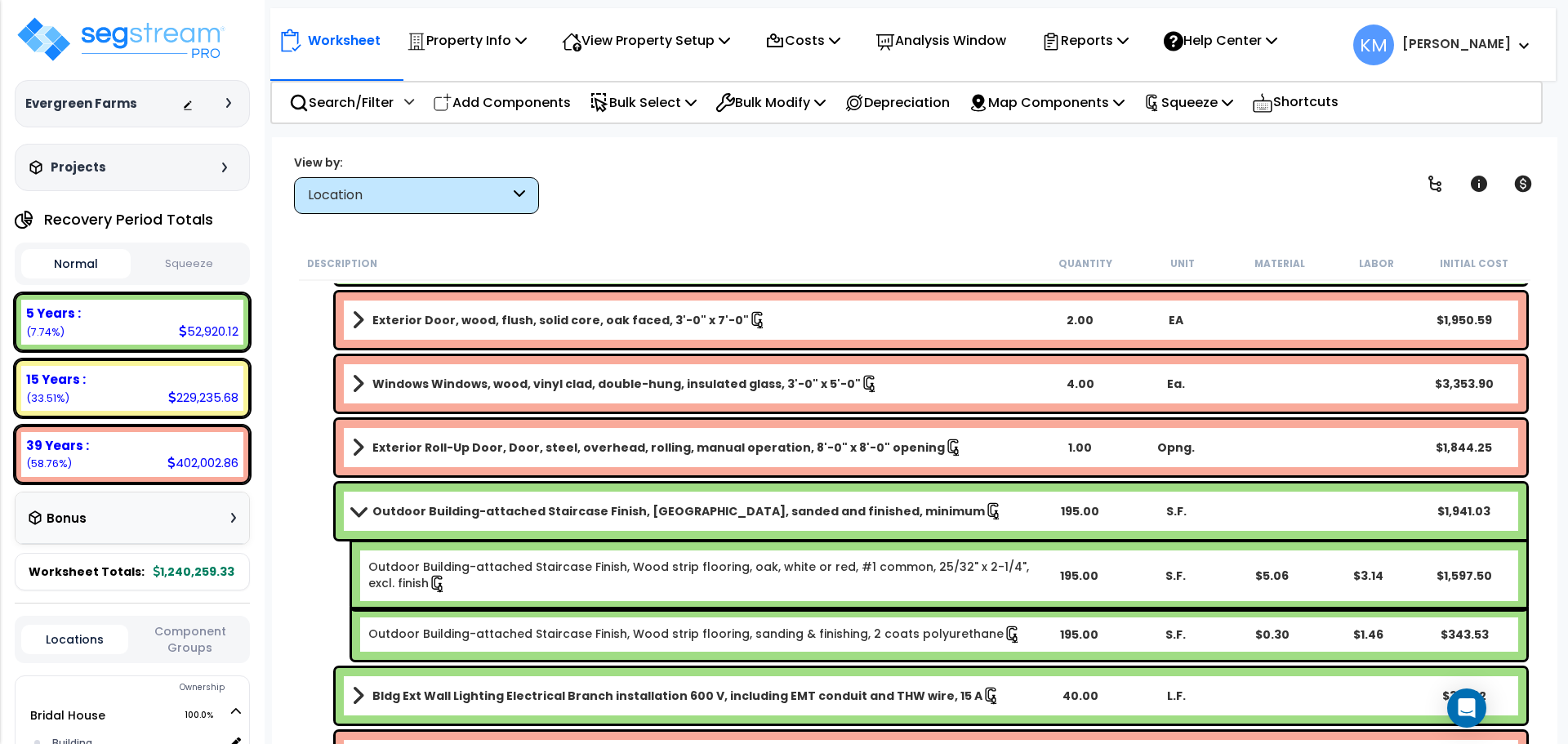
click at [902, 506] on link "Outdoor Building-attached Staircase Finish, [GEOGRAPHIC_DATA], sanded and finis…" at bounding box center [692, 511] width 679 height 23
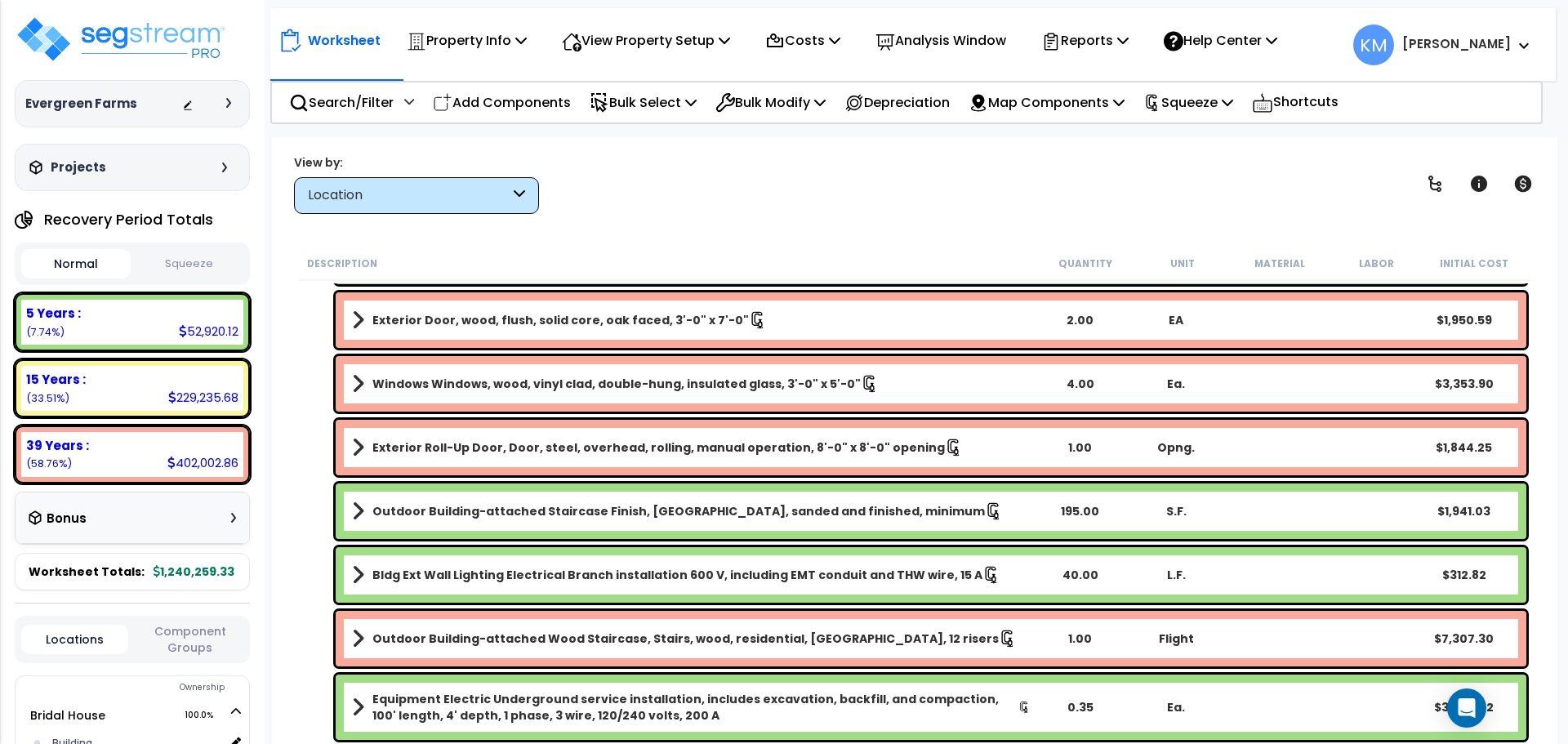
click at [828, 495] on div "Outdoor Building-attached Staircase Finish, Oak strip, sanded and finished, min…" at bounding box center [930, 511] width 1190 height 56
click at [786, 508] on b "Outdoor Building-attached Staircase Finish, [GEOGRAPHIC_DATA], sanded and finis…" at bounding box center [678, 512] width 612 height 16
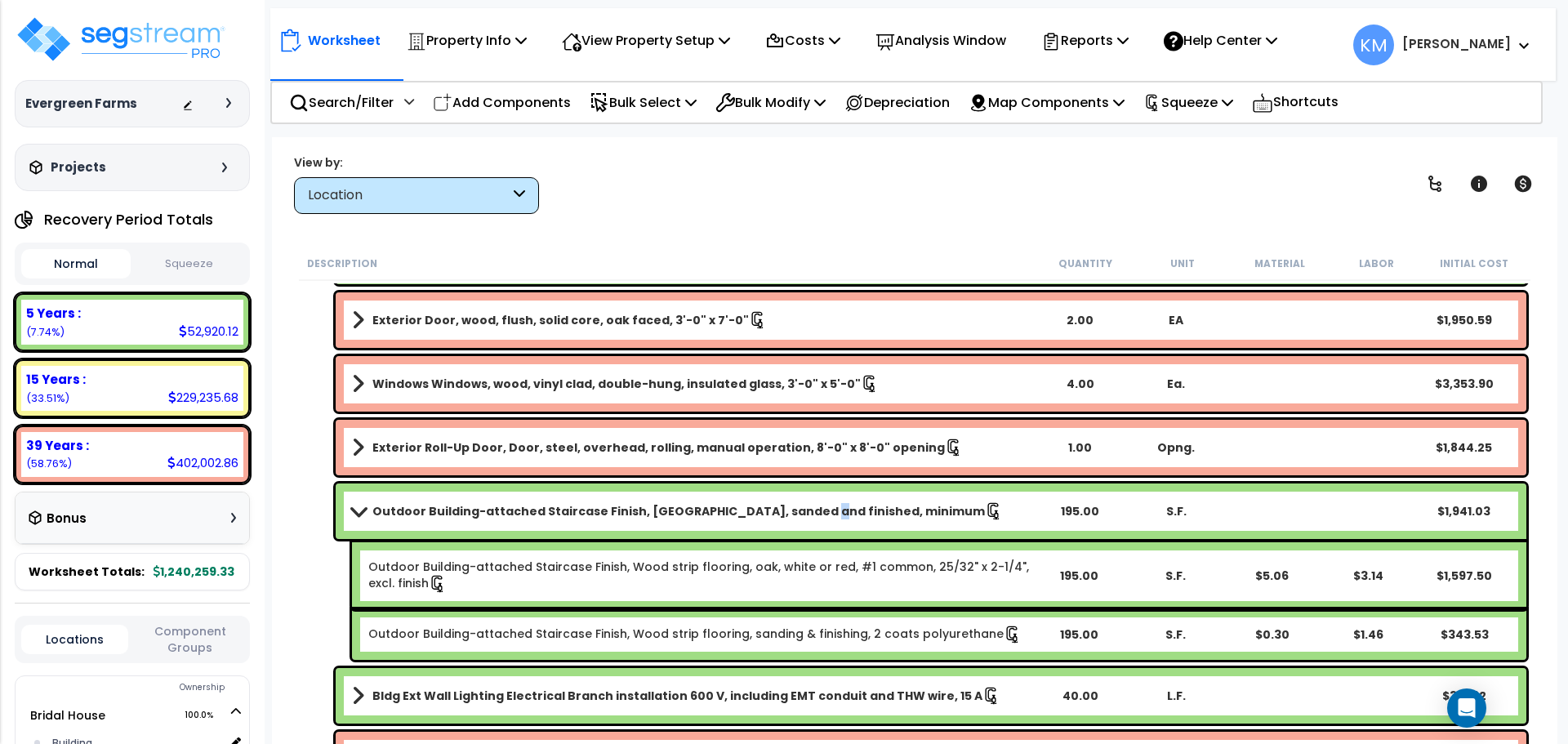
click at [786, 508] on b "Outdoor Building-attached Staircase Finish, [GEOGRAPHIC_DATA], sanded and finis…" at bounding box center [678, 512] width 612 height 16
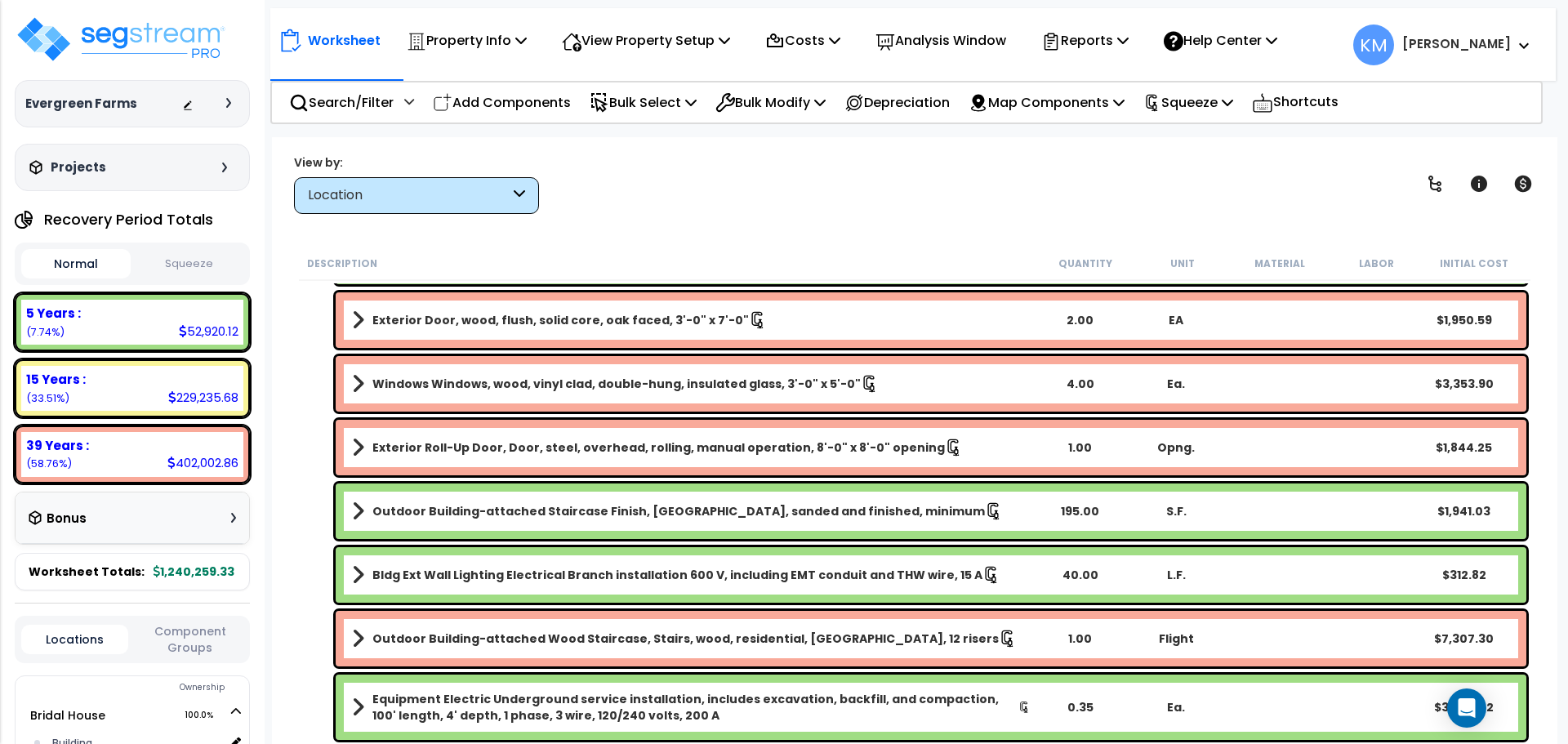
click at [935, 506] on link "Outdoor Building-attached Staircase Finish, [GEOGRAPHIC_DATA], sanded and finis…" at bounding box center [692, 511] width 679 height 23
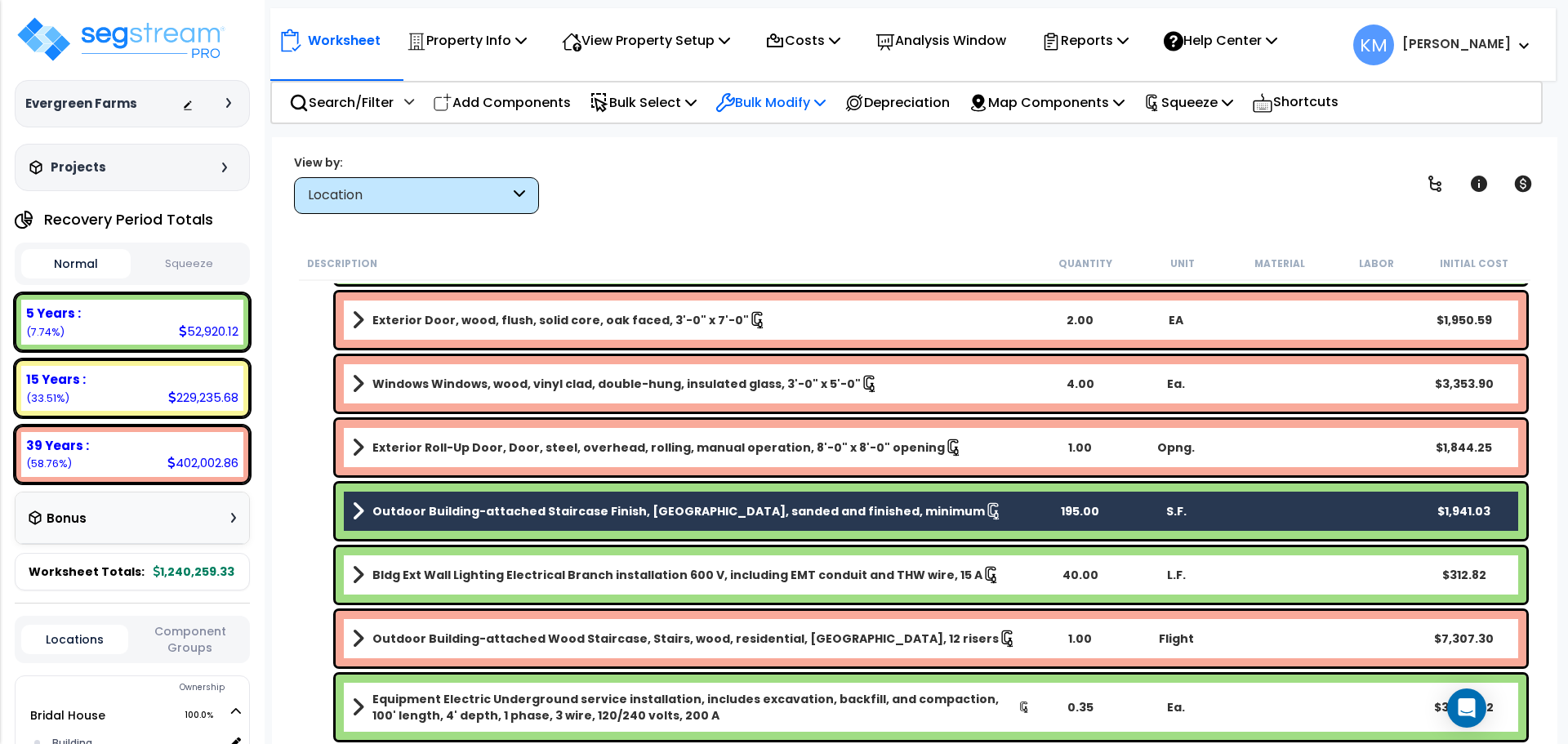
click at [805, 109] on p "Bulk Modify" at bounding box center [770, 102] width 111 height 22
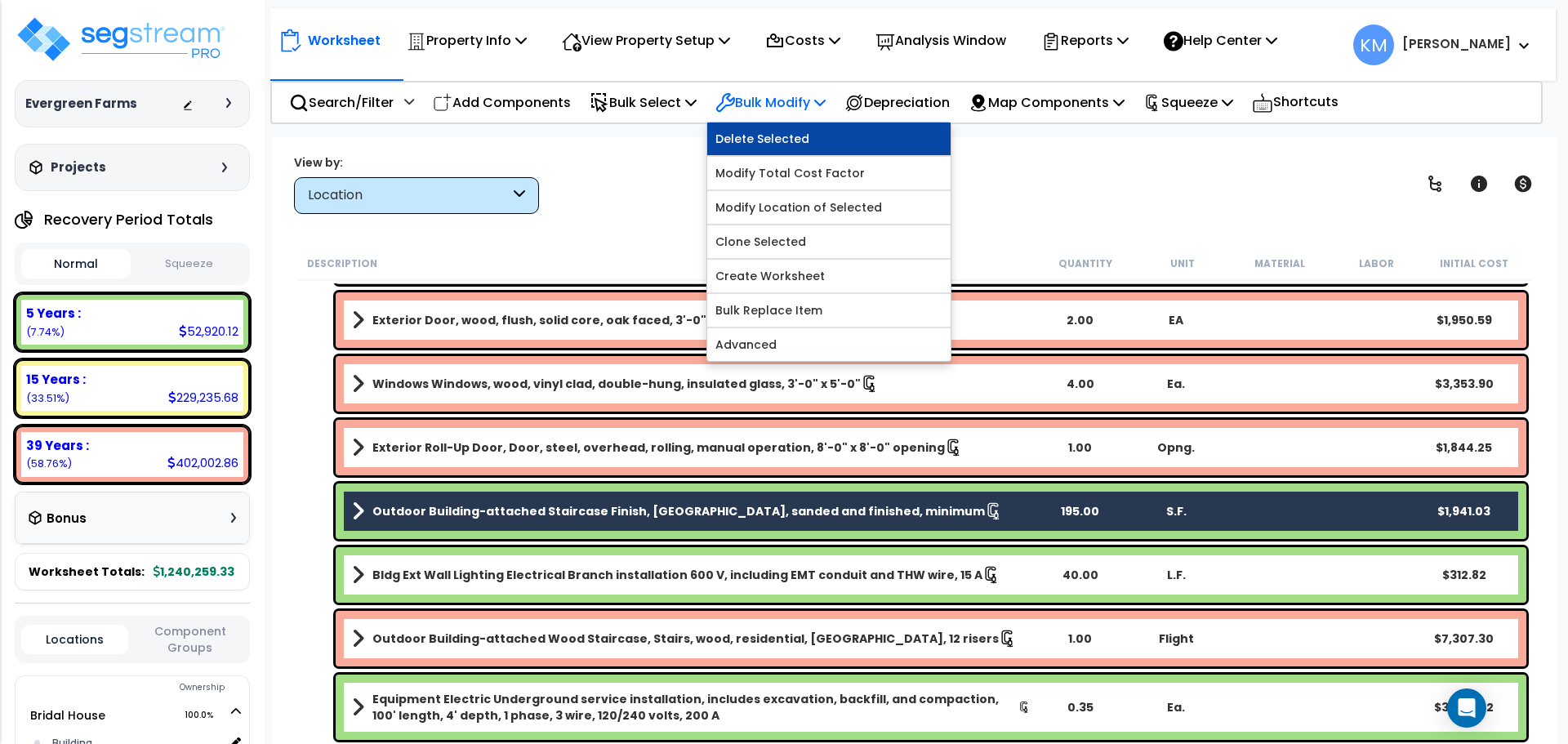
click at [822, 141] on link "Delete Selected" at bounding box center [829, 139] width 243 height 33
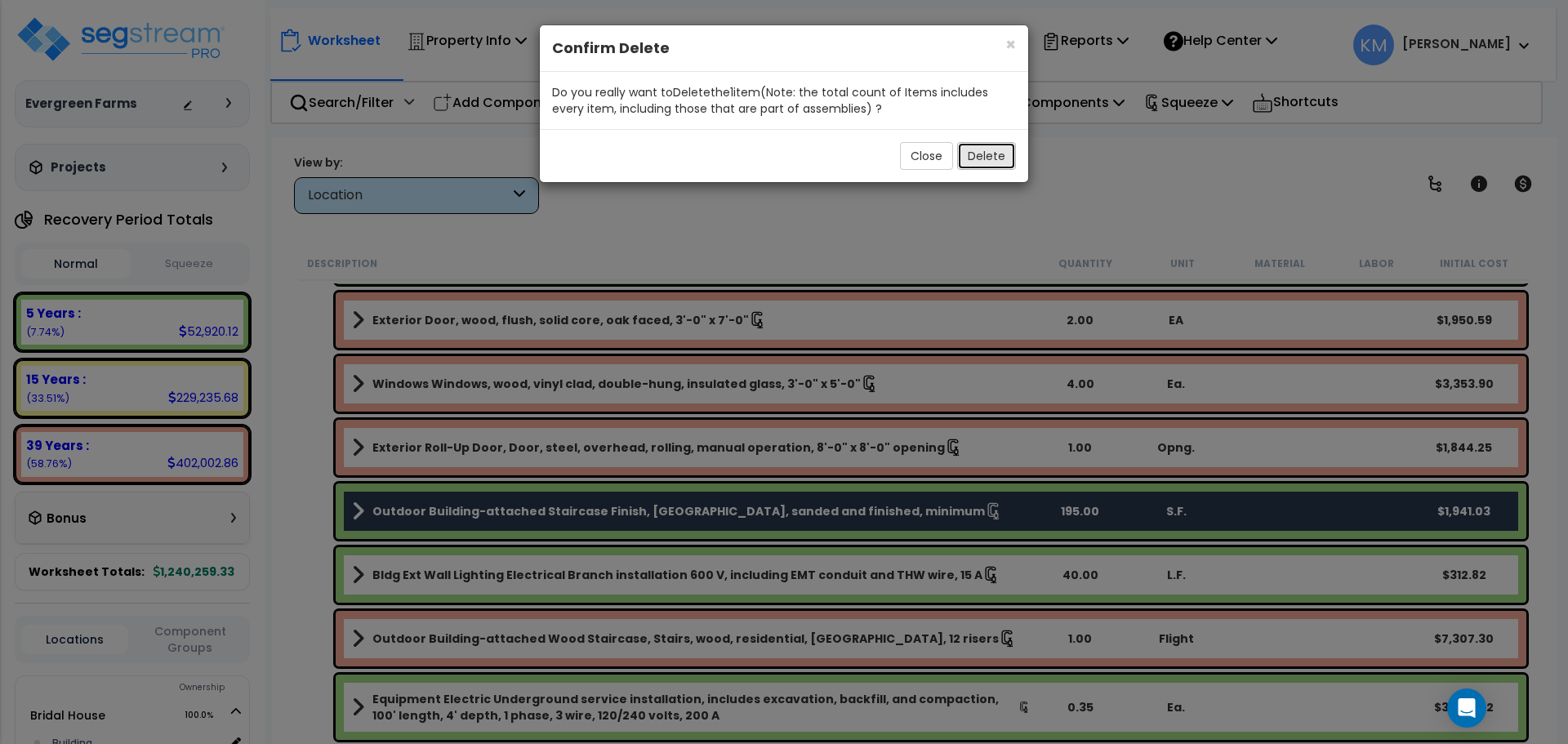
click at [978, 156] on button "Delete" at bounding box center [986, 156] width 59 height 27
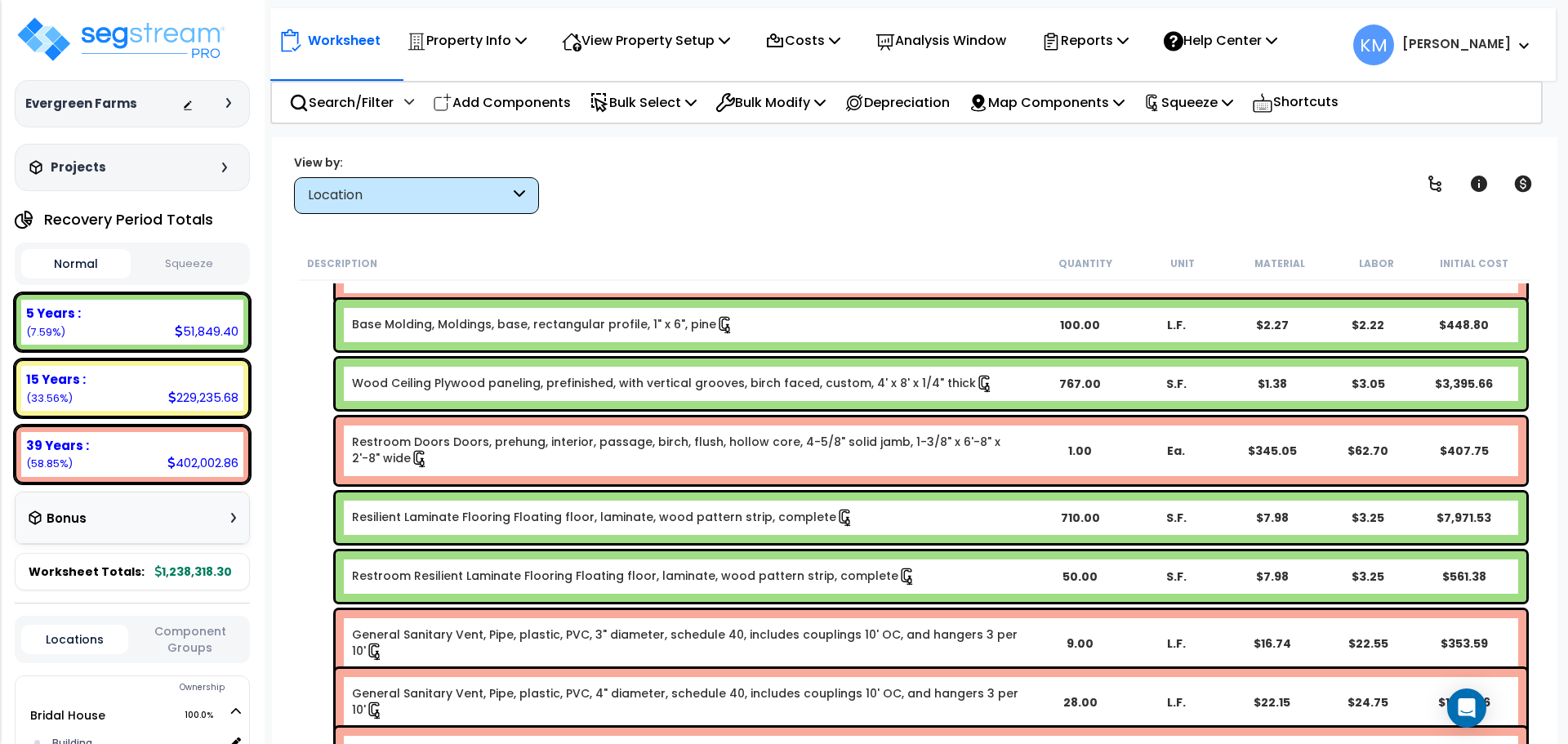
scroll to position [2859, 0]
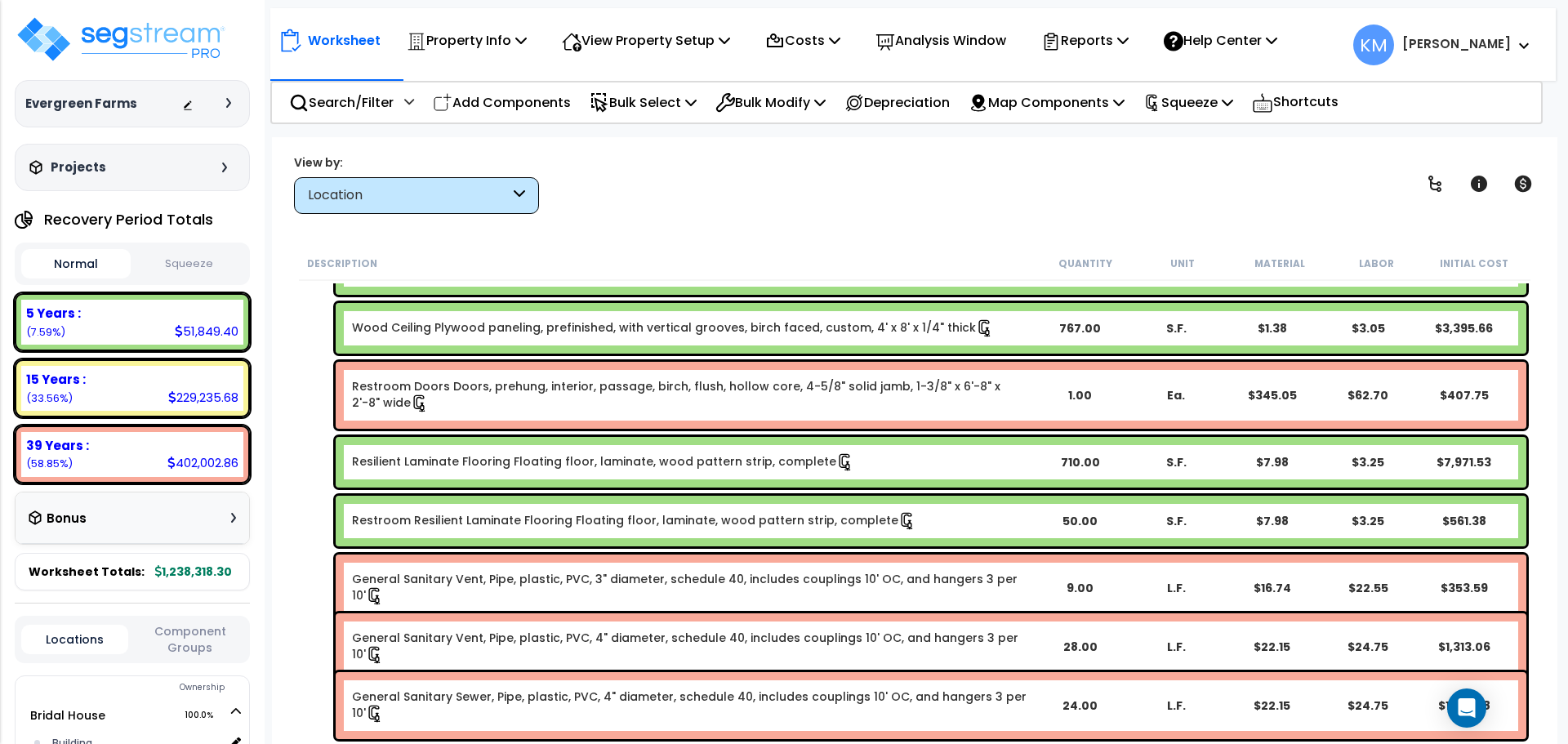
click at [903, 449] on div "Resilient Laminate Flooring Floating floor, laminate, wood pattern strip, compl…" at bounding box center [930, 462] width 1190 height 50
click at [875, 459] on b "Resilient Laminate Flooring Floating floor, laminate, wood pattern strip, compl…" at bounding box center [692, 462] width 679 height 18
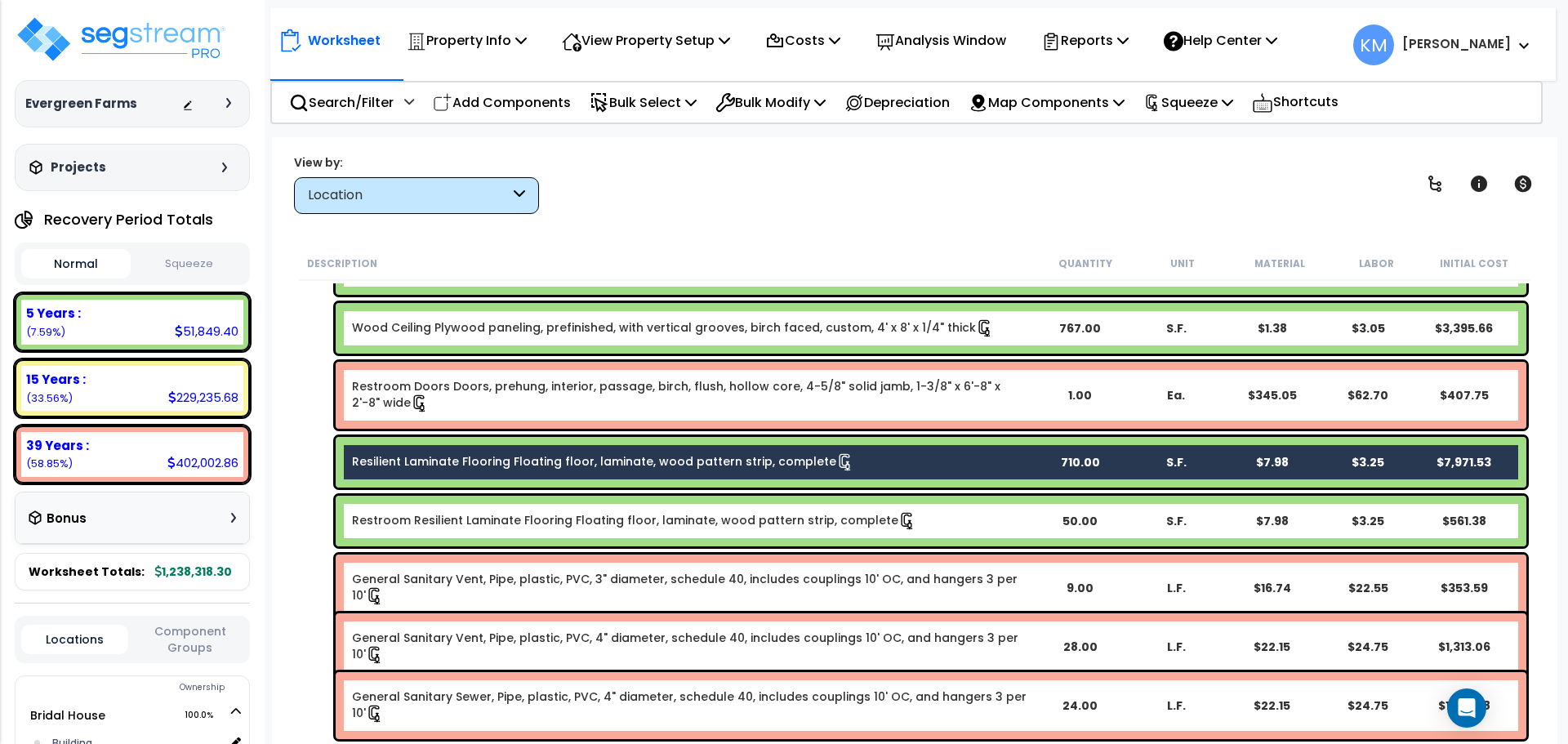
click at [912, 520] on b "Restroom Resilient Laminate Flooring Floating floor, laminate, wood pattern str…" at bounding box center [692, 522] width 679 height 18
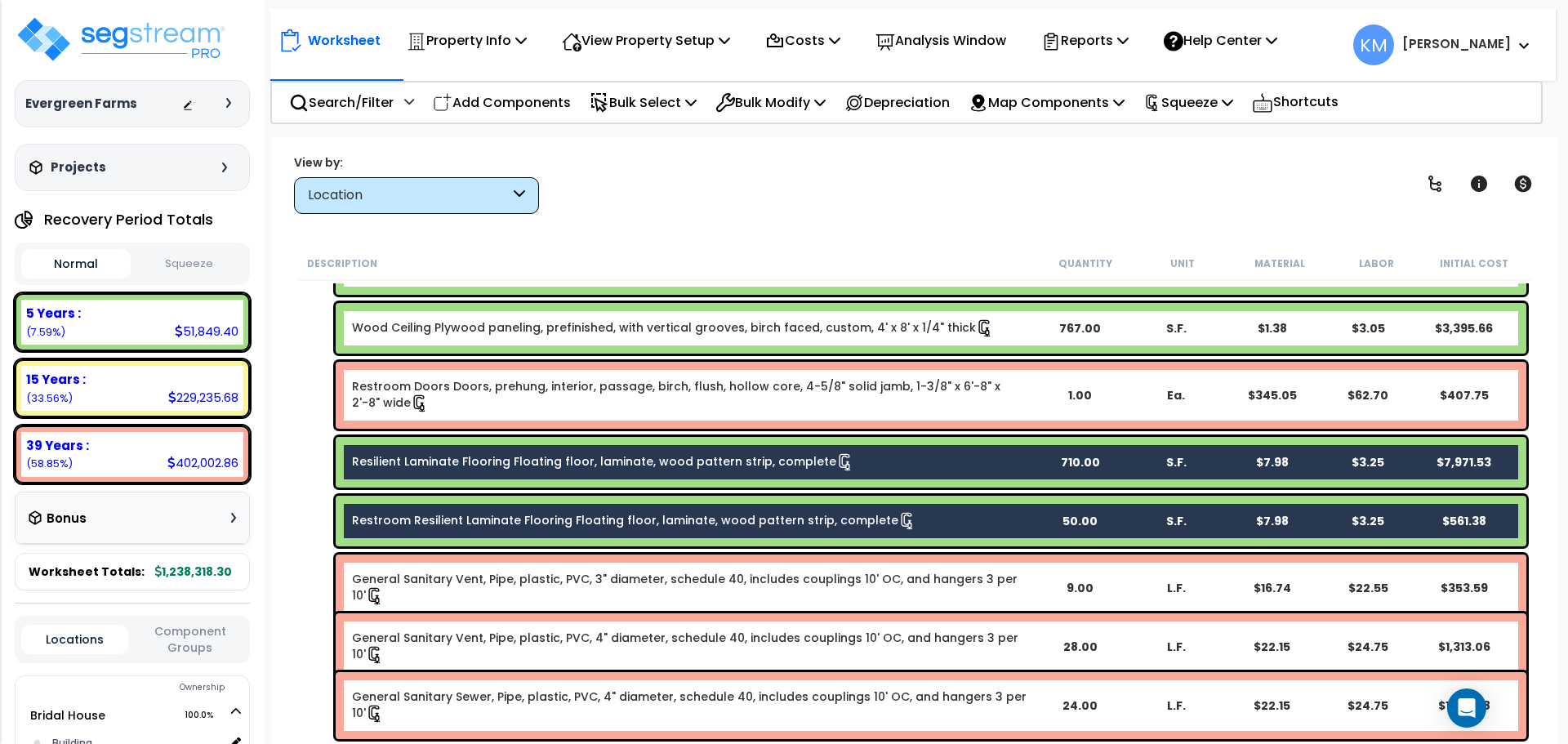
click at [707, 466] on link "Resilient Laminate Flooring Floating floor, laminate, wood pattern strip, compl…" at bounding box center [603, 462] width 502 height 18
click at [943, 460] on b "Resilient Laminate Flooring Floating floor, laminate, wood pattern strip, compl…" at bounding box center [692, 462] width 679 height 18
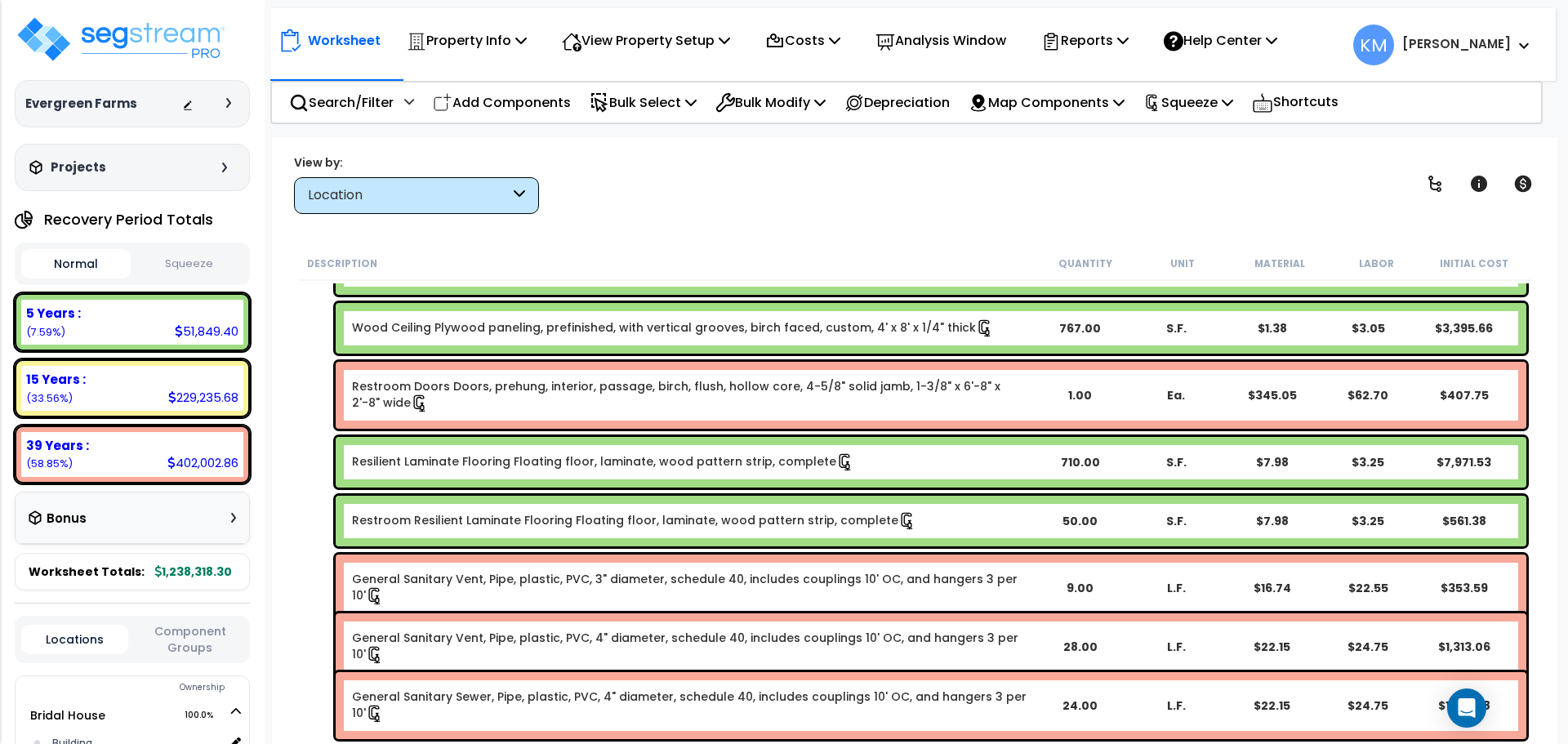
scroll to position [2995, 0]
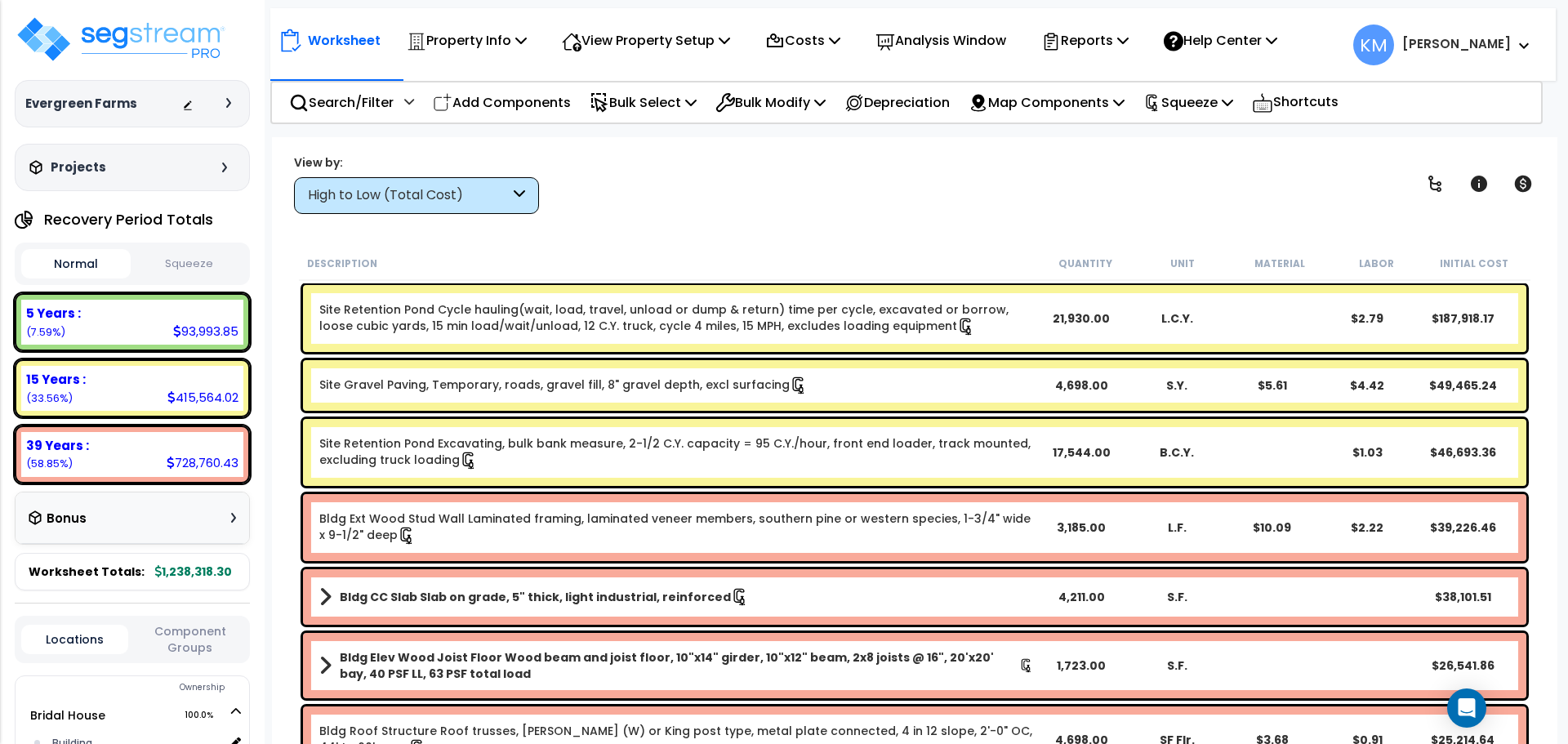
click at [482, 188] on div "High to Low (Total Cost)" at bounding box center [409, 196] width 201 height 19
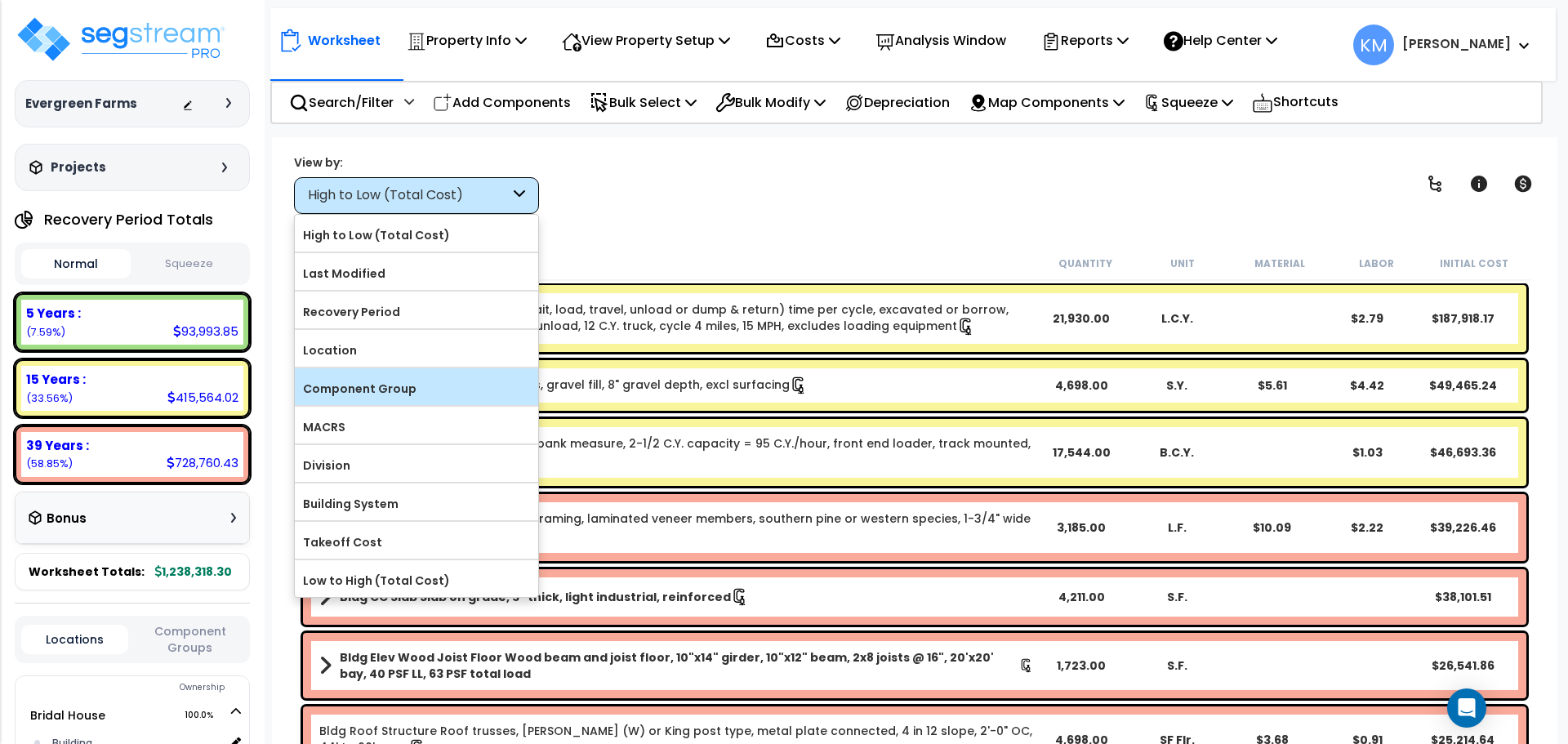
click at [395, 369] on div "Component Group" at bounding box center [416, 387] width 243 height 37
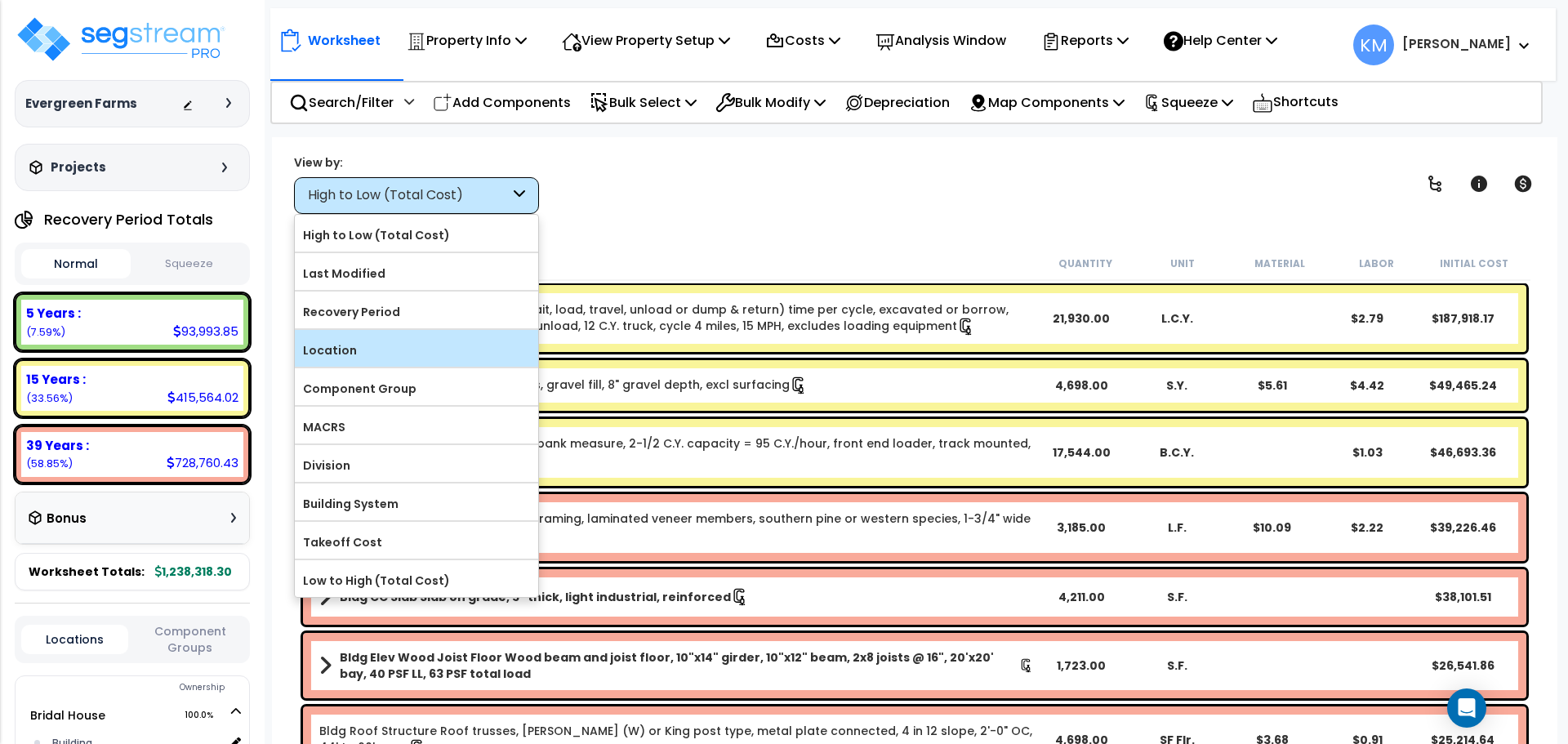
click at [381, 339] on label "Location" at bounding box center [416, 350] width 243 height 25
click at [0, 0] on input "Location" at bounding box center [0, 0] width 0 height 0
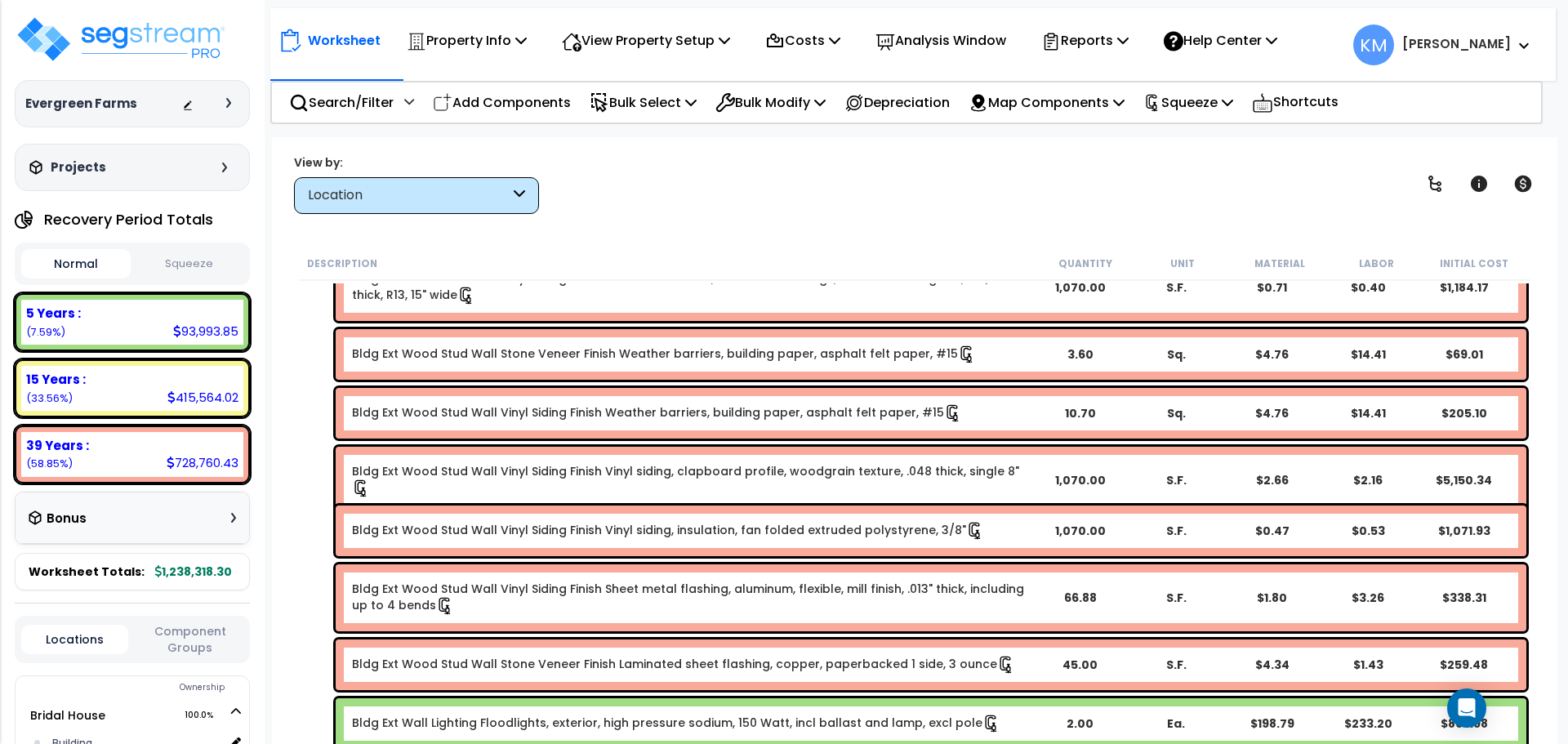
scroll to position [1634, 0]
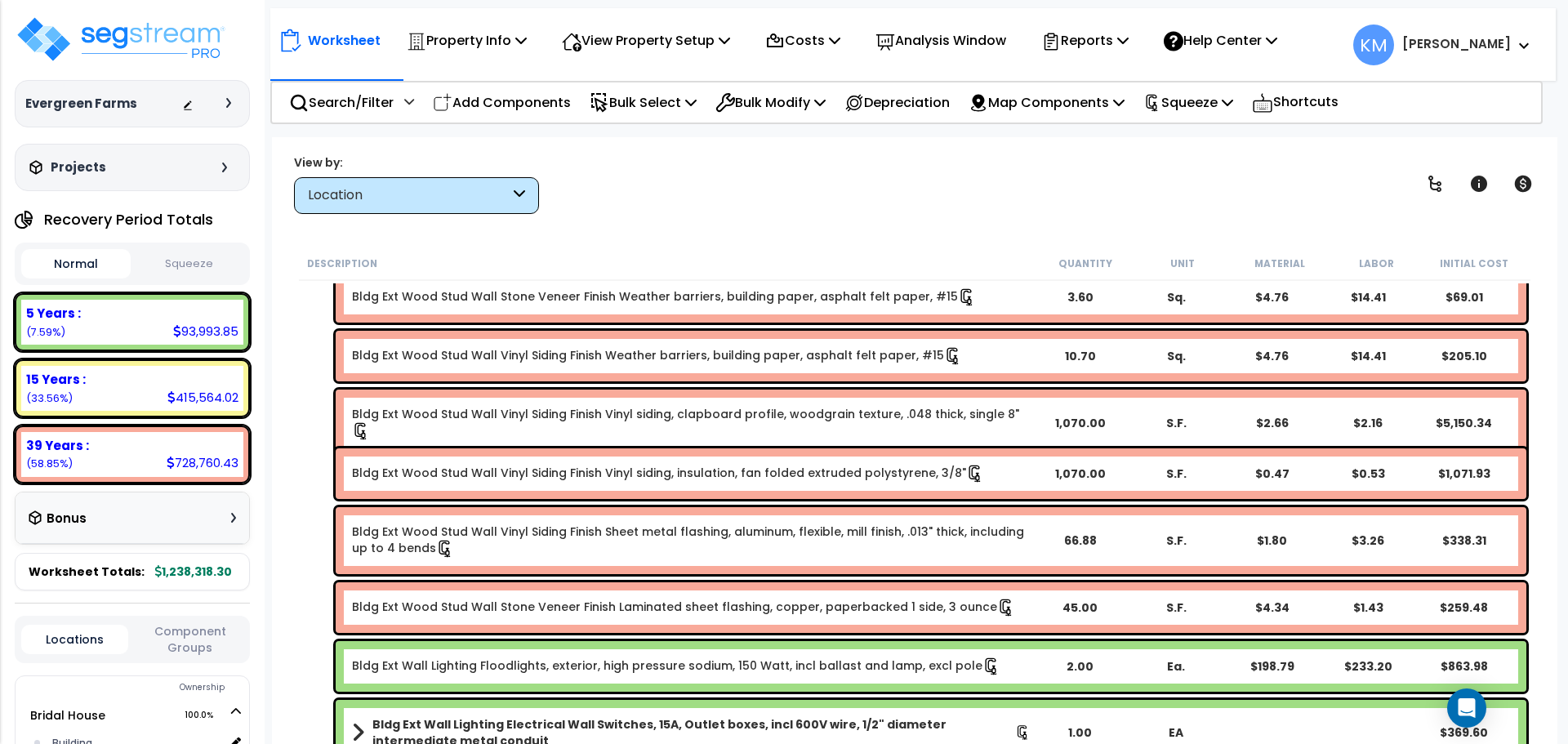
click at [90, 257] on button "Normal" at bounding box center [76, 264] width 110 height 29
click at [197, 266] on button "Squeeze" at bounding box center [189, 264] width 110 height 28
click at [81, 263] on button "Normal" at bounding box center [76, 264] width 110 height 28
click at [208, 259] on button "Squeeze" at bounding box center [189, 264] width 110 height 28
click at [101, 258] on button "Normal" at bounding box center [76, 264] width 110 height 28
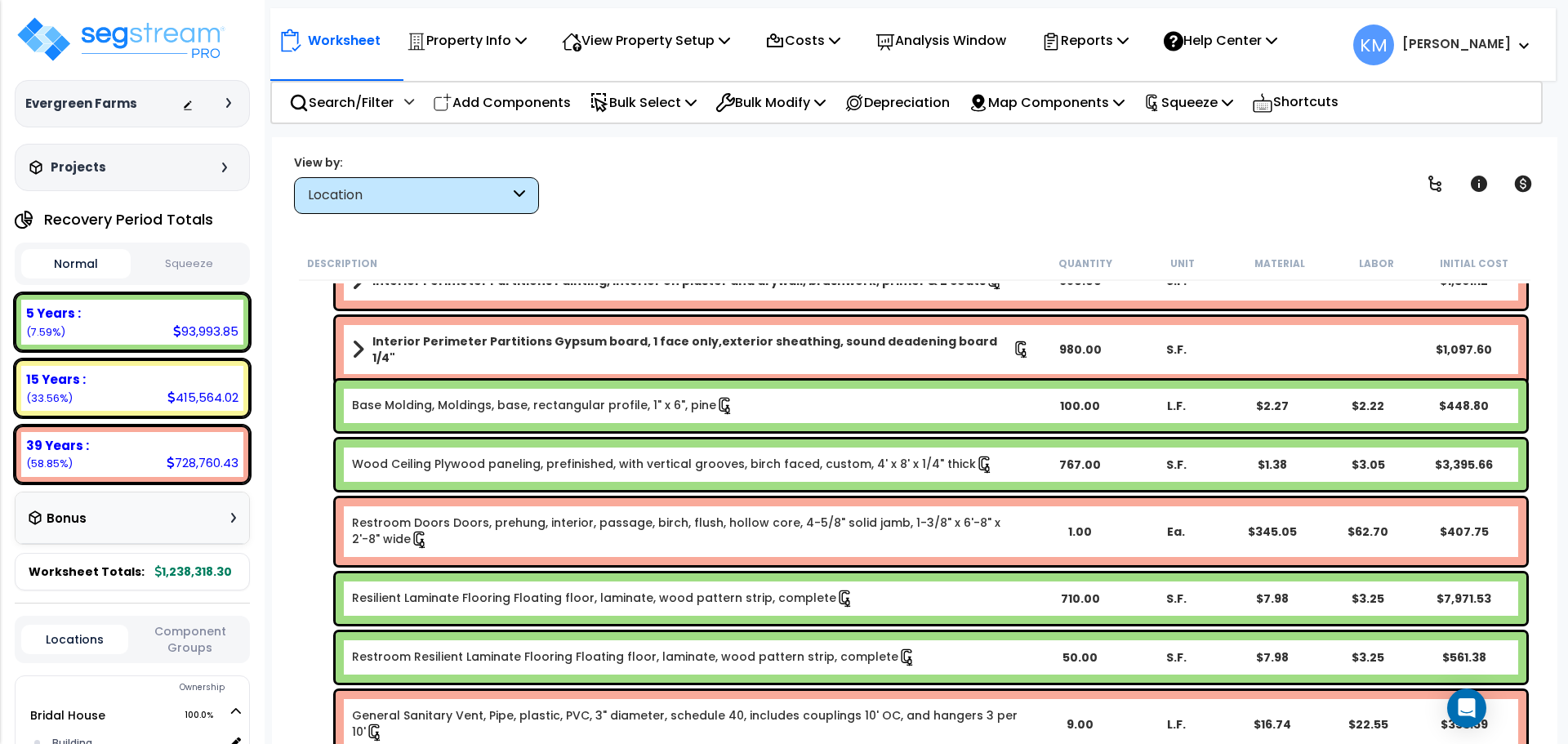
scroll to position [2859, 0]
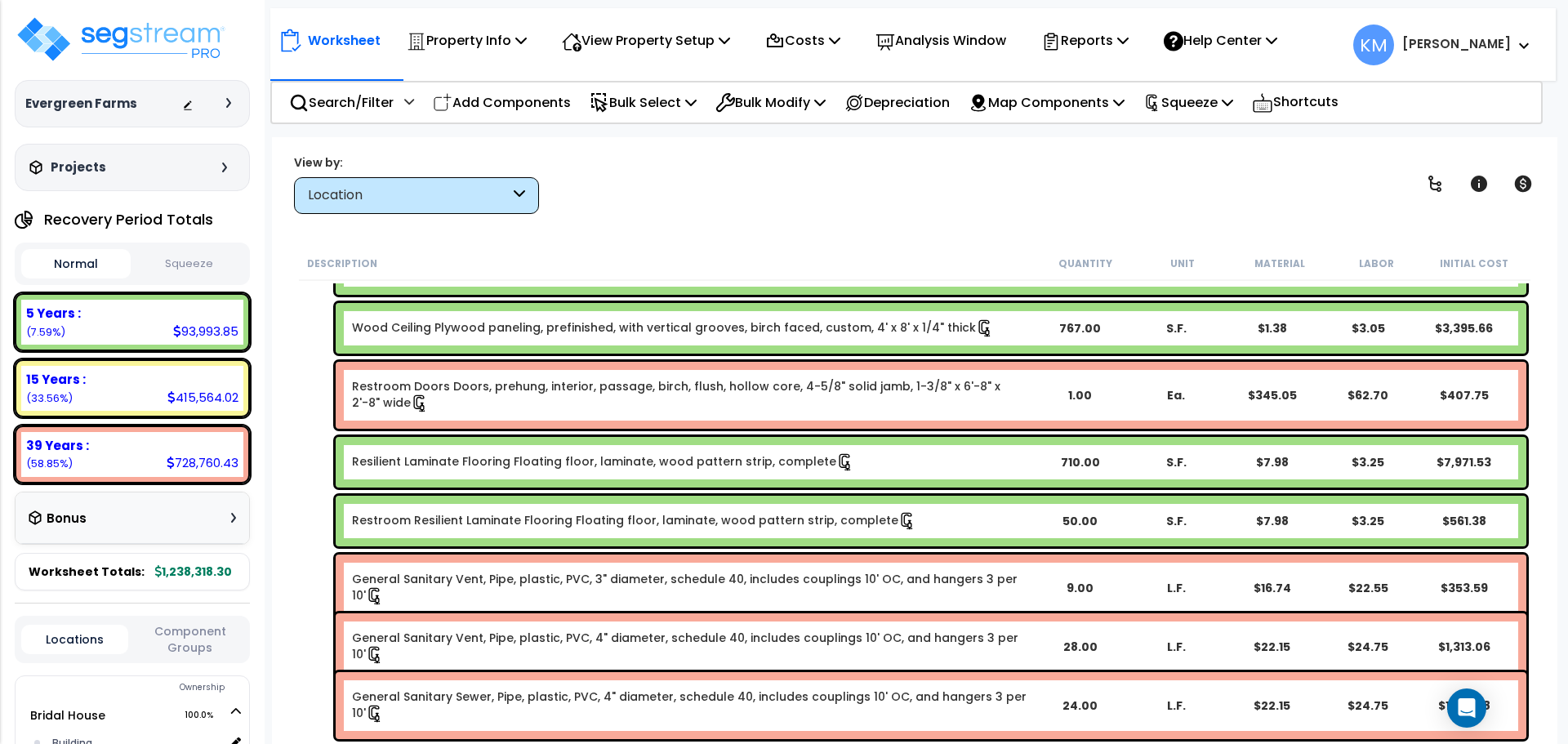
click at [854, 463] on b "Resilient Laminate Flooring Floating floor, laminate, wood pattern strip, compl…" at bounding box center [692, 462] width 679 height 18
click at [898, 465] on b "Resilient Laminate Flooring Floating floor, laminate, wood pattern strip, compl…" at bounding box center [692, 462] width 679 height 18
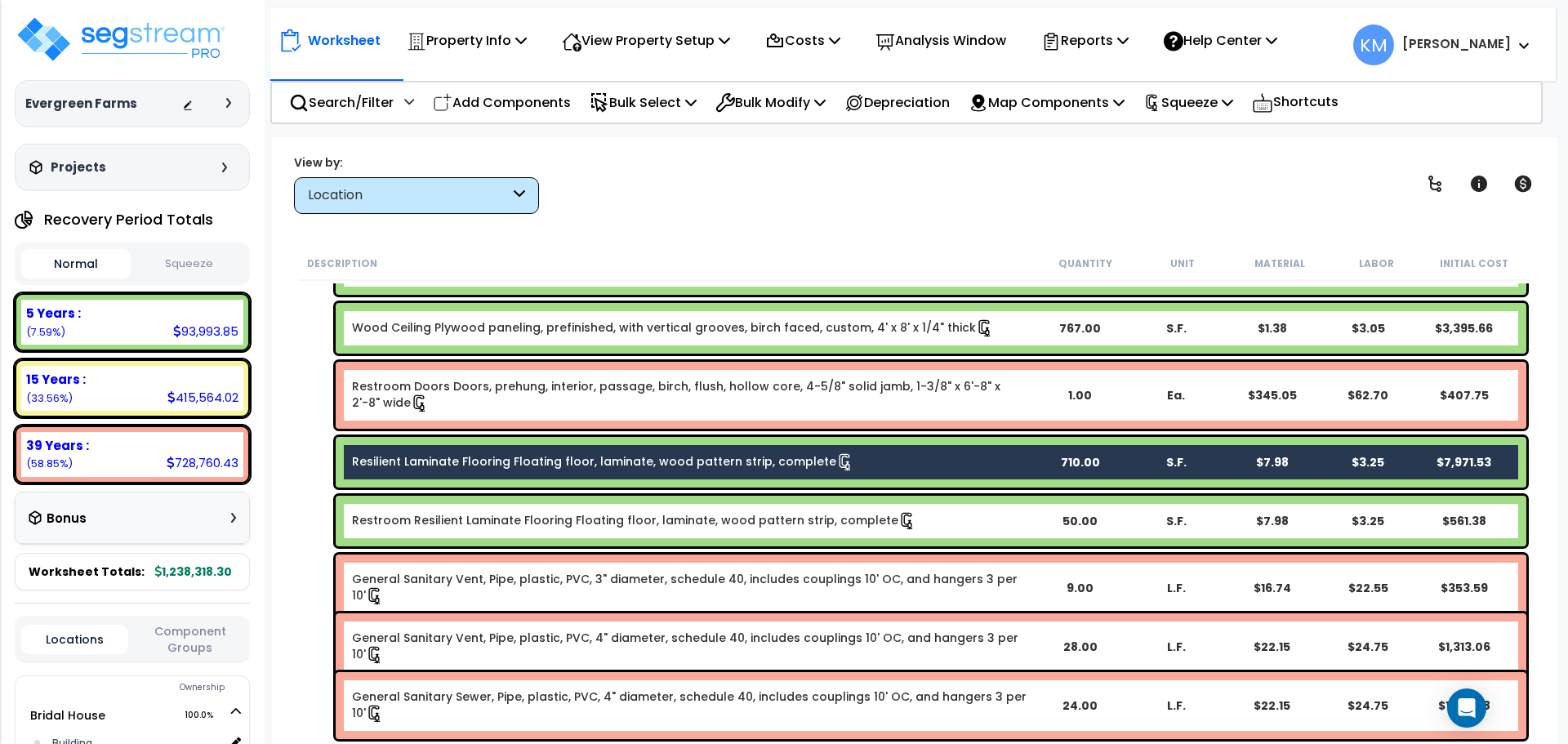
click at [918, 501] on div "Restroom Resilient Laminate Flooring Floating floor, laminate, wood pattern str…" at bounding box center [930, 521] width 1190 height 50
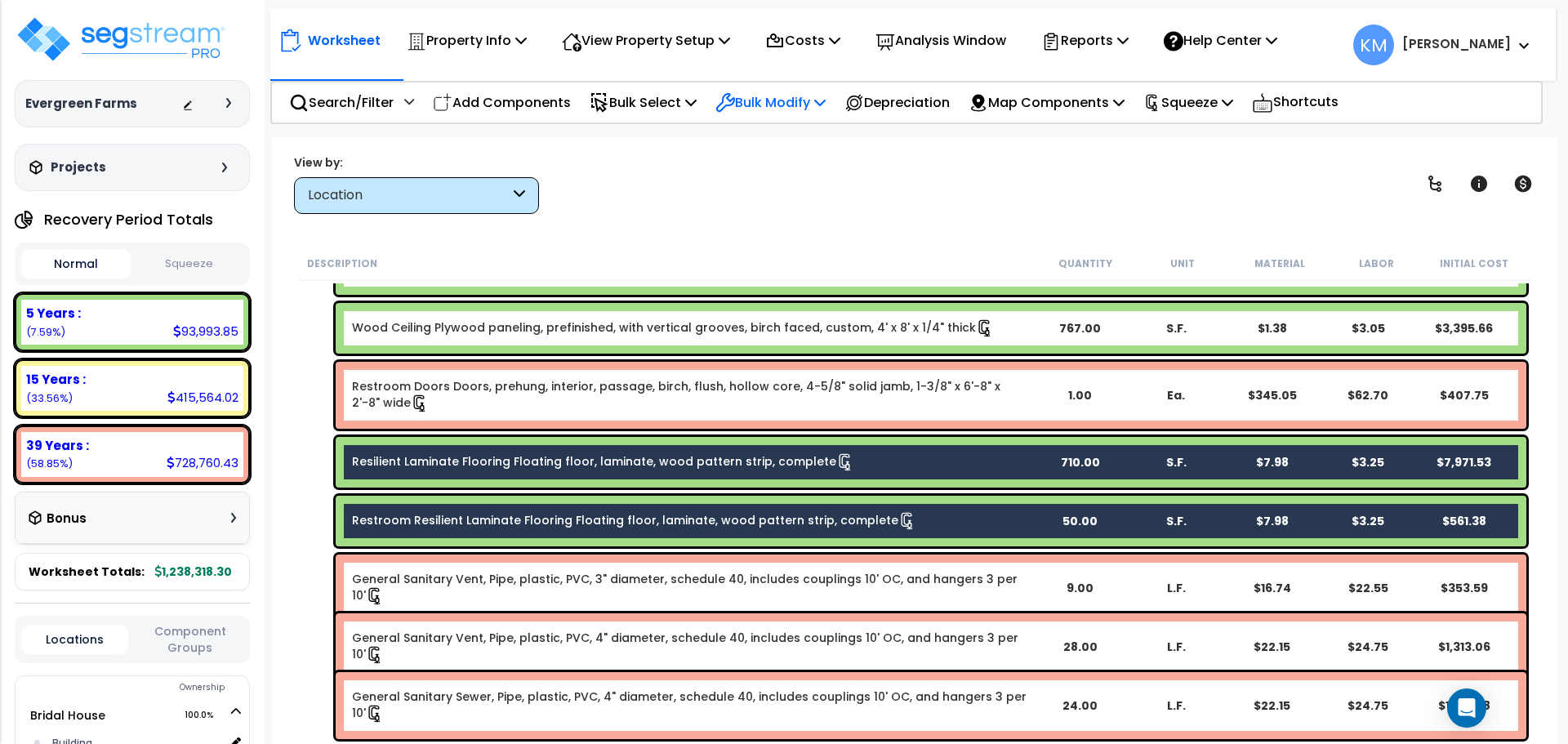
click at [791, 104] on p "Bulk Modify" at bounding box center [770, 102] width 111 height 22
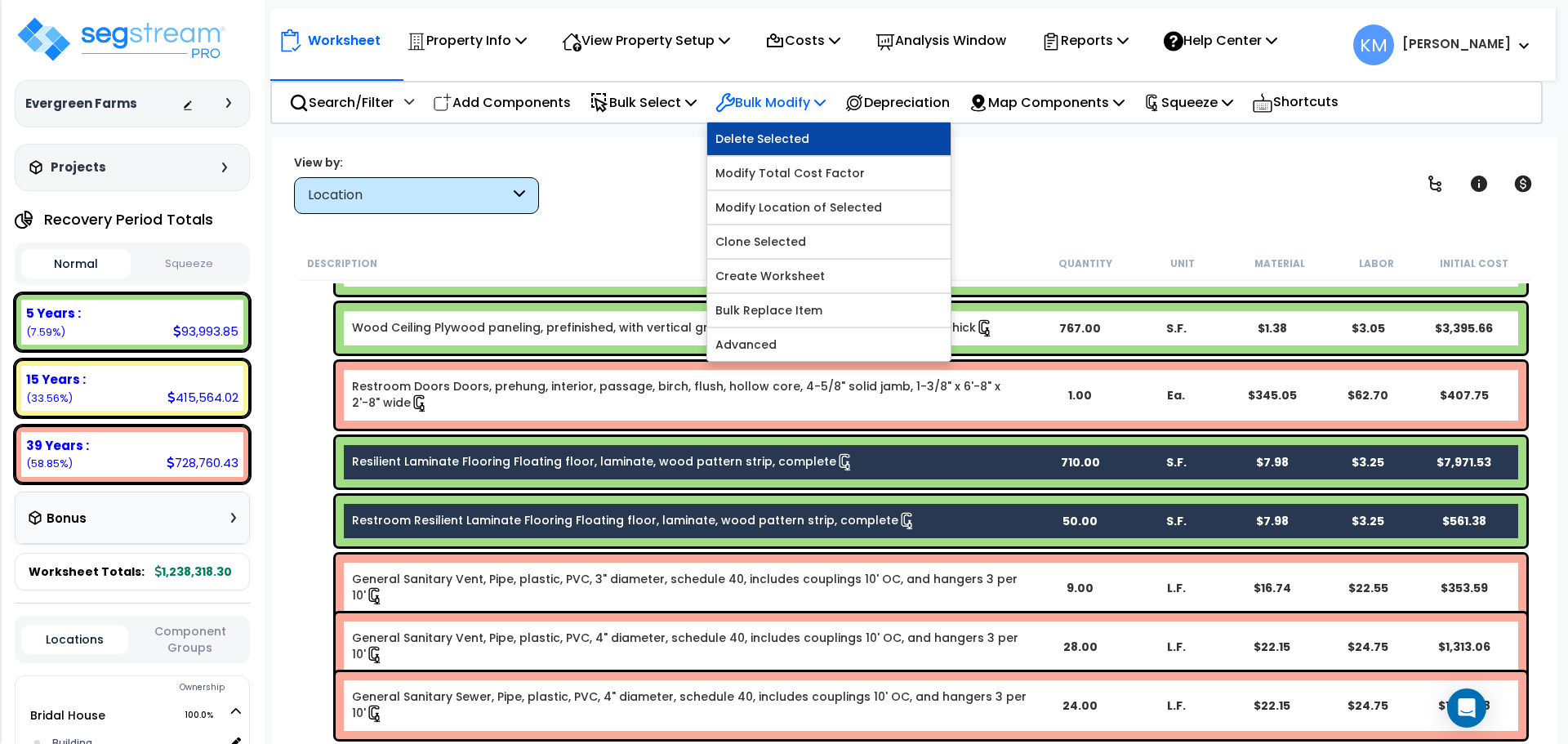
click at [832, 138] on link "Delete Selected" at bounding box center [829, 139] width 243 height 33
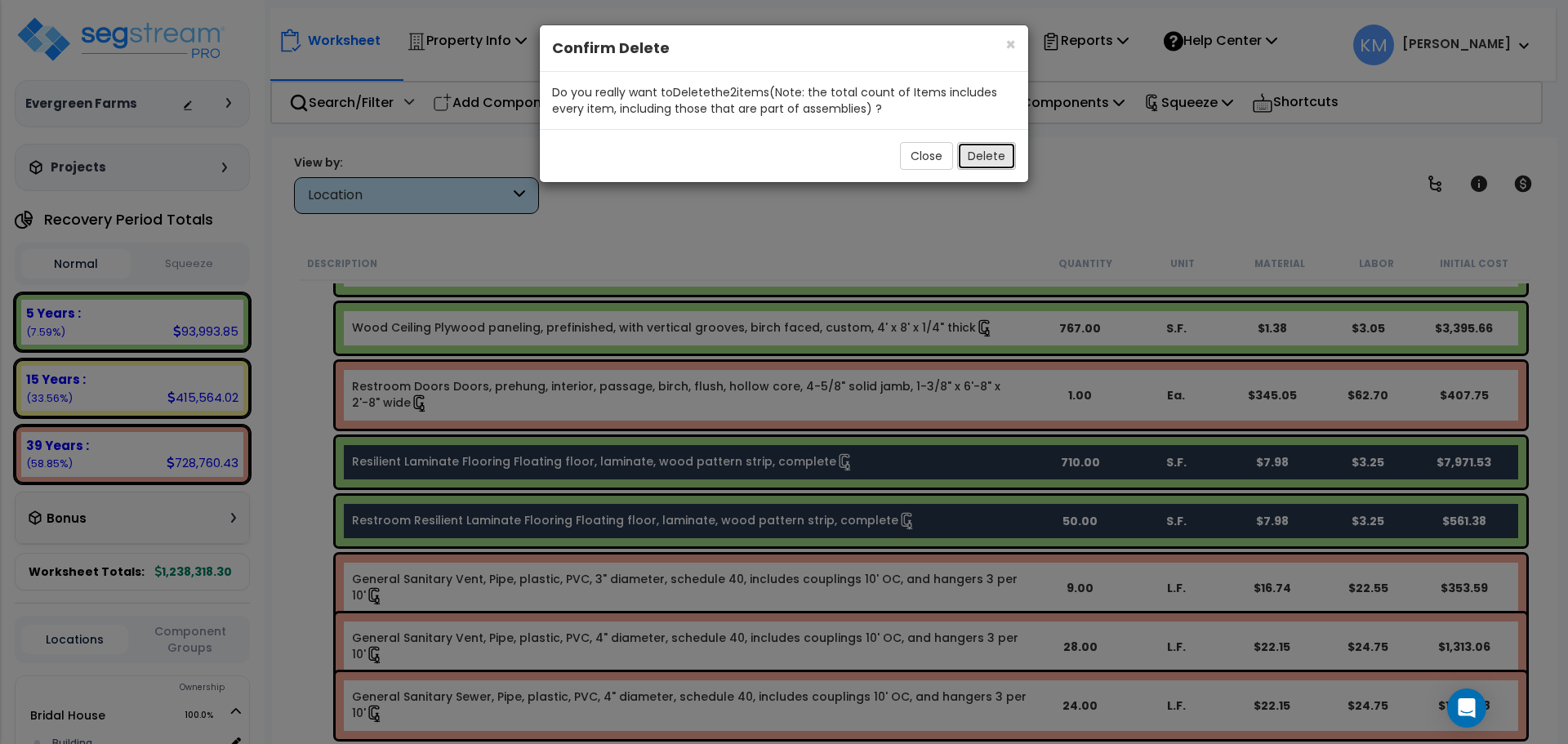
click at [989, 161] on button "Delete" at bounding box center [986, 156] width 59 height 27
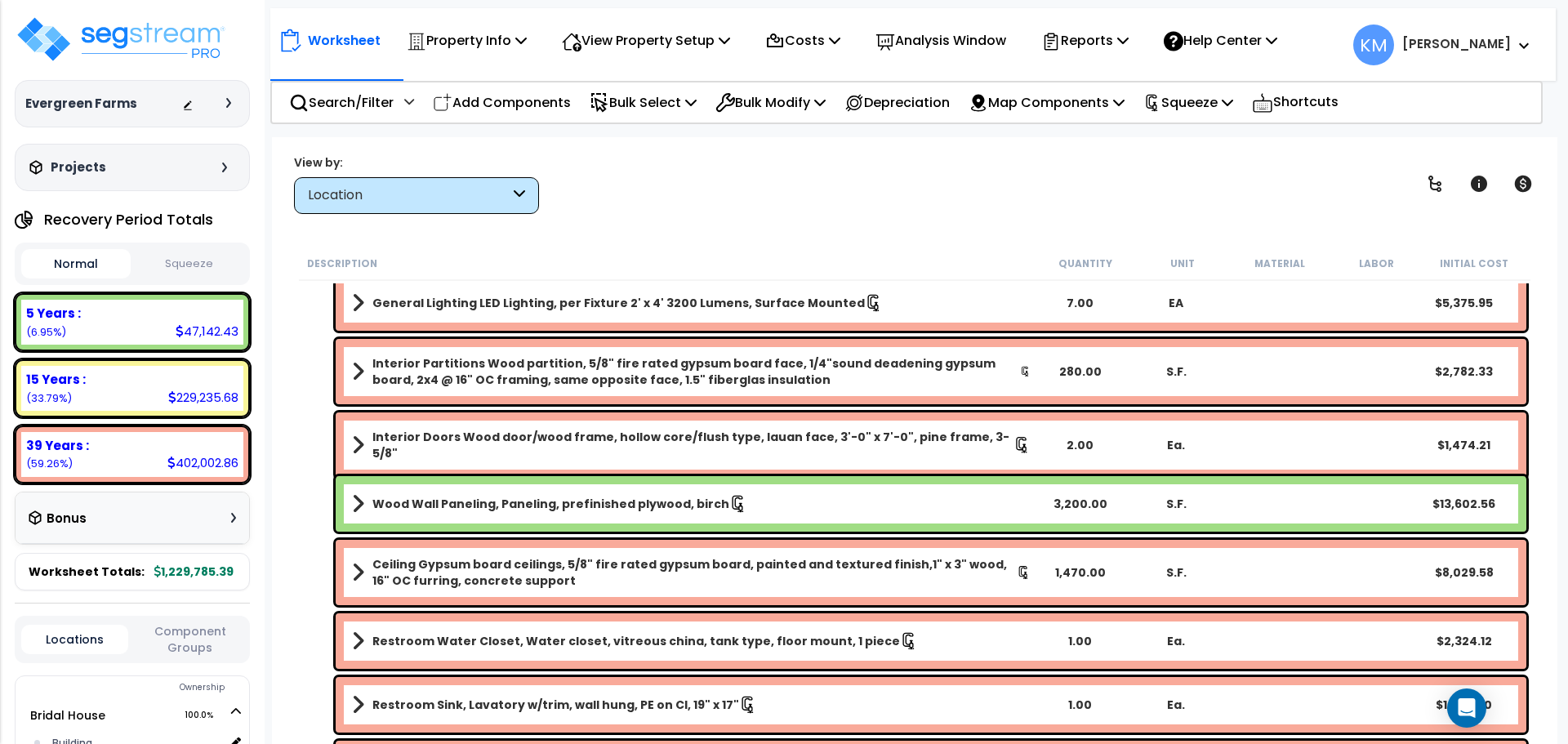
scroll to position [4232, 0]
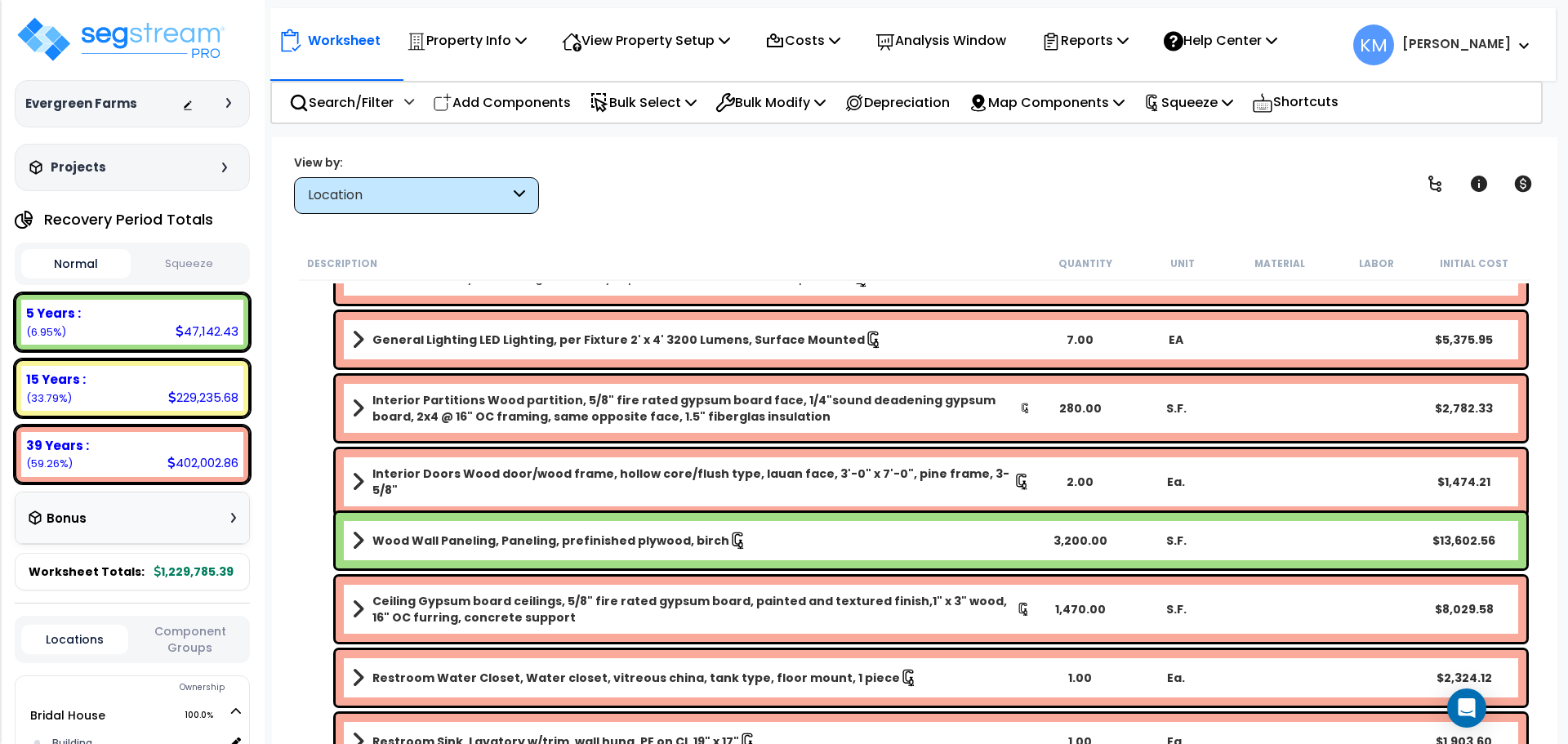
click at [1079, 541] on div "3,200.00" at bounding box center [1079, 541] width 92 height 16
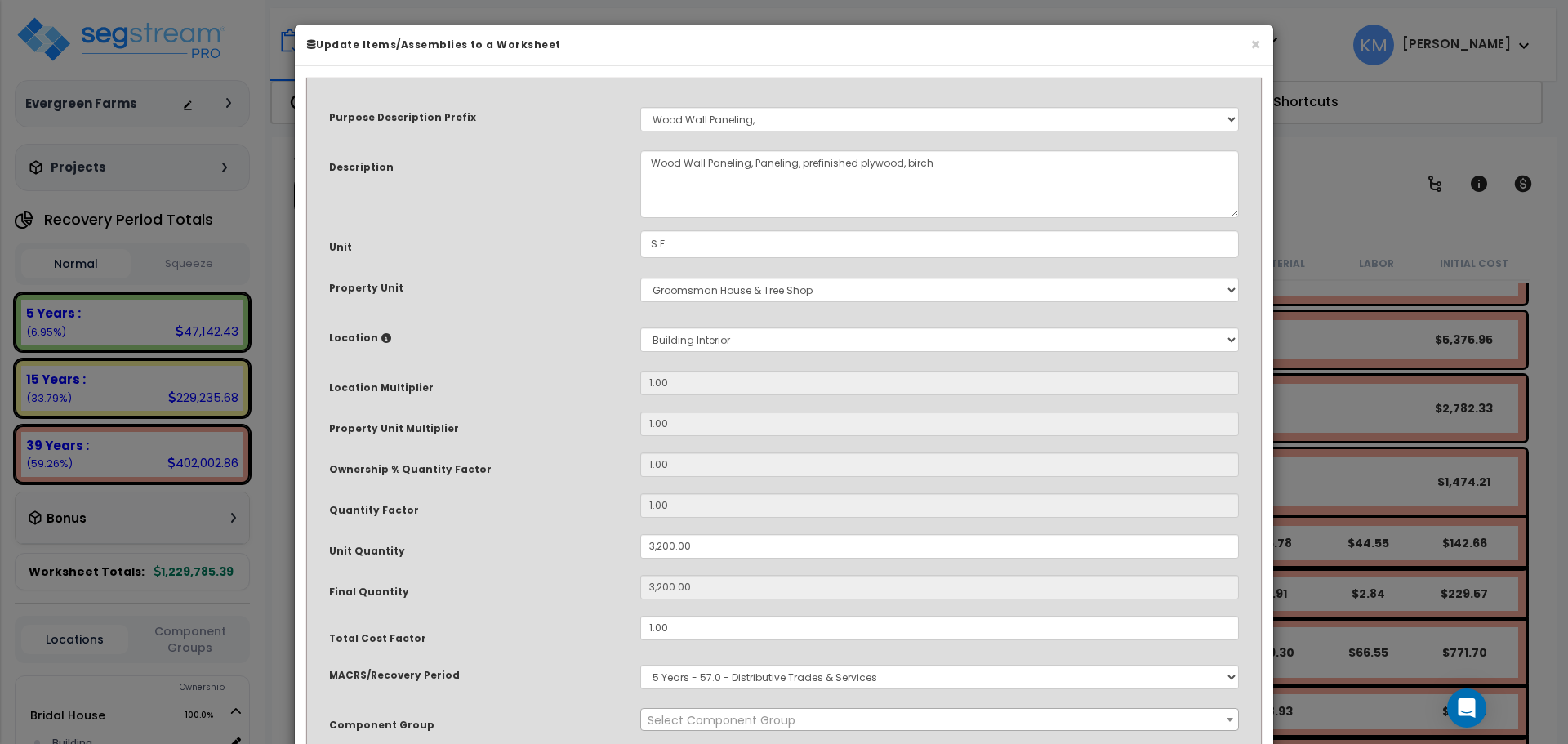
select select "46452"
click at [764, 542] on input "3,200.00" at bounding box center [940, 546] width 598 height 25
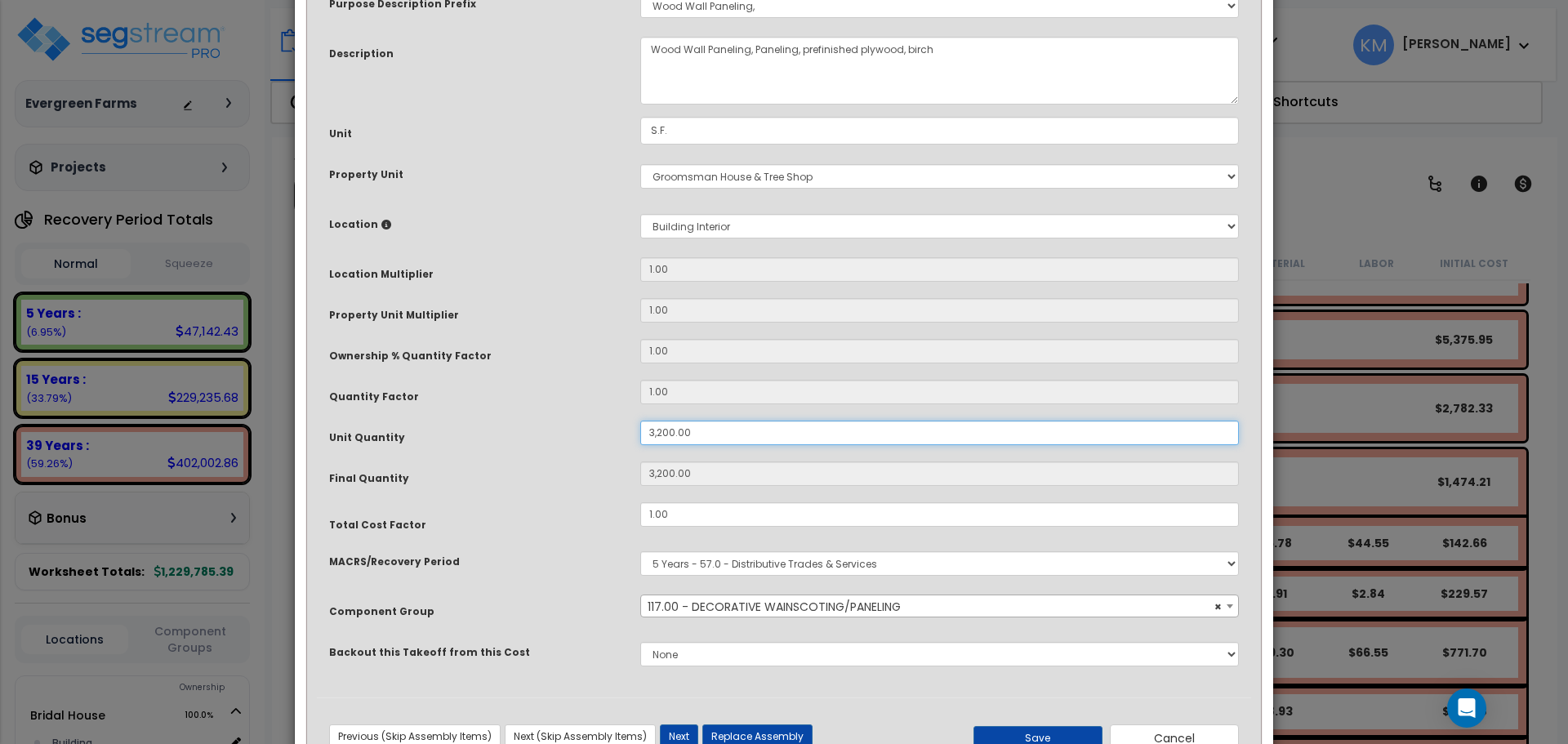
scroll to position [136, 0]
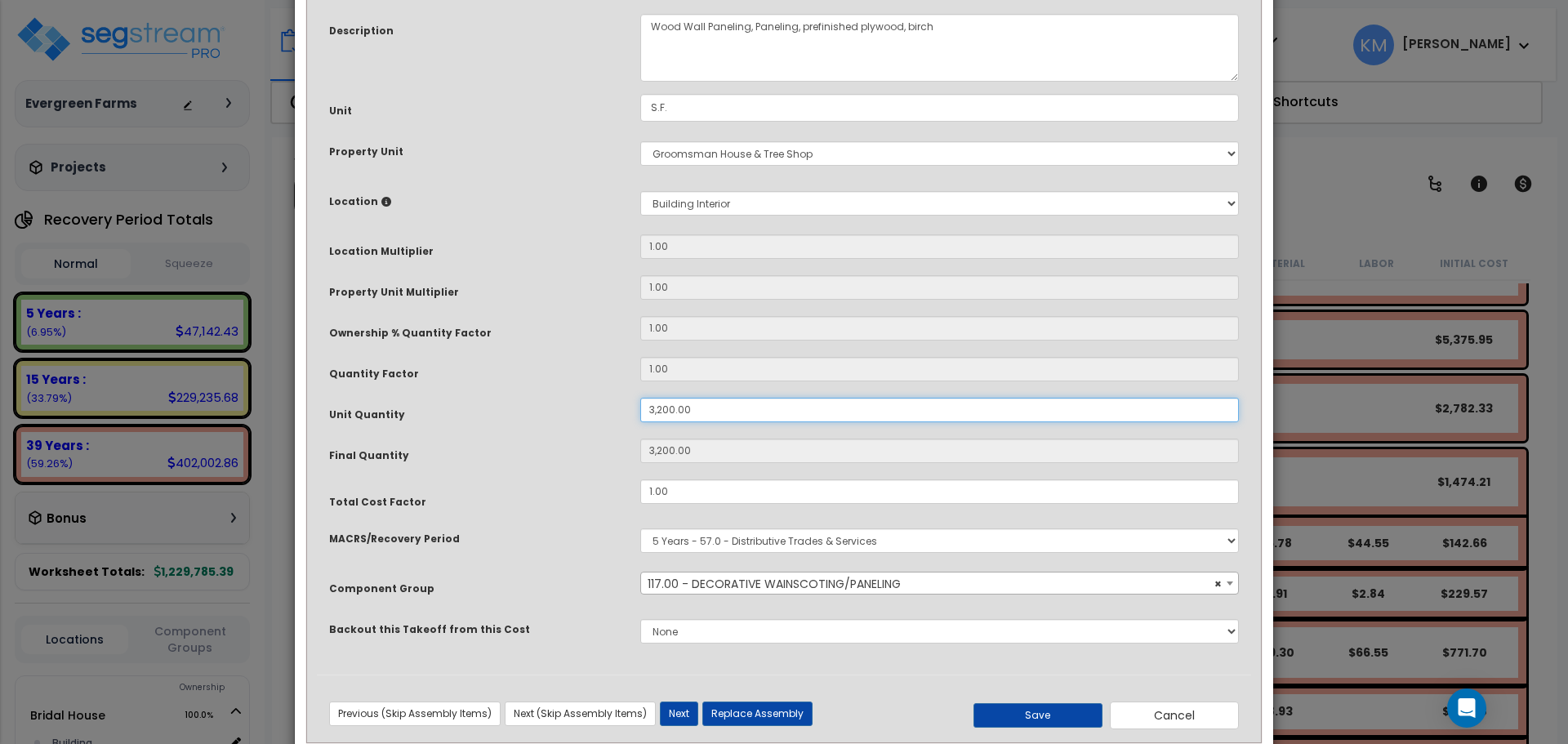
drag, startPoint x: 734, startPoint y: 412, endPoint x: 619, endPoint y: 415, distance: 115.0
click at [619, 415] on div "Unit Quantity 3,200.00" at bounding box center [783, 412] width 934 height 28
type input "8"
type input "80"
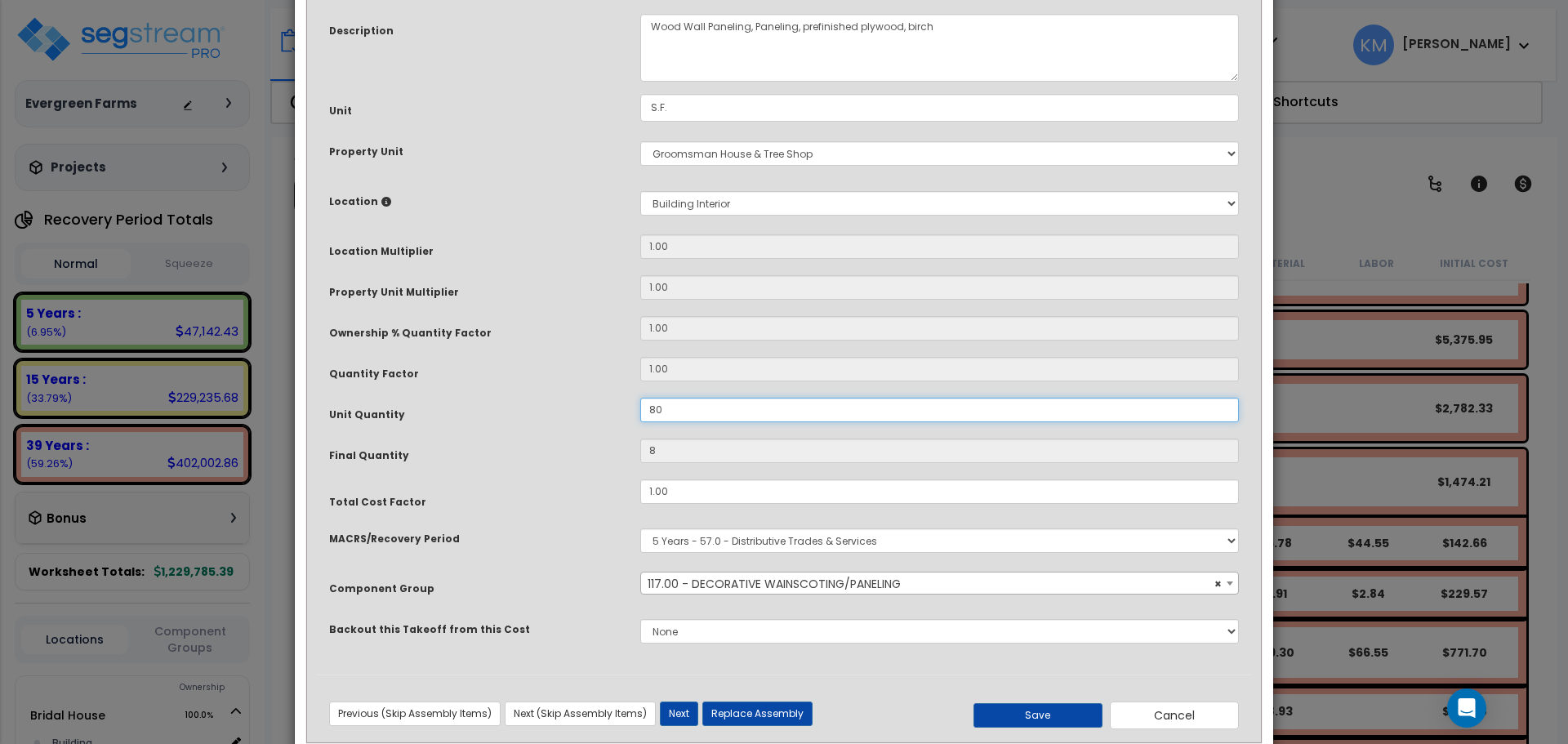
type input "80"
type input "800"
type input "800.00"
click at [1017, 717] on button "Save" at bounding box center [1037, 716] width 129 height 25
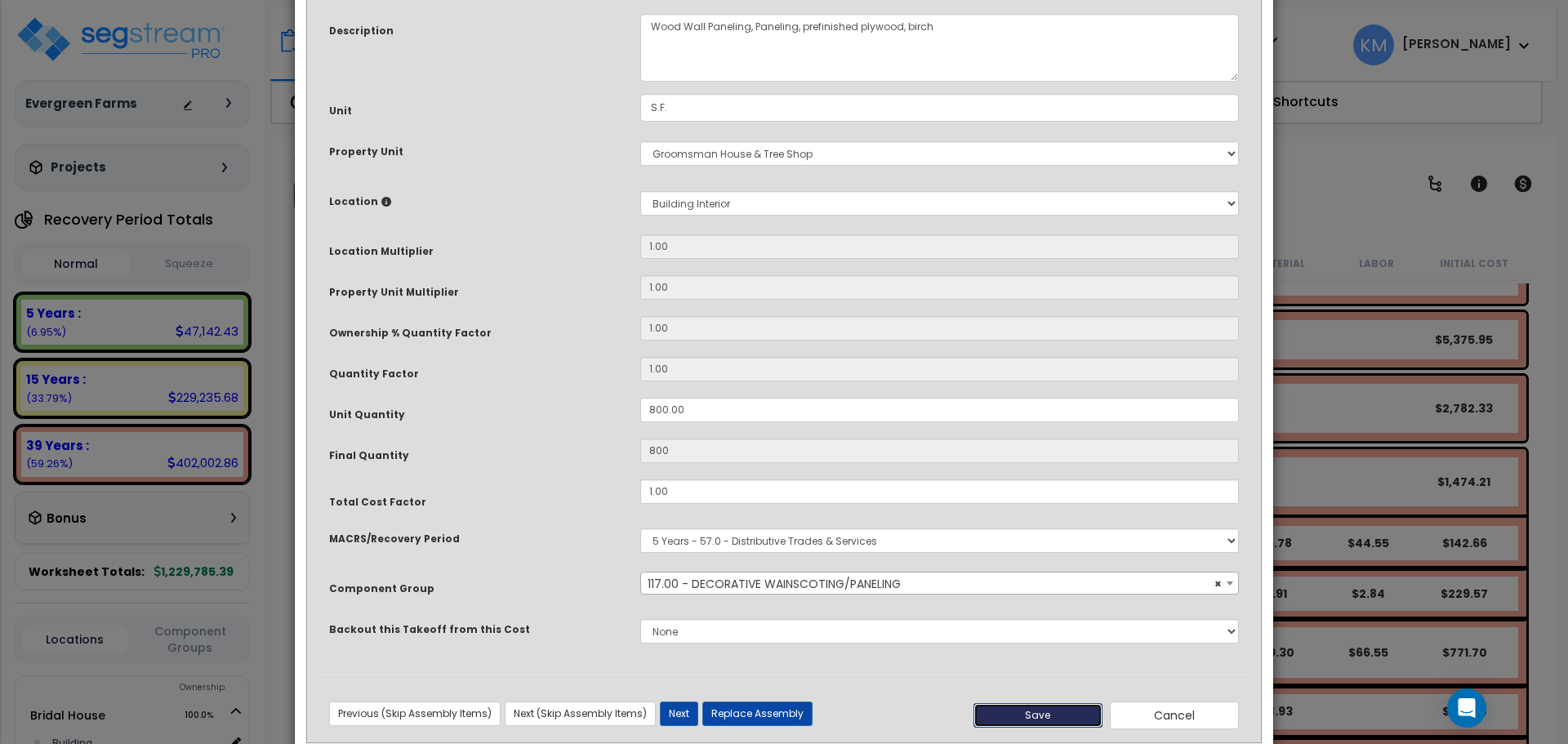
type input "800.00"
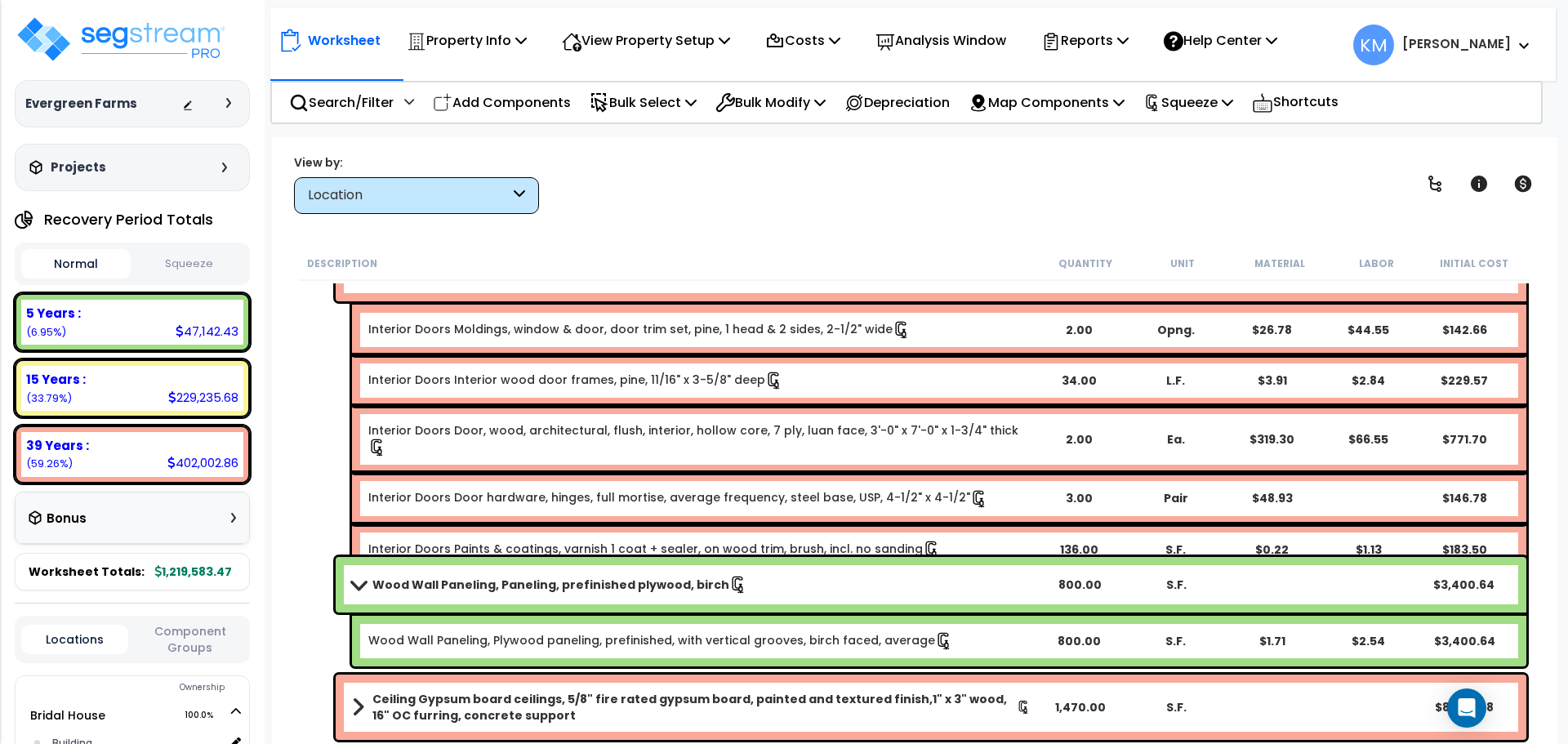
scroll to position [4504, 0]
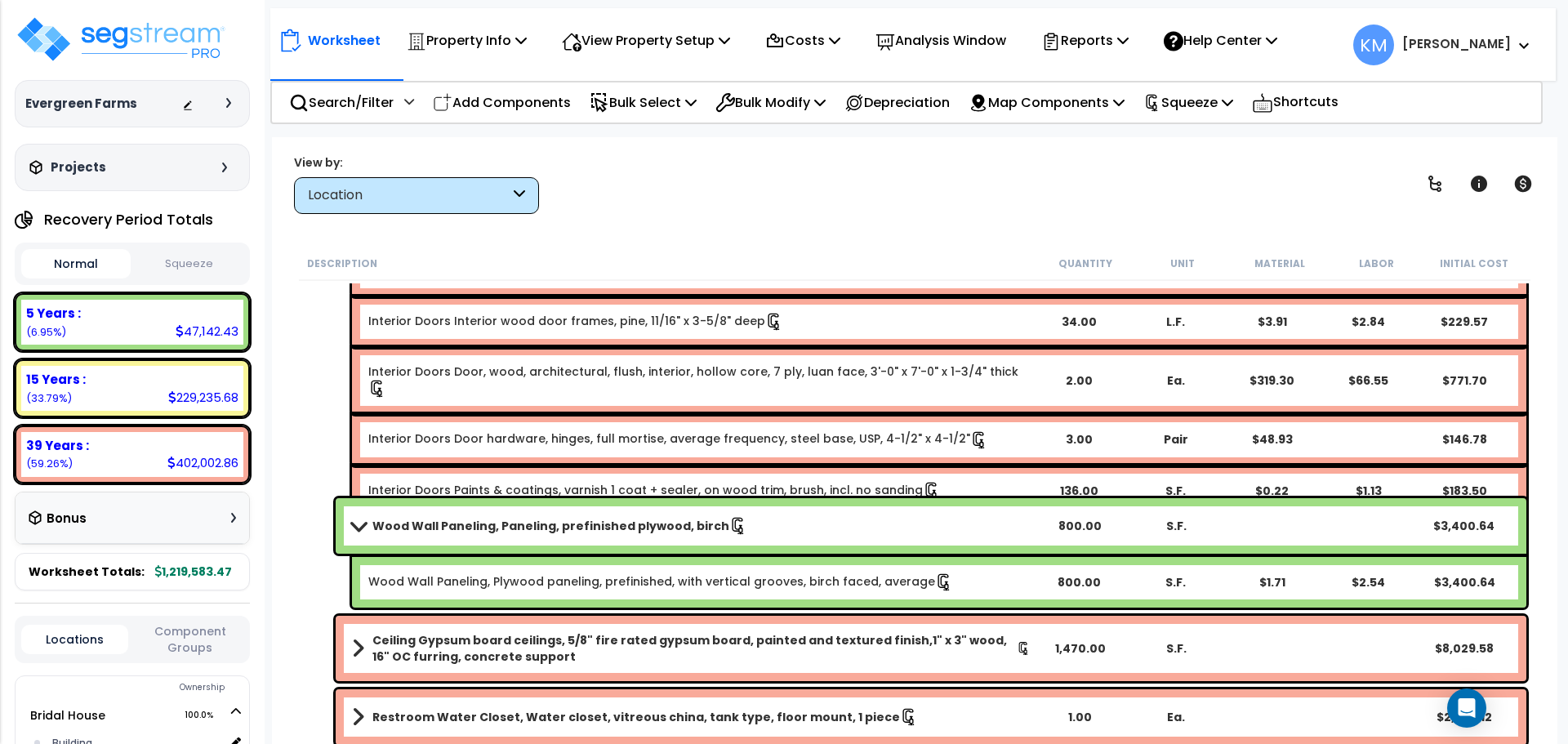
click at [365, 519] on link "Wood Wall Paneling, Paneling, prefinished plywood, birch" at bounding box center [692, 525] width 679 height 23
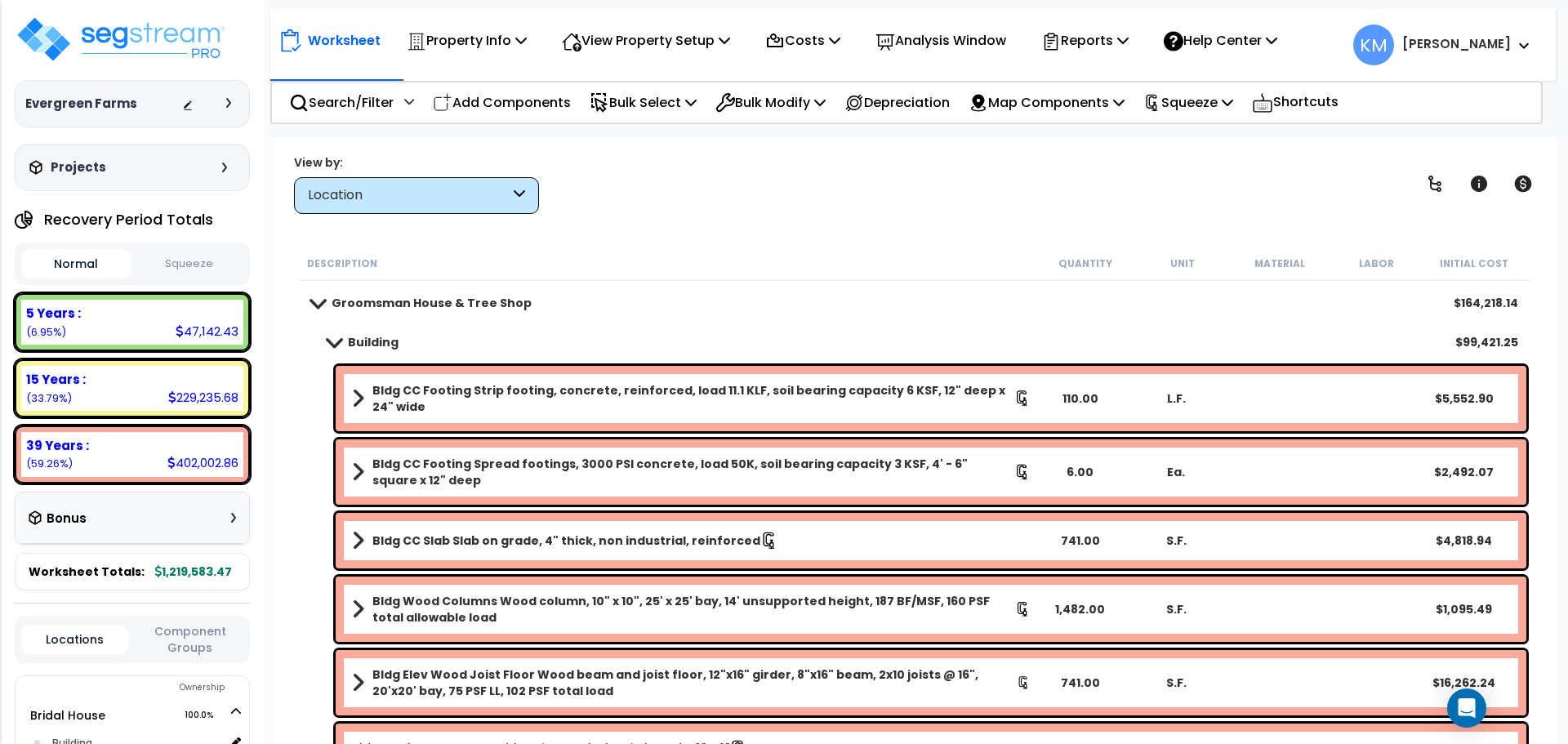
scroll to position [0, 0]
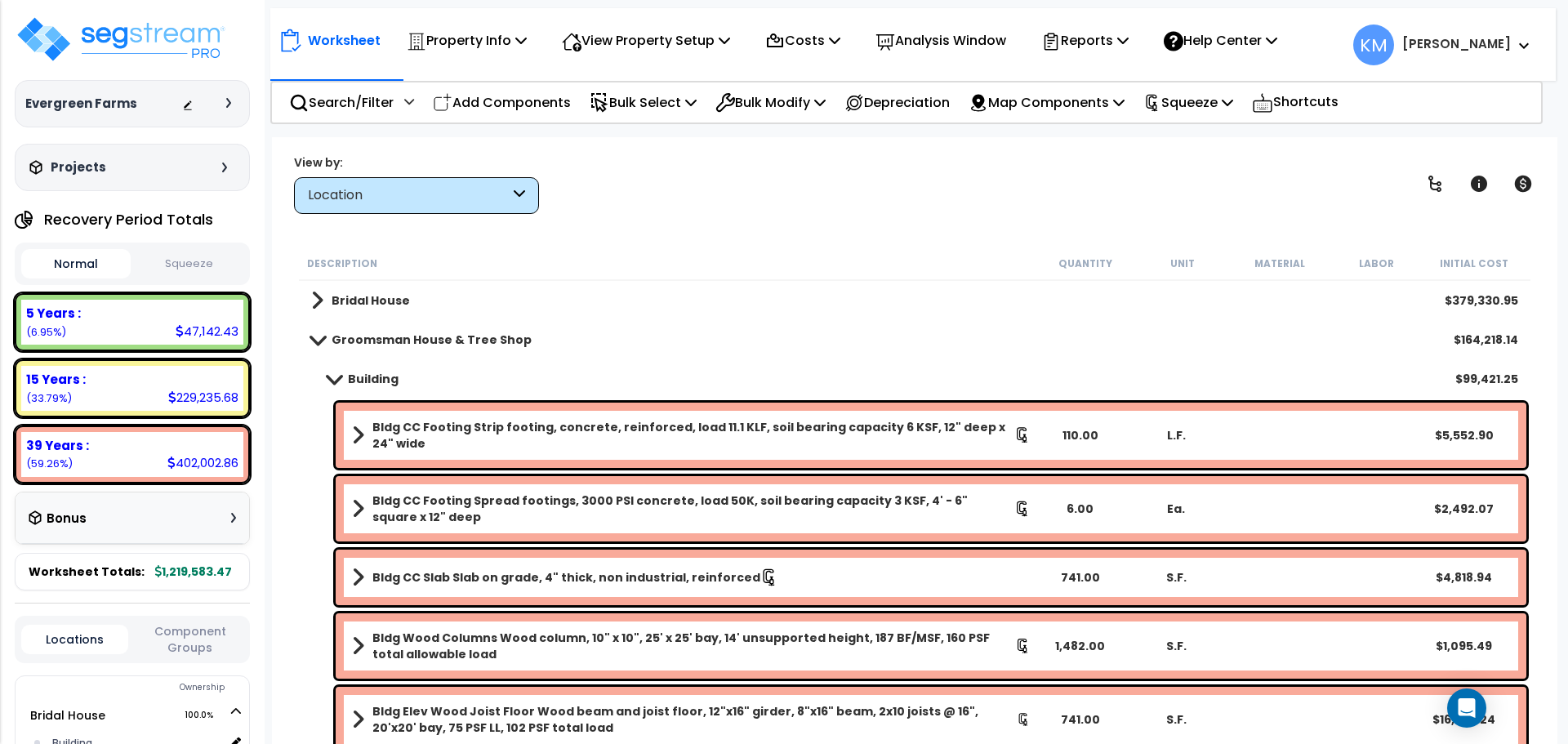
click at [343, 371] on link "Building" at bounding box center [355, 379] width 88 height 23
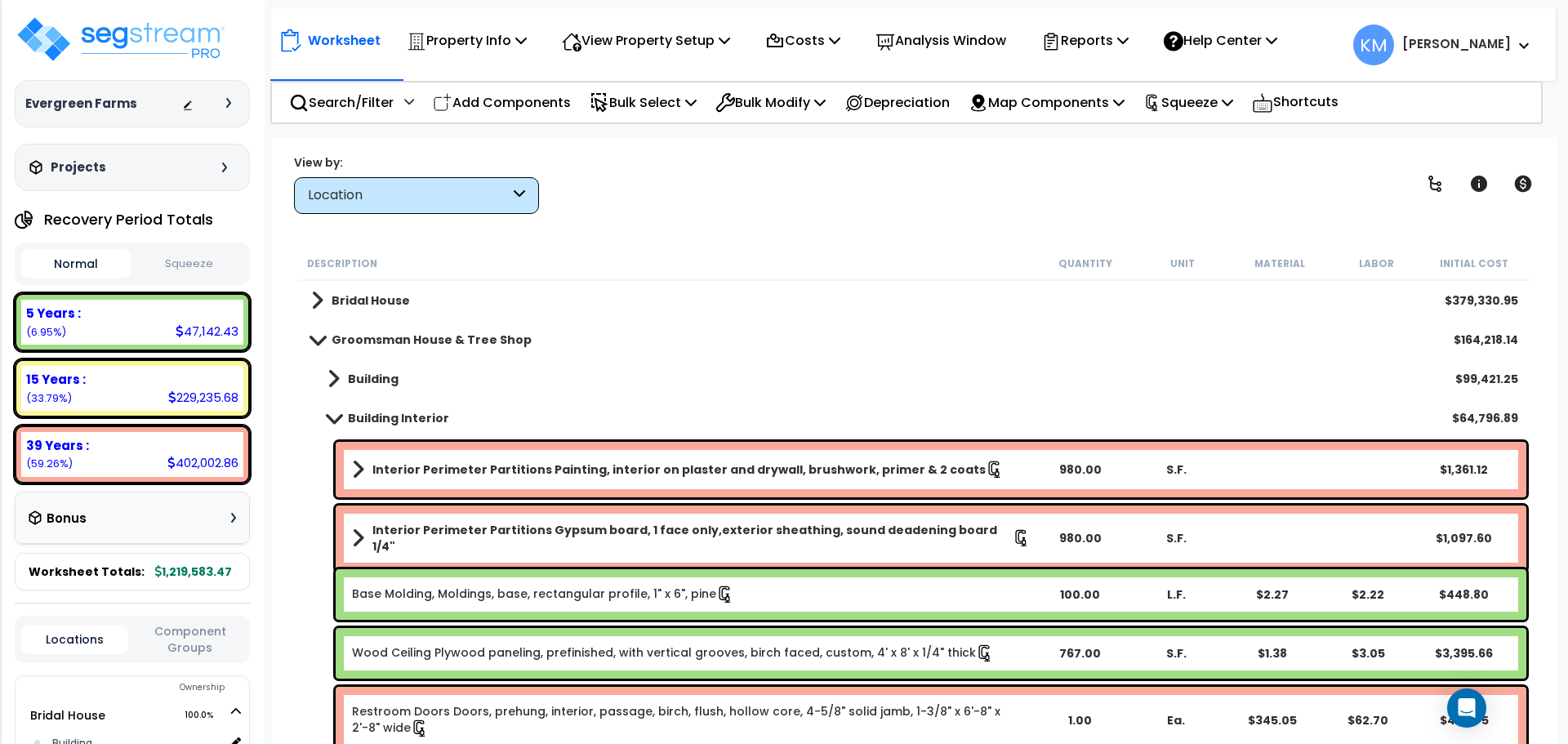
click at [332, 338] on b "Groomsman House & Tree Shop" at bounding box center [431, 340] width 200 height 16
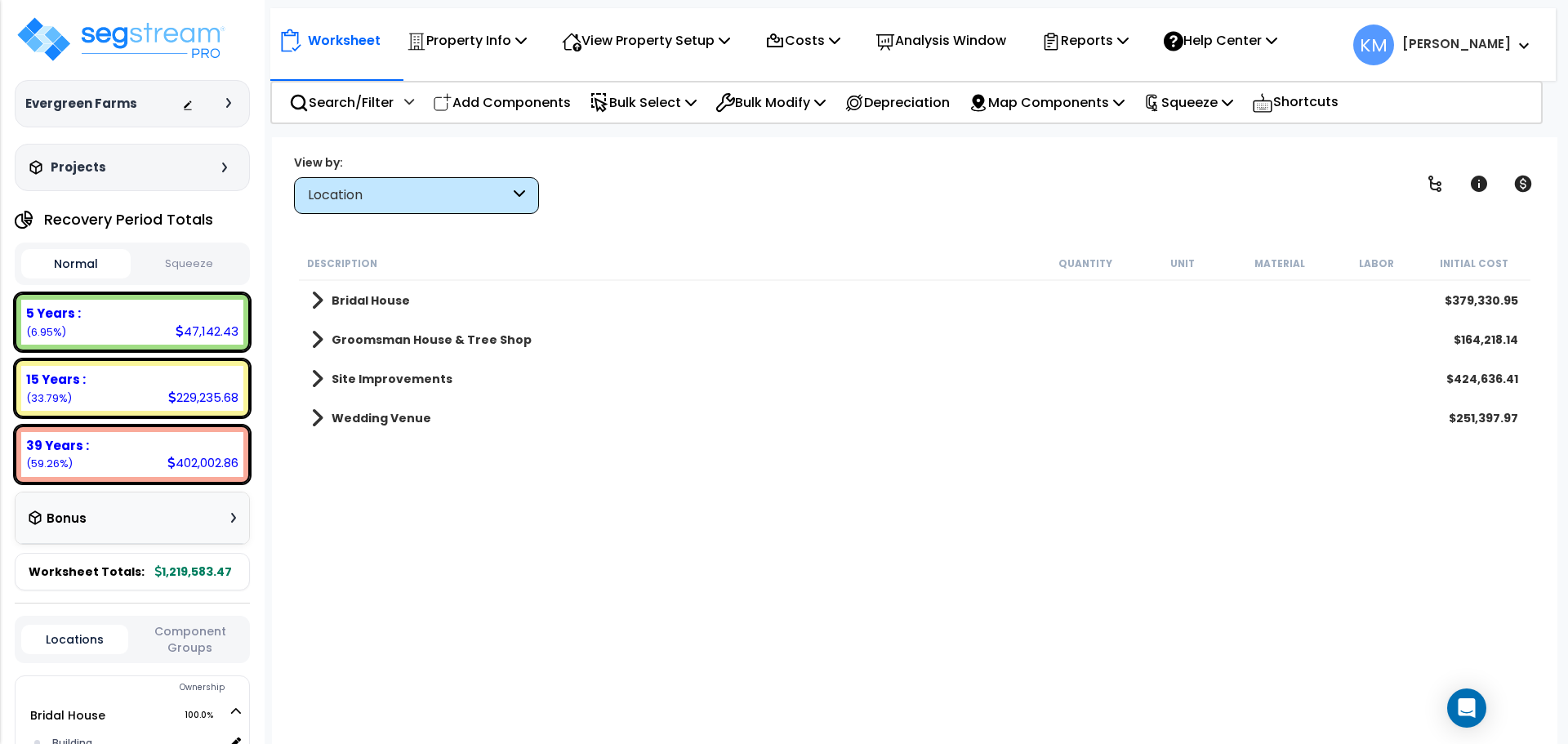
click at [319, 377] on span at bounding box center [317, 379] width 12 height 23
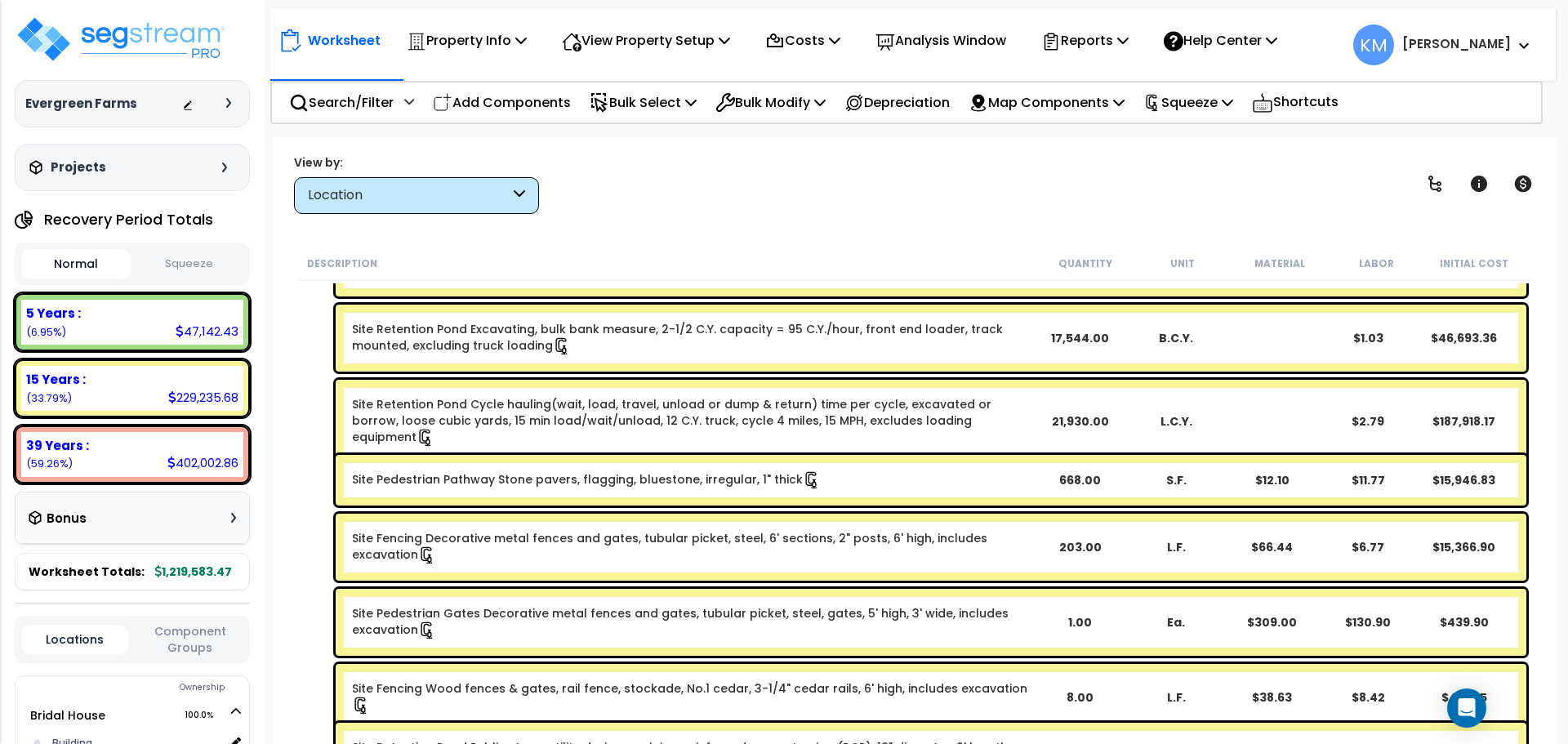
scroll to position [681, 0]
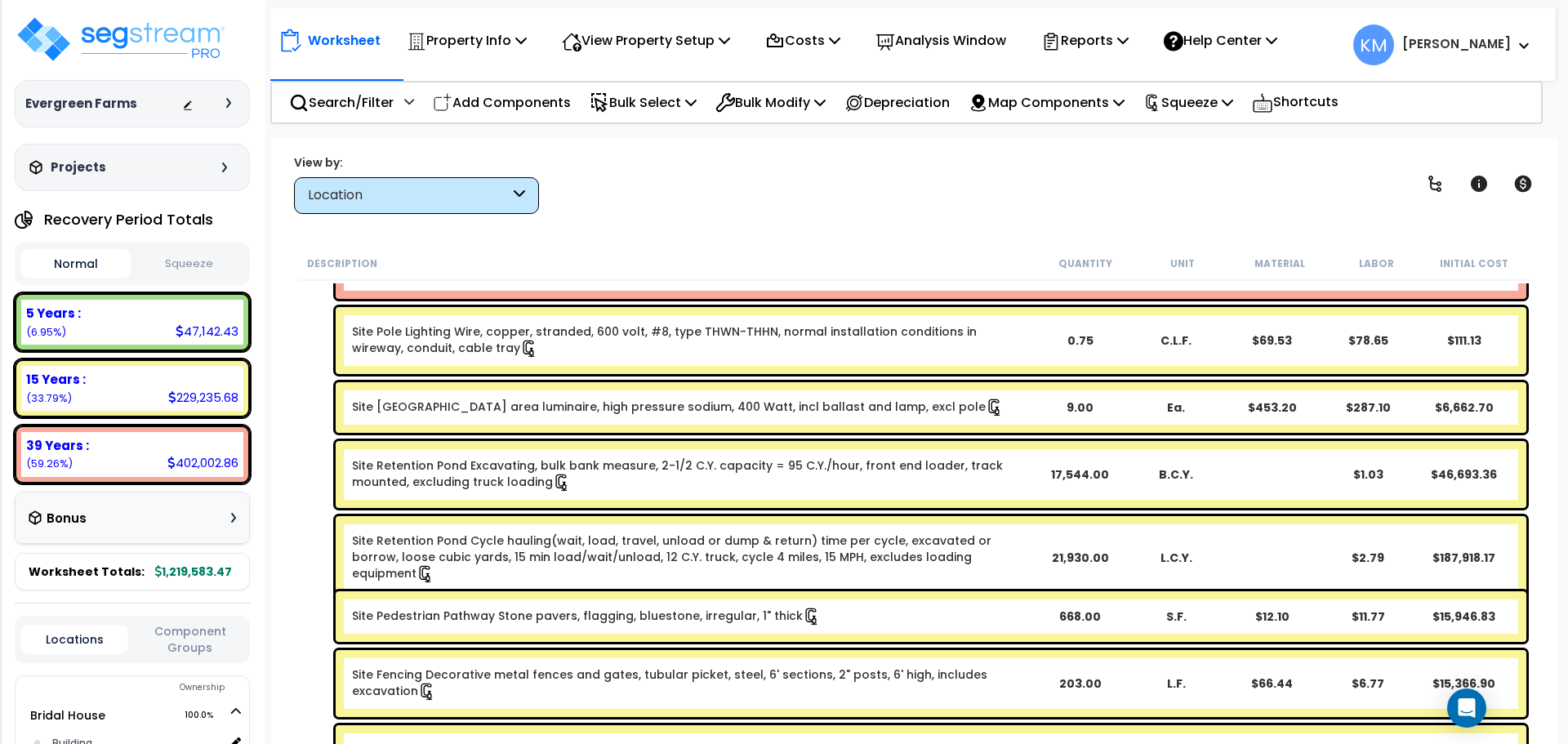
click at [169, 264] on button "Squeeze" at bounding box center [189, 264] width 110 height 28
click at [72, 265] on button "Normal" at bounding box center [76, 264] width 110 height 28
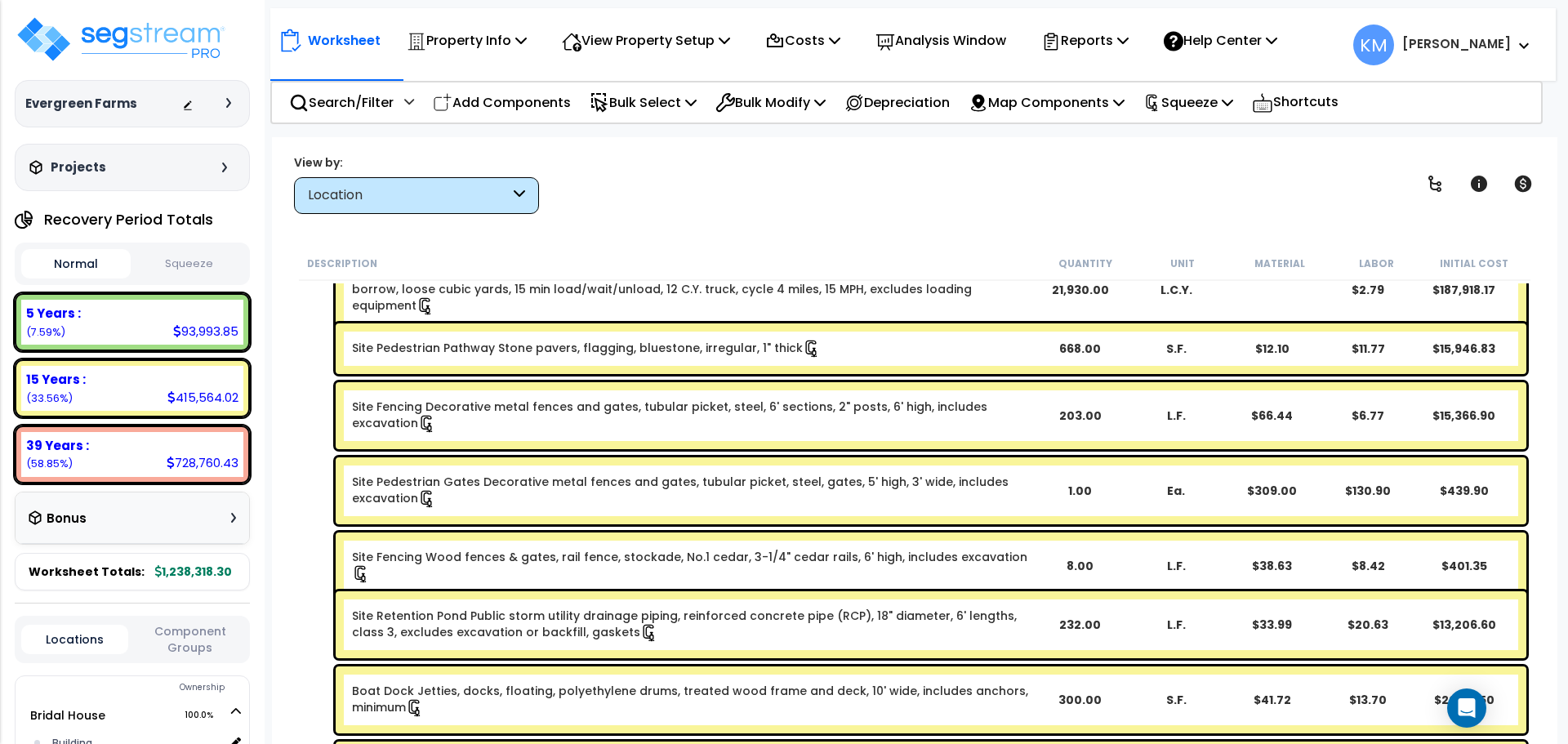
scroll to position [1089, 0]
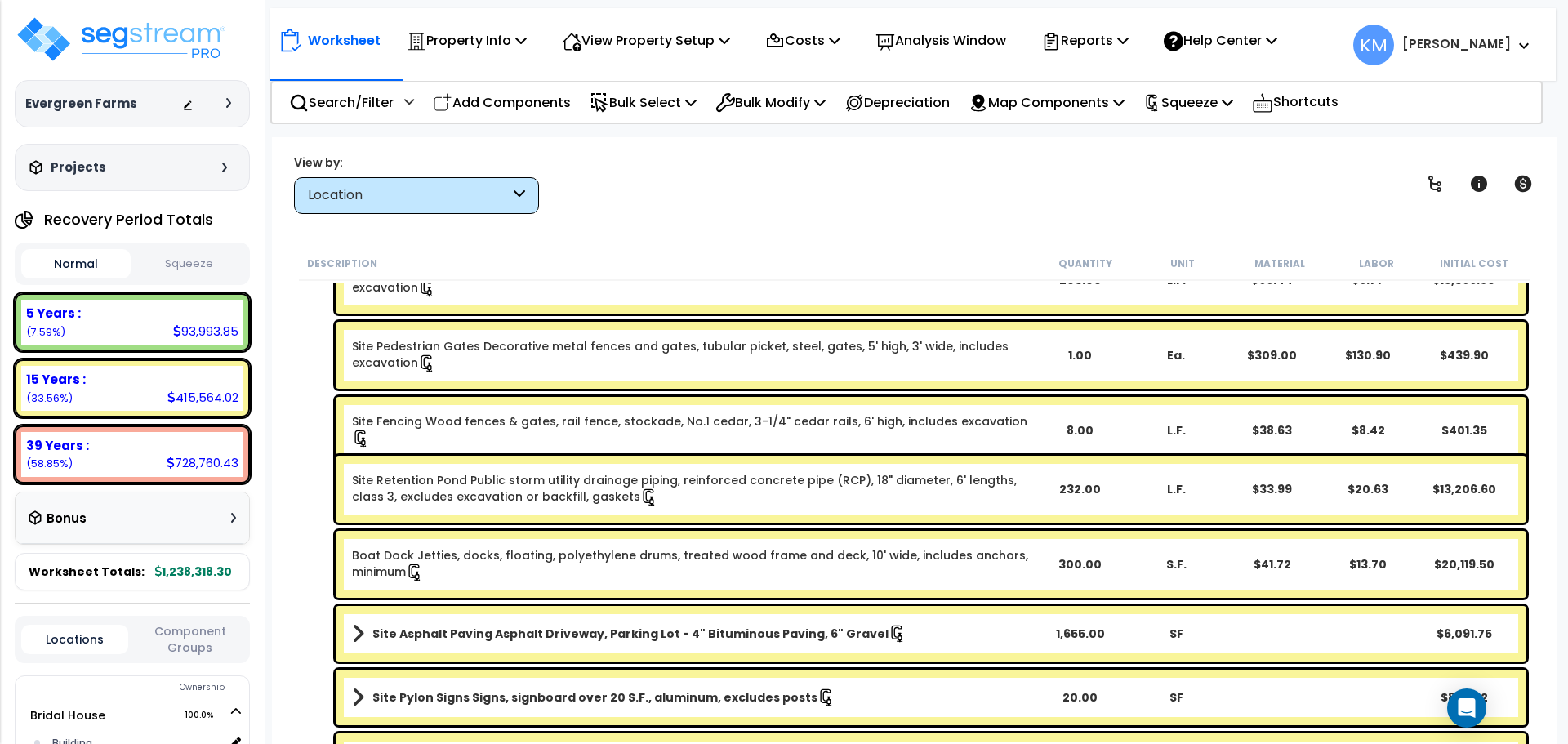
click at [532, 567] on link "Boat Dock Jetties, docks, floating, polyethylene drums, treated wood frame and …" at bounding box center [692, 564] width 679 height 34
click at [966, 576] on link "Boat Dock Jetties, docks, floating, polyethylene drums, treated wood frame and …" at bounding box center [692, 564] width 679 height 34
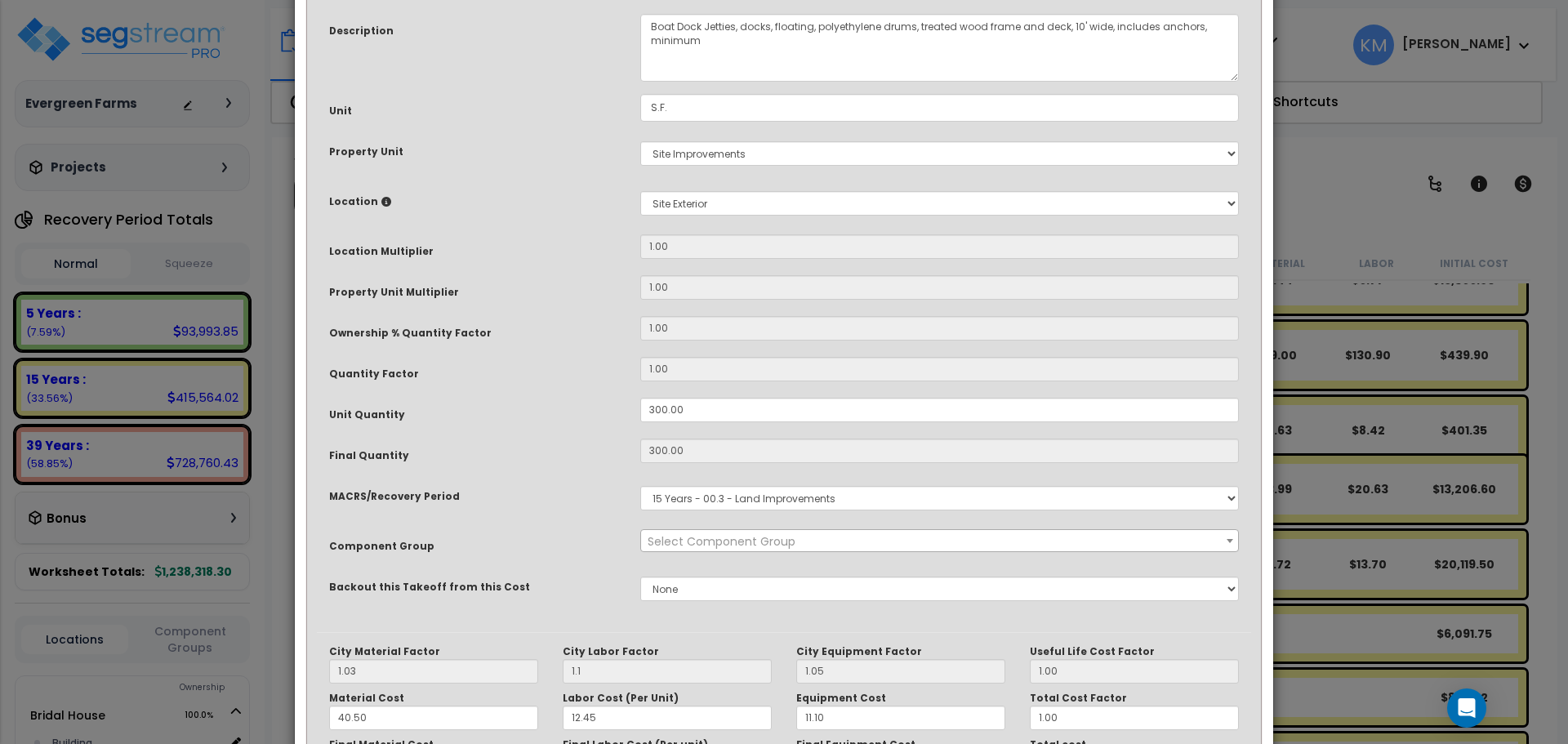
scroll to position [0, 0]
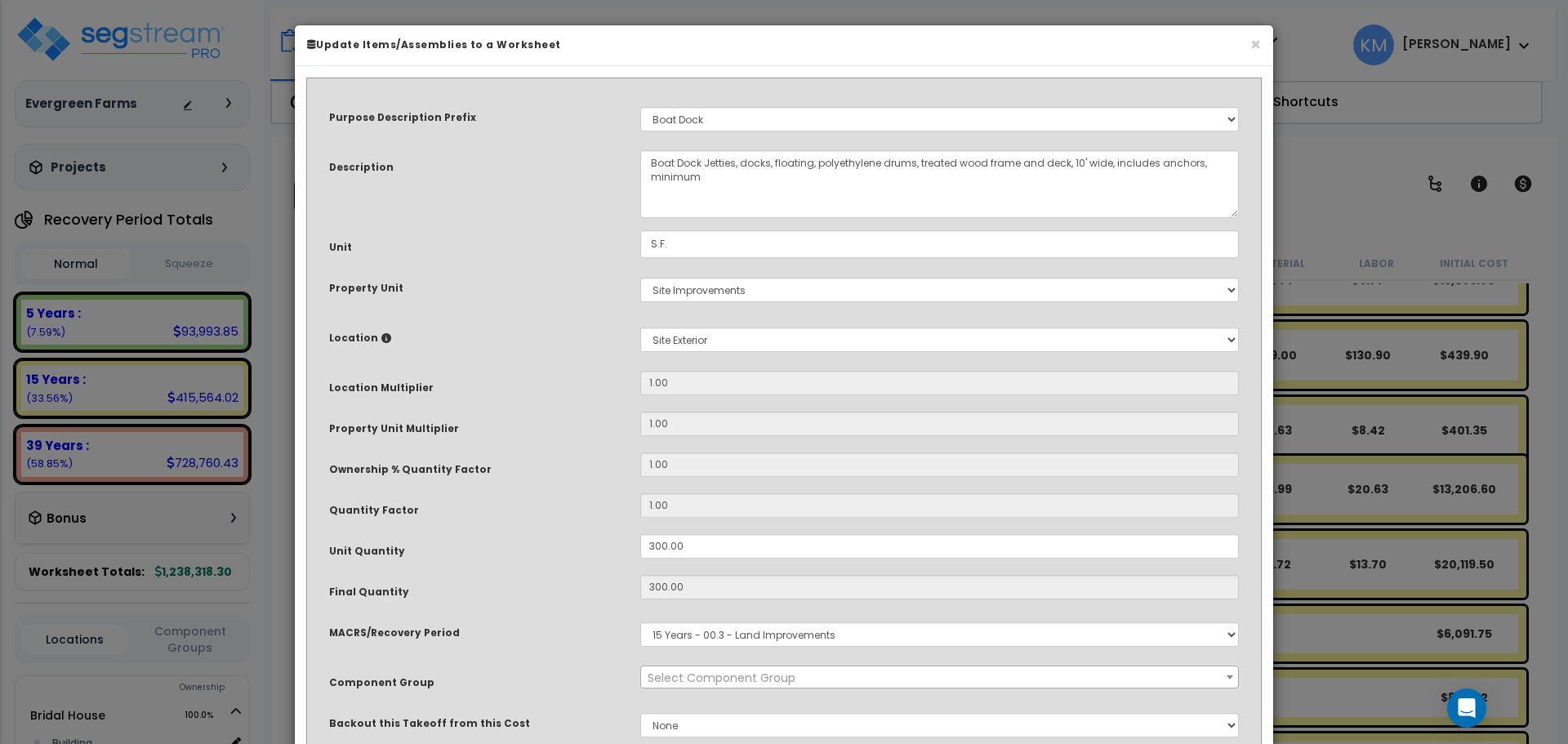
select select "46671"
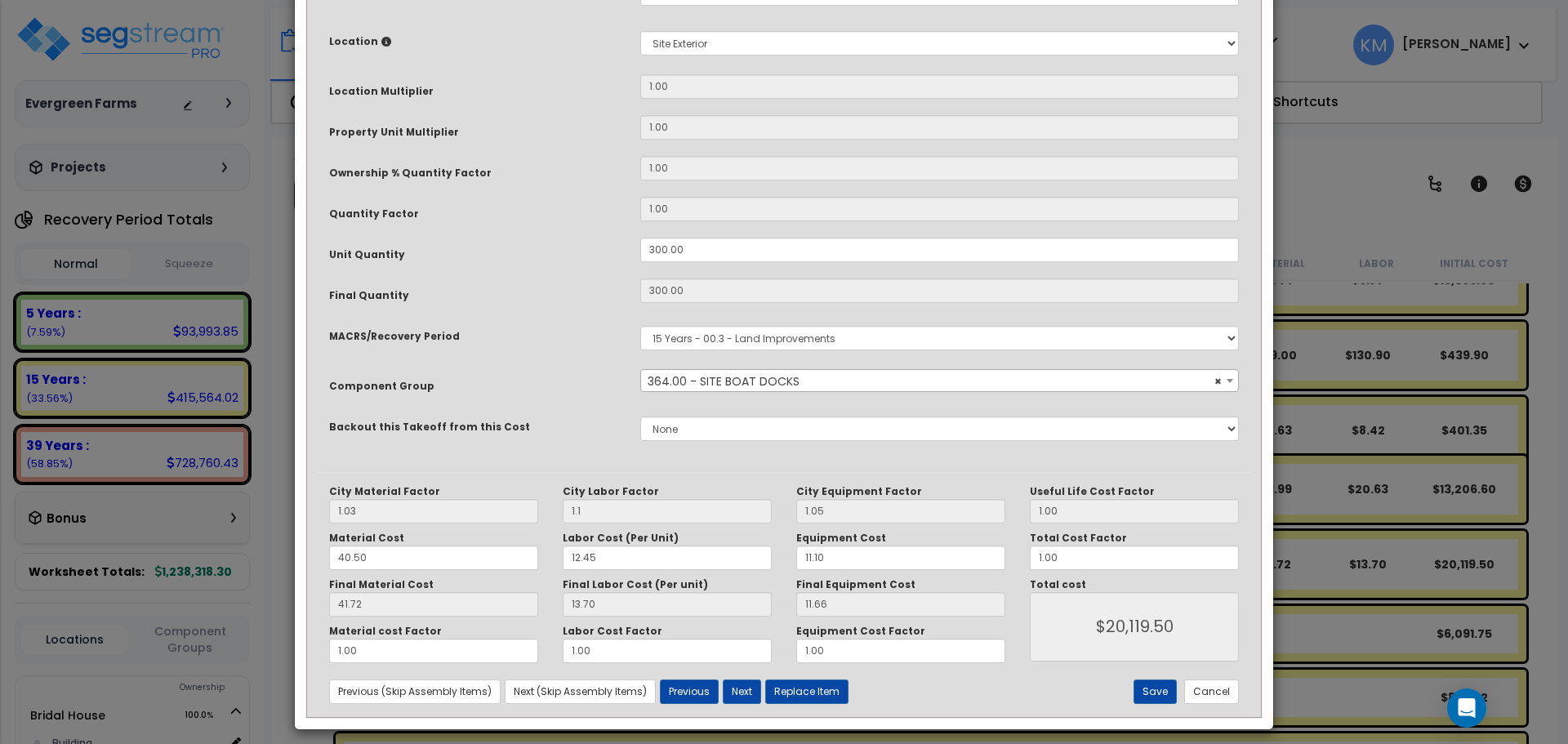
scroll to position [307, 0]
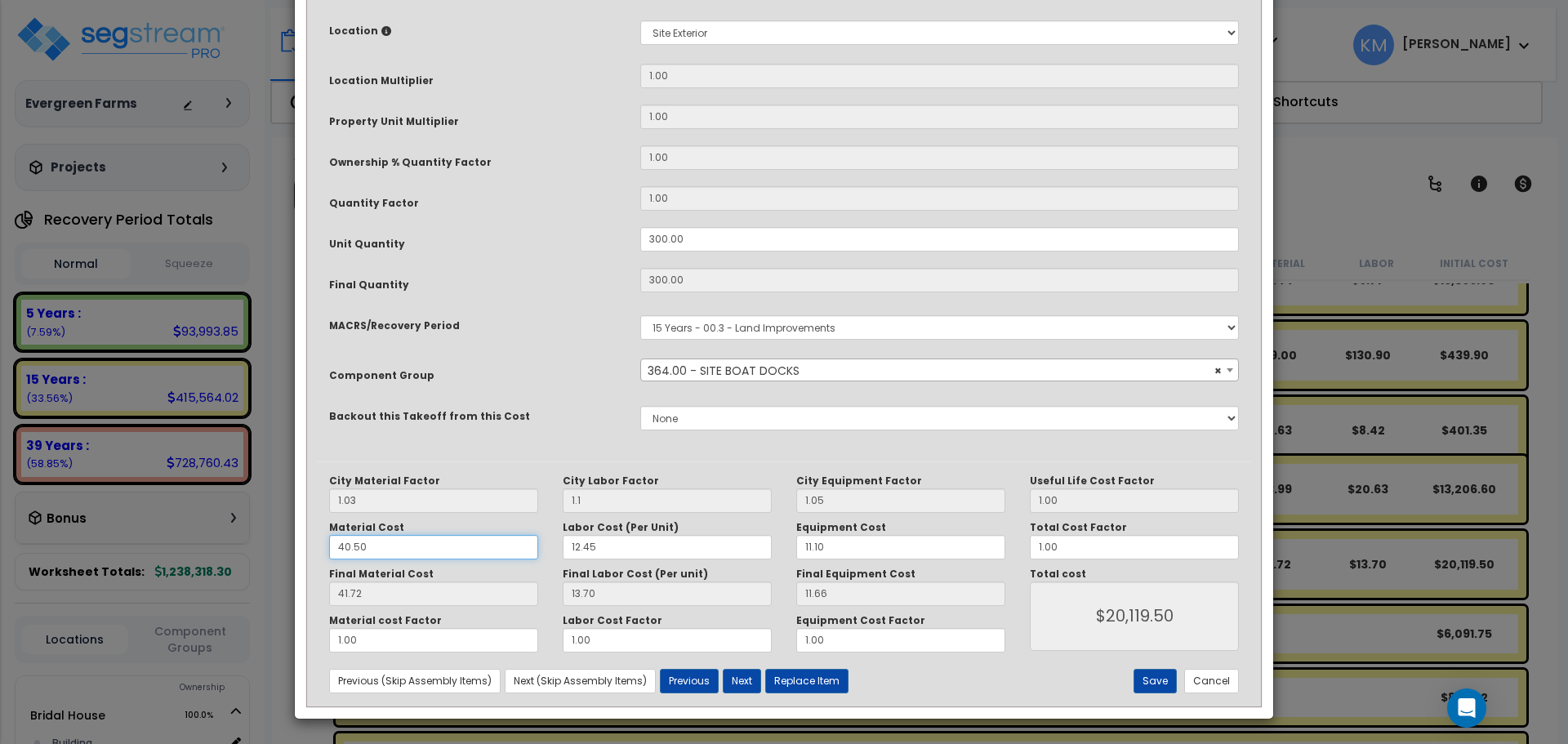
click at [432, 544] on input "40.50" at bounding box center [434, 547] width 209 height 25
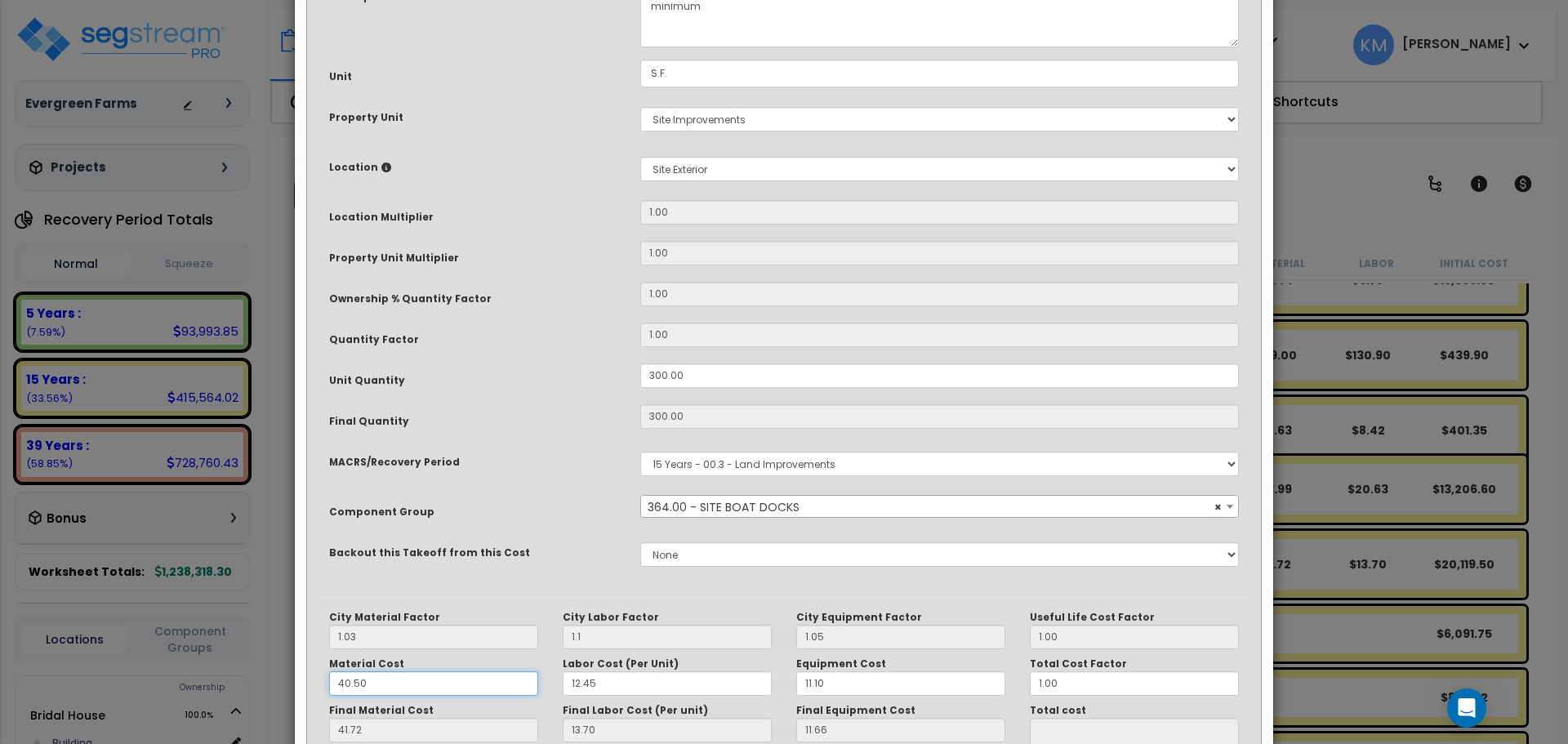
scroll to position [35, 0]
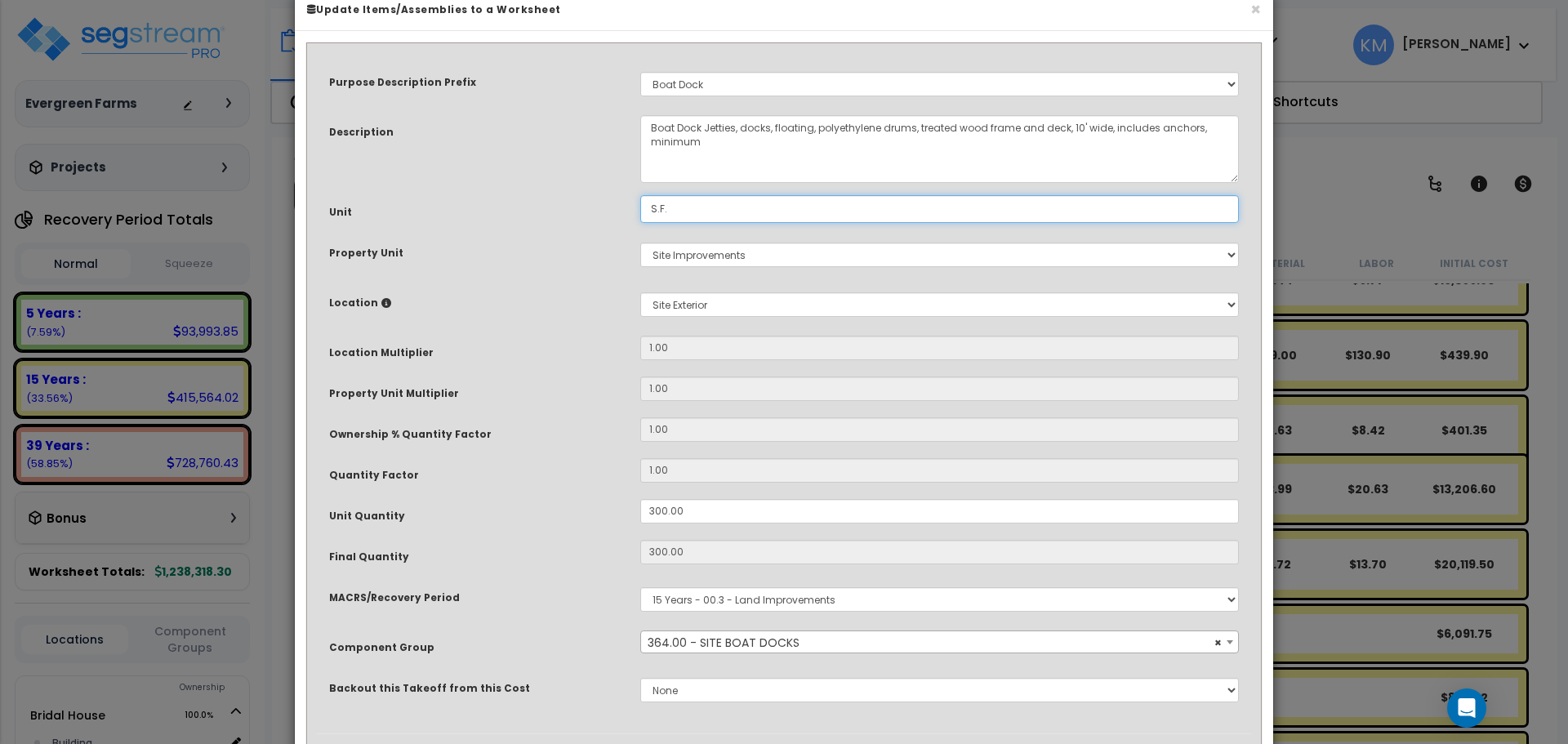
click at [1197, 216] on input "S.F." at bounding box center [940, 209] width 598 height 27
click at [1165, 216] on input "S.F." at bounding box center [940, 209] width 598 height 27
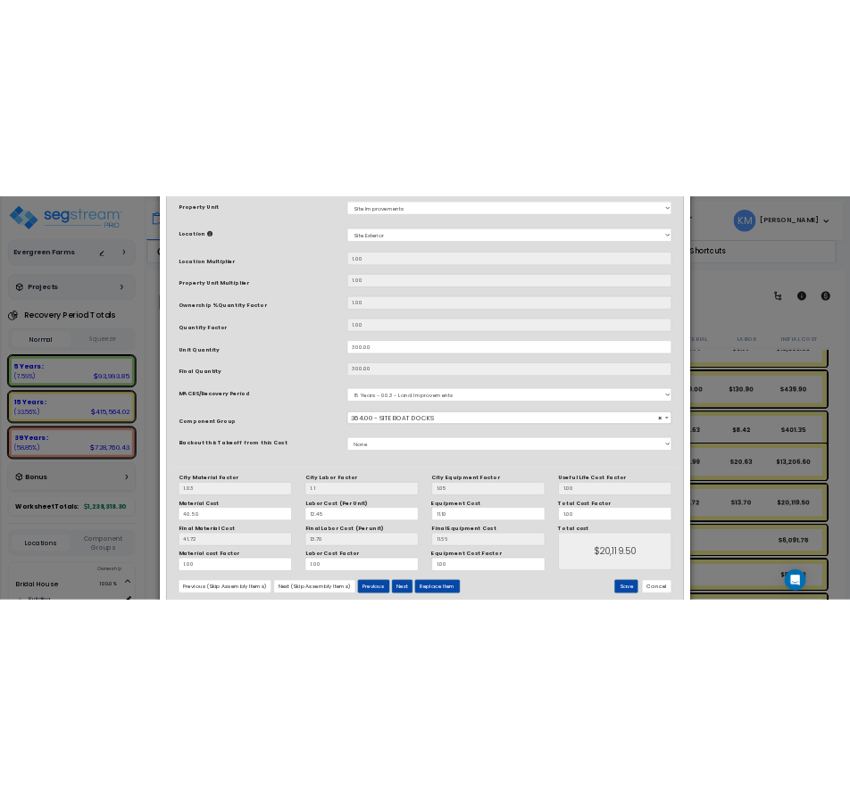
scroll to position [336, 0]
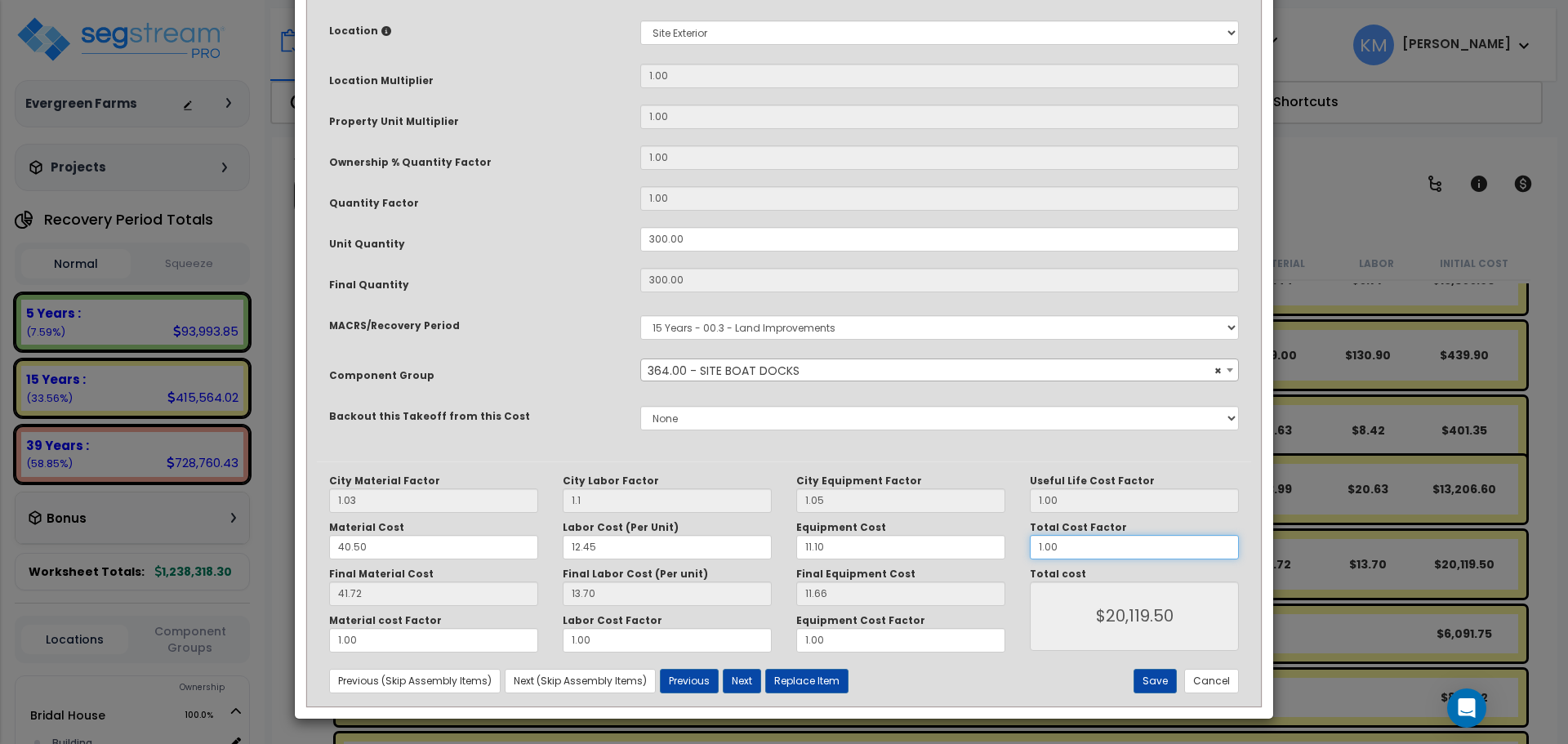
click at [1106, 552] on input "1.00" at bounding box center [1134, 547] width 209 height 25
type input "11.65"
type input "1.0"
type input "$20,121.00"
type input "1."
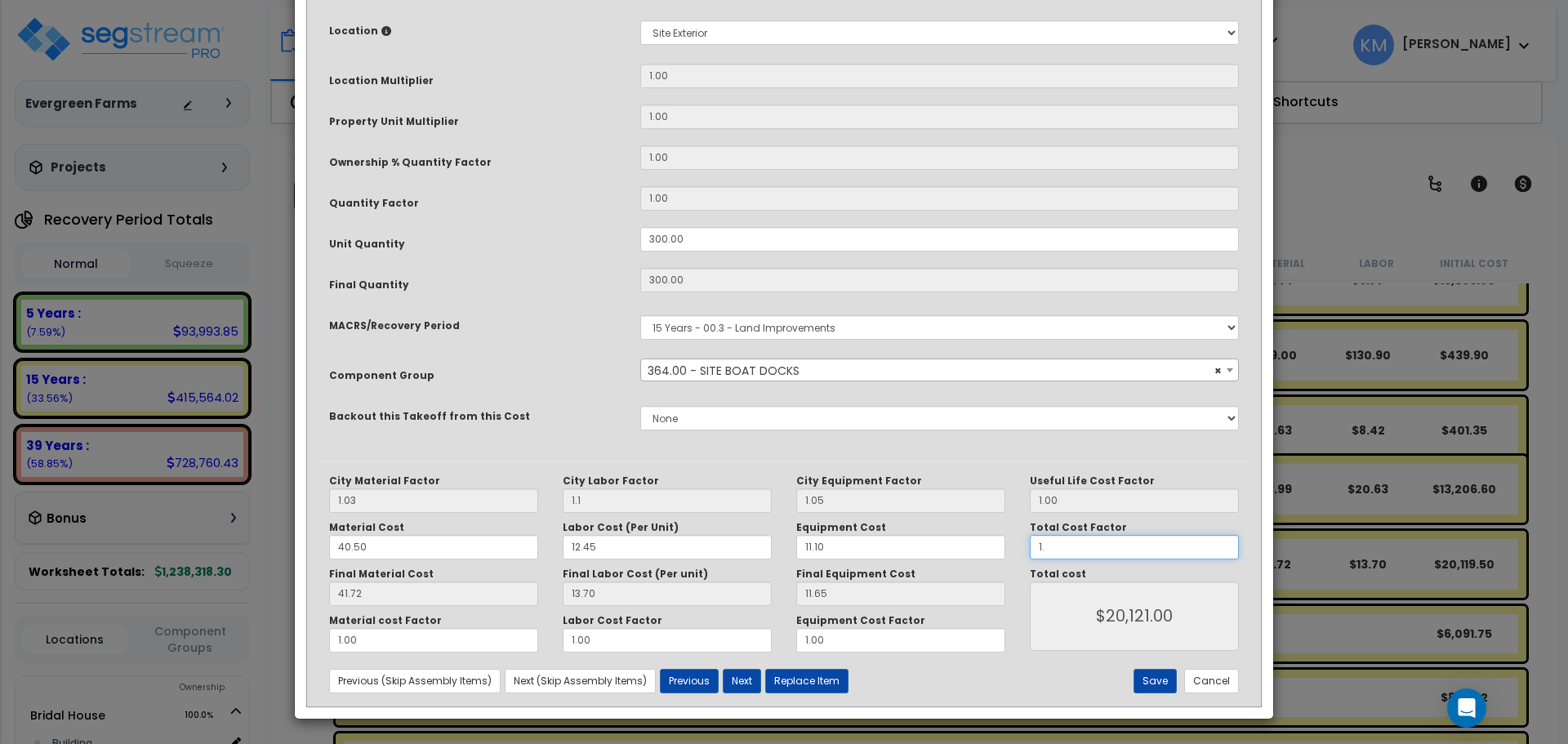
type input "$20,121.00"
type input "1"
type input "$20,121.00"
type input "$0.00"
type input "0.5"
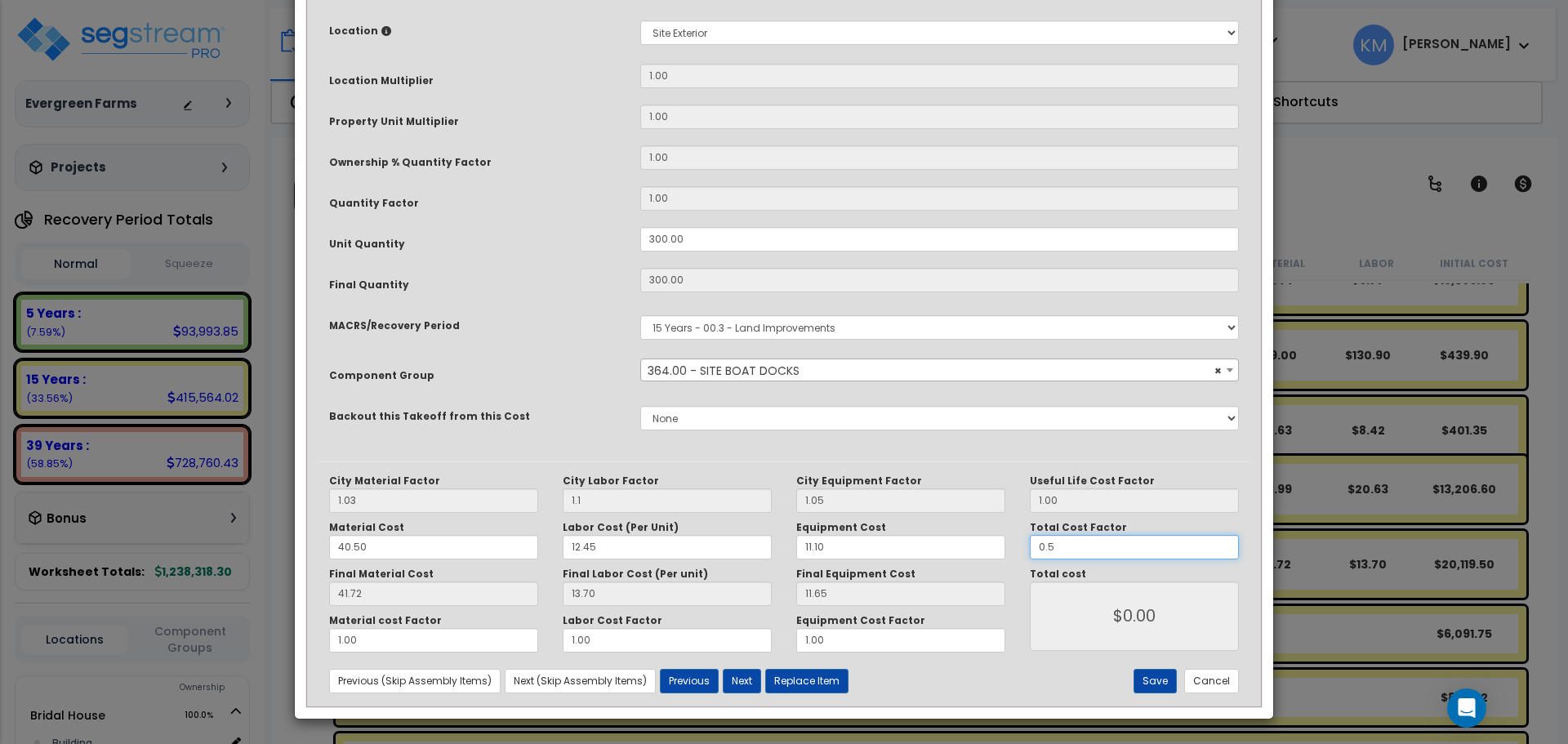
type input "$10,060.50"
type input "0.5"
type input "$10,060.50"
click at [1156, 683] on button "Save" at bounding box center [1155, 681] width 43 height 25
type input "1.10"
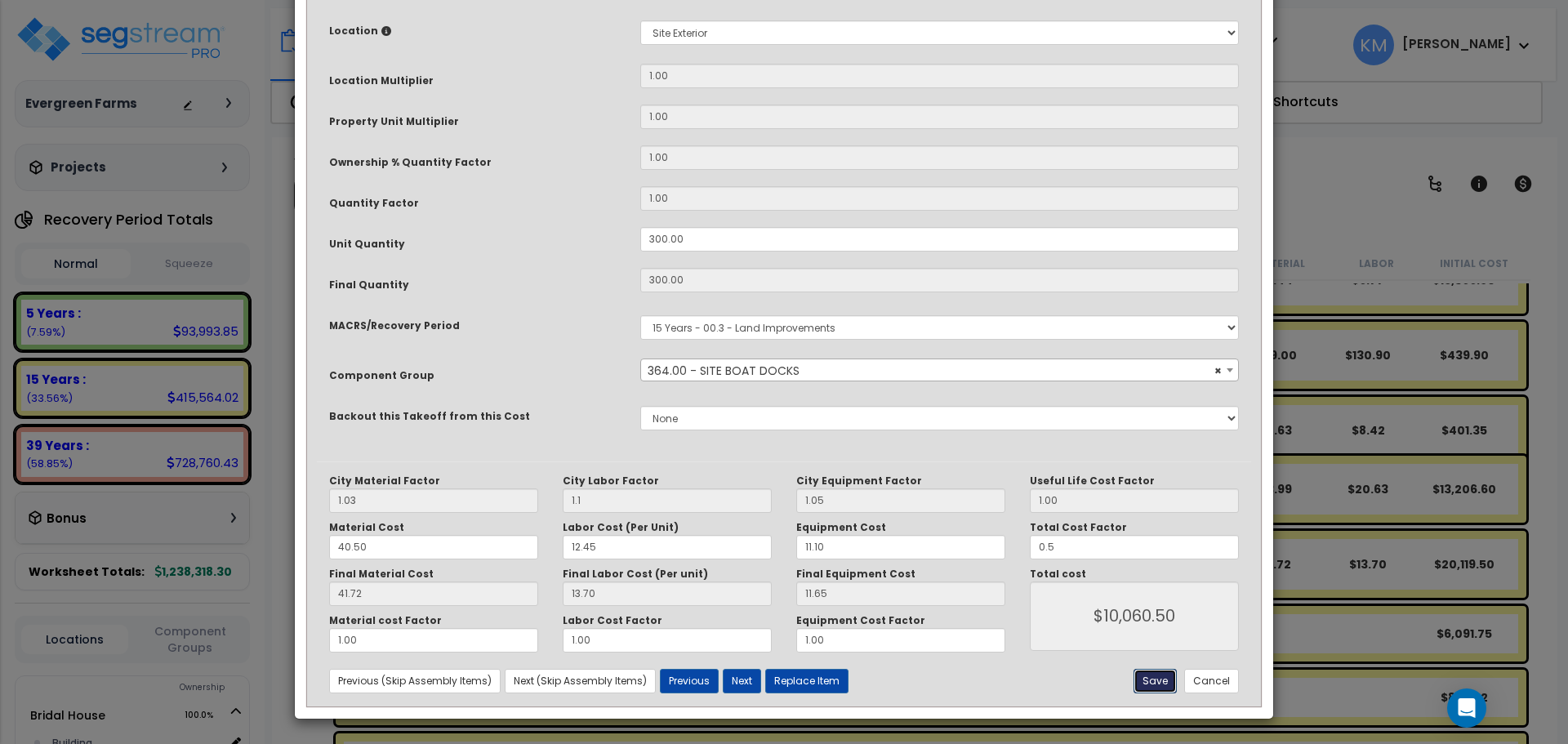
type input "0.50"
type input "10060.50"
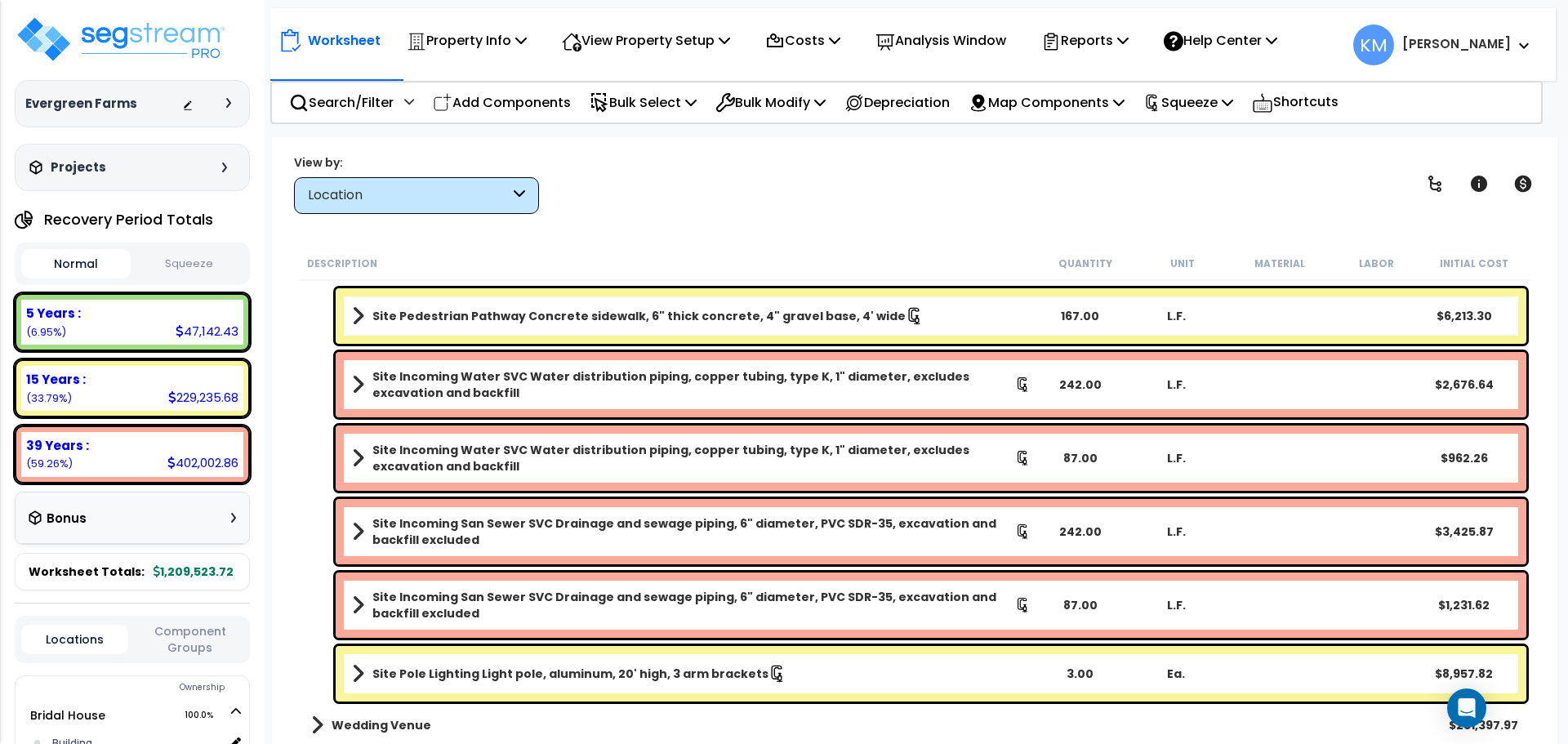
scroll to position [72, 0]
click at [846, 669] on link "Site Pole Lighting Light pole, aluminum, 20' high, 3 arm brackets" at bounding box center [692, 674] width 679 height 23
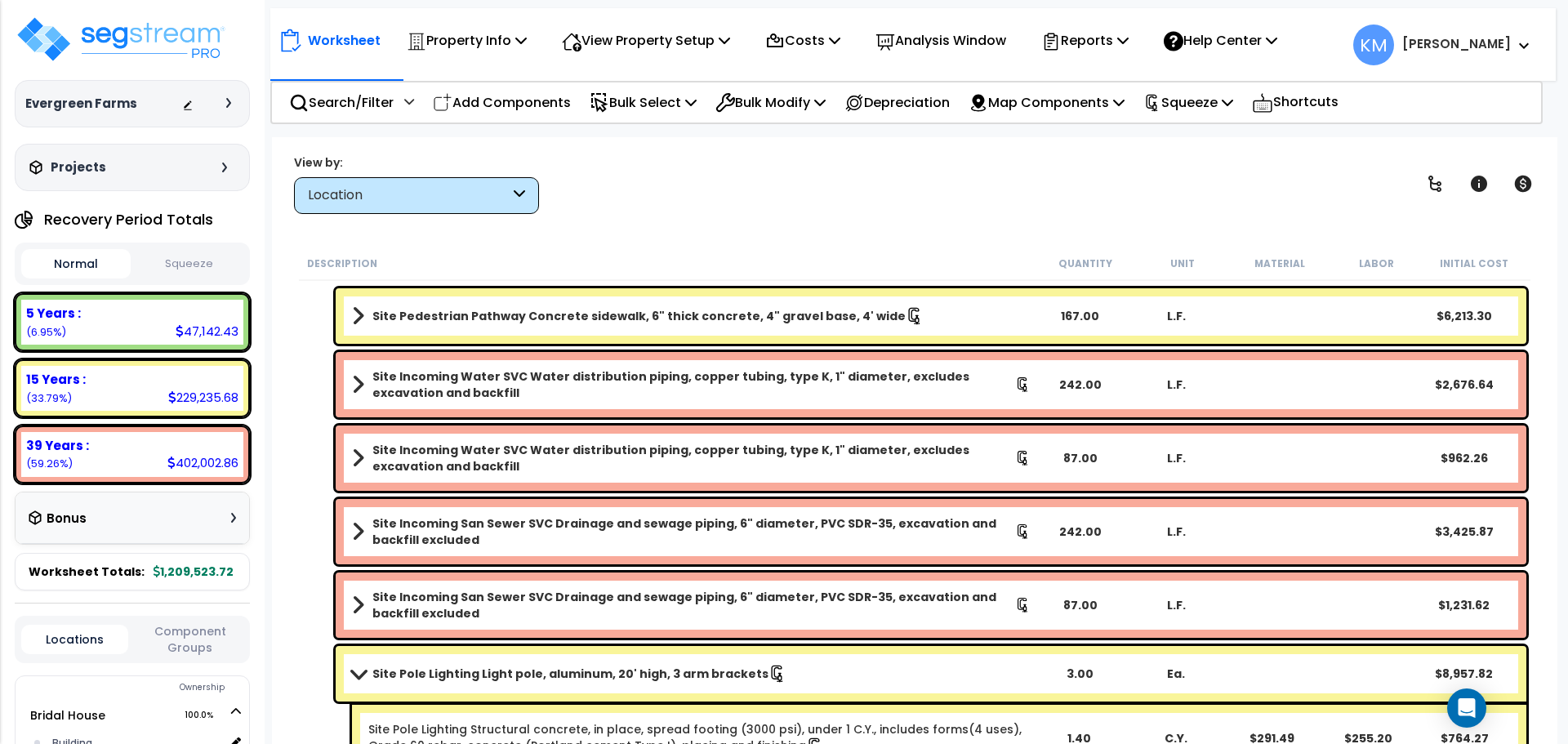
click at [953, 685] on div "Site Pole Lighting Light pole, aluminum, 20' high, 3 arm brackets 3.00 Ea. $8,9…" at bounding box center [930, 674] width 1190 height 56
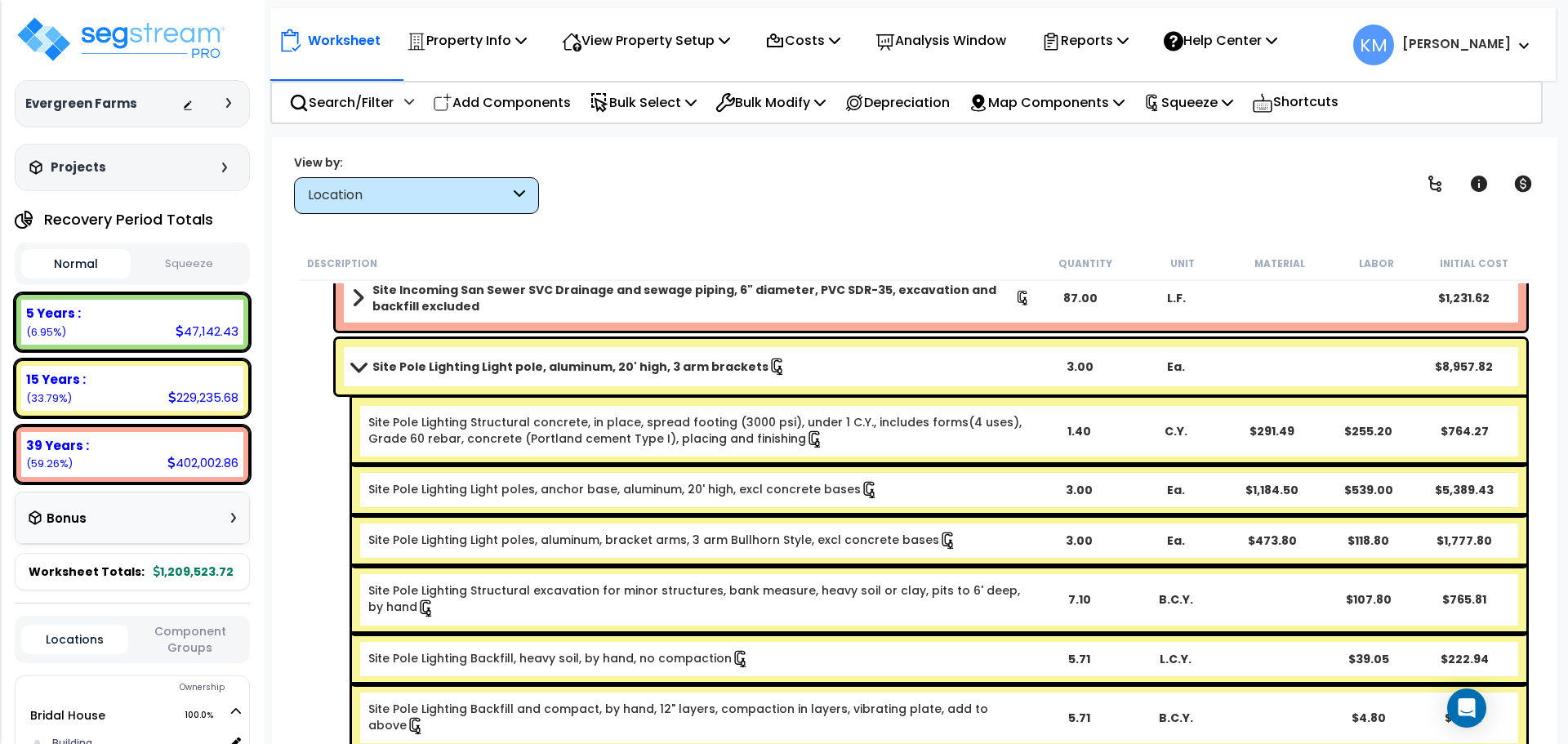
scroll to position [2159, 0]
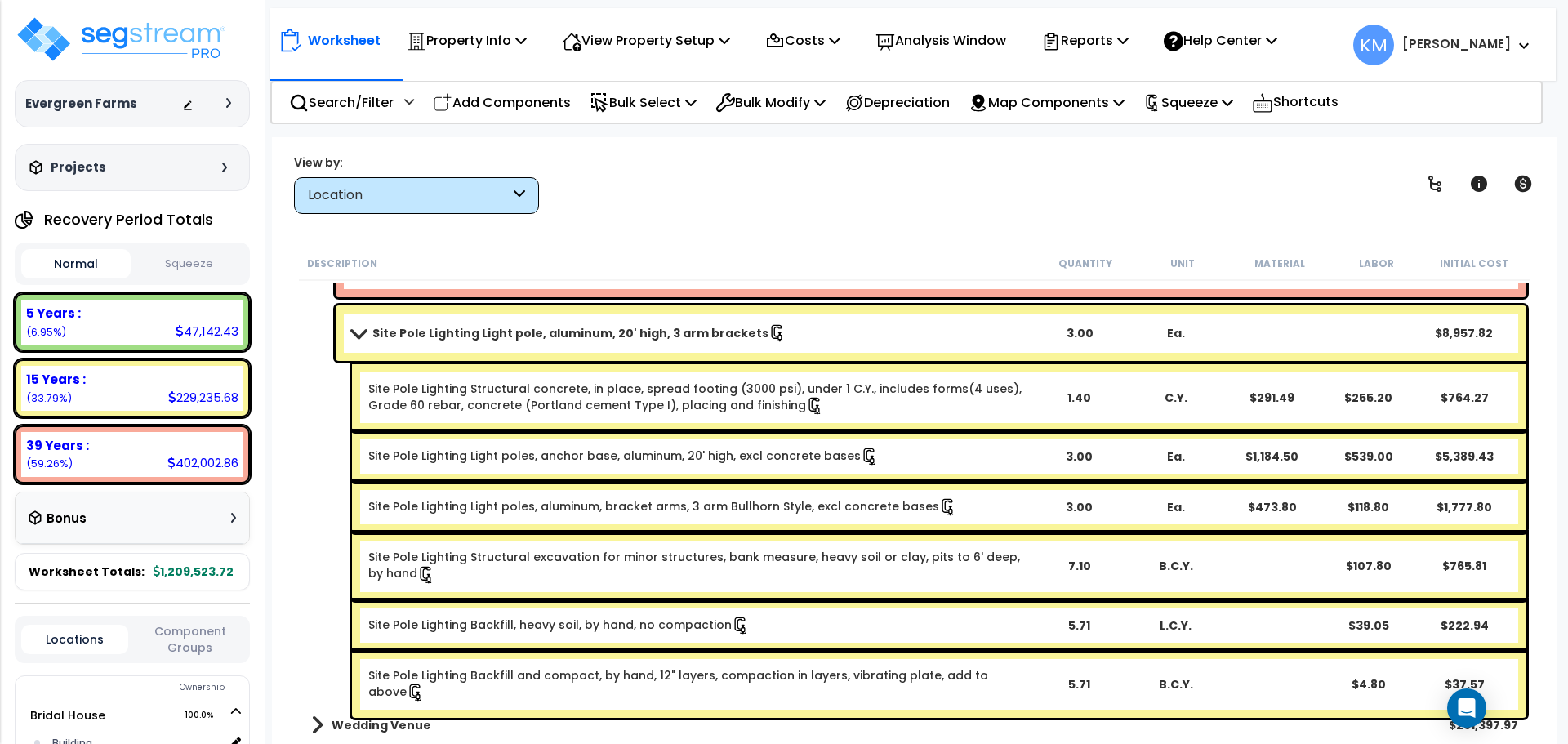
click at [1085, 349] on div "Site Pole Lighting Light pole, aluminum, 20' high, 3 arm brackets 3.00 Ea. $8,9…" at bounding box center [930, 333] width 1190 height 56
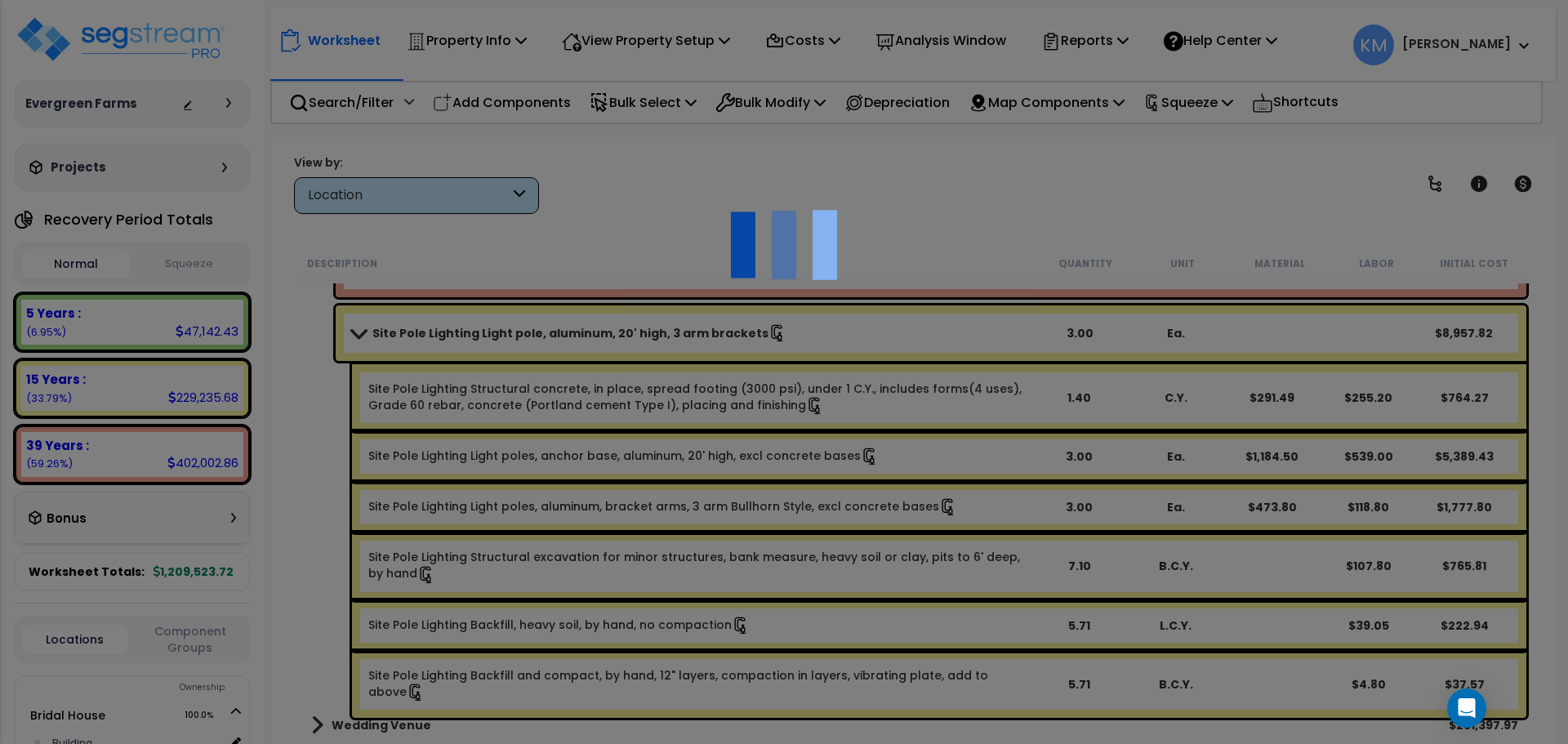
scroll to position [0, 0]
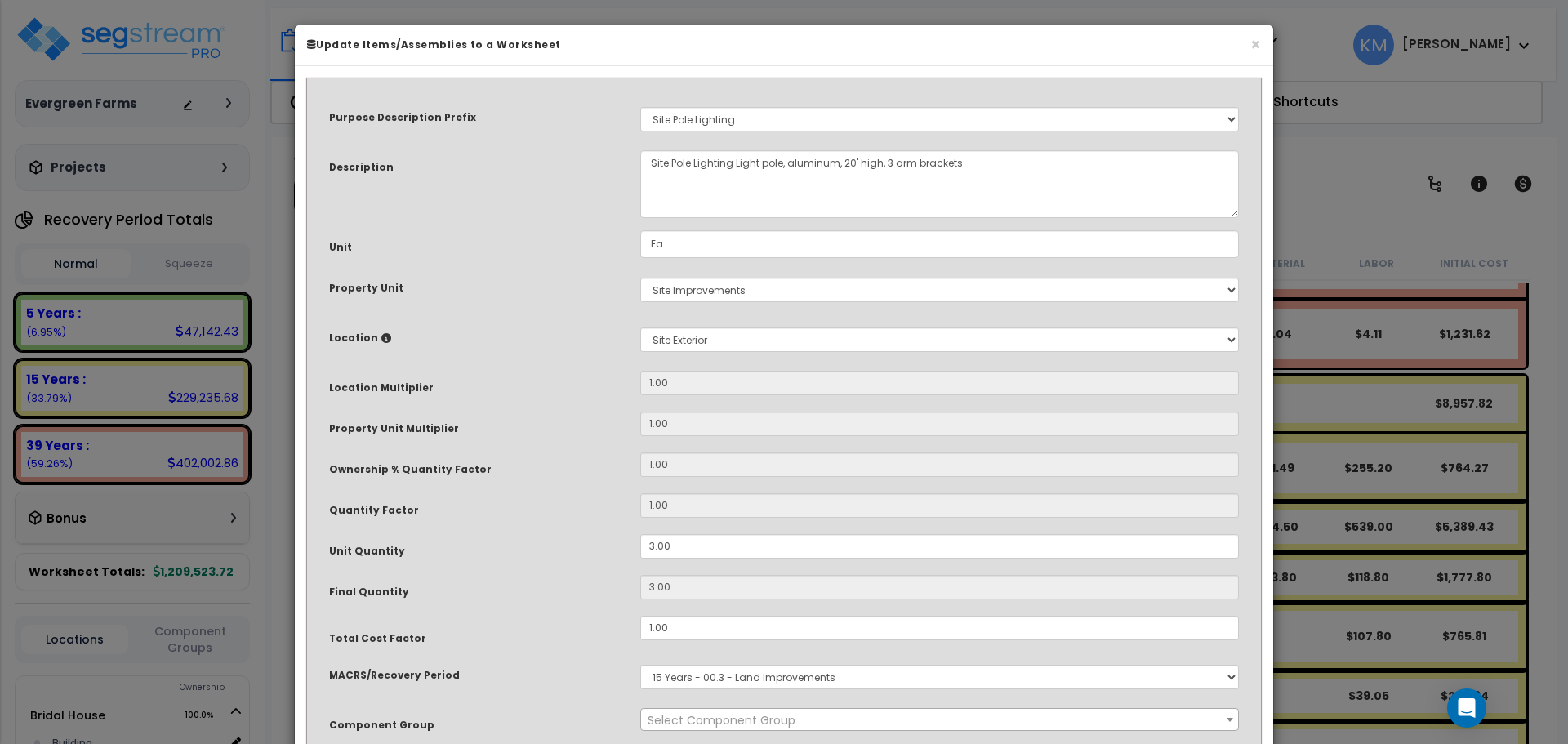
select select "46728"
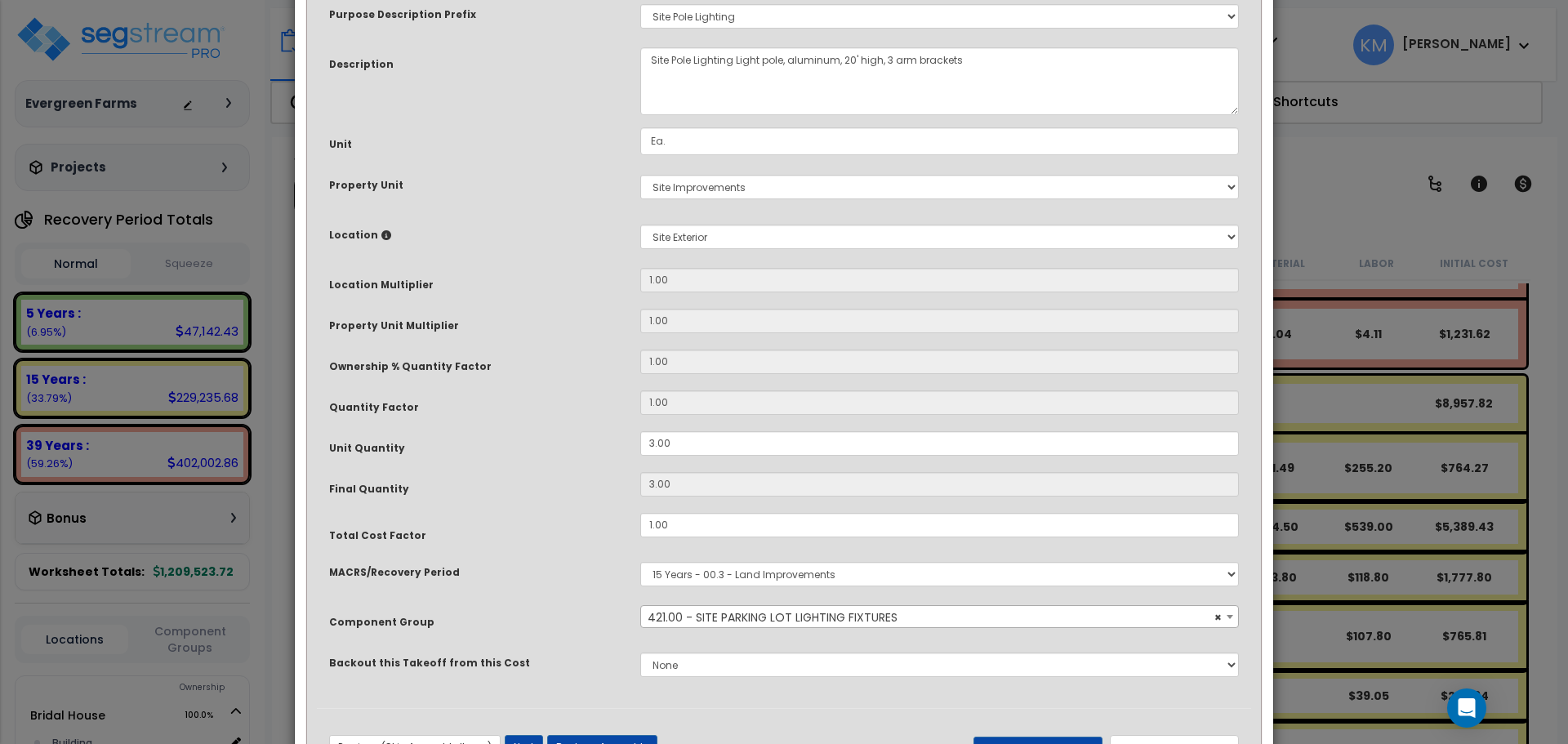
scroll to position [136, 0]
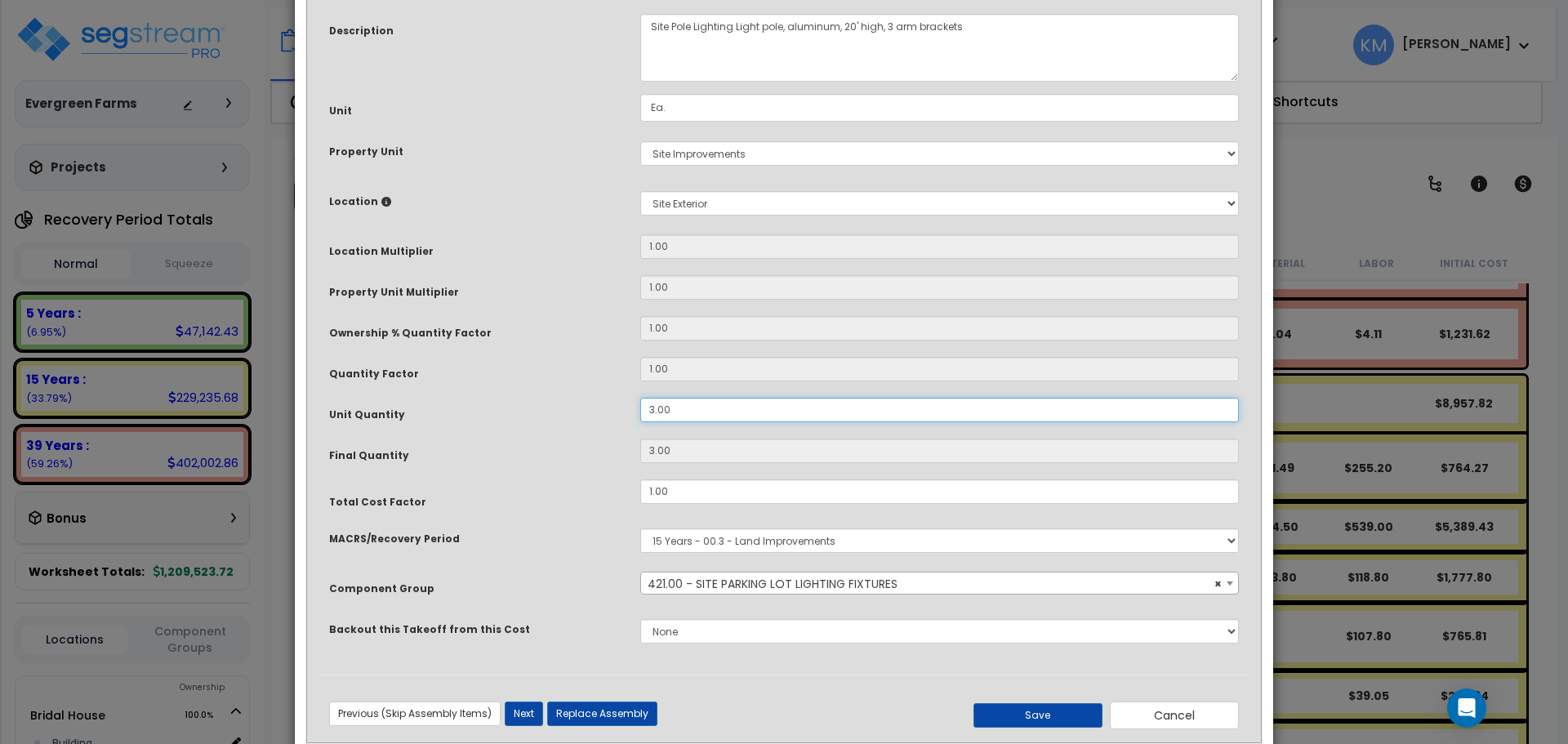
click at [684, 410] on input "3.00" at bounding box center [940, 410] width 598 height 25
drag, startPoint x: 684, startPoint y: 410, endPoint x: 596, endPoint y: 410, distance: 88.0
click at [596, 410] on div "Unit Quantity 3.00" at bounding box center [783, 412] width 934 height 28
type input "2"
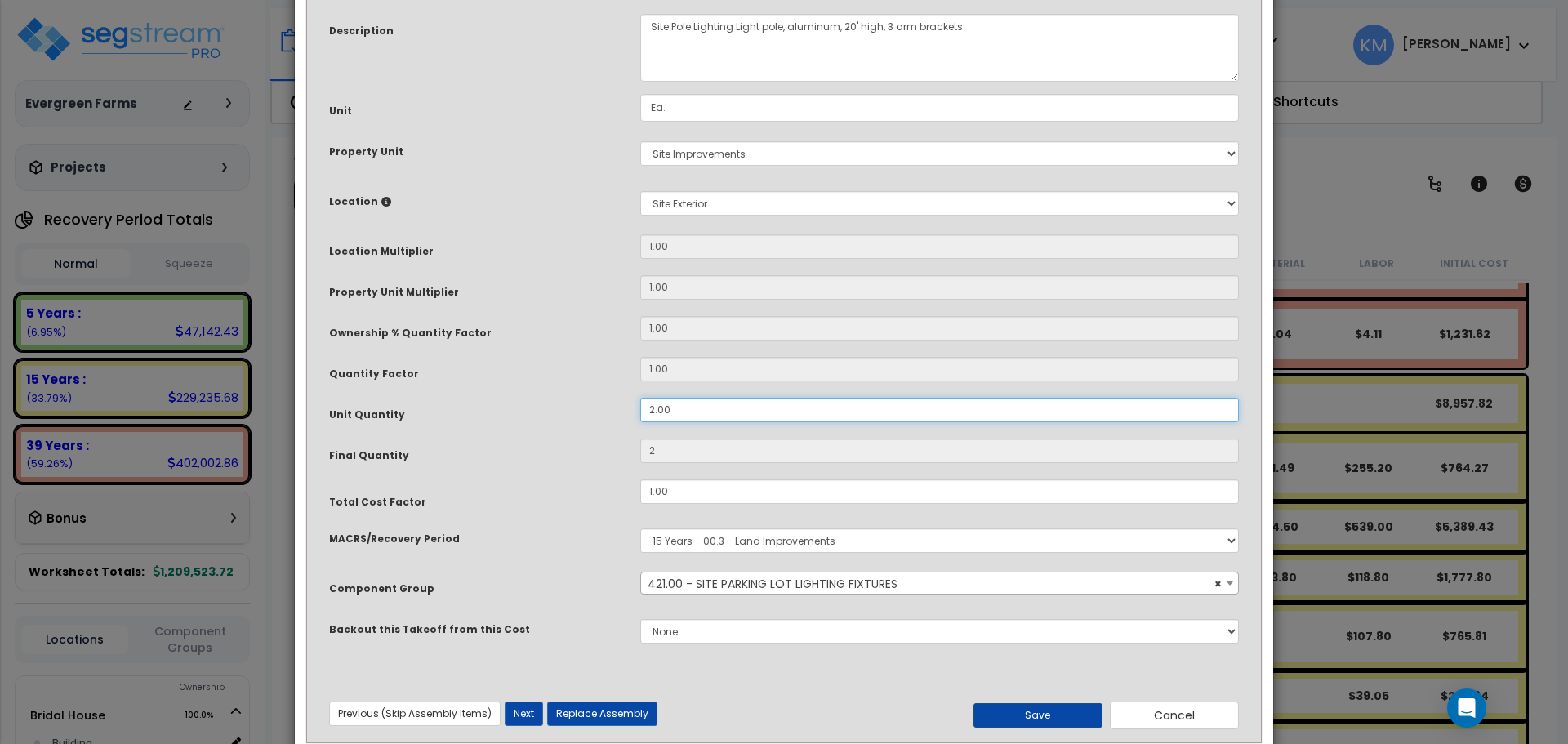
type input "2.00"
click at [1023, 723] on button "Save" at bounding box center [1037, 716] width 129 height 25
type input "2.00"
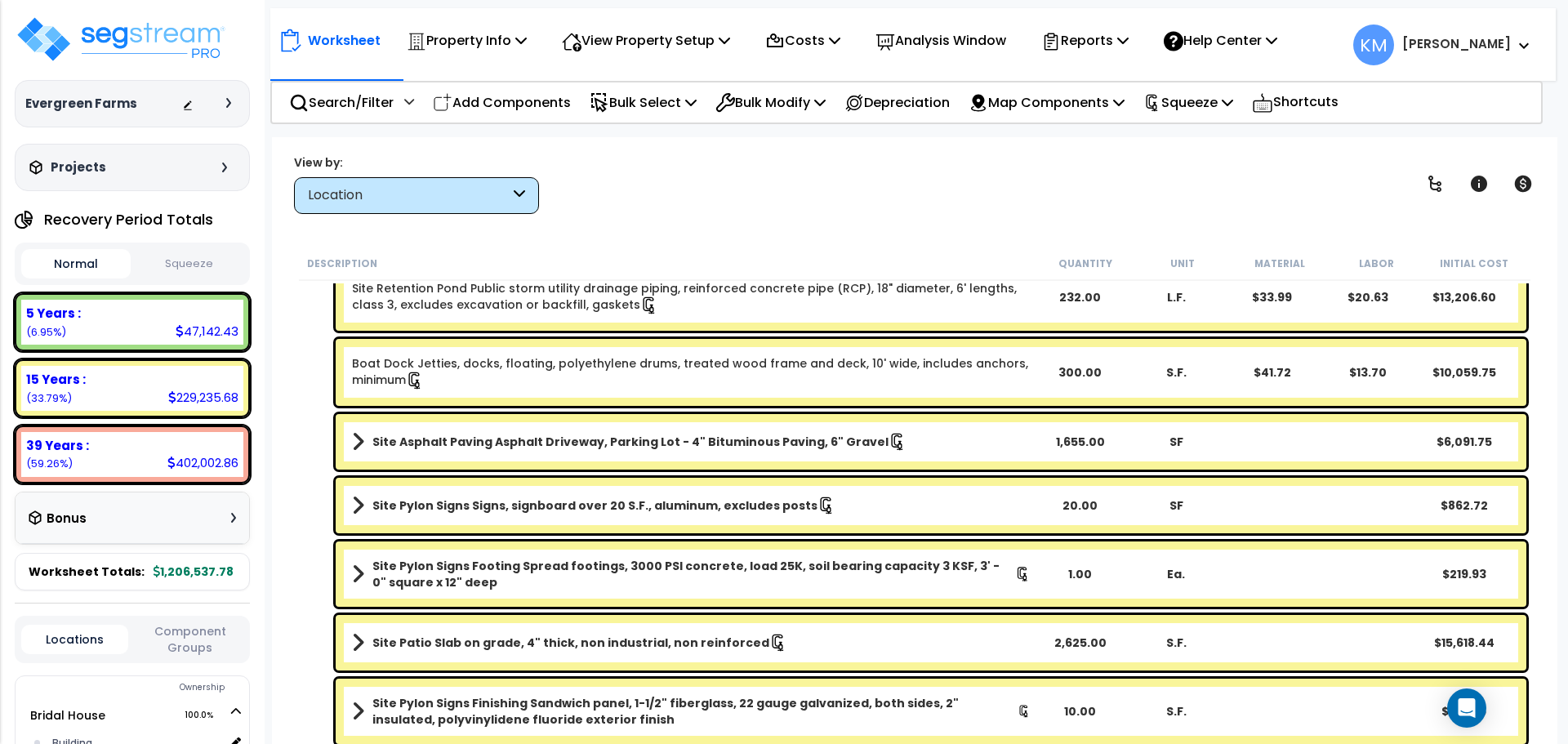
scroll to position [1412, 0]
